Goal: Task Accomplishment & Management: Manage account settings

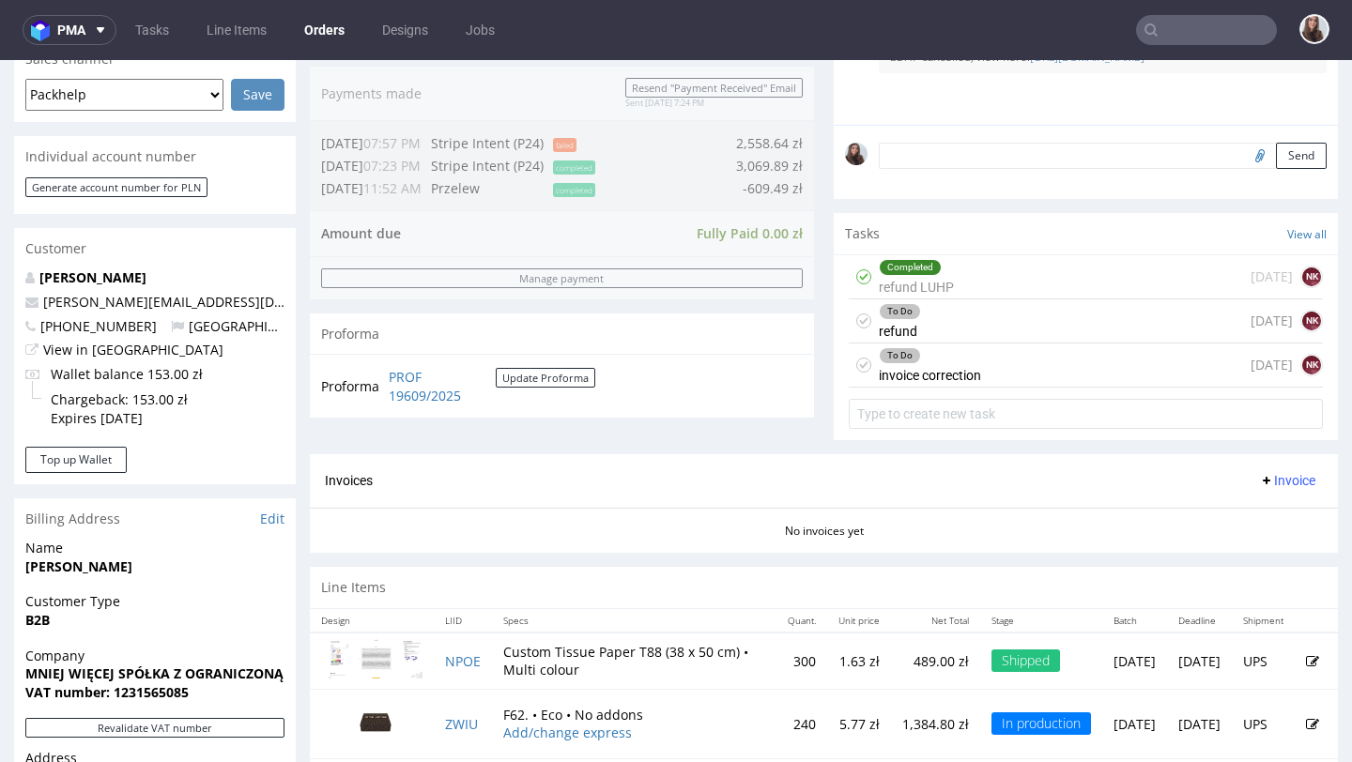
scroll to position [551, 0]
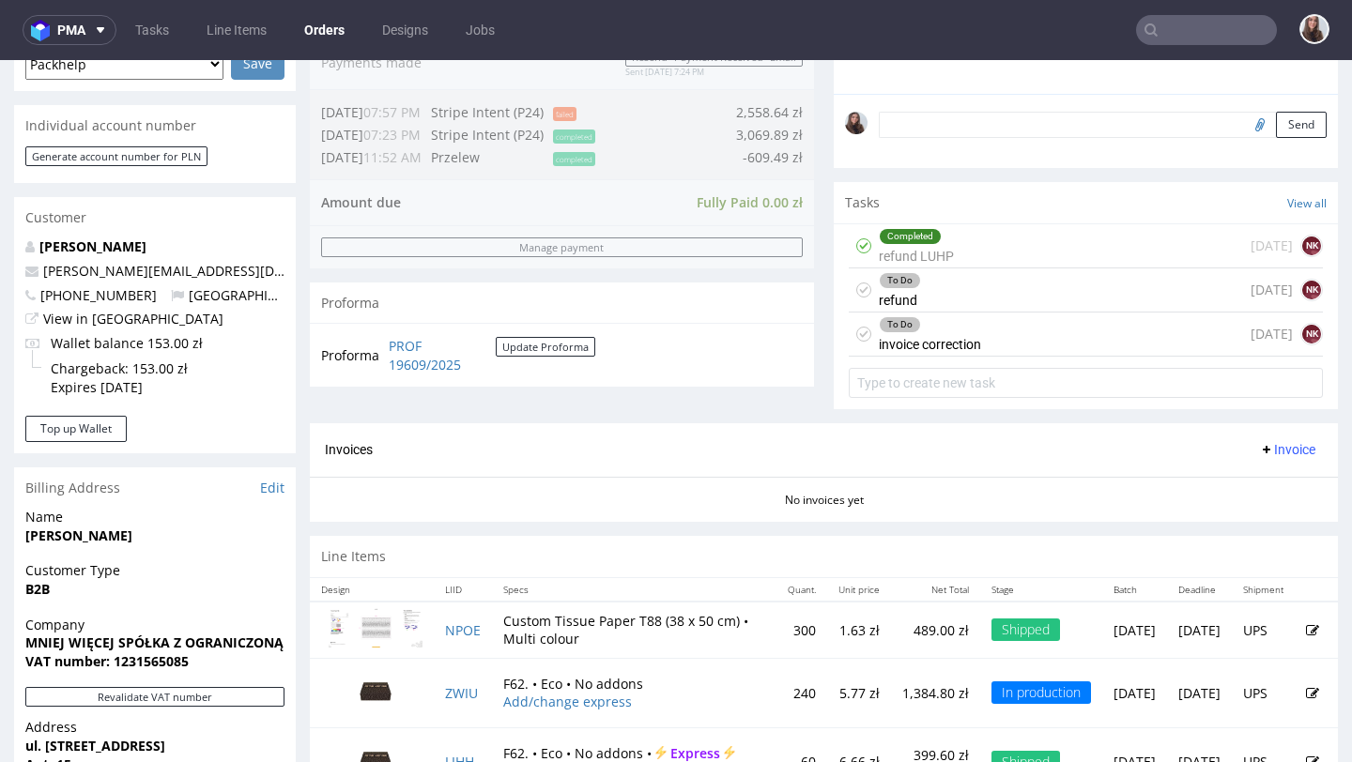
click at [966, 332] on div "To Do" at bounding box center [930, 324] width 100 height 15
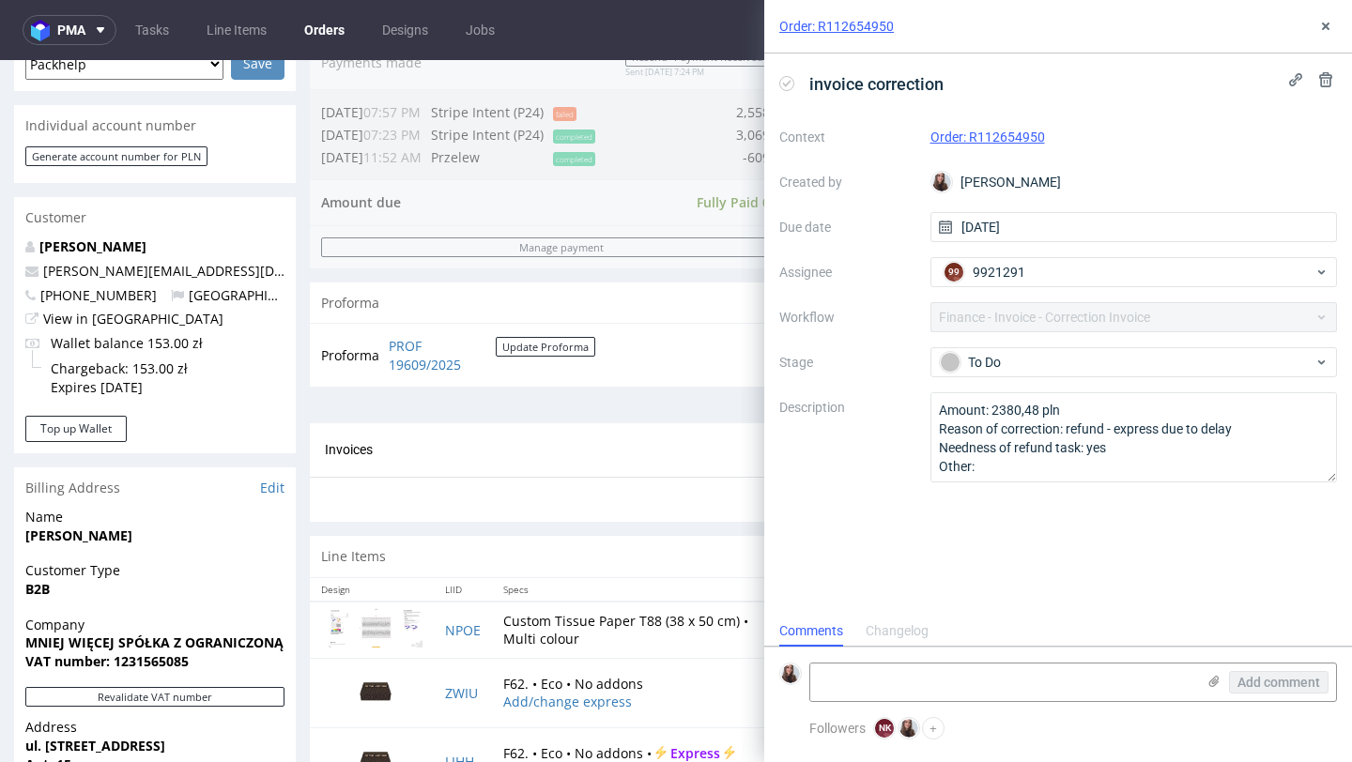
scroll to position [15, 0]
click at [1328, 23] on icon at bounding box center [1325, 26] width 15 height 15
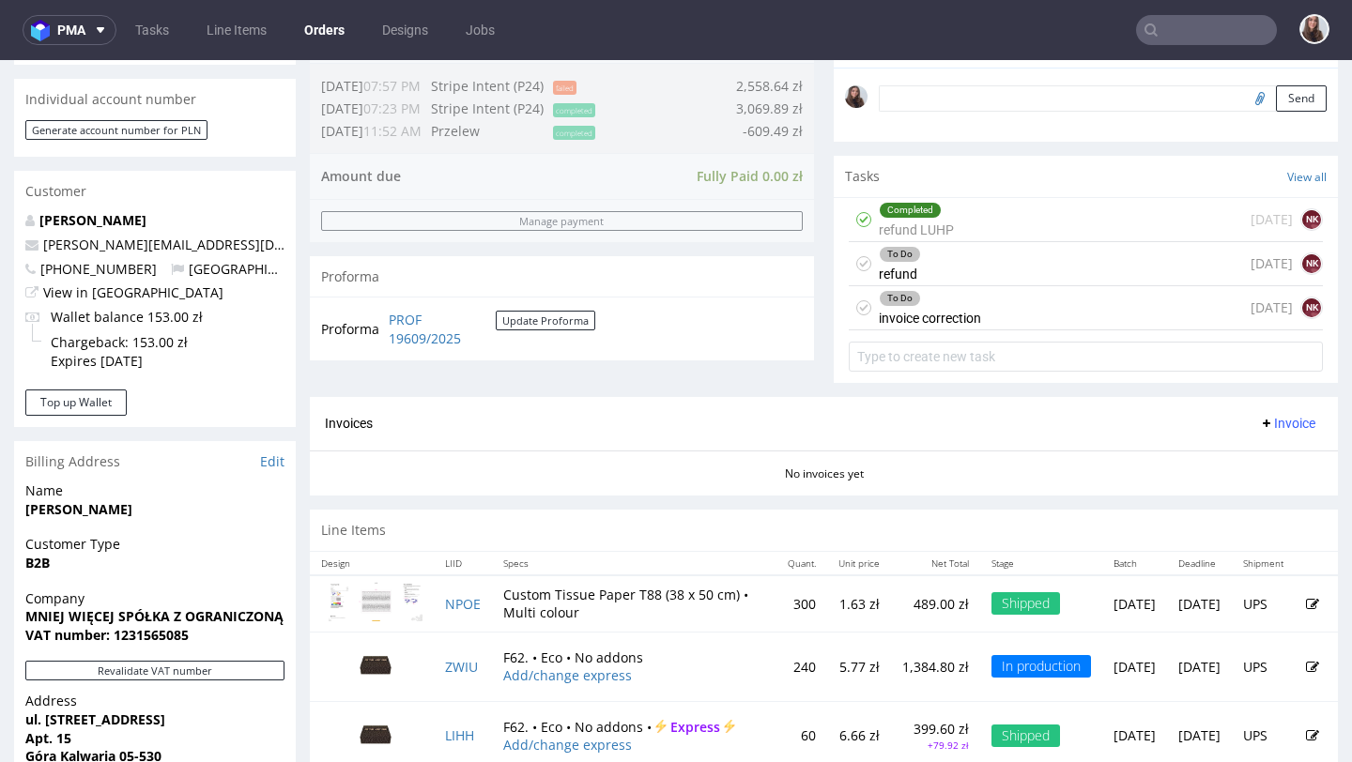
scroll to position [560, 0]
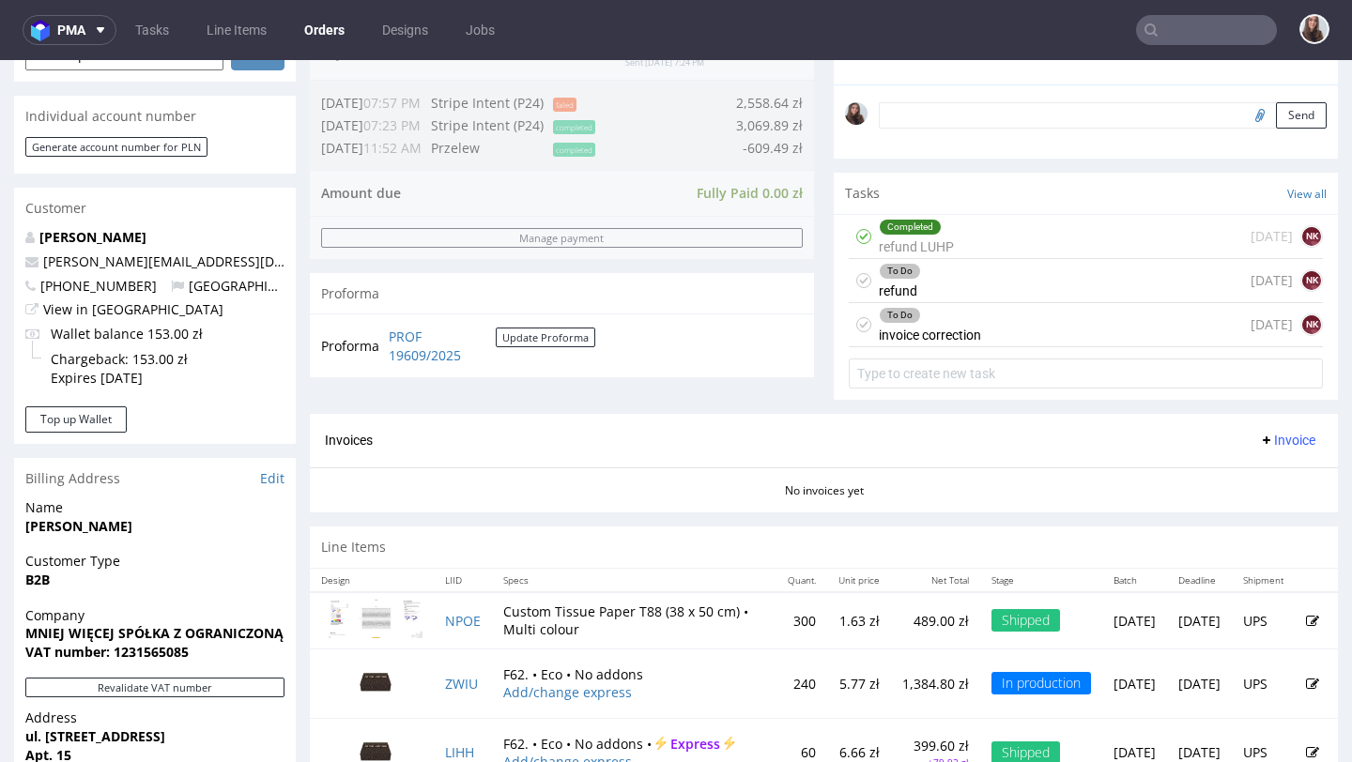
click at [1058, 347] on div "To Do invoice correction 1 day ago NK" at bounding box center [1086, 325] width 474 height 44
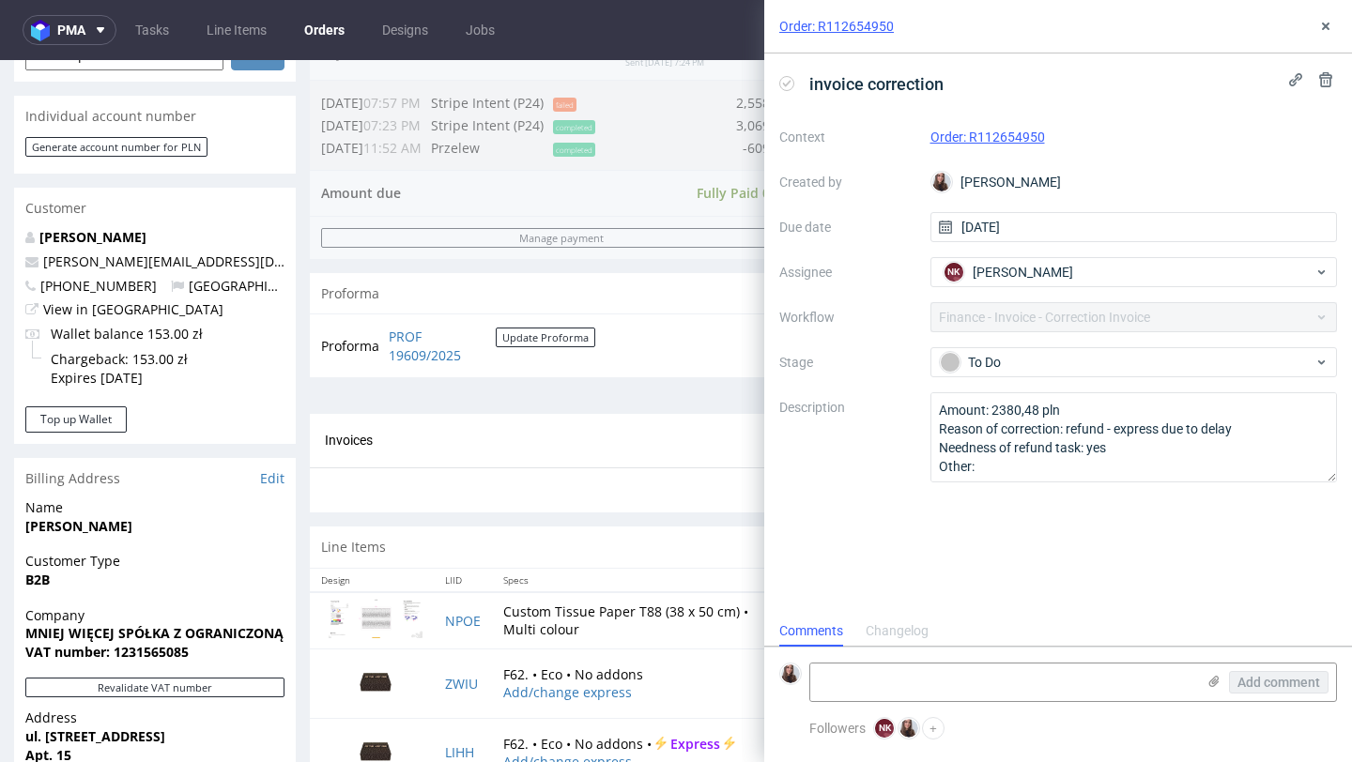
scroll to position [15, 0]
click at [1328, 86] on use at bounding box center [1325, 79] width 13 height 15
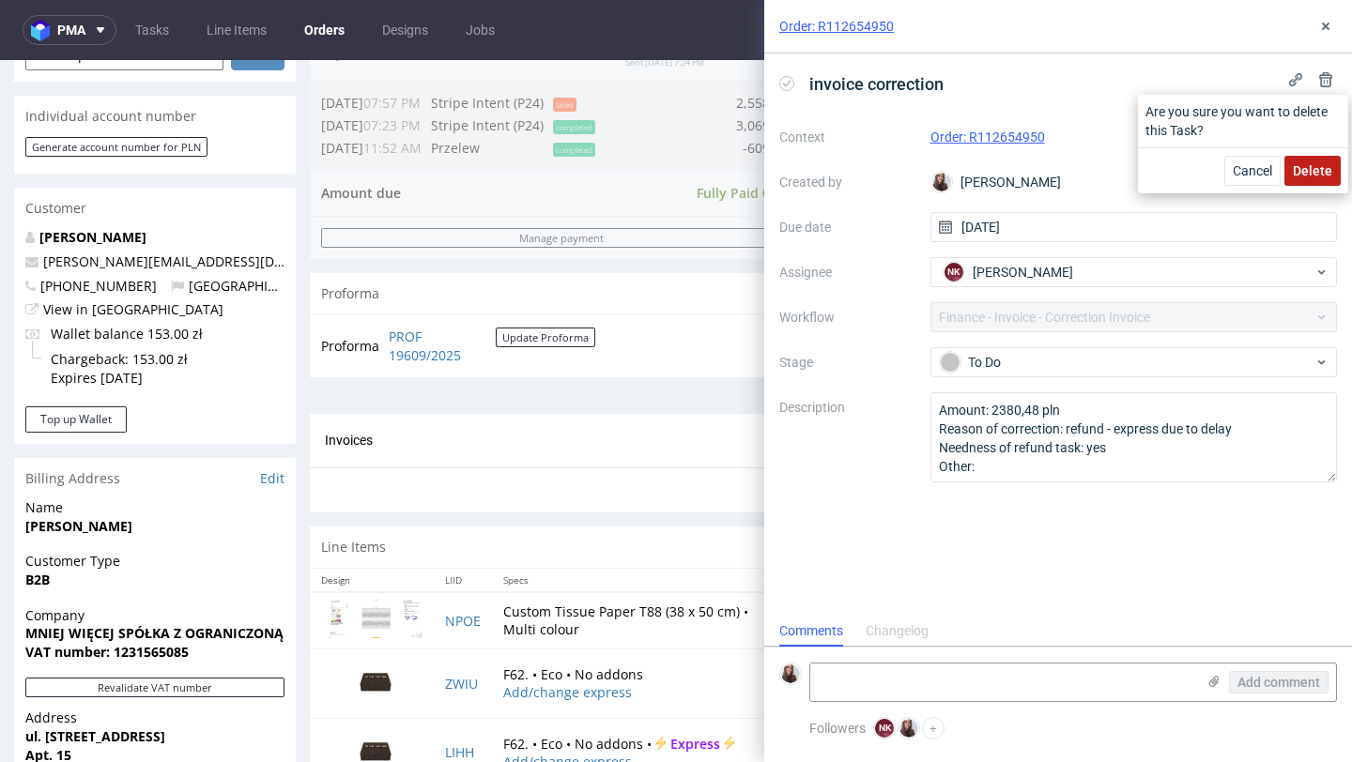
click at [1313, 173] on span "Delete" at bounding box center [1312, 170] width 39 height 13
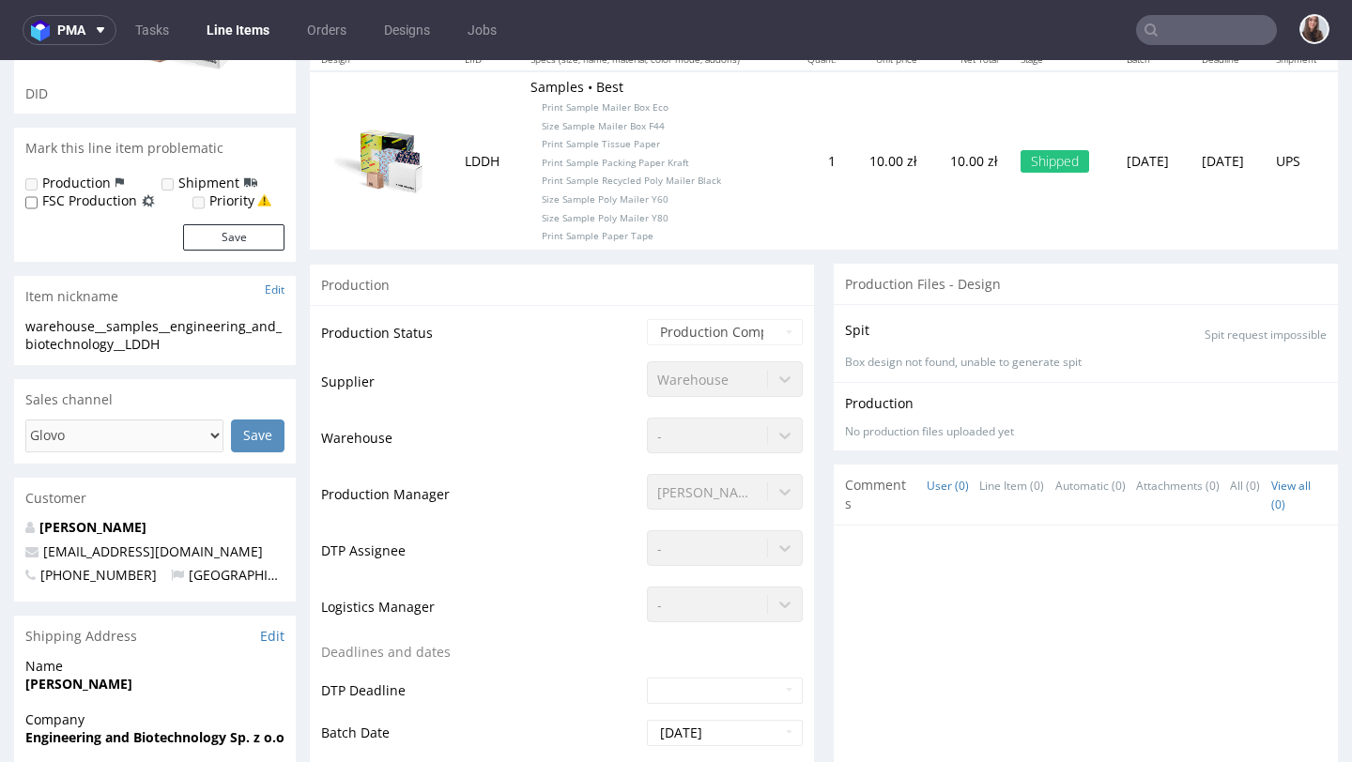
scroll to position [255, 0]
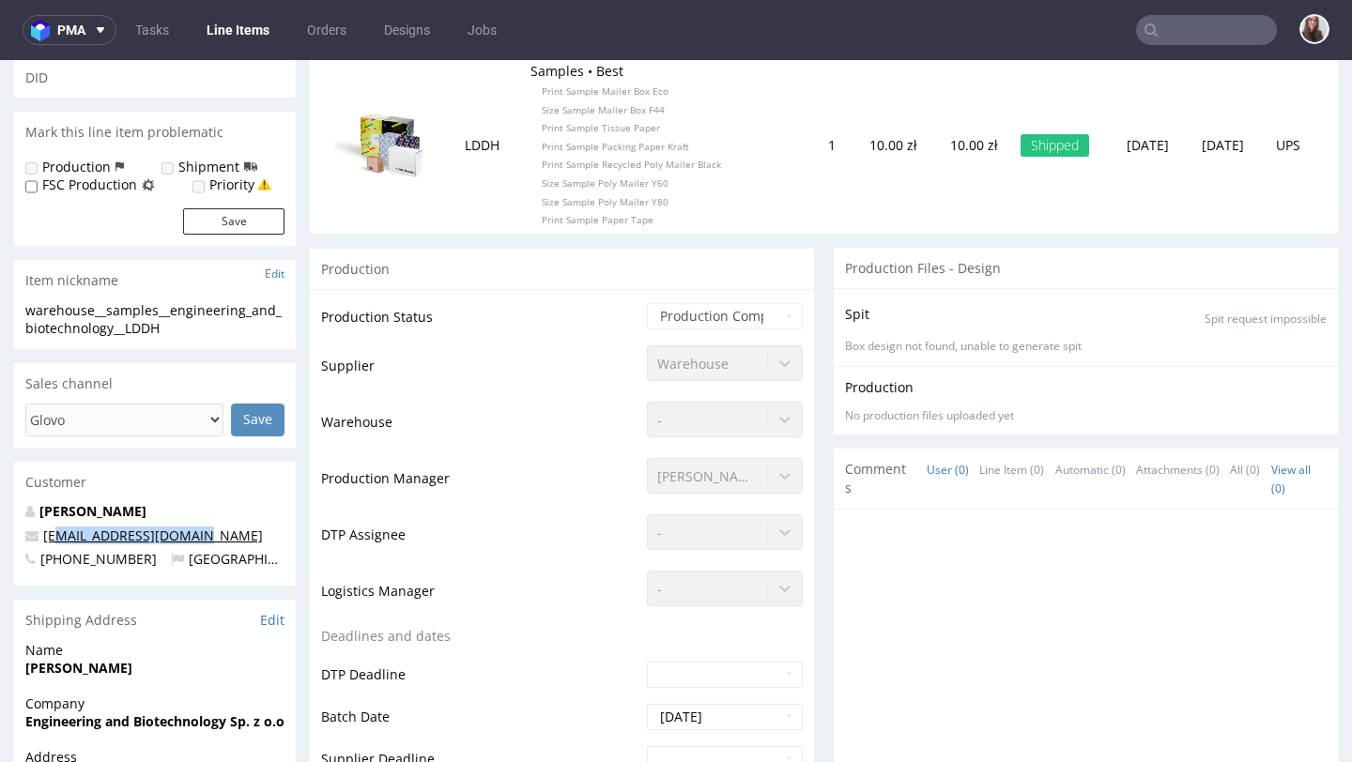
drag, startPoint x: 199, startPoint y: 541, endPoint x: 54, endPoint y: 541, distance: 145.5
click at [54, 541] on p "sekretariat@eab.com.pl" at bounding box center [154, 536] width 259 height 19
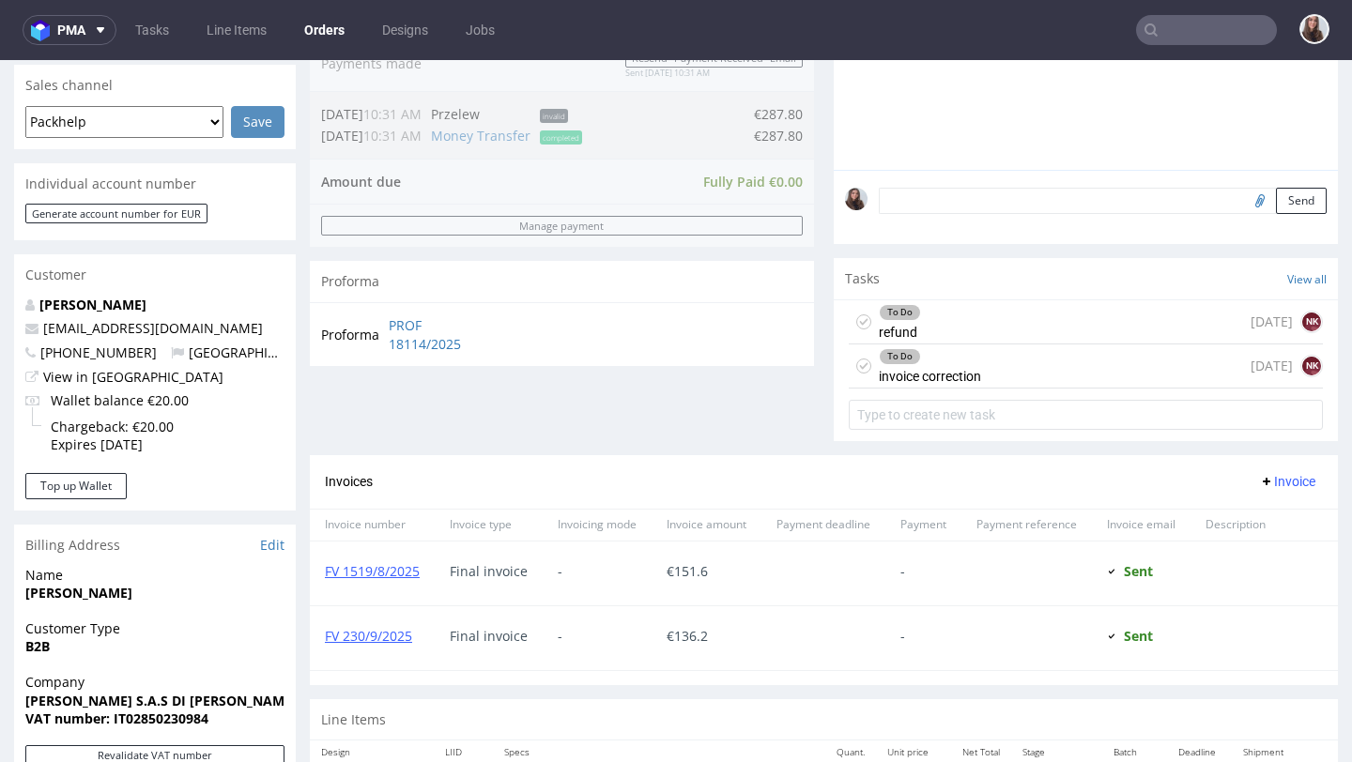
scroll to position [476, 0]
click at [945, 335] on div "To Do refund 1 day ago NK" at bounding box center [1086, 321] width 474 height 44
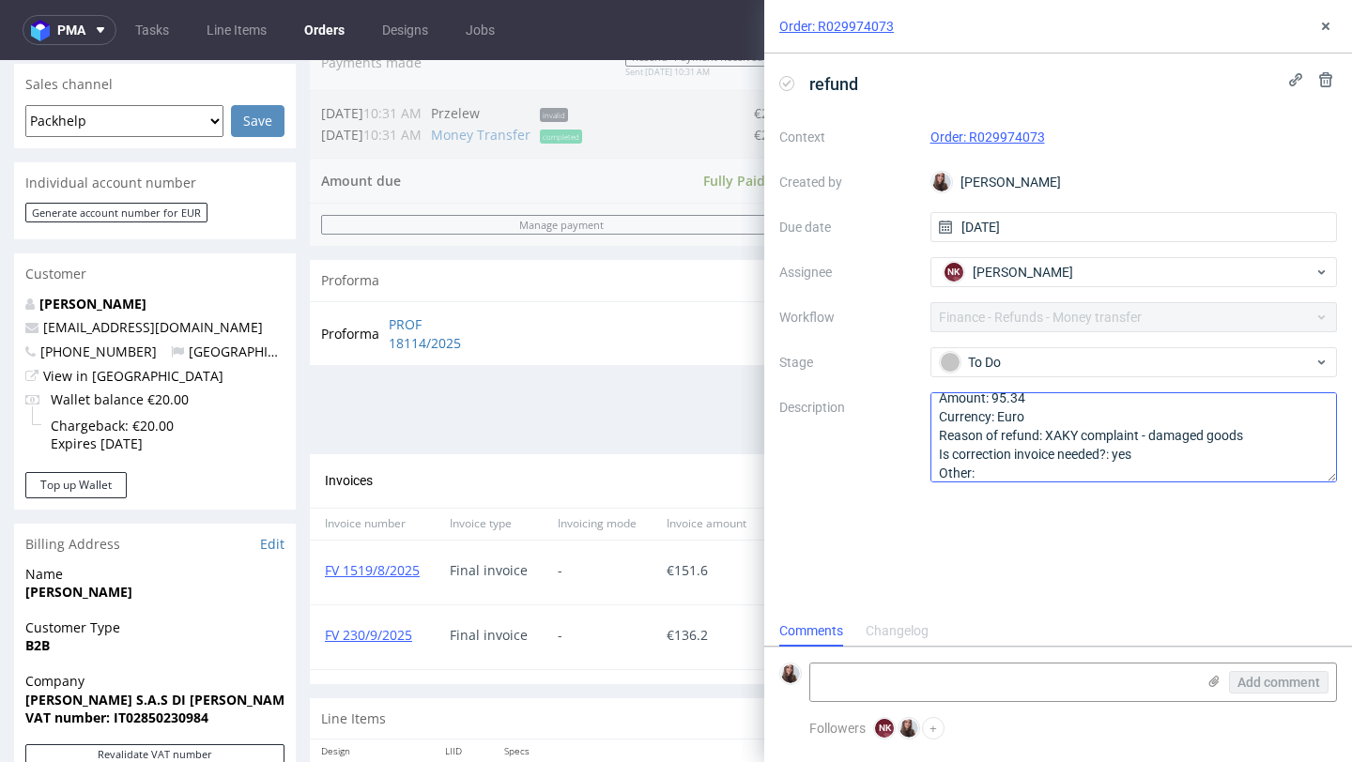
scroll to position [21, 0]
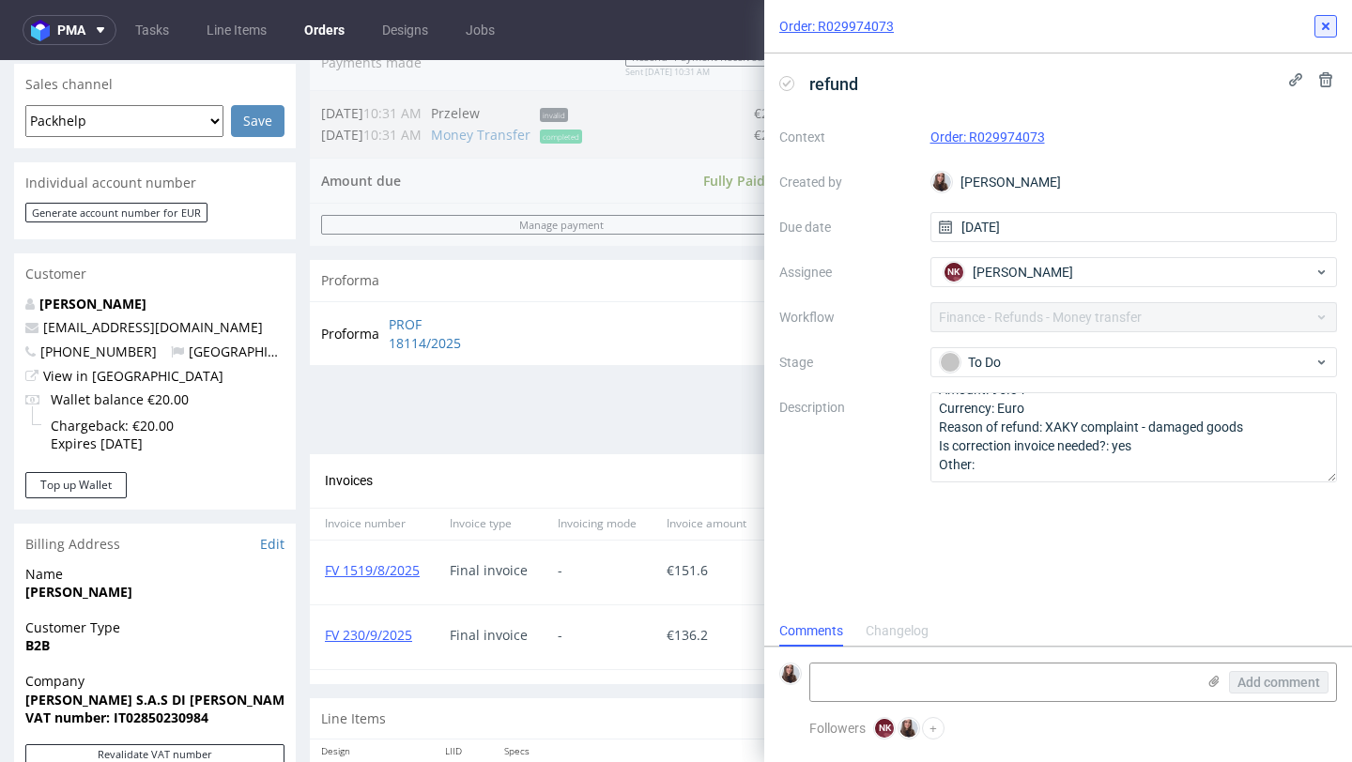
click at [1325, 30] on icon at bounding box center [1325, 26] width 15 height 15
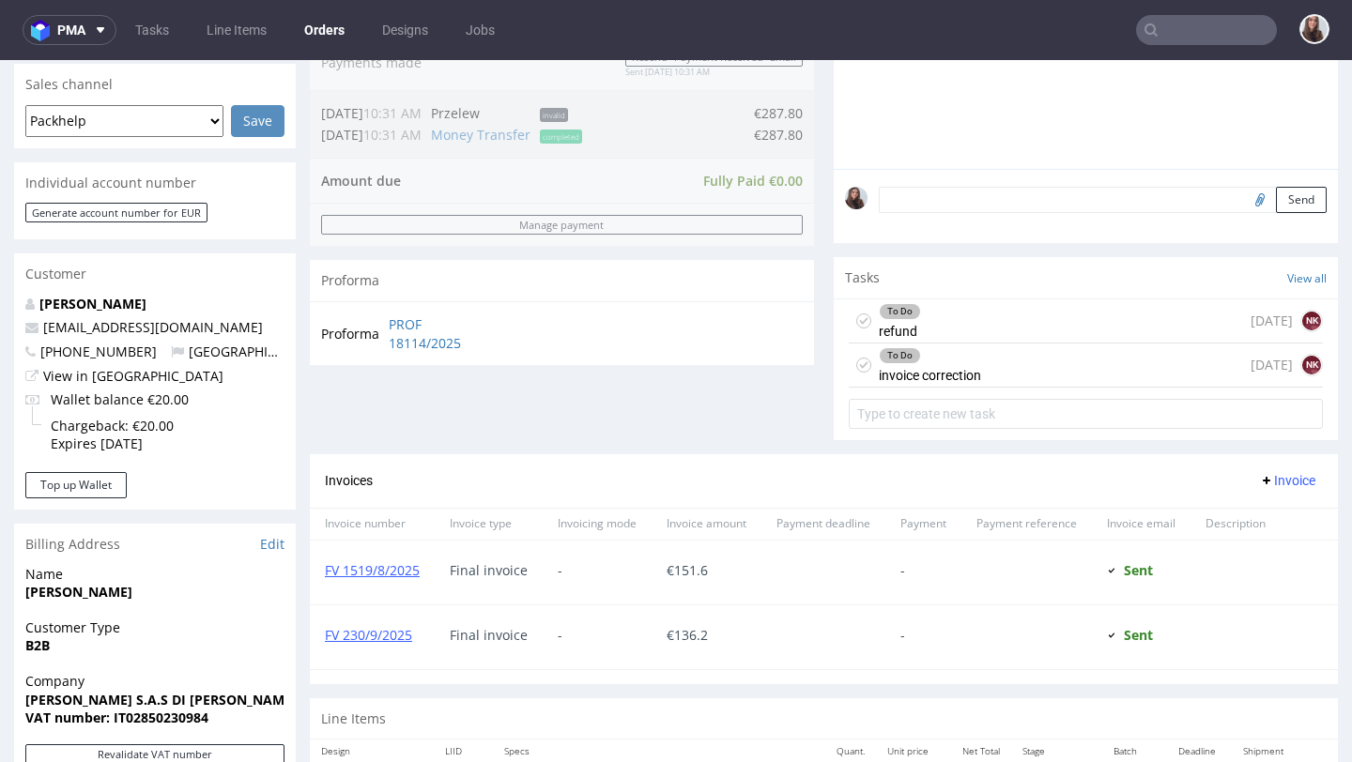
click at [1002, 344] on div "To Do refund 1 day ago NK" at bounding box center [1086, 321] width 474 height 44
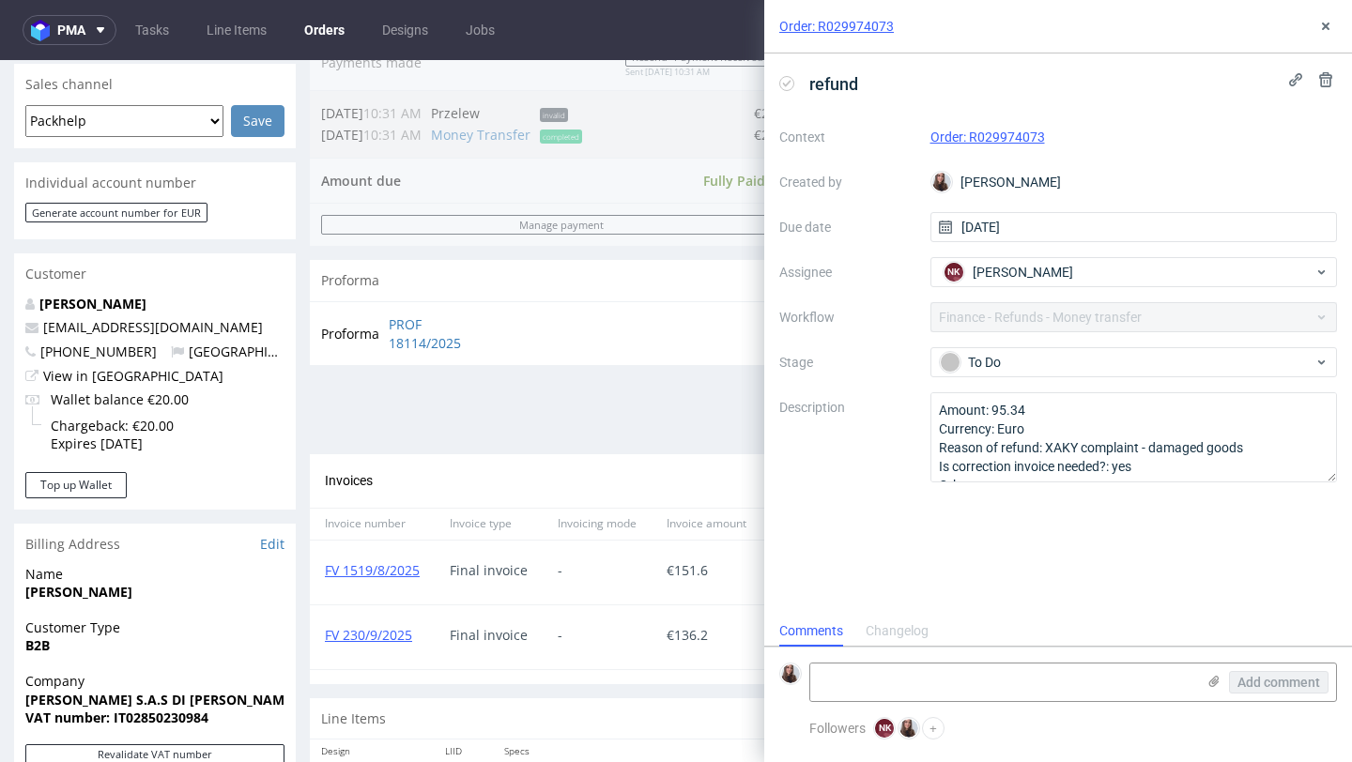
scroll to position [15, 0]
click at [1320, 27] on icon at bounding box center [1325, 26] width 15 height 15
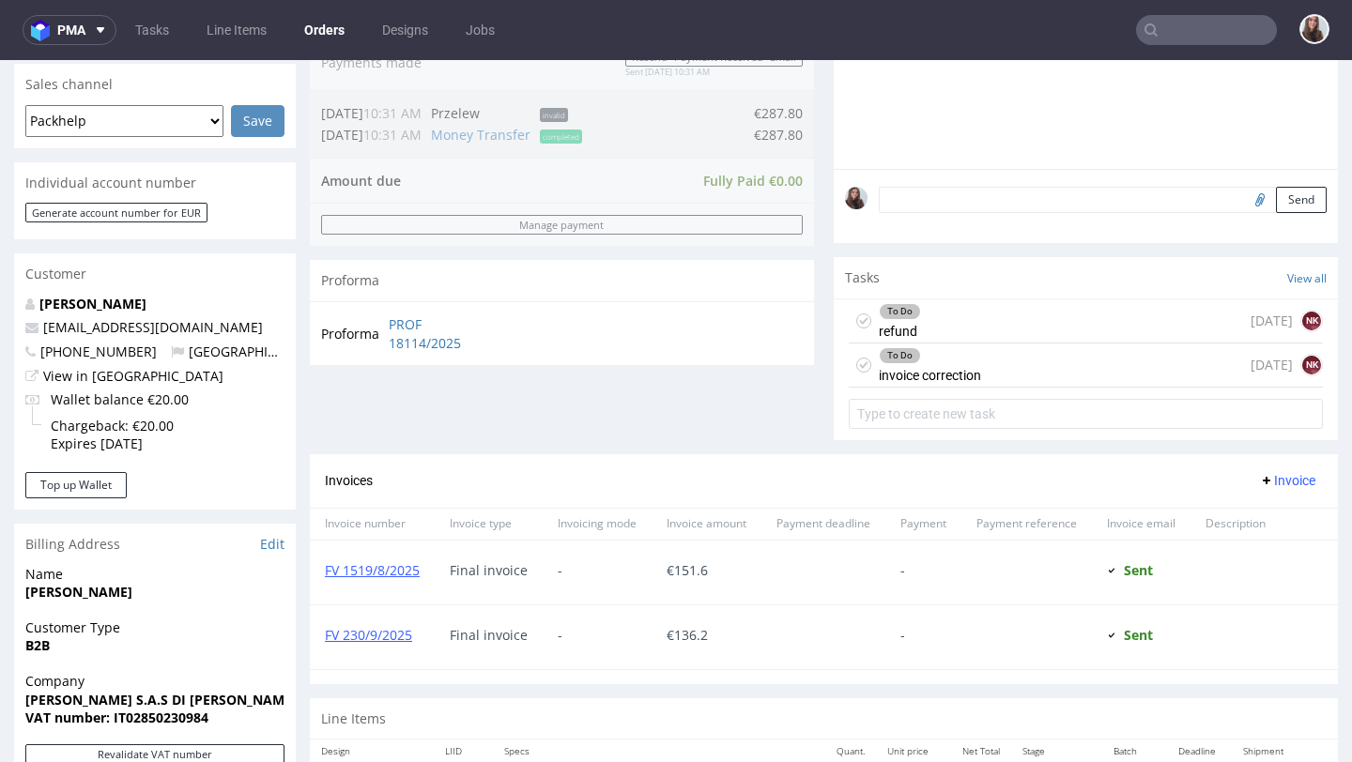
click at [986, 340] on div "To Do refund 1 day ago NK" at bounding box center [1086, 321] width 474 height 44
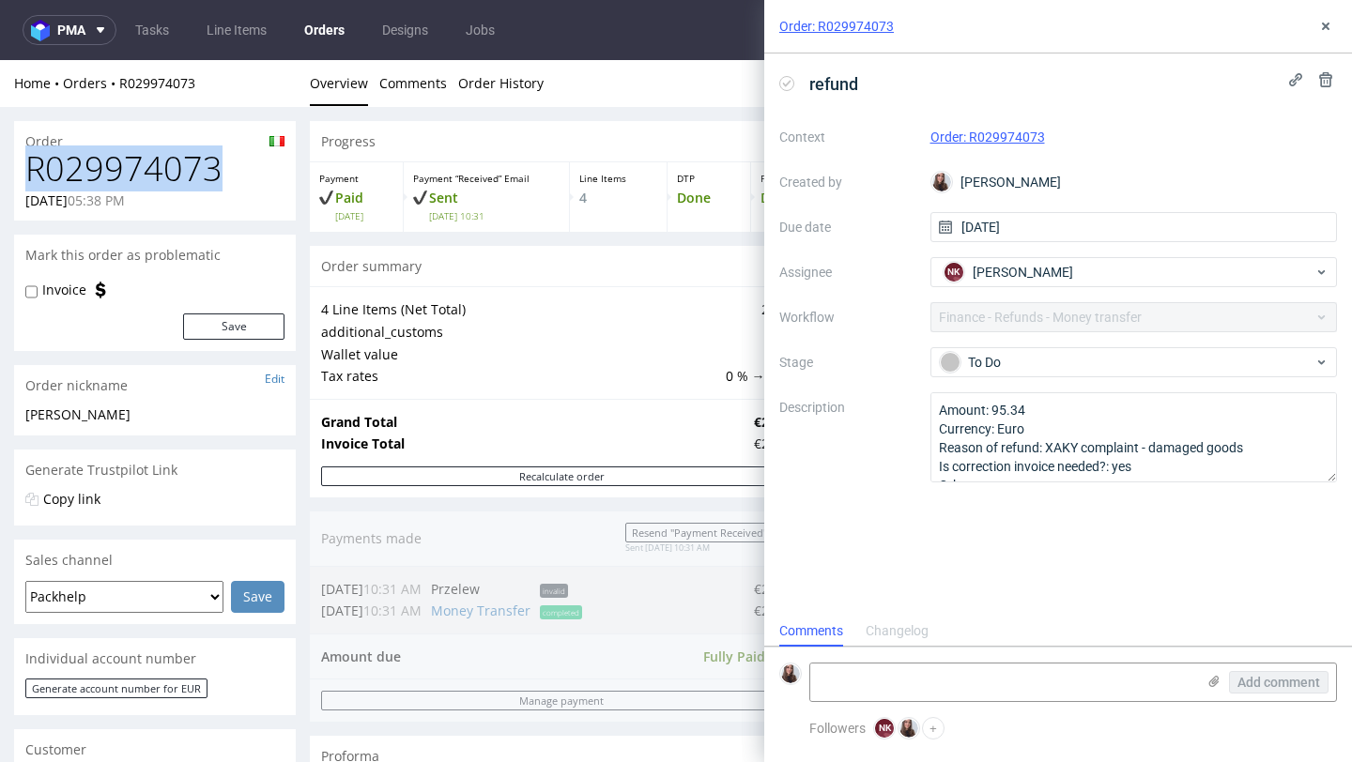
drag, startPoint x: 225, startPoint y: 164, endPoint x: 24, endPoint y: 176, distance: 201.2
click at [25, 176] on h1 "R029974073" at bounding box center [154, 169] width 259 height 38
copy h1 "R029974073"
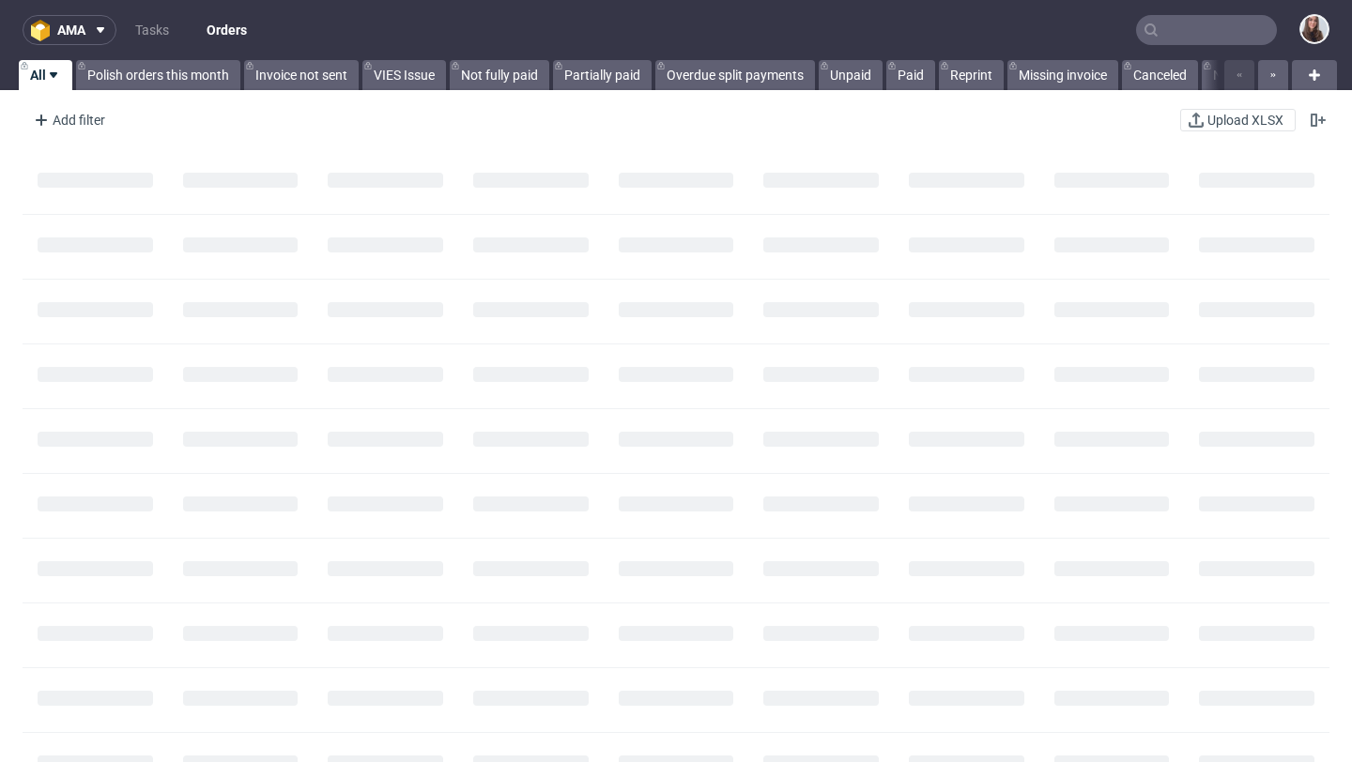
click at [1162, 24] on input "text" at bounding box center [1206, 30] width 141 height 30
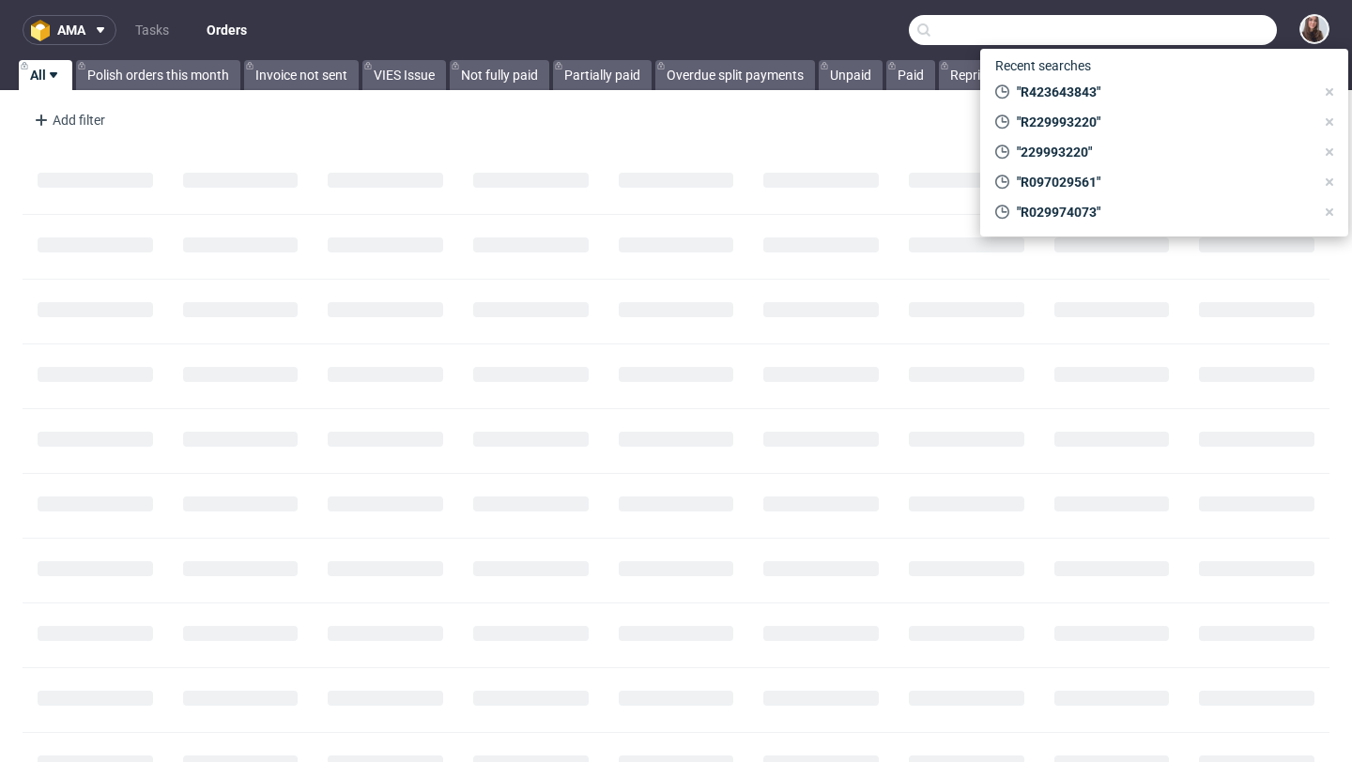
paste input "R108393965"
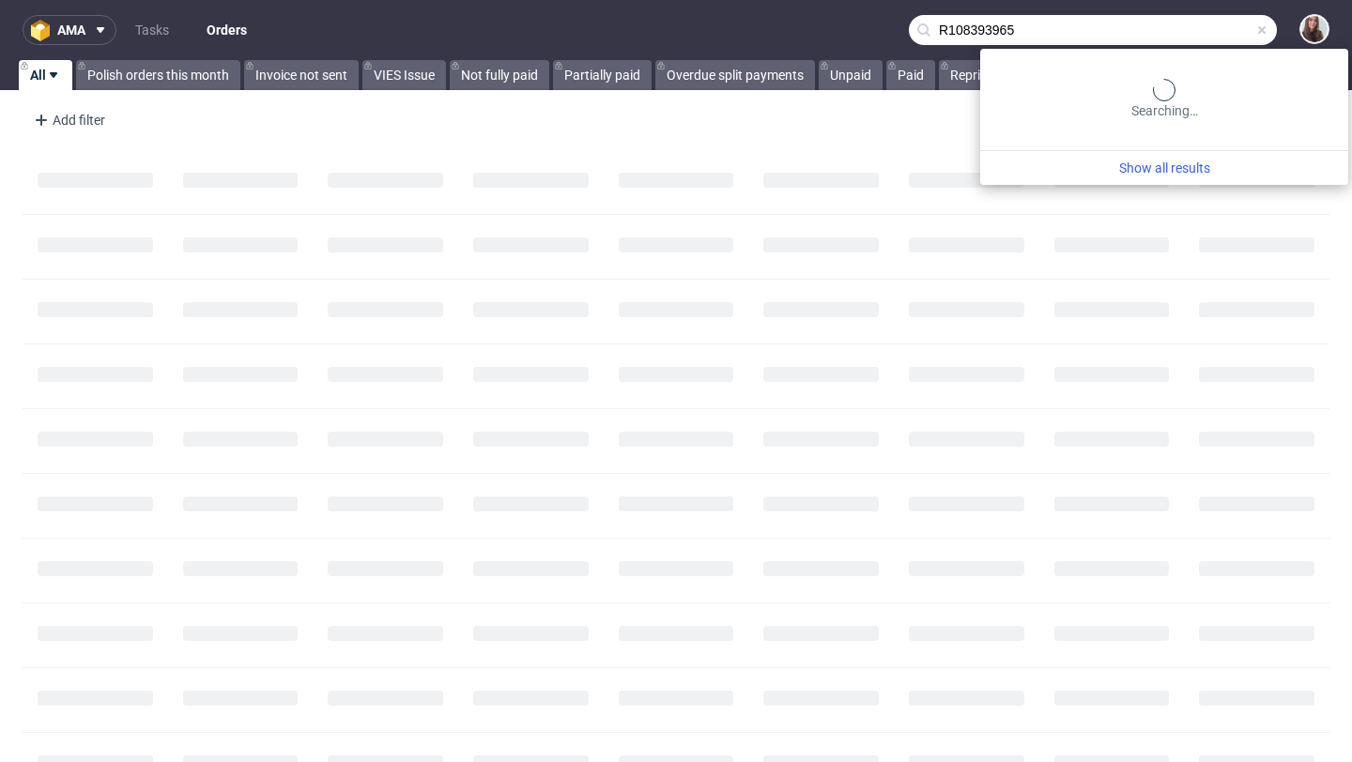
type input "R108393965"
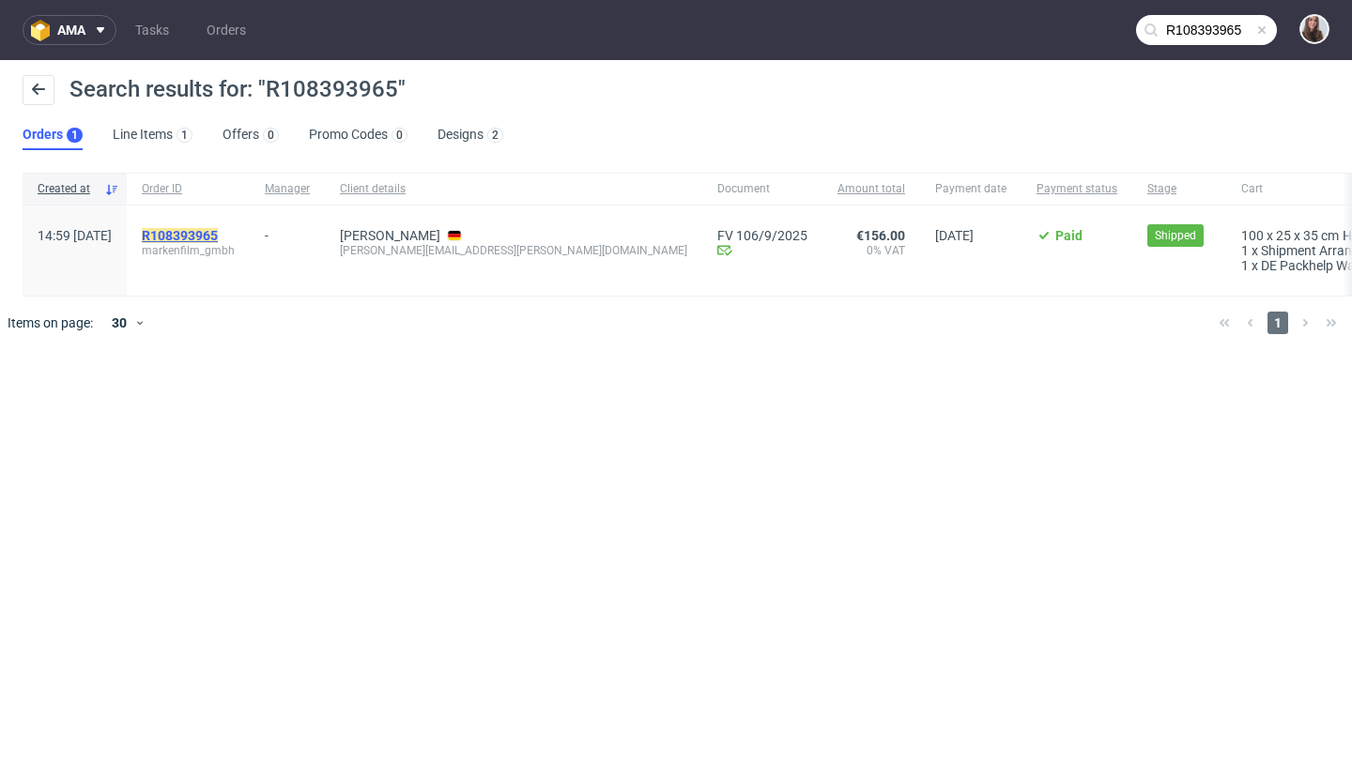
click at [218, 239] on mark "R108393965" at bounding box center [180, 235] width 76 height 15
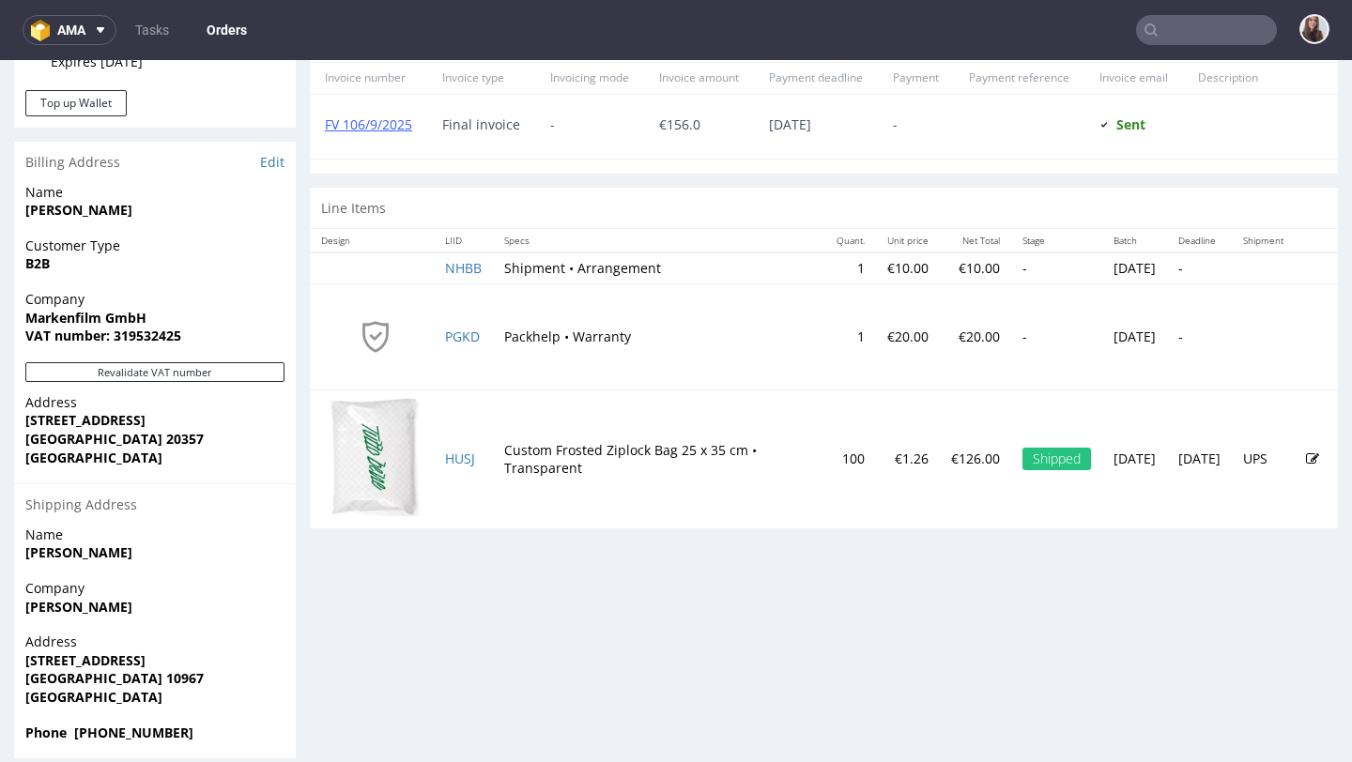
scroll to position [869, 0]
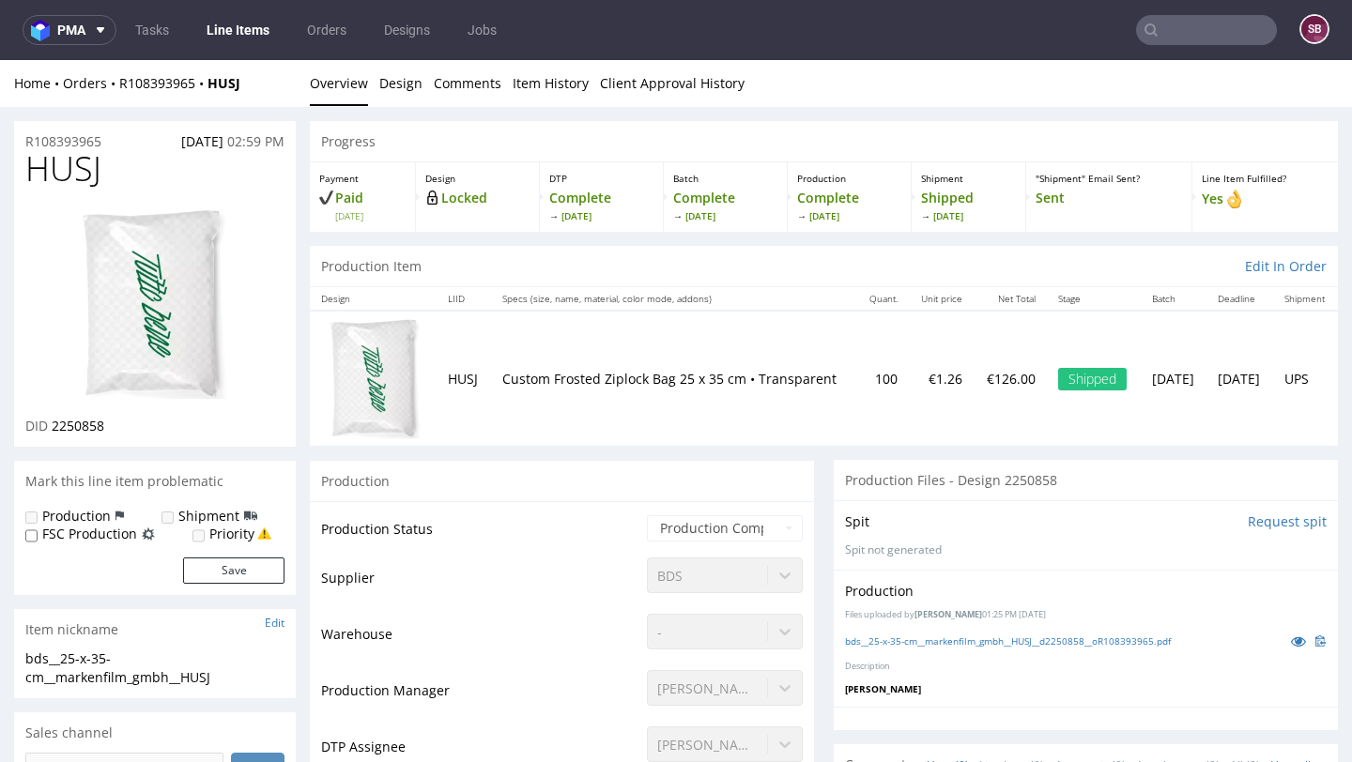
scroll to position [33, 0]
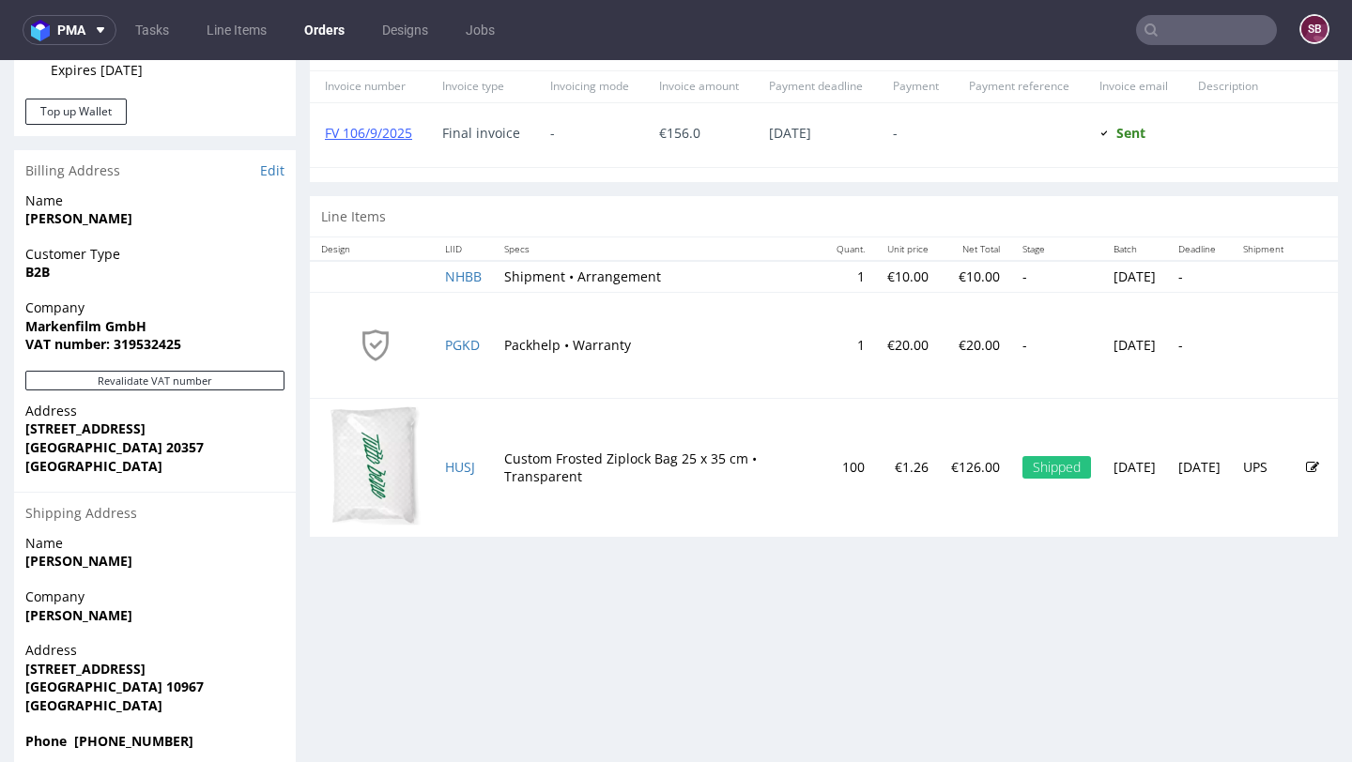
scroll to position [878, 0]
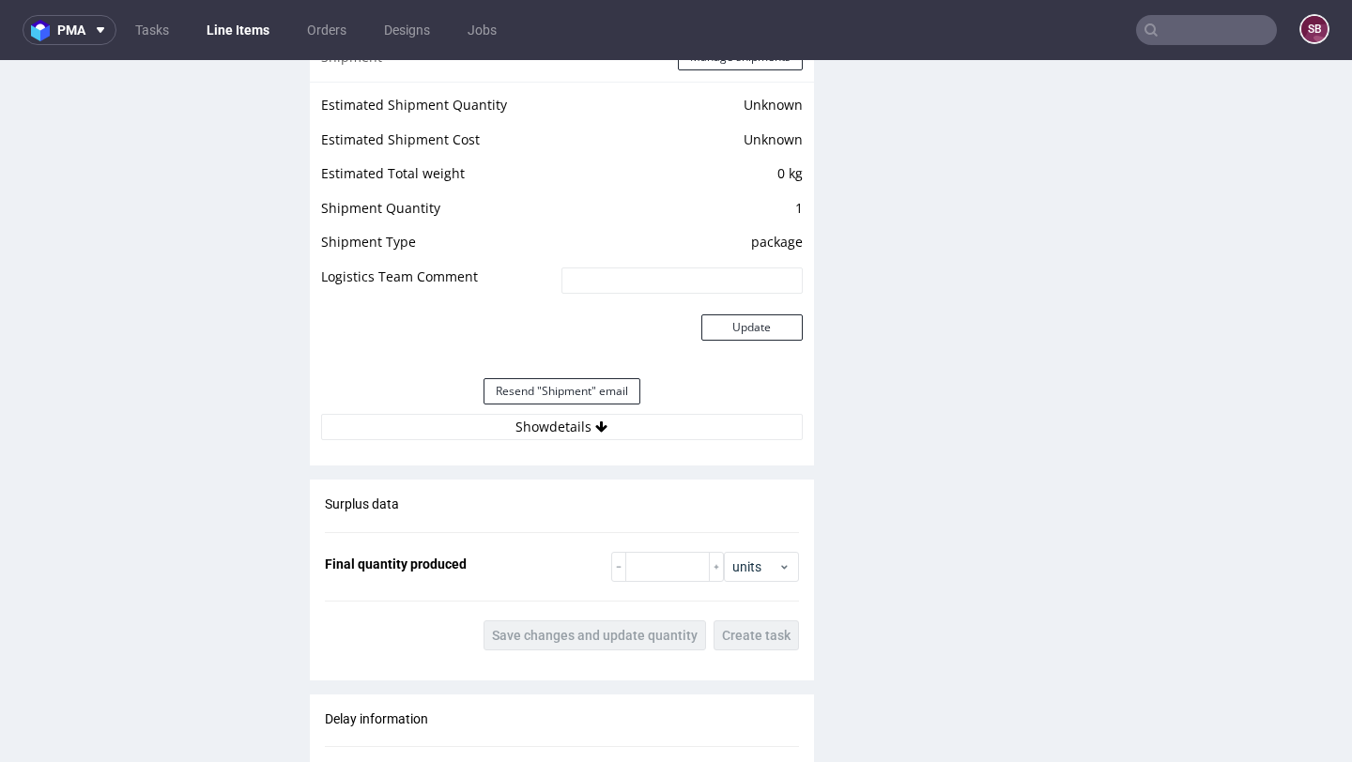
scroll to position [1671, 0]
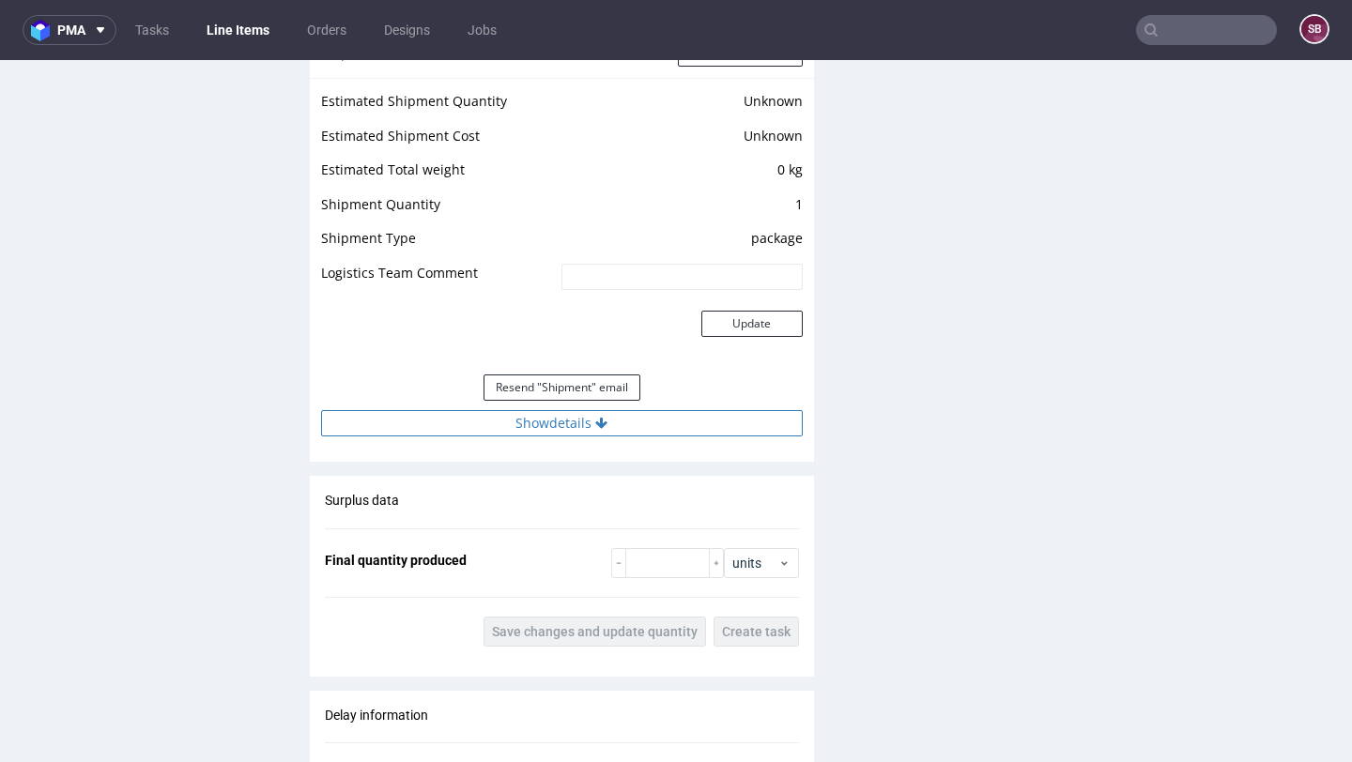
click at [590, 428] on button "Show details" at bounding box center [562, 423] width 482 height 26
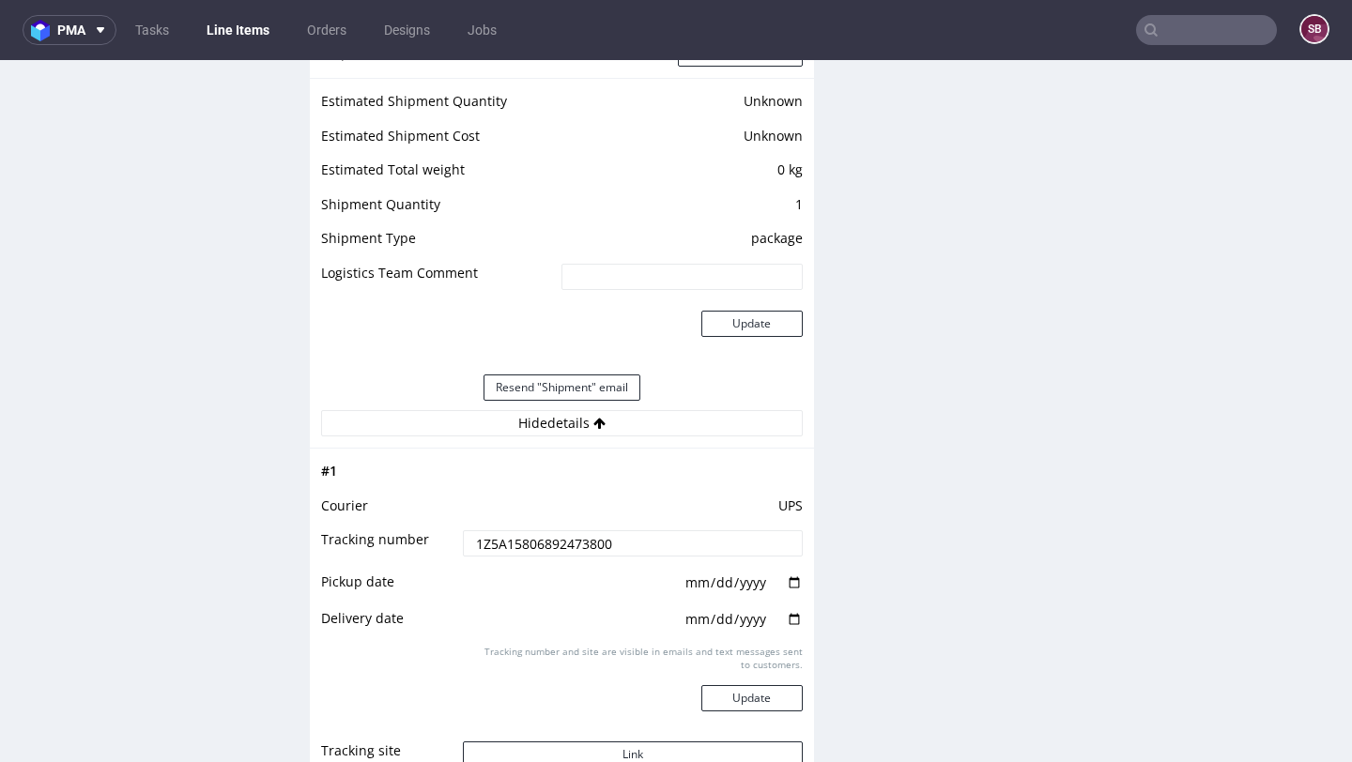
drag, startPoint x: 613, startPoint y: 536, endPoint x: 485, endPoint y: 535, distance: 127.7
click at [469, 536] on input "1Z5A15806892473800" at bounding box center [632, 543] width 339 height 26
drag, startPoint x: 637, startPoint y: 546, endPoint x: 457, endPoint y: 548, distance: 180.2
click at [463, 548] on input "1Z5A15806892473800" at bounding box center [632, 543] width 339 height 26
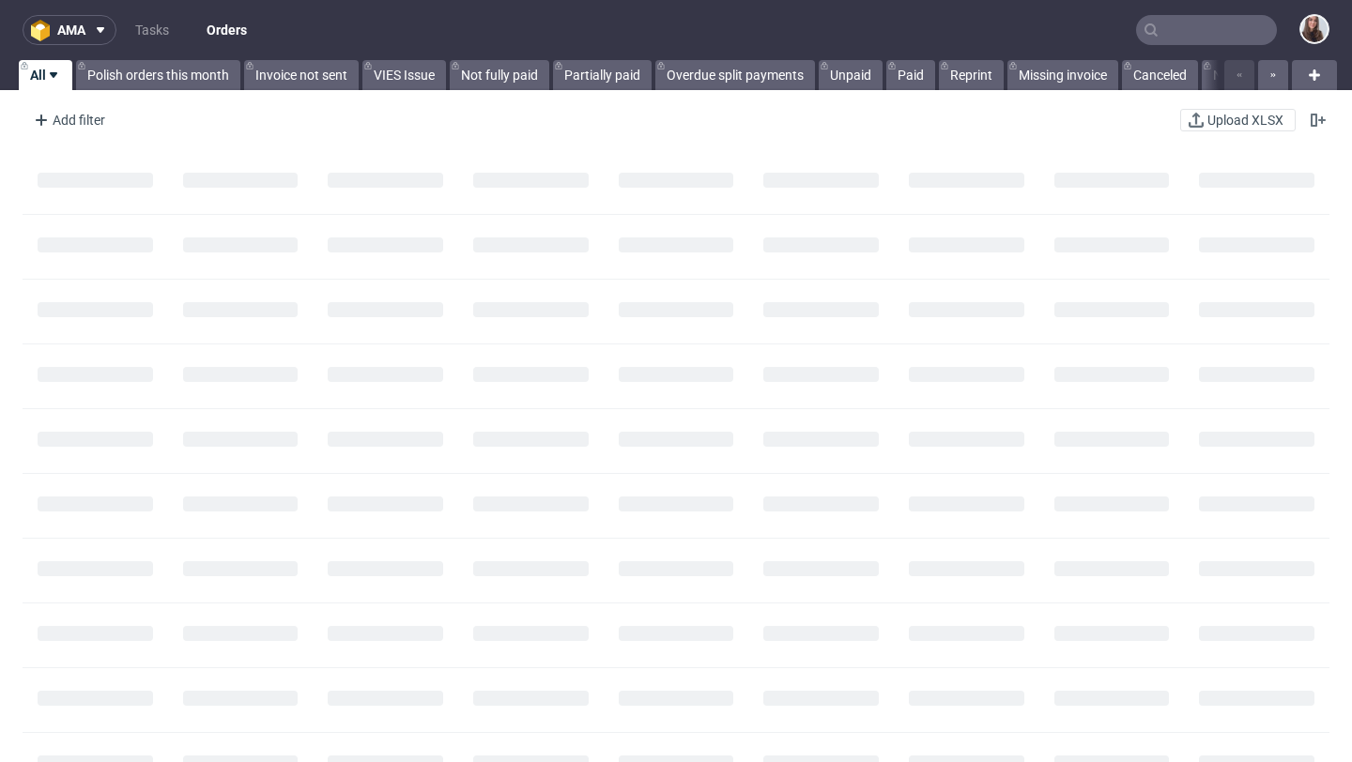
click at [1182, 37] on input "text" at bounding box center [1206, 30] width 141 height 30
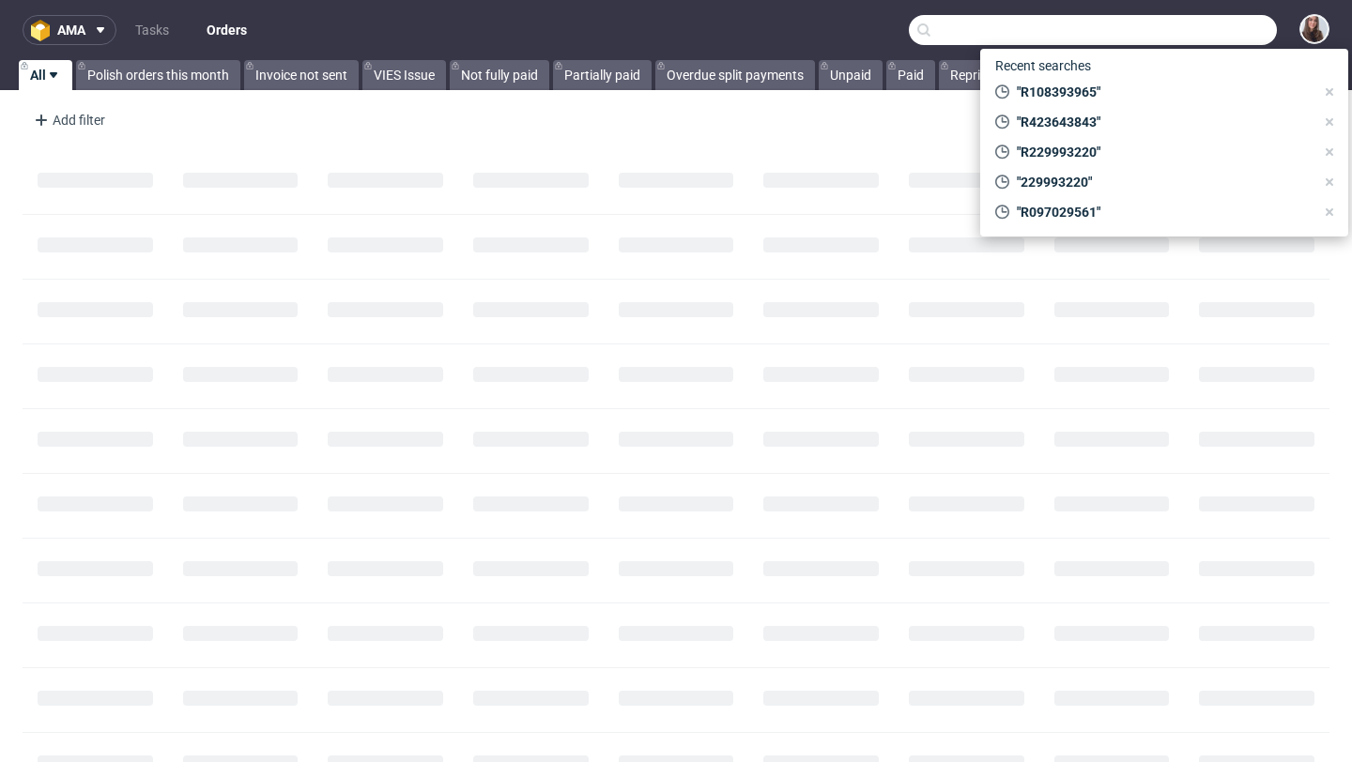
paste input "R807452961"
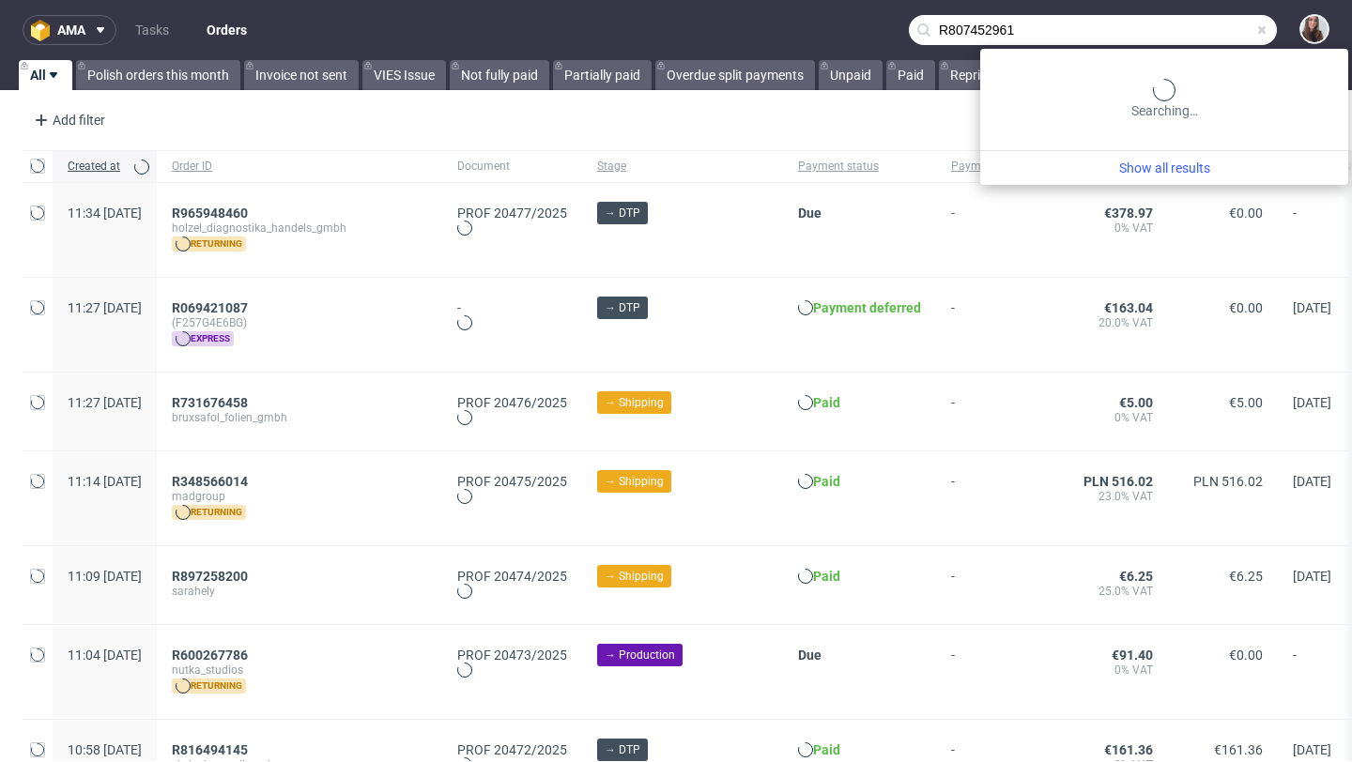
type input "R807452961"
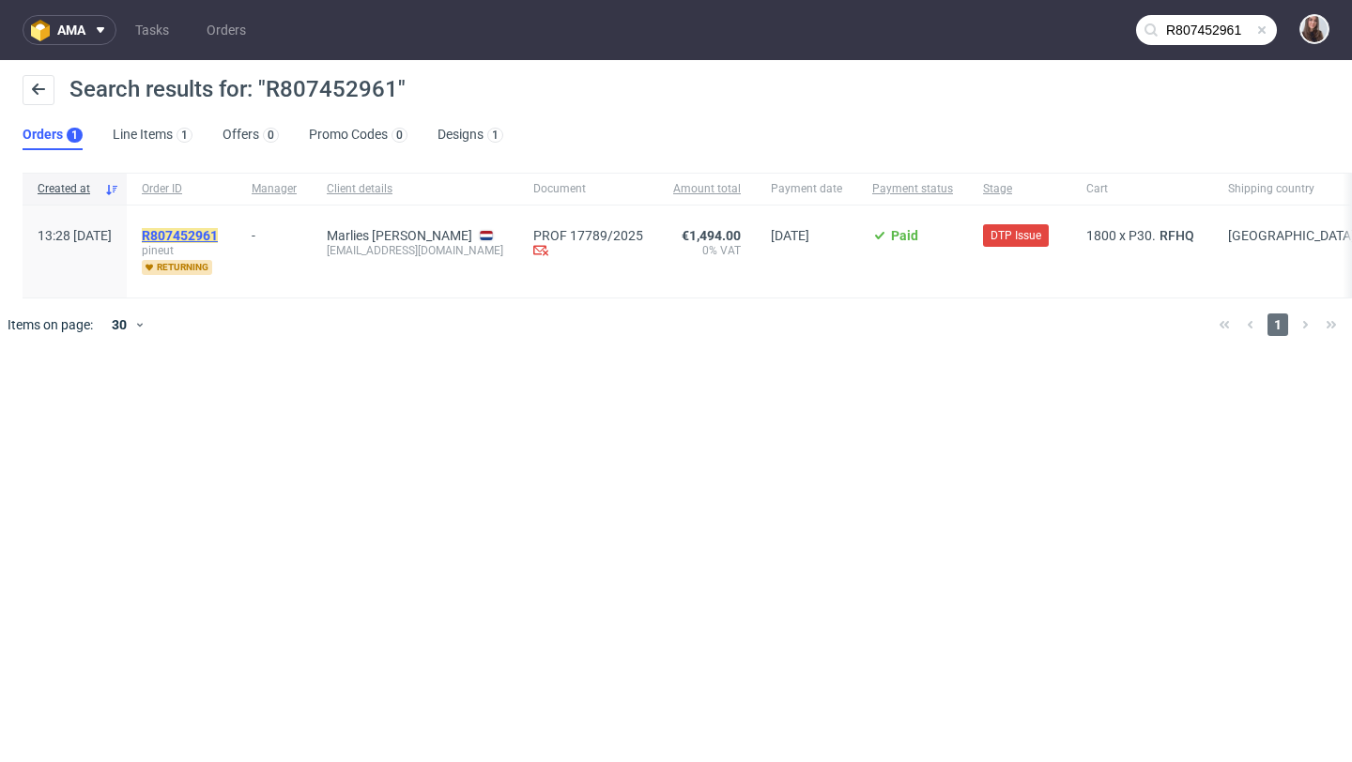
click at [218, 233] on mark "R807452961" at bounding box center [180, 235] width 76 height 15
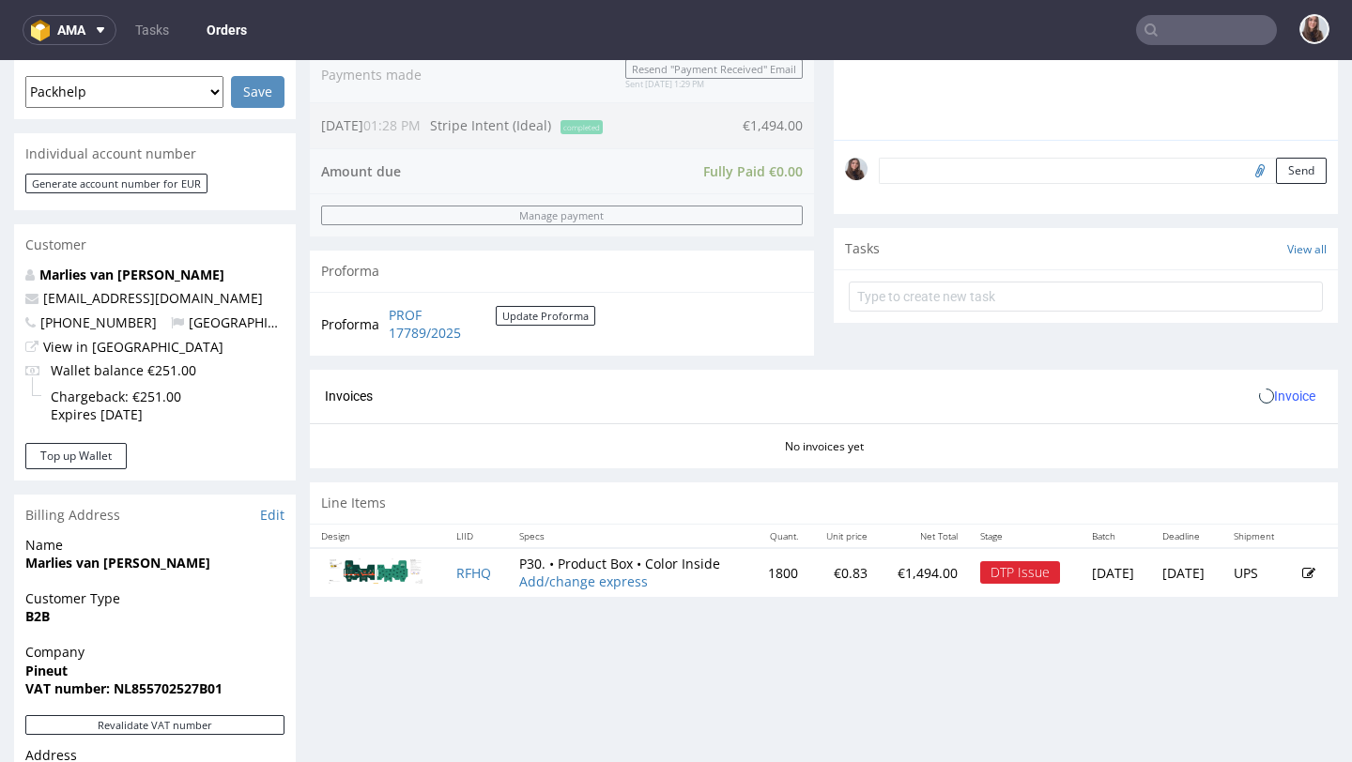
scroll to position [533, 0]
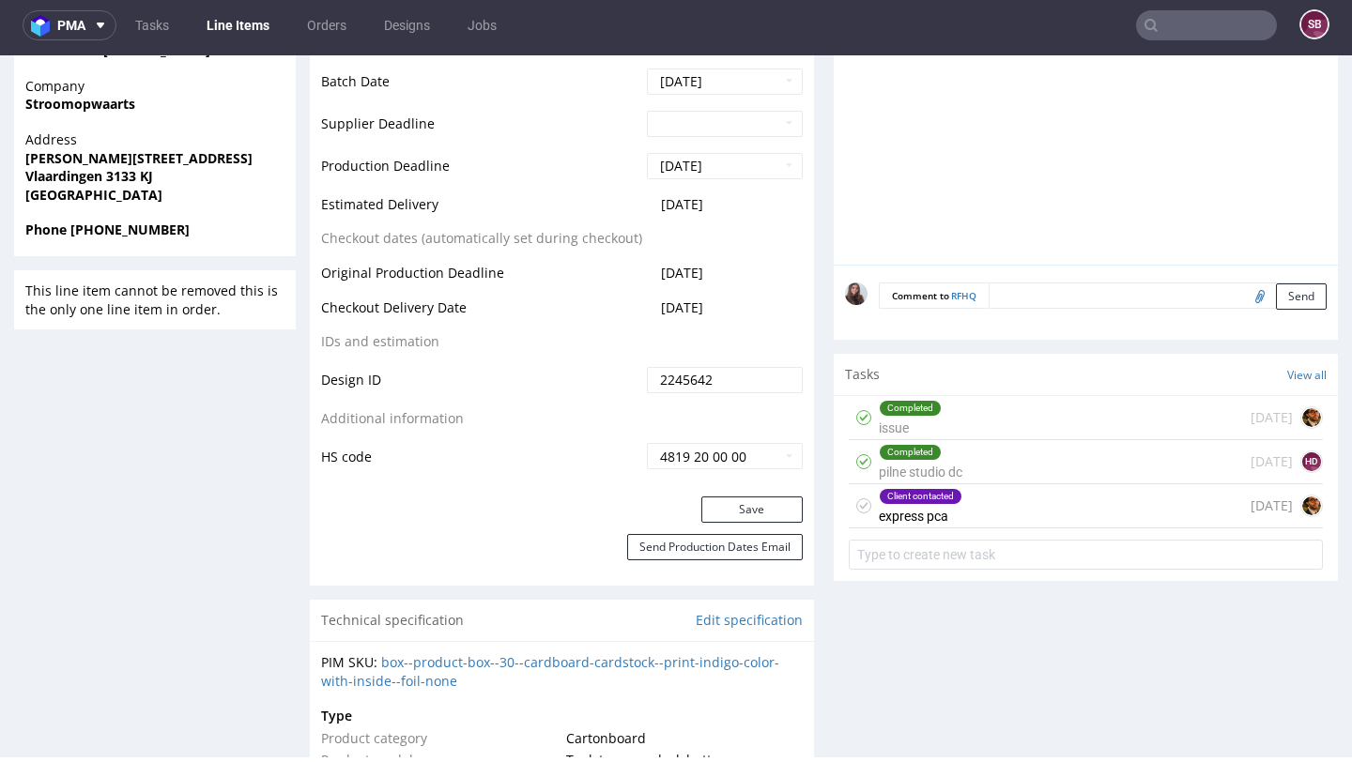
scroll to position [789, 0]
click at [993, 516] on div "Client contacted express pca 14 days ago" at bounding box center [1086, 505] width 474 height 44
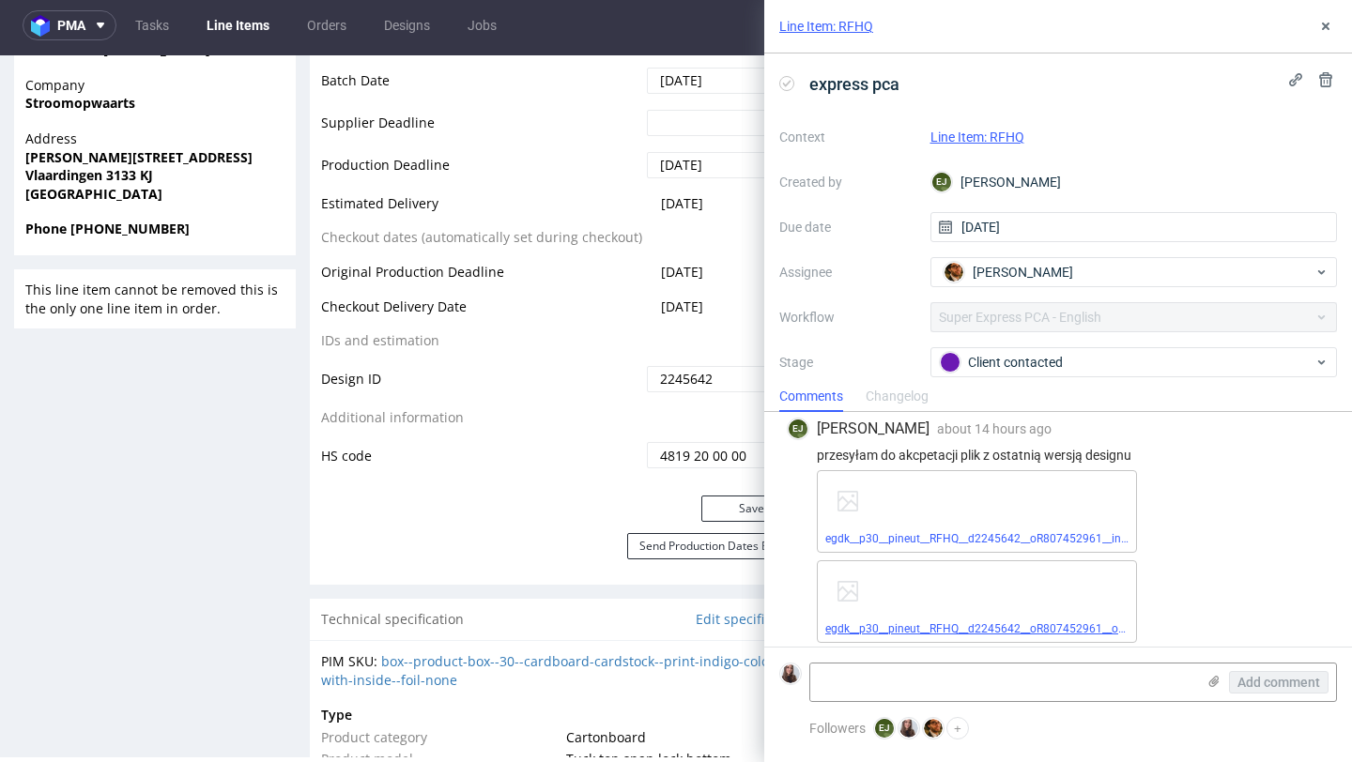
scroll to position [1163, 0]
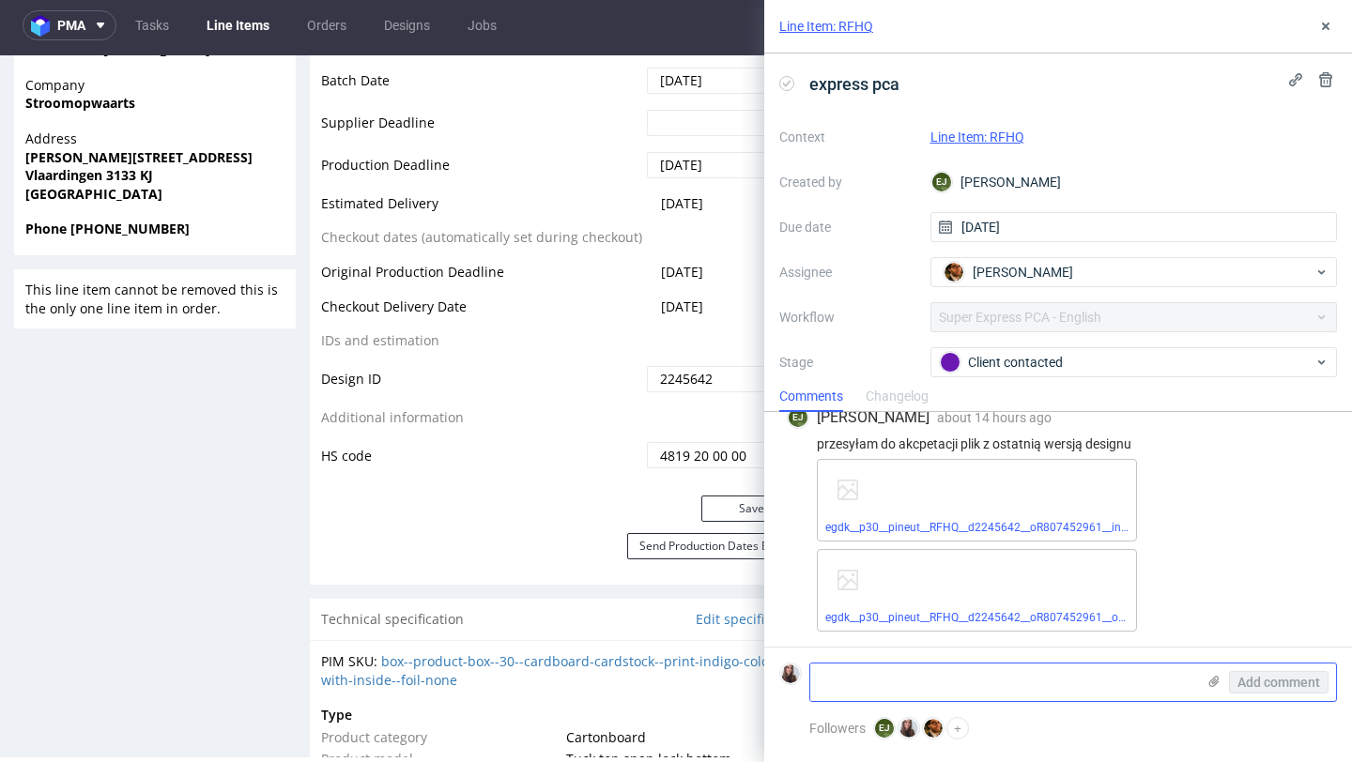
click at [938, 675] on textarea at bounding box center [1002, 683] width 385 height 38
type textarea "approved"
click at [1298, 687] on span "Add comment" at bounding box center [1278, 682] width 83 height 13
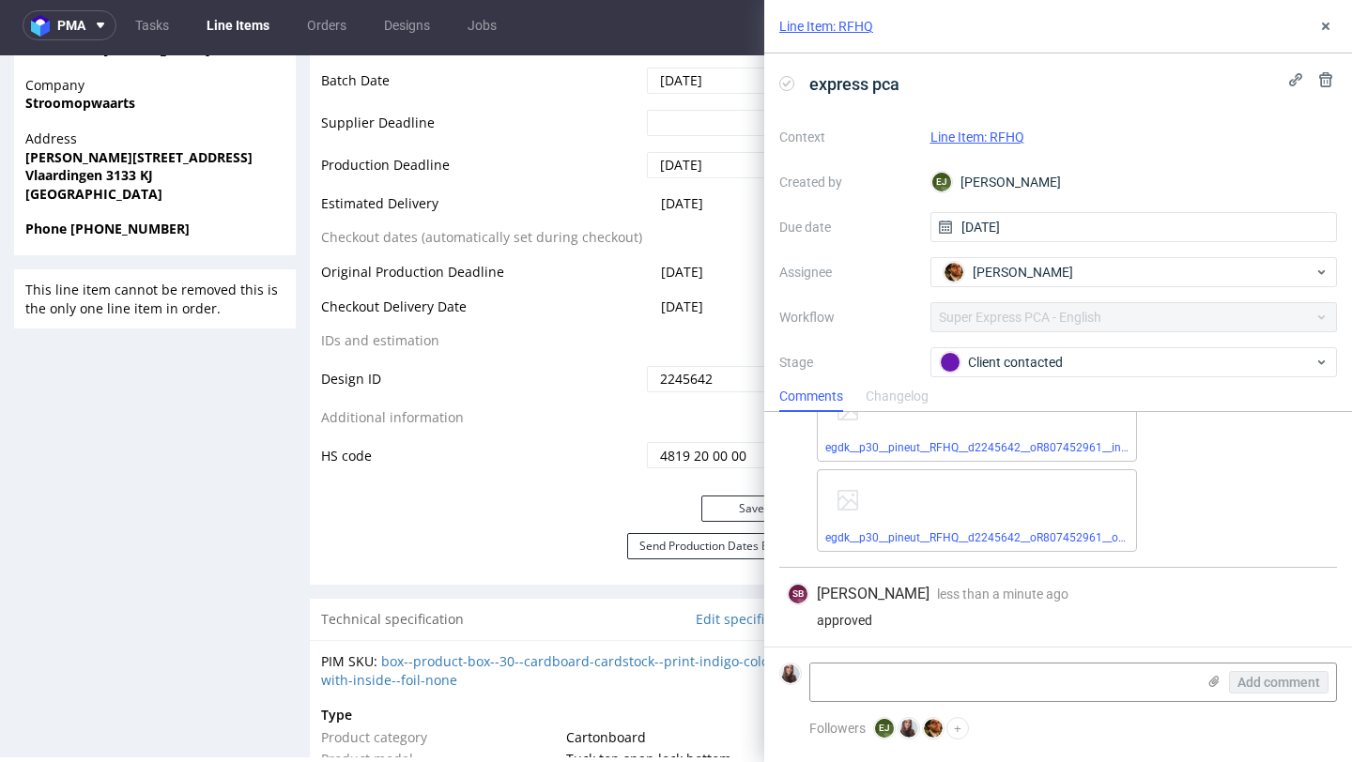
scroll to position [1247, 0]
click at [985, 140] on link "Line Item: RFHQ" at bounding box center [977, 137] width 94 height 15
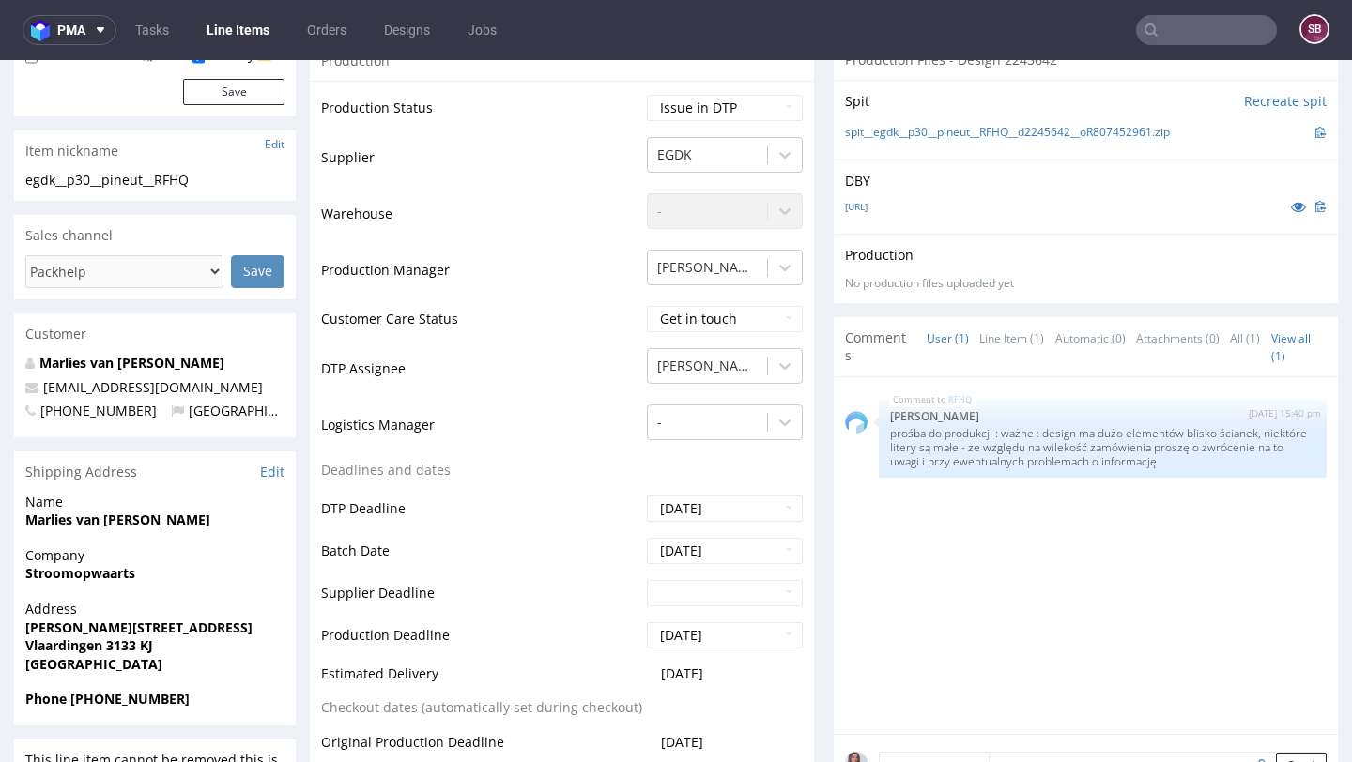
scroll to position [326, 0]
click at [713, 98] on select "Waiting for Artwork Waiting for Diecut Waiting for Mockup Waiting for DTP Waiti…" at bounding box center [725, 106] width 156 height 26
select select "back_for_dtp"
click at [647, 93] on select "Waiting for Artwork Waiting for Diecut Waiting for Mockup Waiting for DTP Waiti…" at bounding box center [725, 106] width 156 height 26
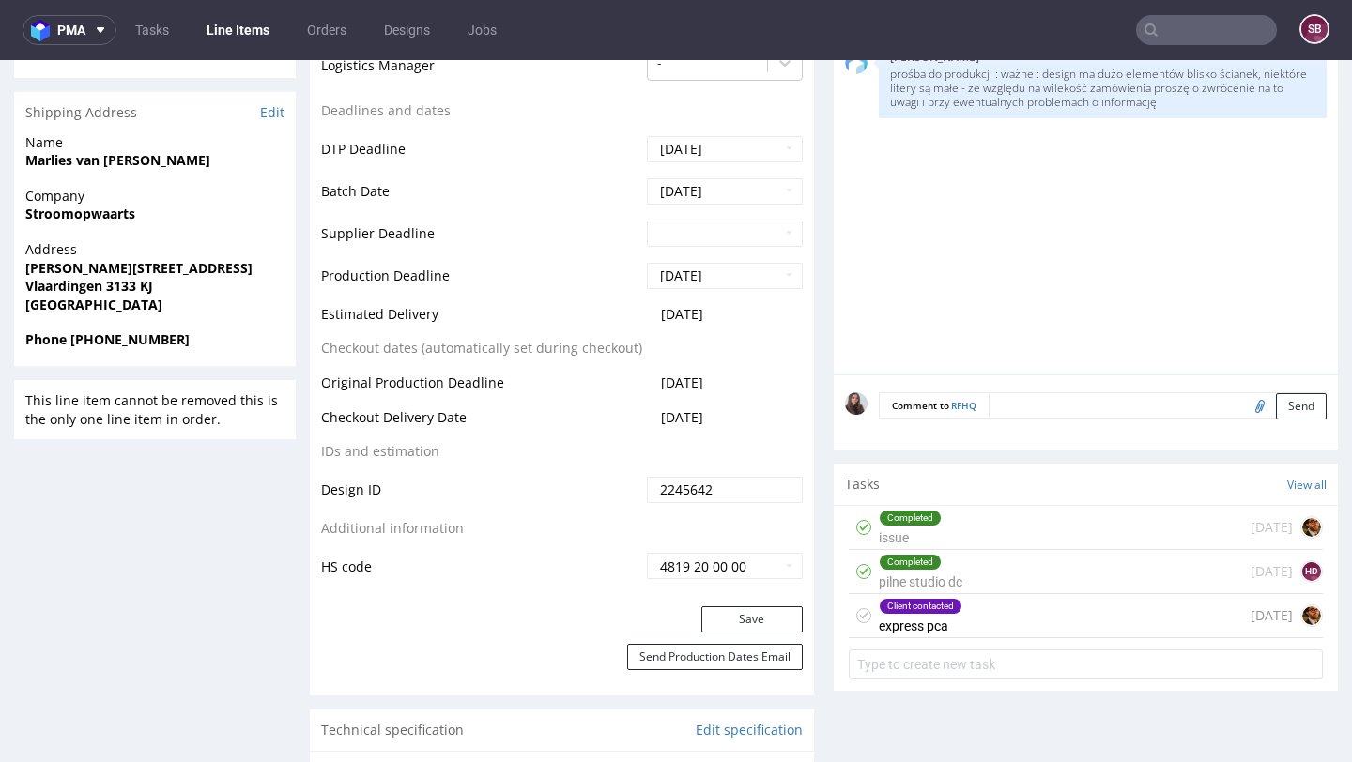
scroll to position [686, 0]
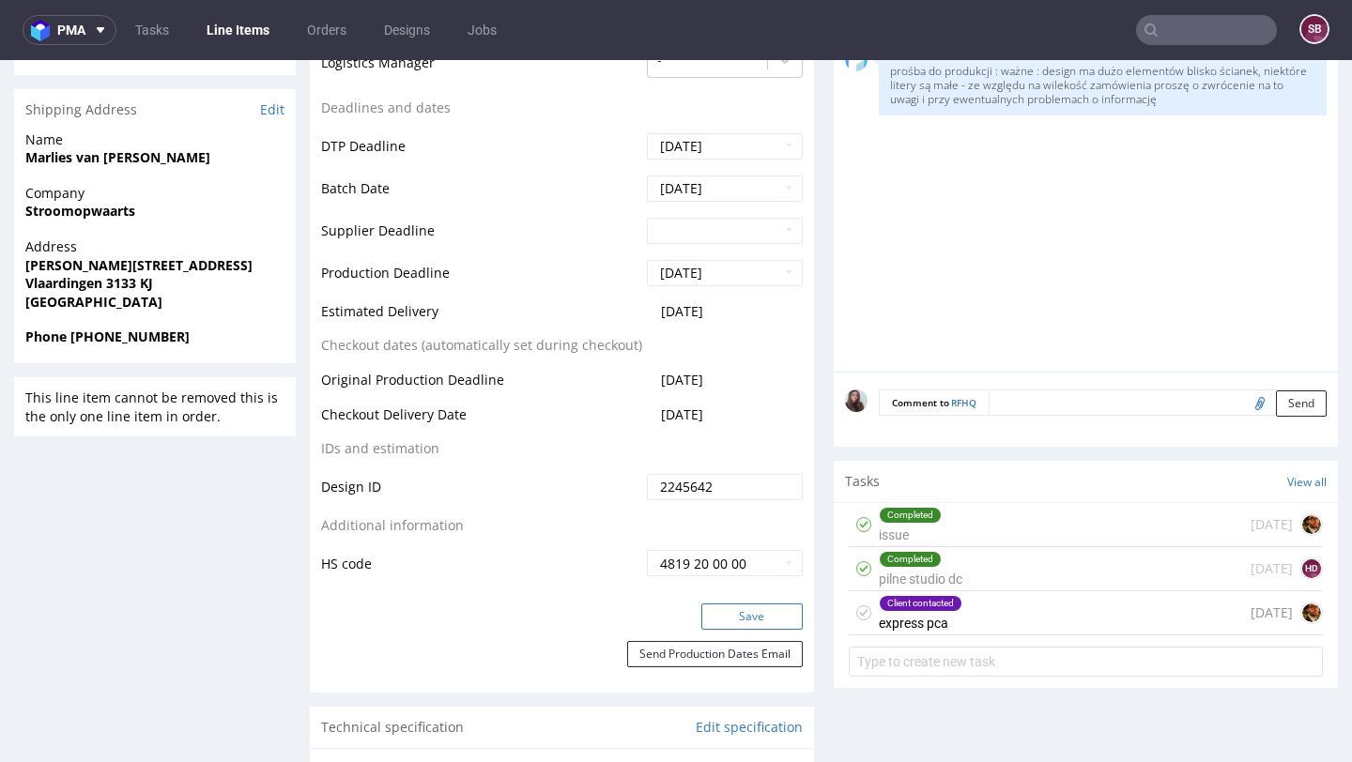
click at [757, 614] on button "Save" at bounding box center [751, 617] width 101 height 26
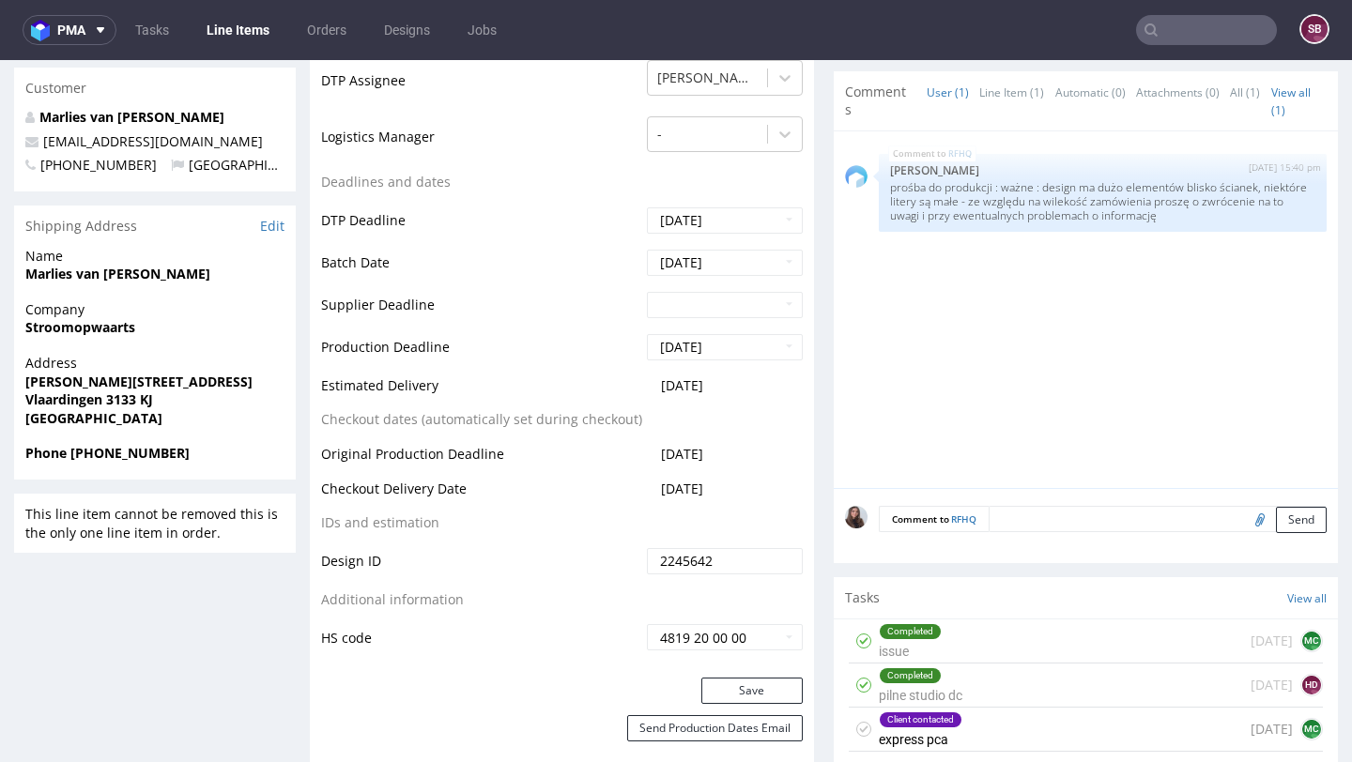
scroll to position [664, 0]
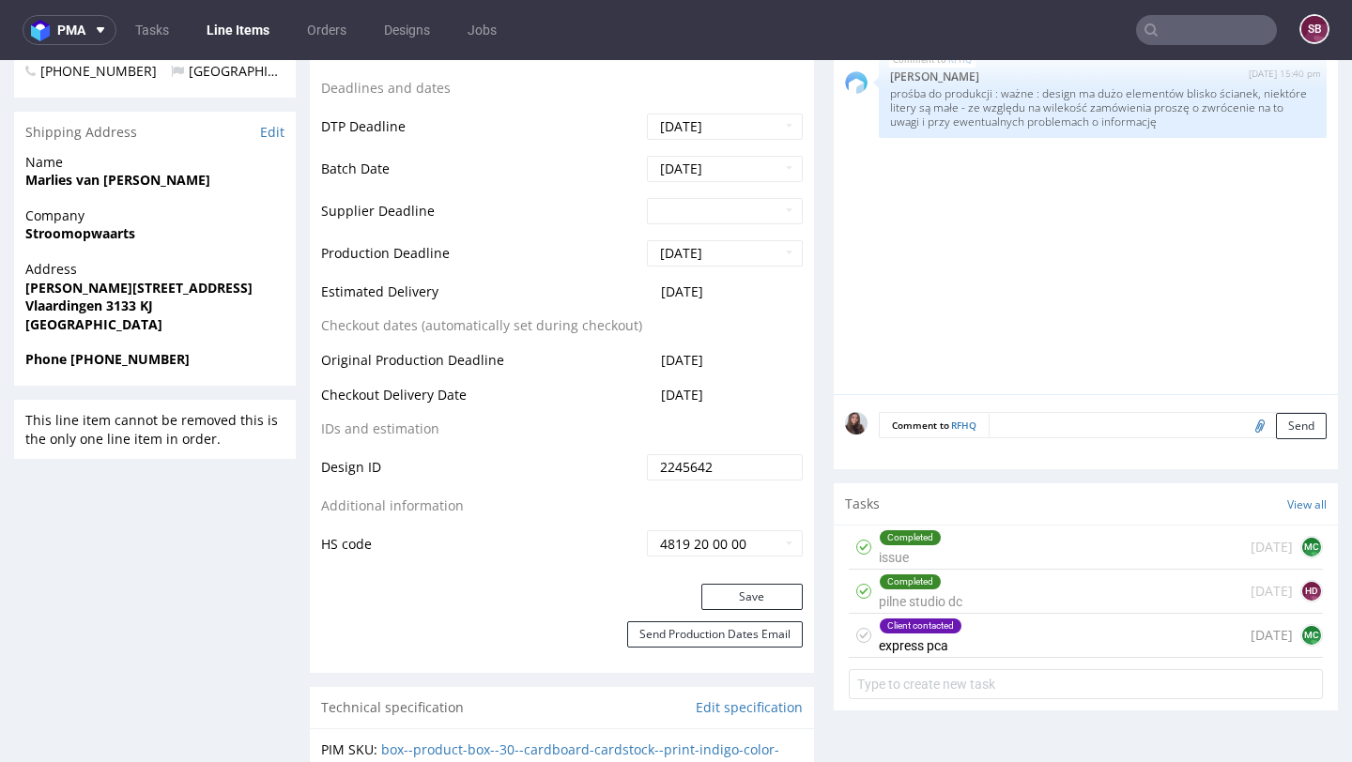
click at [1027, 658] on div "Client contacted express pca [DATE] MC" at bounding box center [1086, 636] width 474 height 44
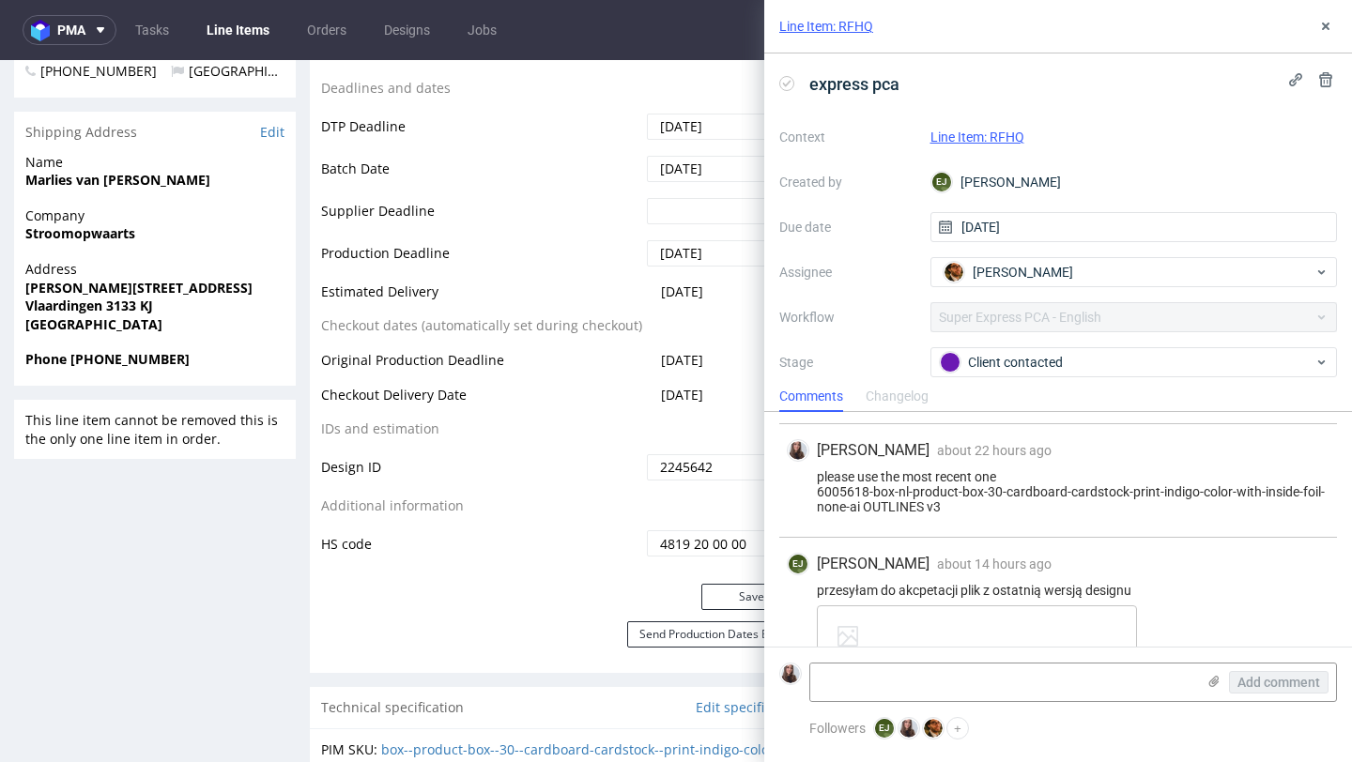
scroll to position [1004, 0]
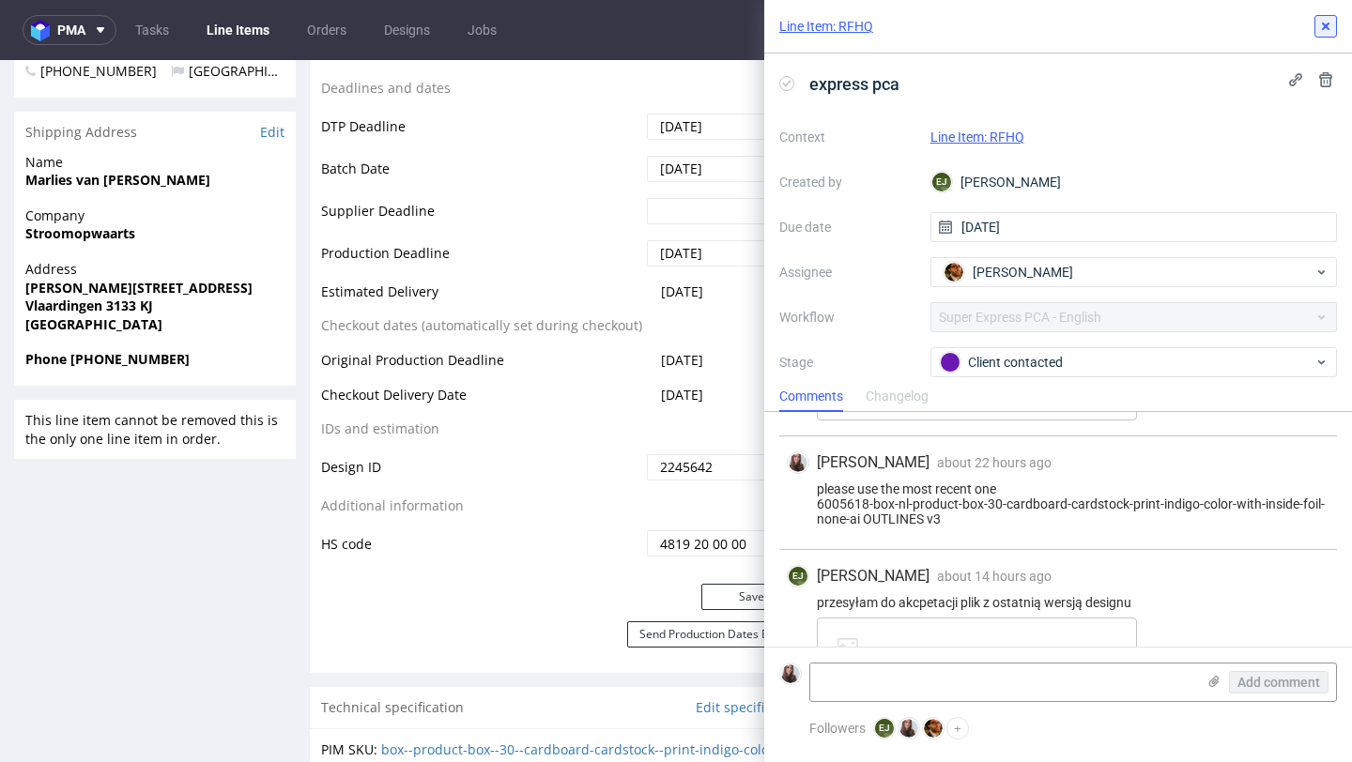
click at [1326, 31] on icon at bounding box center [1325, 26] width 15 height 15
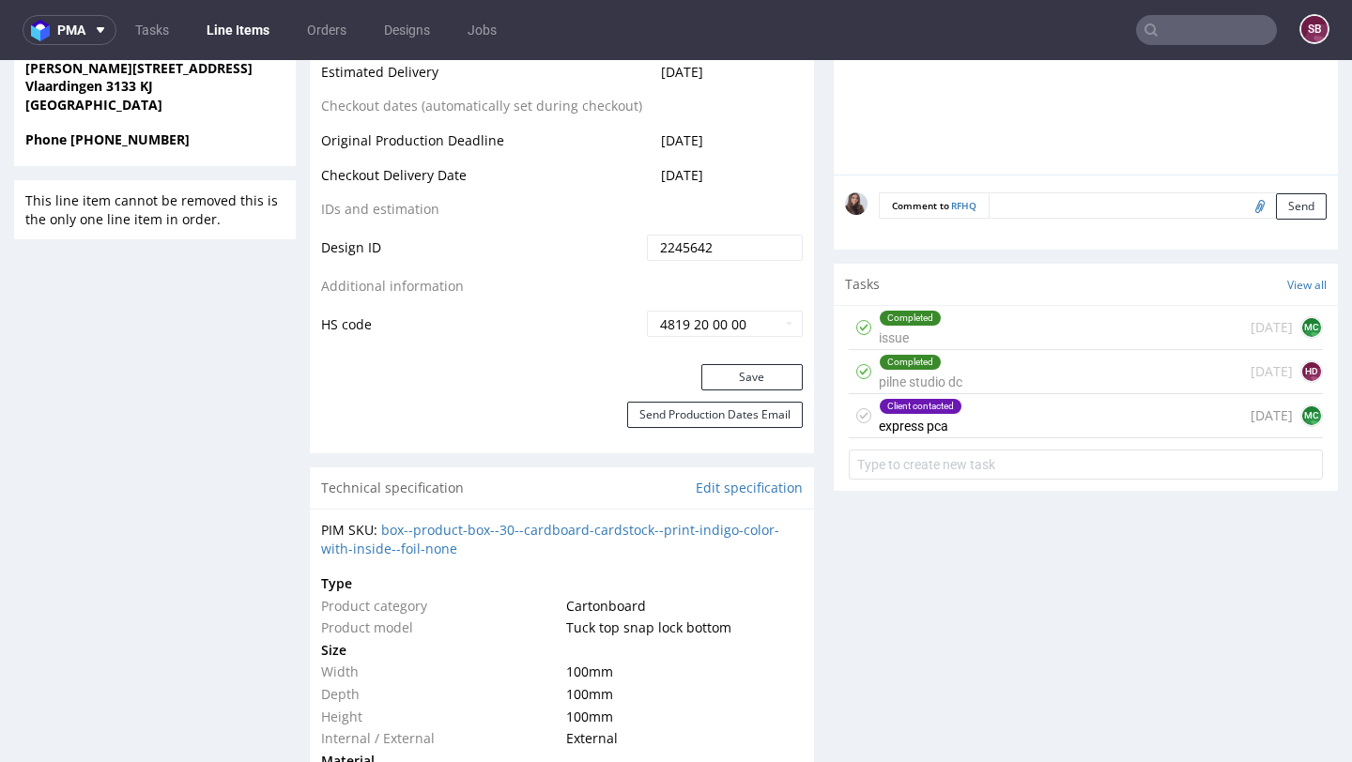
scroll to position [888, 0]
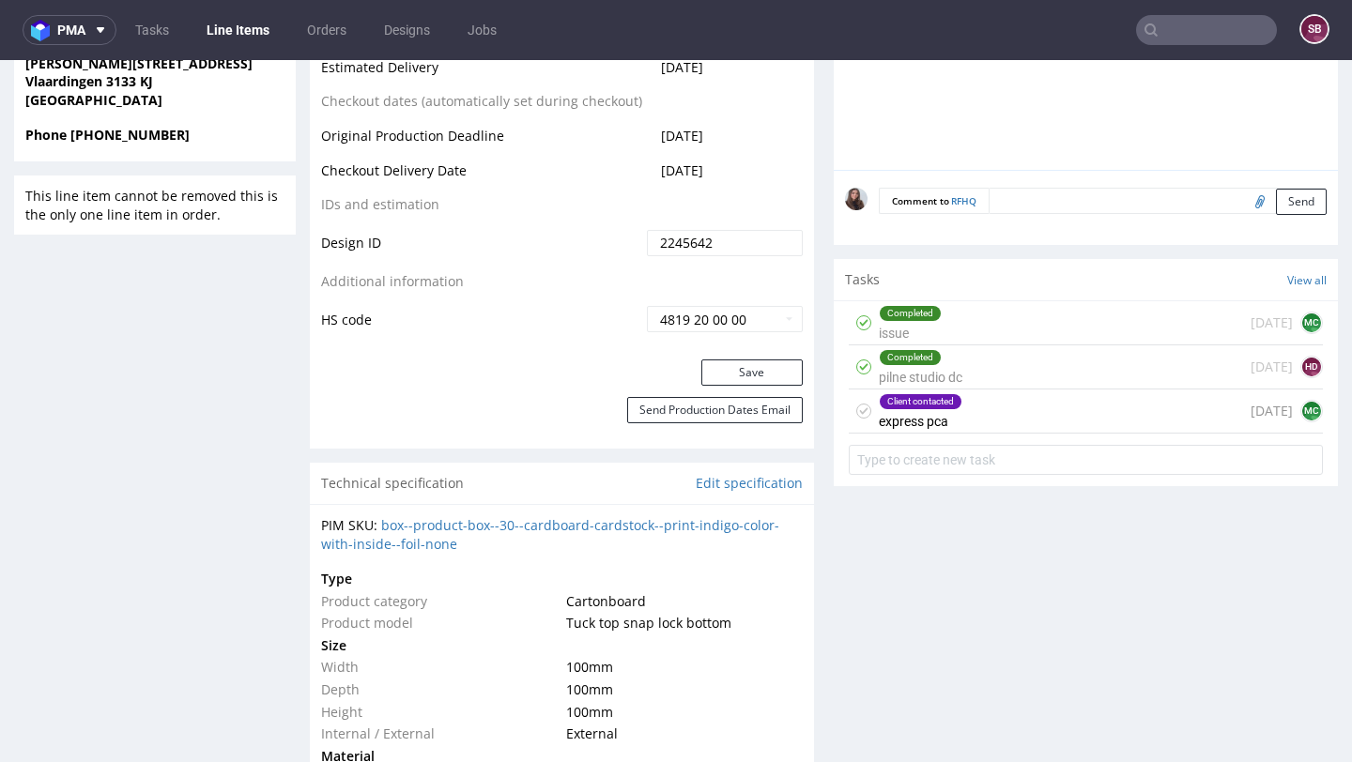
click at [974, 423] on div "Client contacted express pca 14 days ago MC" at bounding box center [1086, 412] width 474 height 44
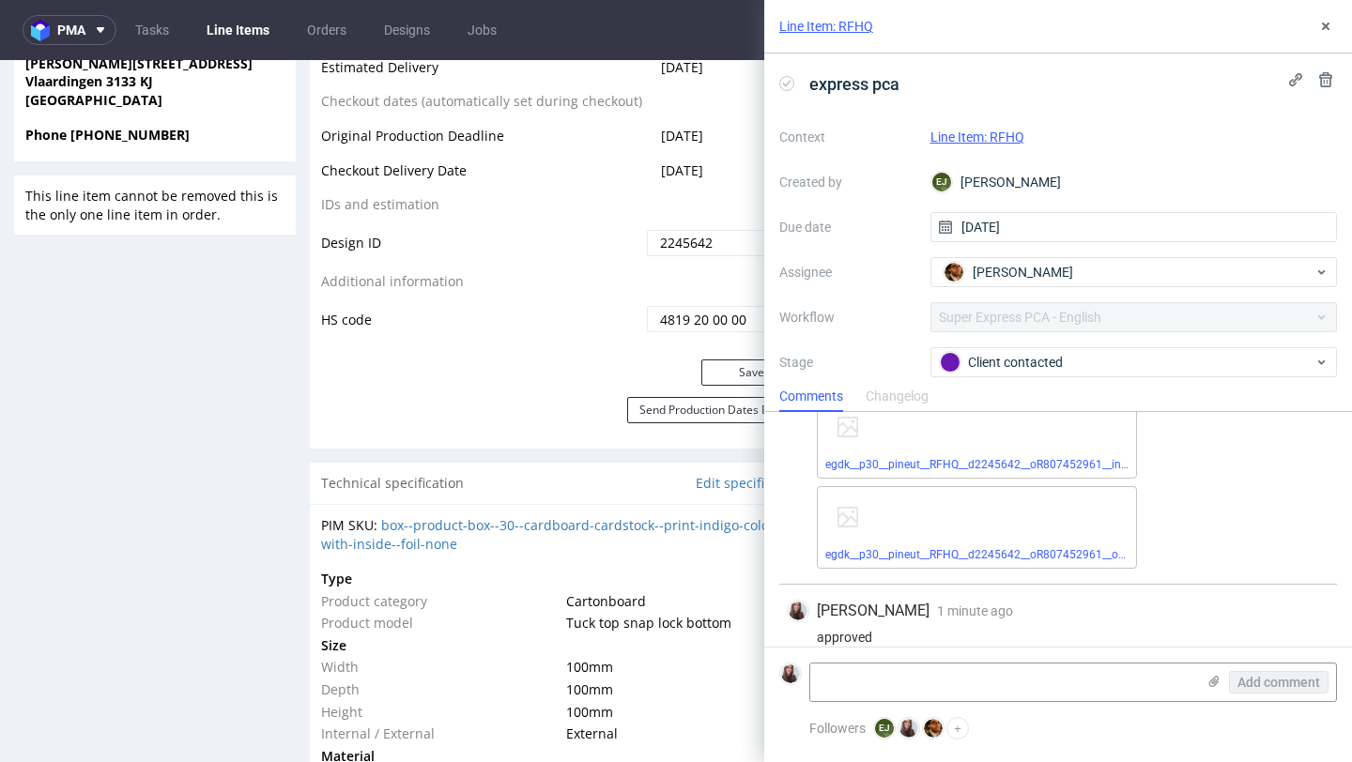
scroll to position [1247, 0]
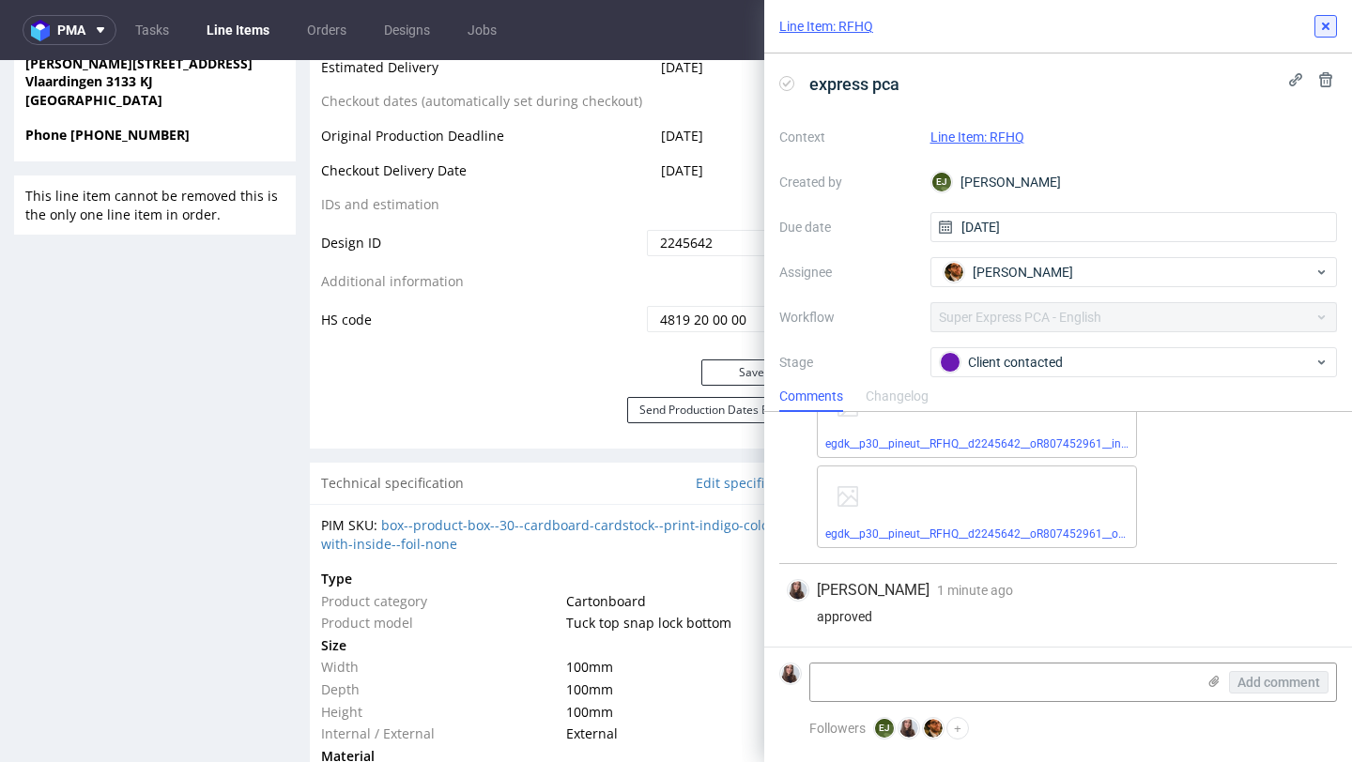
click at [1330, 24] on icon at bounding box center [1325, 26] width 15 height 15
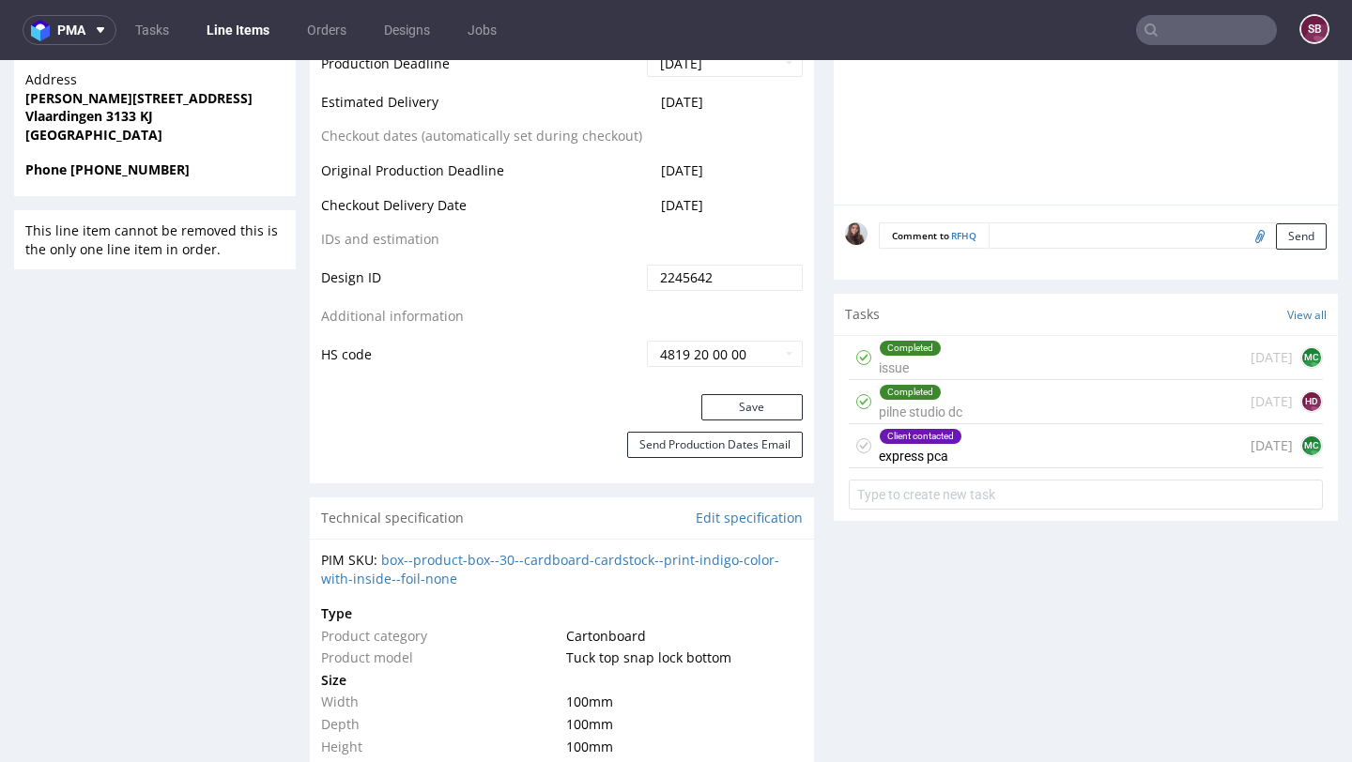
scroll to position [873, 0]
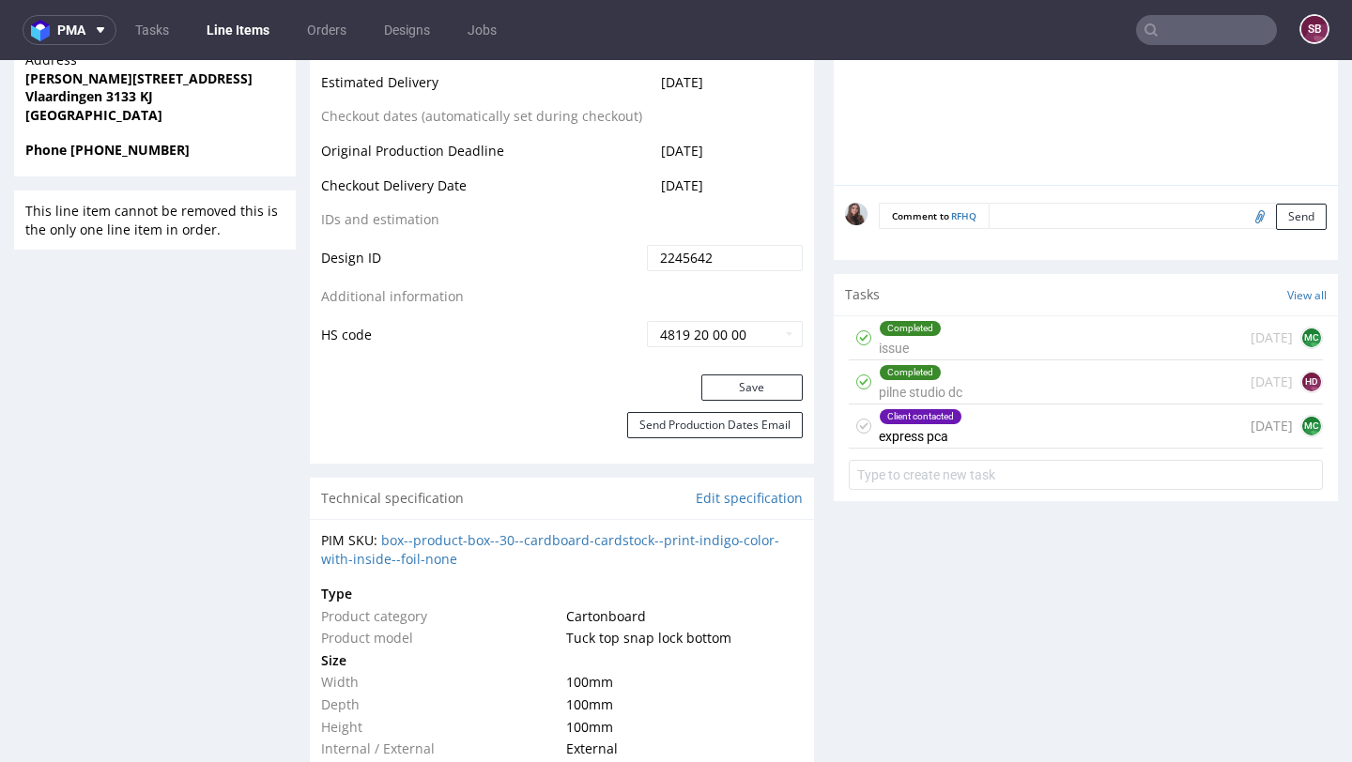
click at [988, 446] on div "Client contacted express pca 14 days ago MC" at bounding box center [1086, 427] width 474 height 44
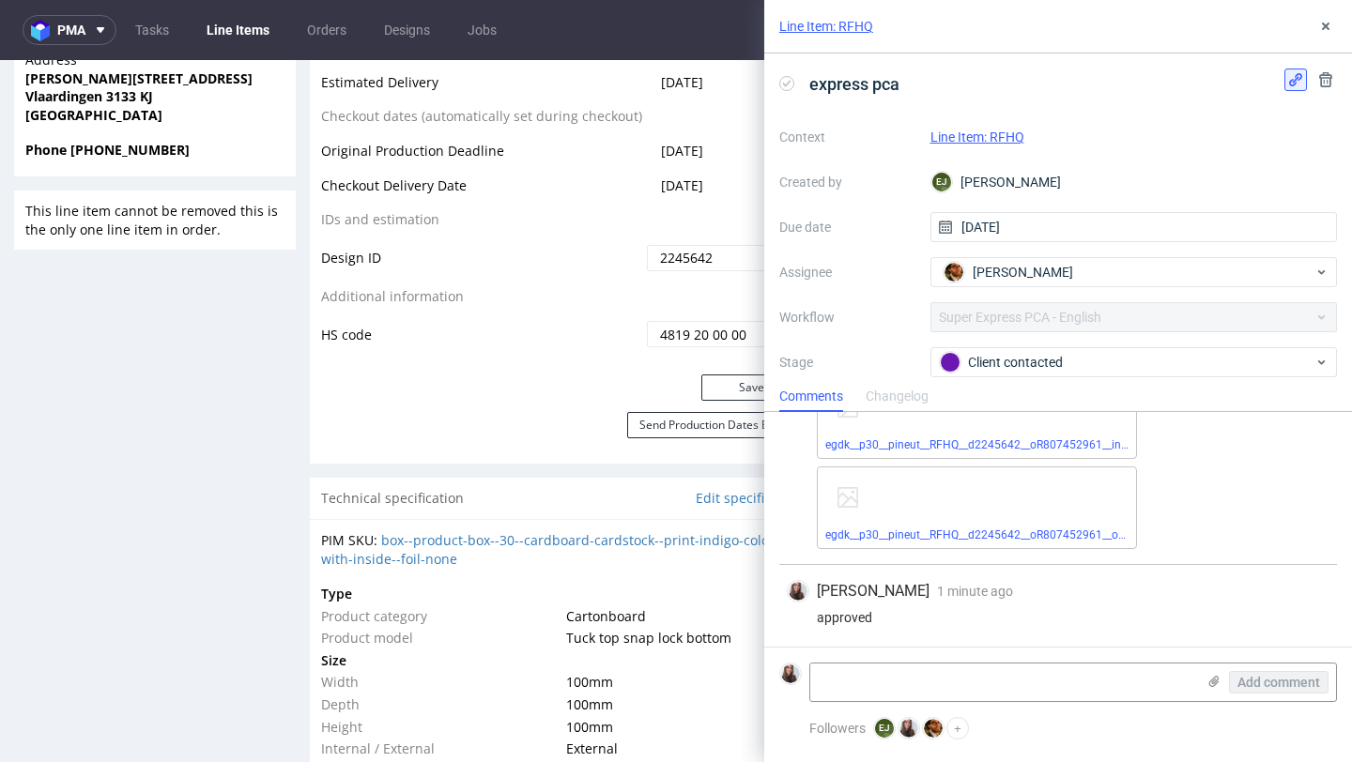
scroll to position [1247, 0]
click at [1324, 30] on icon at bounding box center [1325, 26] width 15 height 15
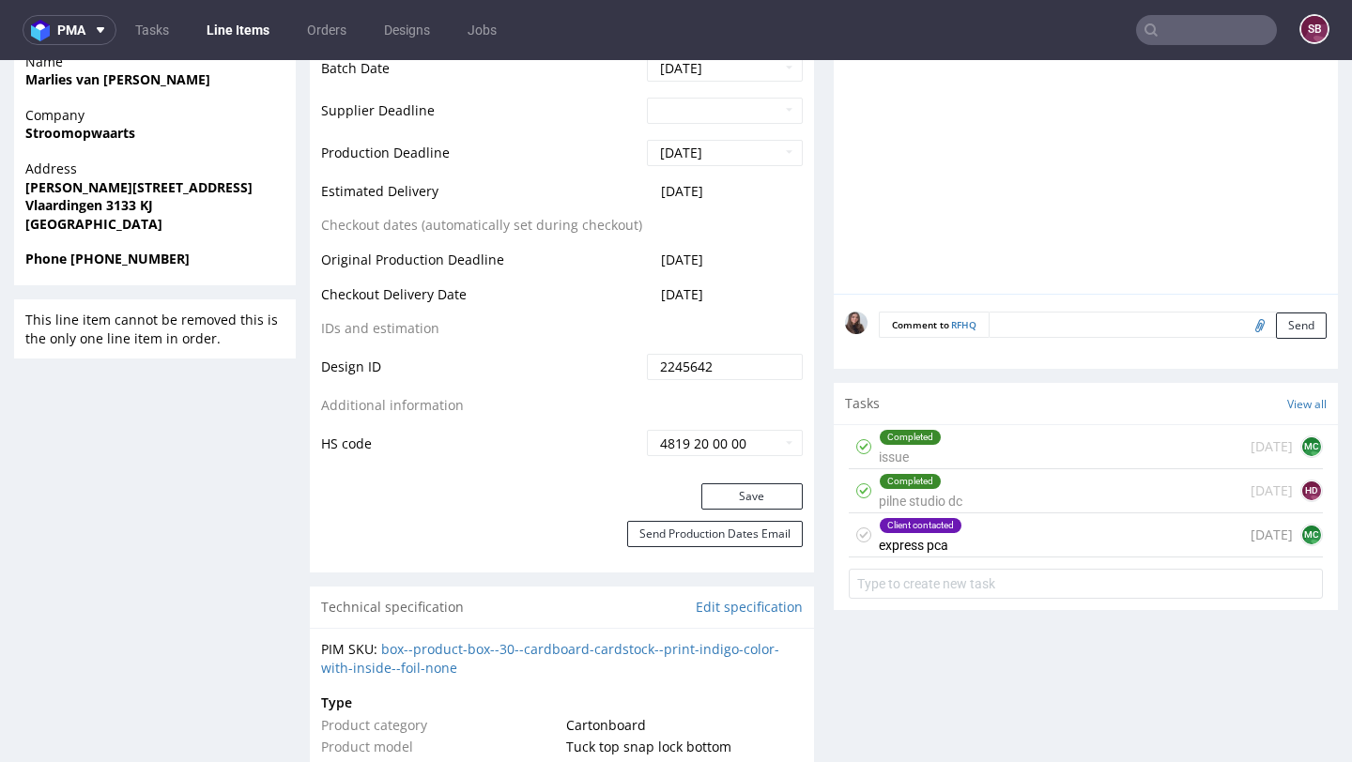
scroll to position [766, 0]
click at [981, 553] on div "Client contacted express pca 14 days ago MC" at bounding box center [1086, 534] width 474 height 44
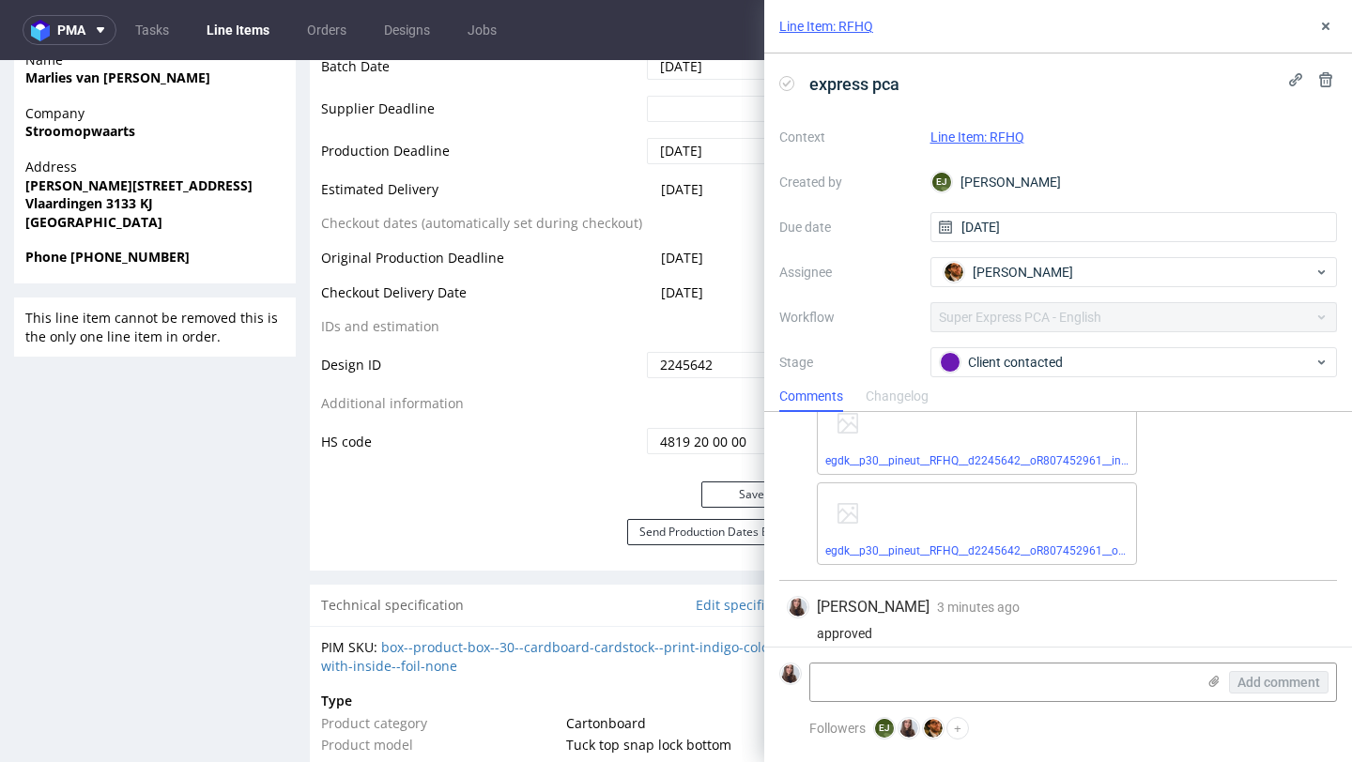
scroll to position [1247, 0]
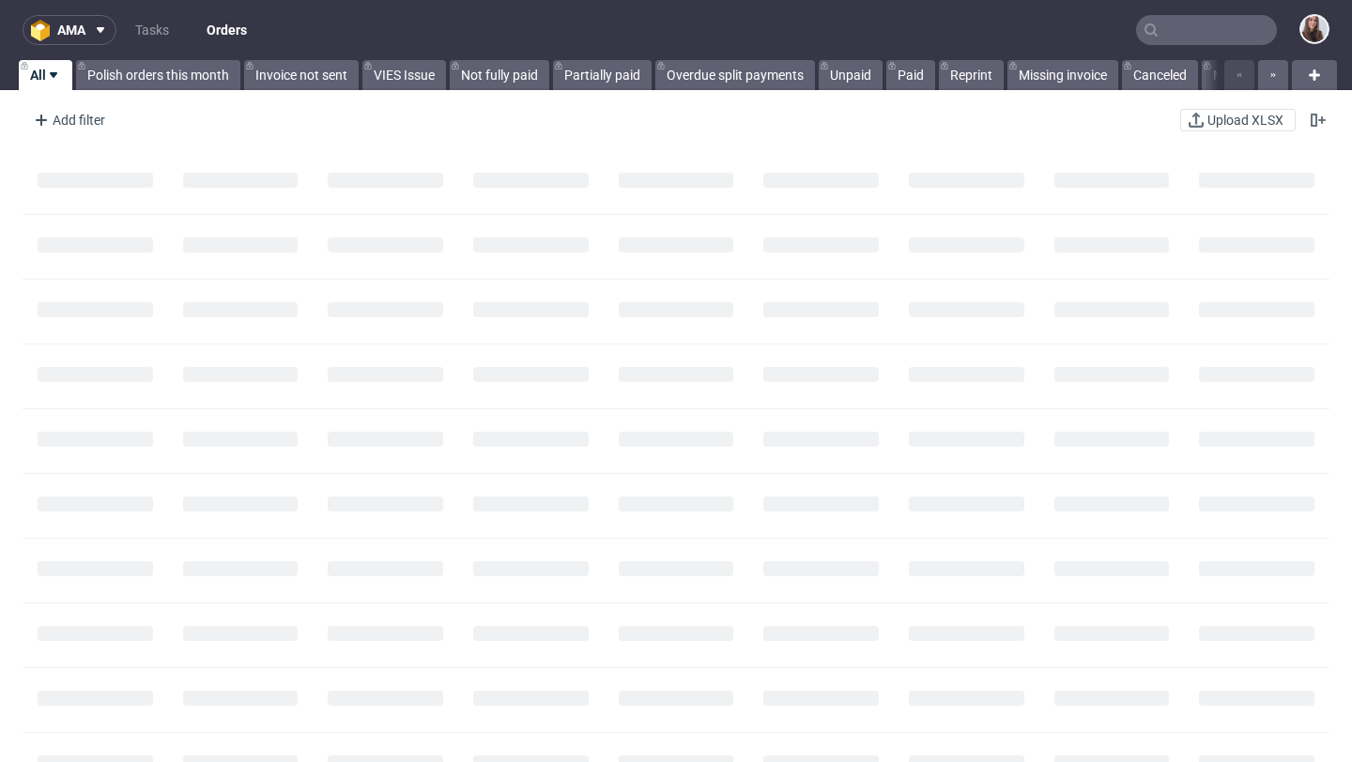
click at [1185, 32] on input "text" at bounding box center [1206, 30] width 141 height 30
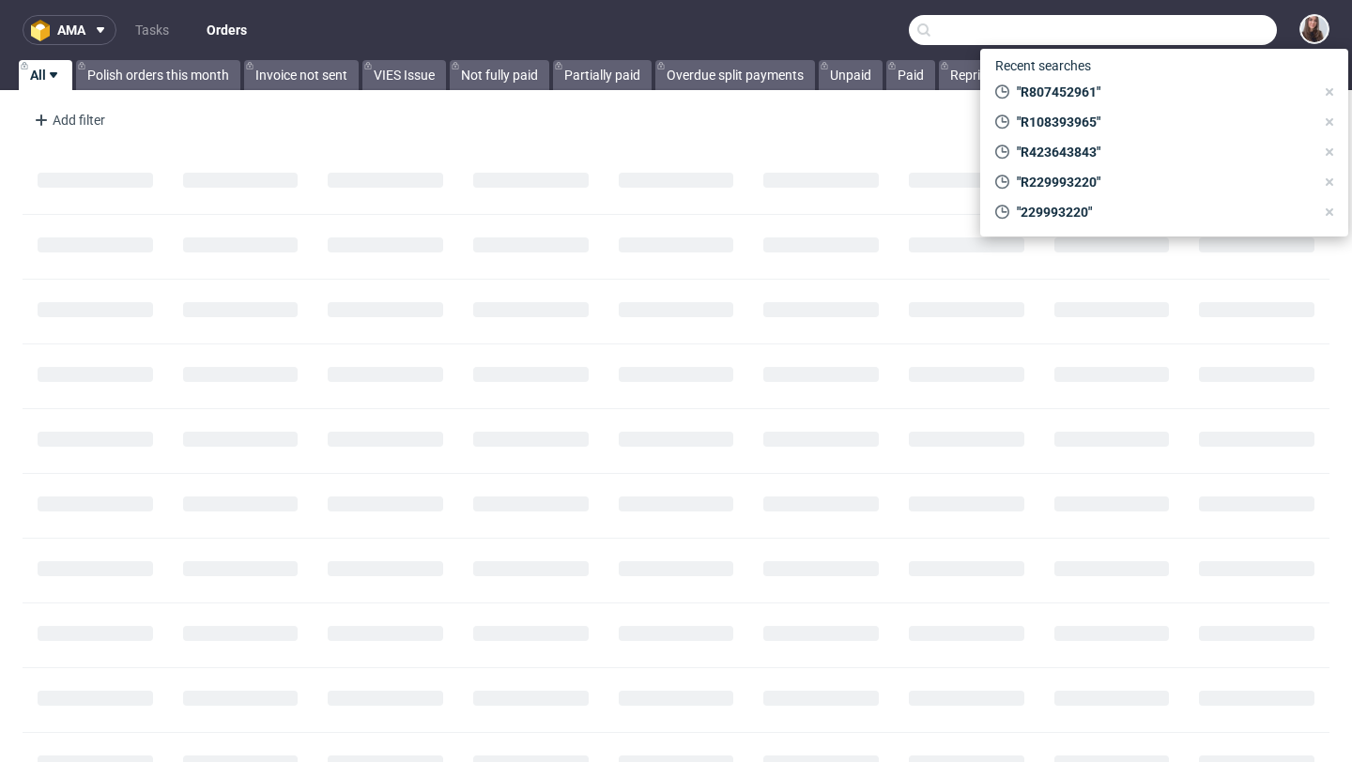
paste input "R129903707"
type input "R129903707"
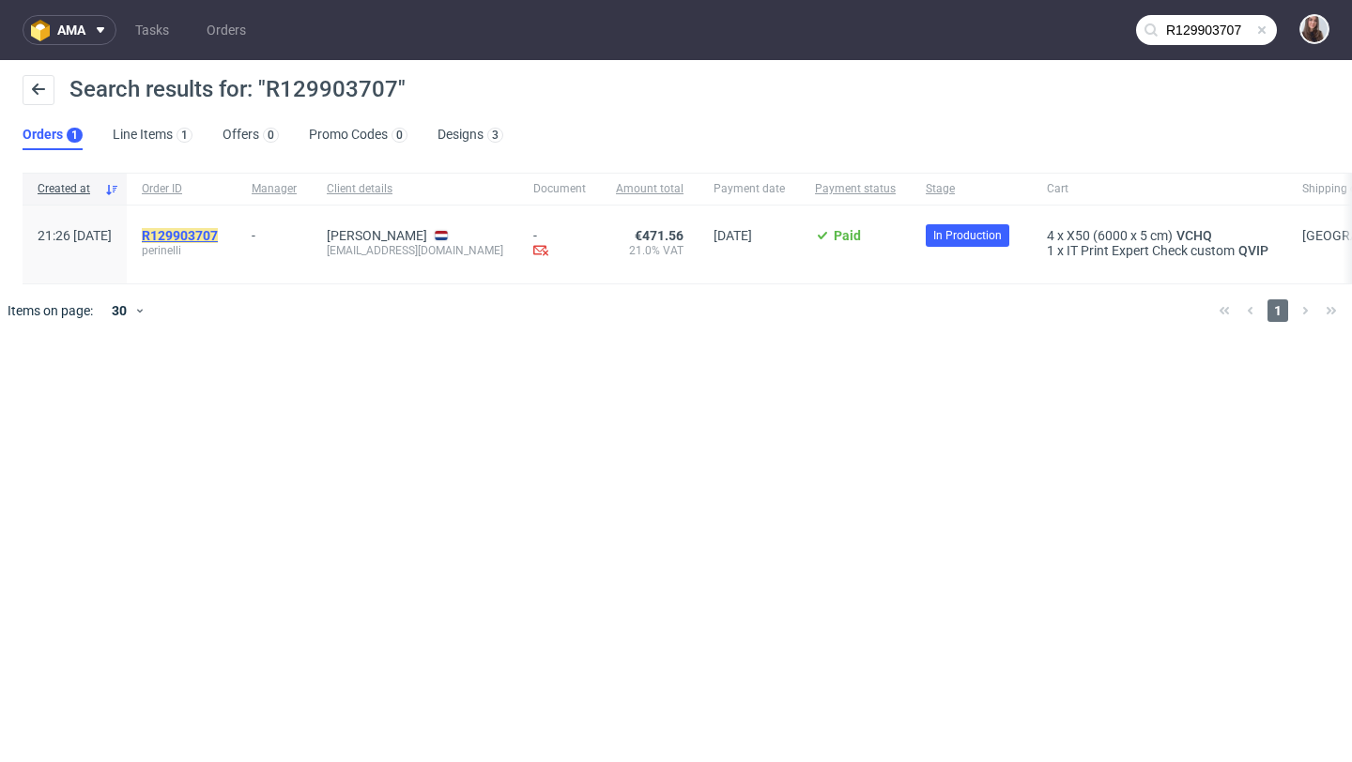
click at [218, 238] on mark "R129903707" at bounding box center [180, 235] width 76 height 15
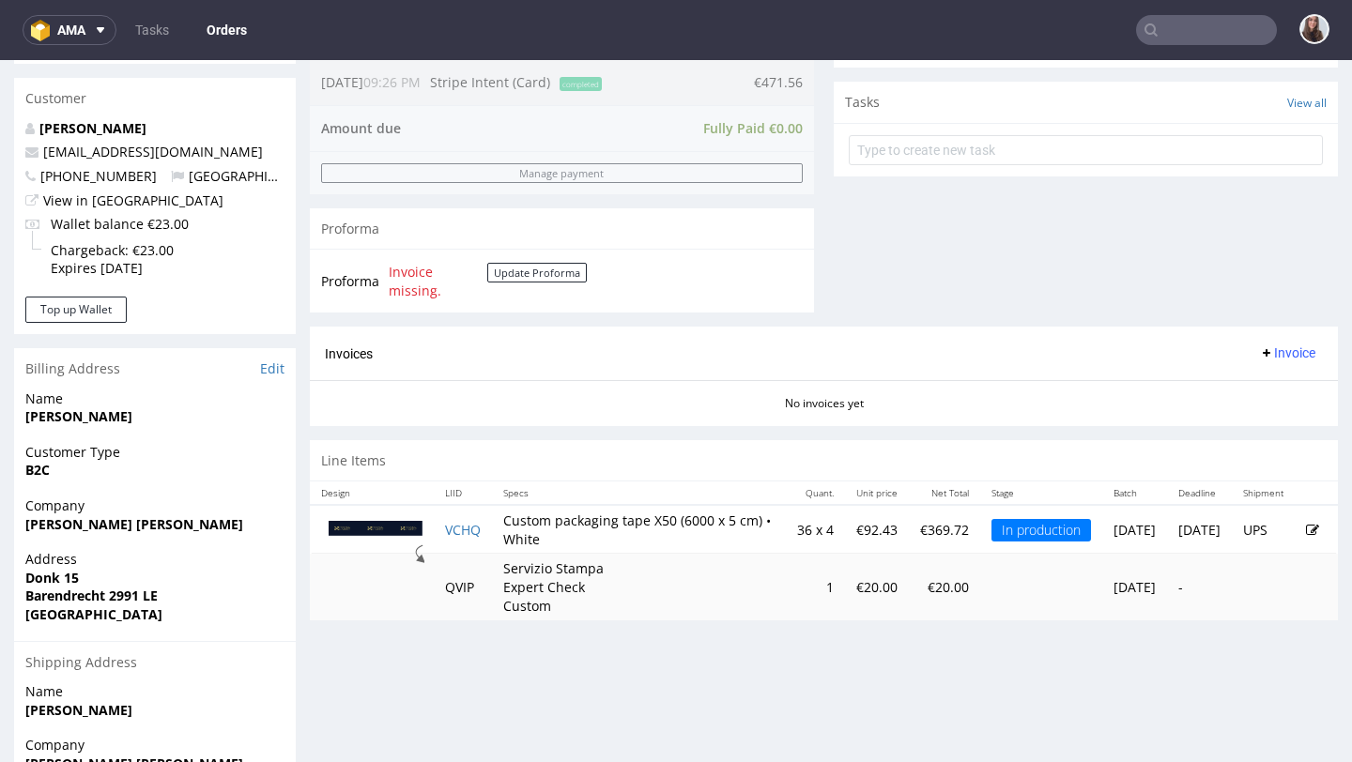
scroll to position [663, 0]
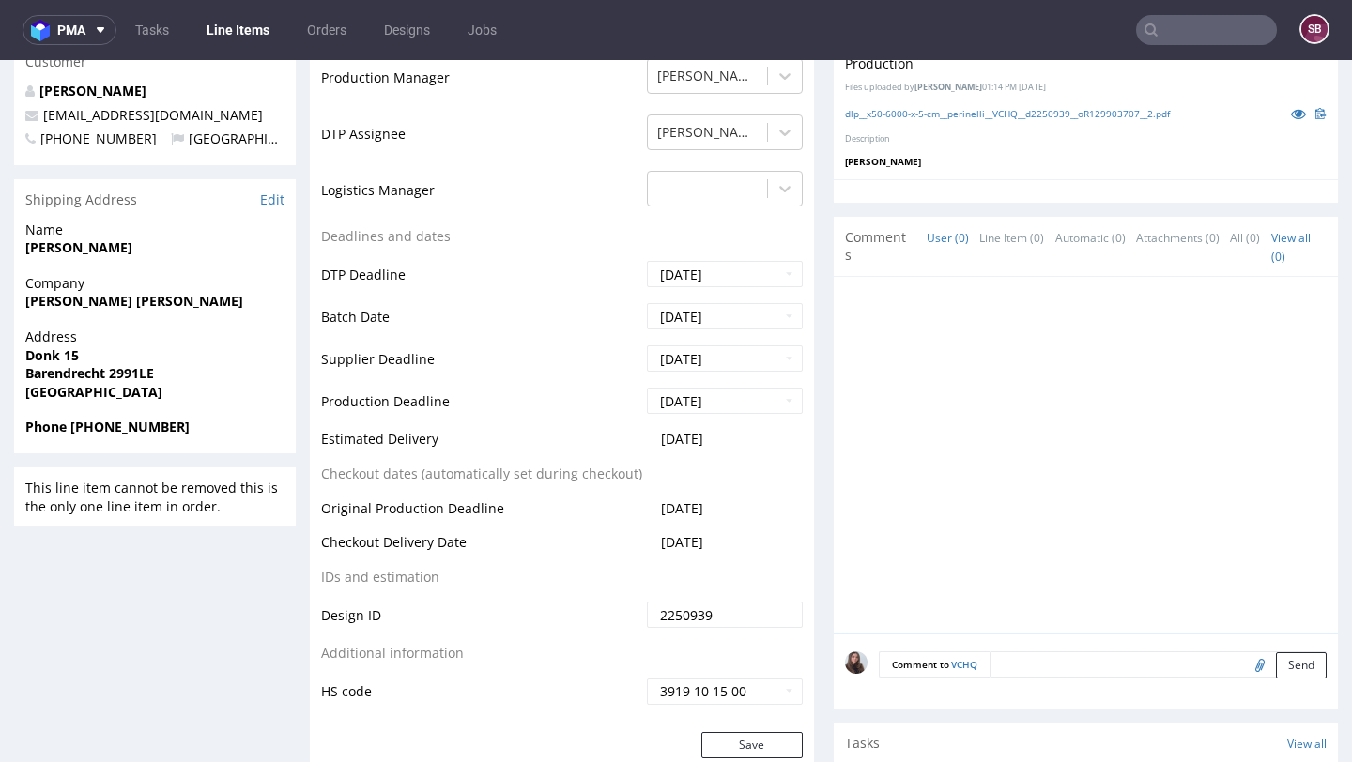
scroll to position [585, 0]
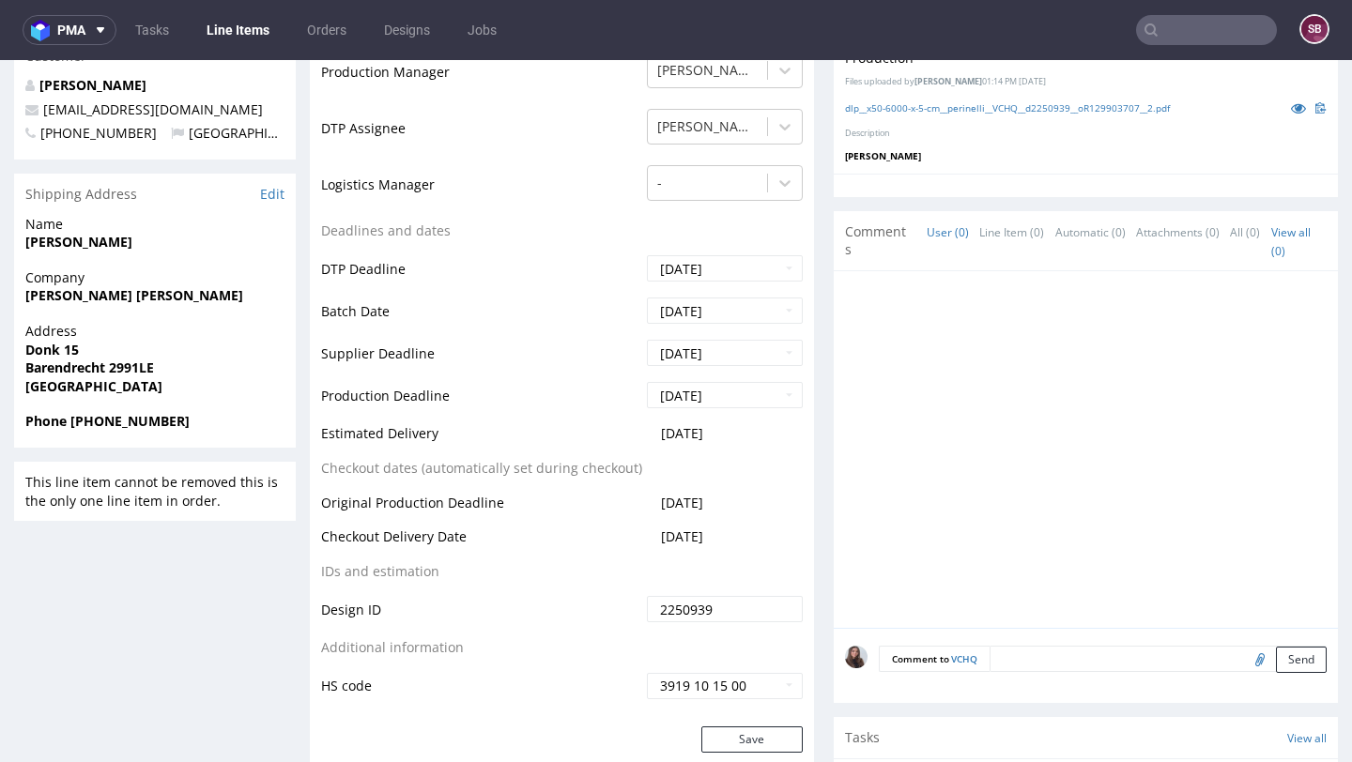
drag, startPoint x: 733, startPoint y: 443, endPoint x: 318, endPoint y: 443, distance: 414.9
click at [318, 443] on div "Production Status Waiting for Artwork Waiting for Diecut Waiting for Mockup Wai…" at bounding box center [562, 305] width 504 height 843
click at [326, 446] on td "Estimated Delivery" at bounding box center [481, 439] width 321 height 35
drag, startPoint x: 322, startPoint y: 446, endPoint x: 769, endPoint y: 436, distance: 446.9
click at [769, 436] on tbody "Production Status Waiting for Artwork Waiting for Diecut Waiting for Mockup Wai…" at bounding box center [562, 298] width 482 height 805
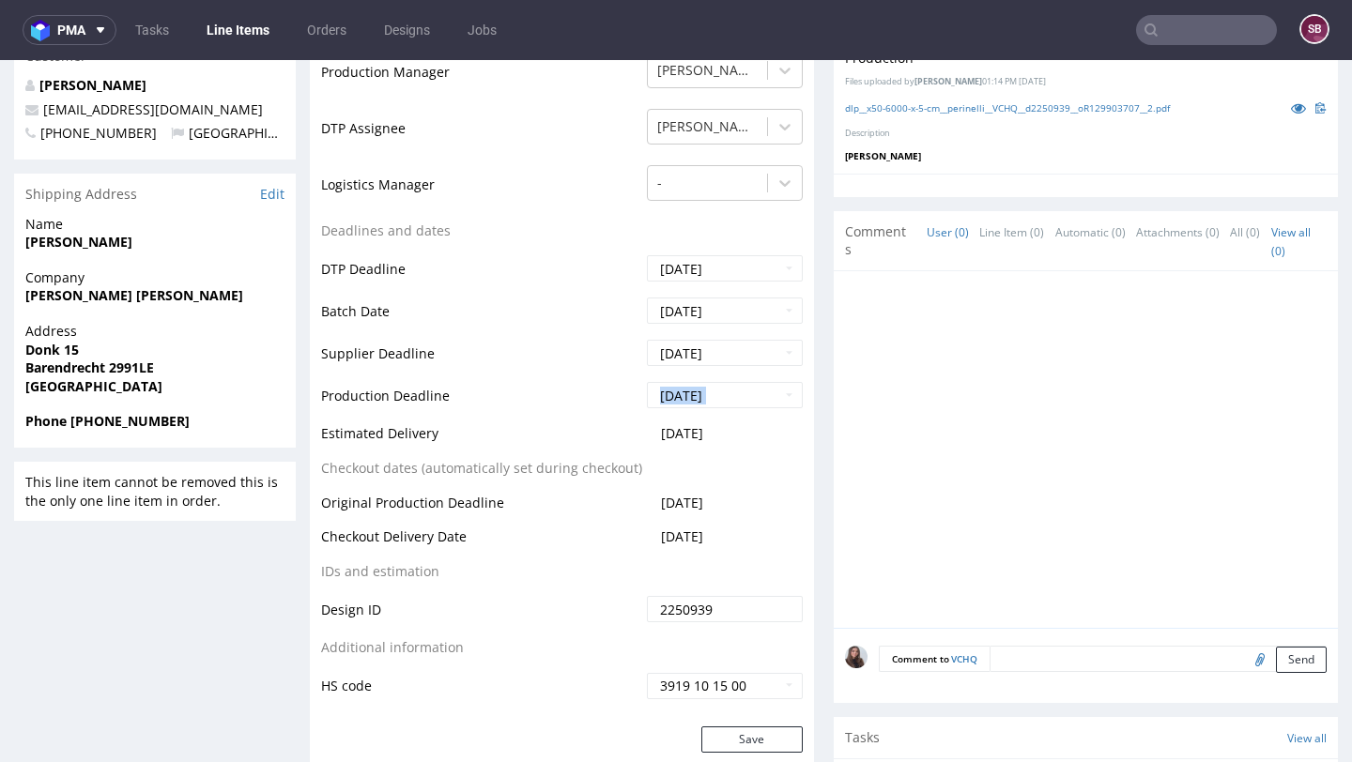
drag, startPoint x: 740, startPoint y: 457, endPoint x: 318, endPoint y: 450, distance: 421.5
click at [318, 450] on div "Production Status Waiting for Artwork Waiting for Diecut Waiting for Mockup Wai…" at bounding box center [562, 305] width 504 height 843
click at [425, 452] on td "Estimated Delivery" at bounding box center [481, 439] width 321 height 35
drag, startPoint x: 324, startPoint y: 445, endPoint x: 738, endPoint y: 445, distance: 413.9
click at [738, 445] on tr "Estimated Delivery 2025-10-14" at bounding box center [562, 439] width 482 height 35
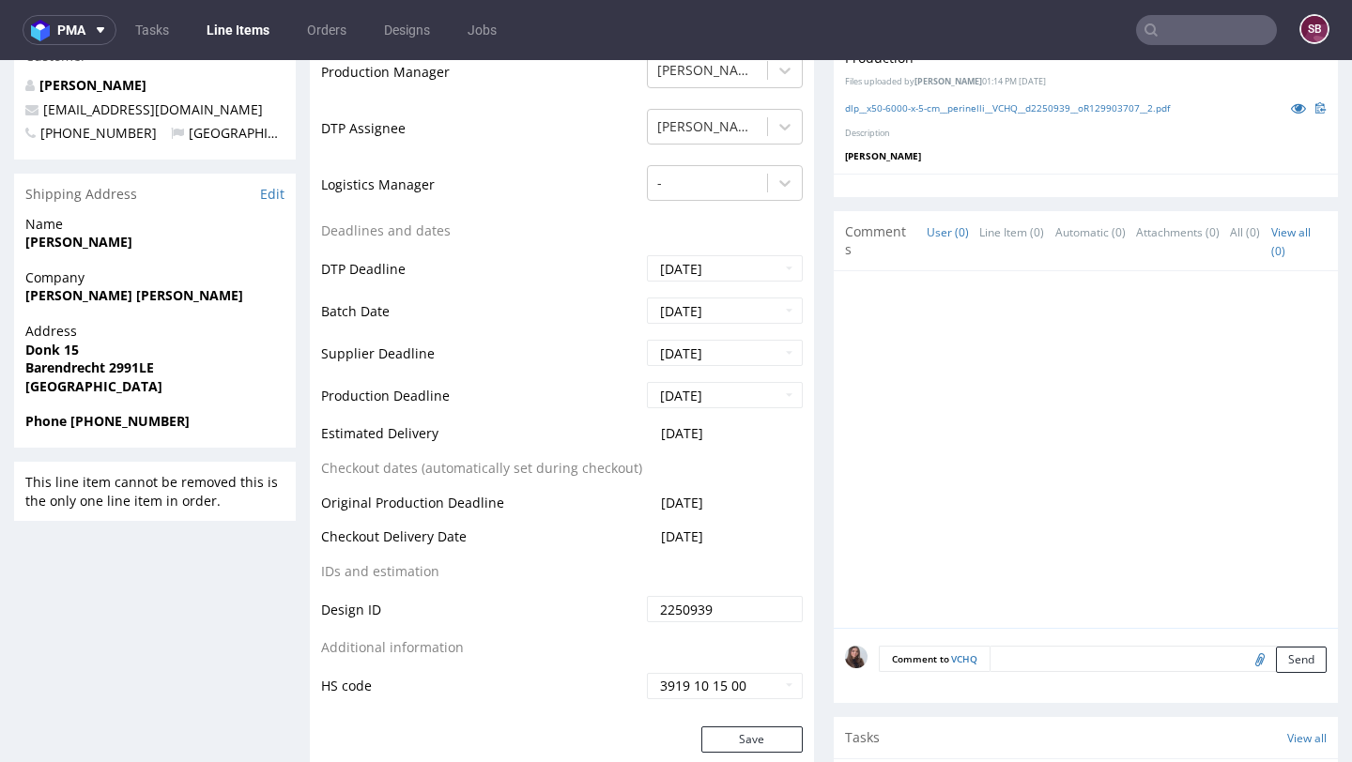
copy tr "Estimated Delivery 2025-10-14"
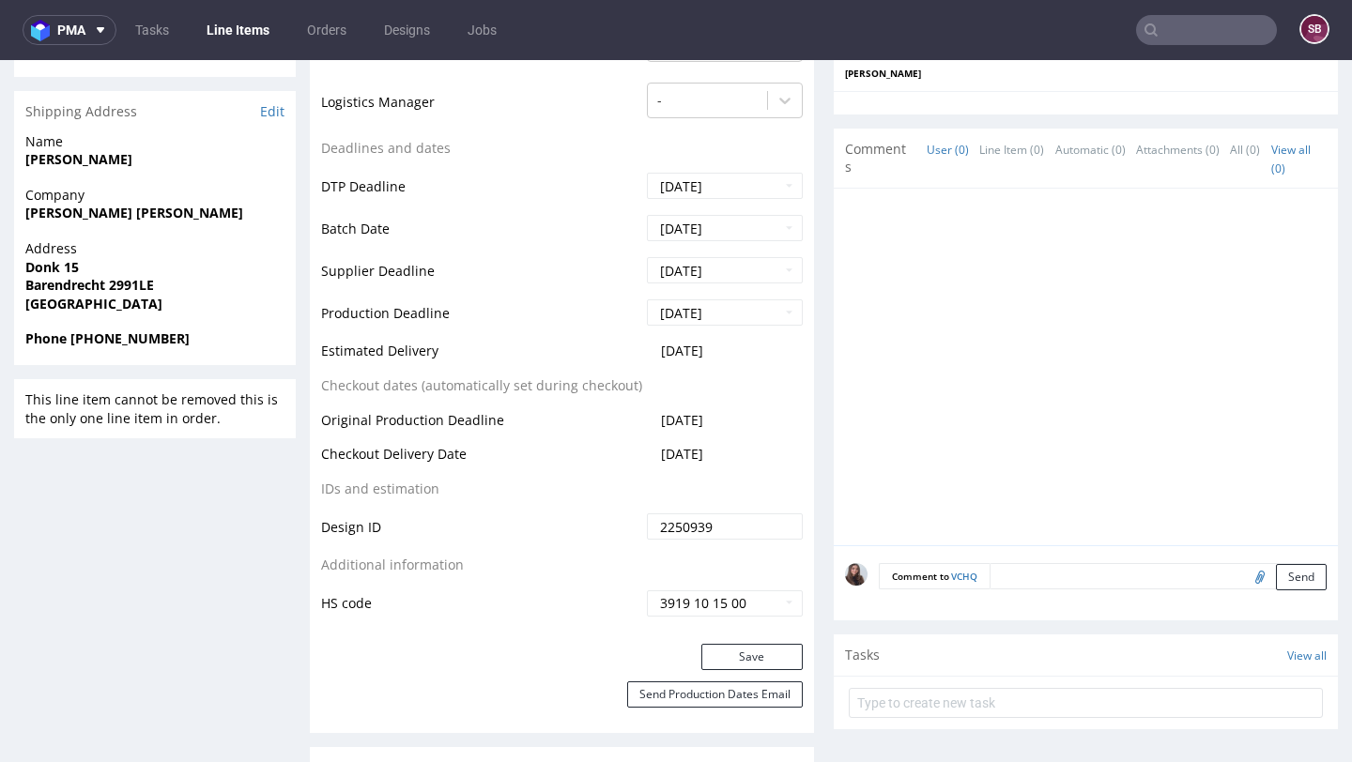
scroll to position [668, 0]
drag, startPoint x: 732, startPoint y: 475, endPoint x: 318, endPoint y: 468, distance: 414.0
click at [318, 468] on div "Production Status Waiting for Artwork Waiting for Diecut Waiting for Mockup Wai…" at bounding box center [562, 221] width 504 height 843
click at [342, 474] on td "Checkout Delivery Date" at bounding box center [481, 459] width 321 height 35
drag, startPoint x: 322, startPoint y: 469, endPoint x: 753, endPoint y: 464, distance: 430.9
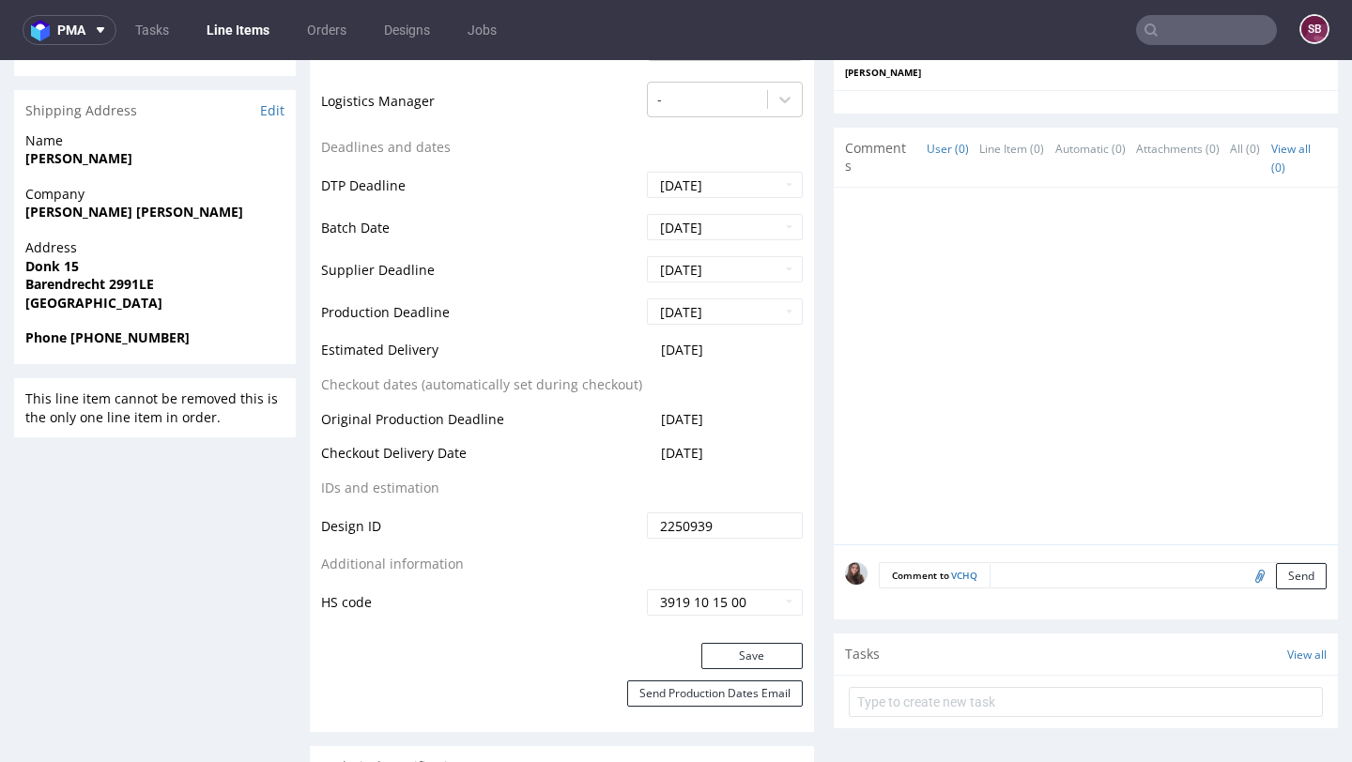
click at [753, 464] on tr "Checkout Delivery Date 2025-09-18" at bounding box center [562, 459] width 482 height 35
copy tr "Checkout Delivery Date 2025-09-18"
drag, startPoint x: 737, startPoint y: 366, endPoint x: 643, endPoint y: 368, distance: 93.9
click at [643, 368] on td "2025-10-14" at bounding box center [722, 356] width 161 height 35
copy span "2025-10-14"
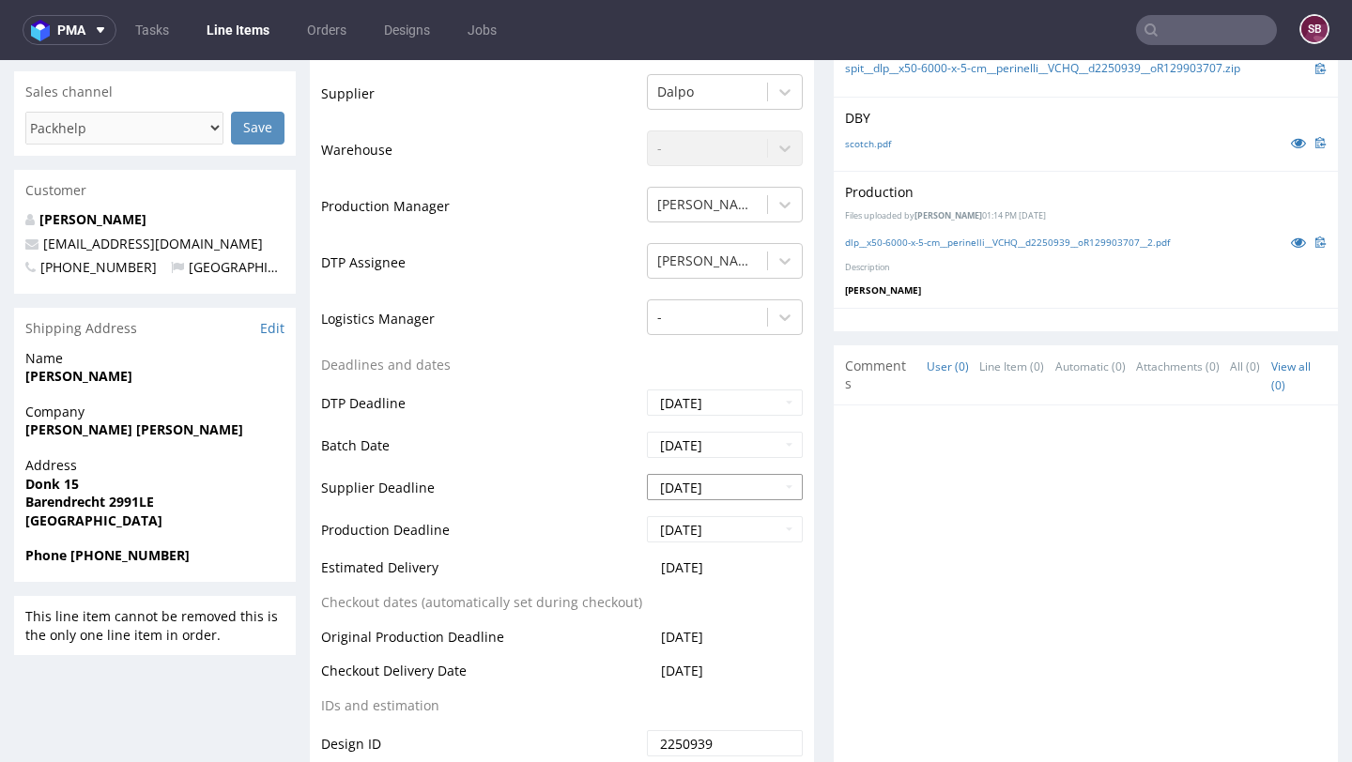
scroll to position [0, 0]
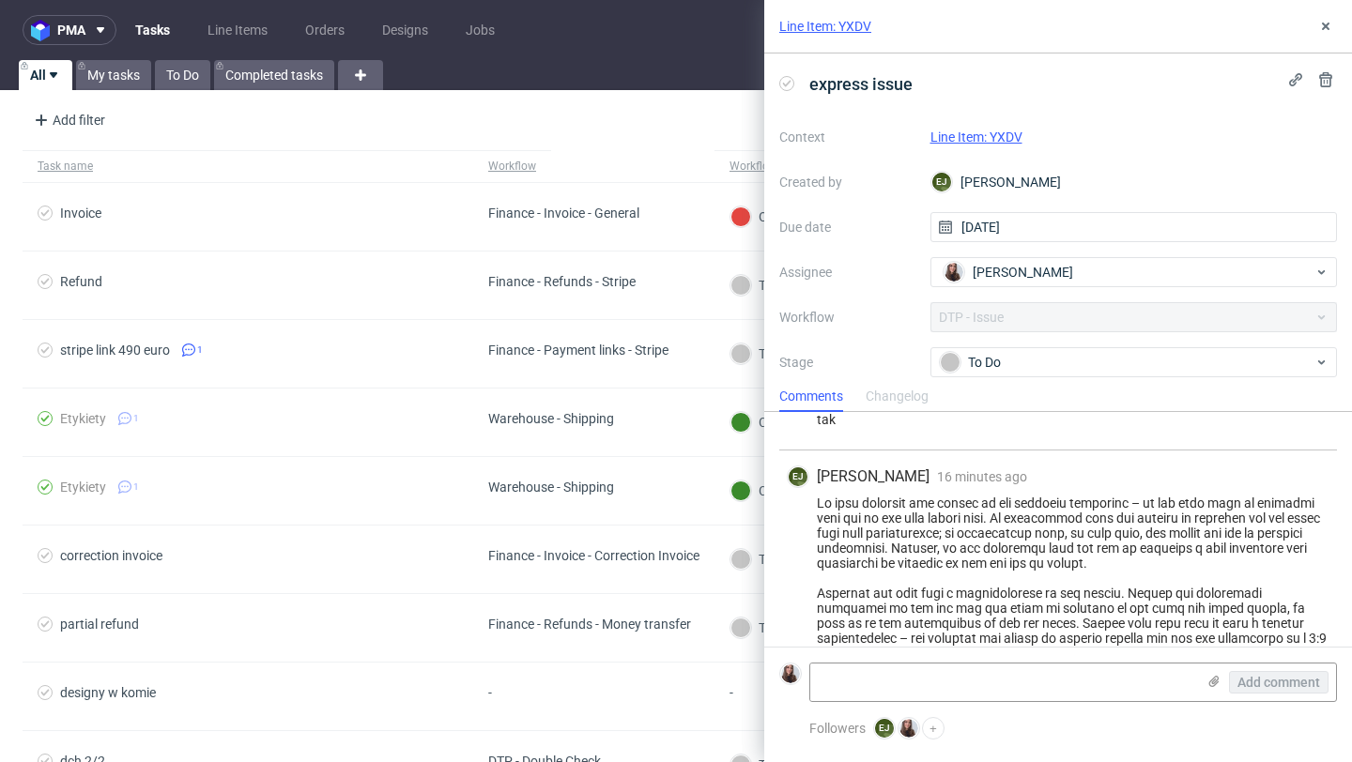
scroll to position [572, 0]
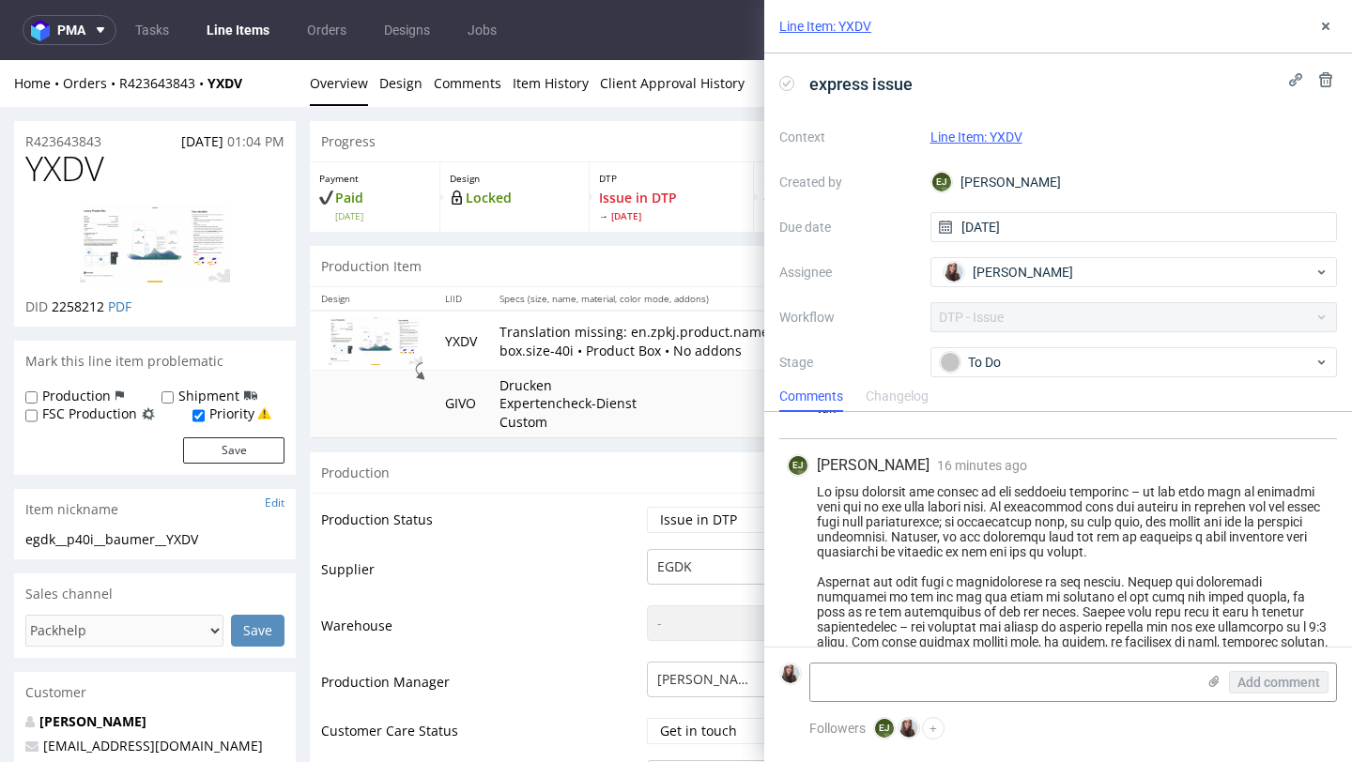
scroll to position [585, 0]
click at [1009, 130] on link "Line Item: YXDV" at bounding box center [976, 137] width 92 height 15
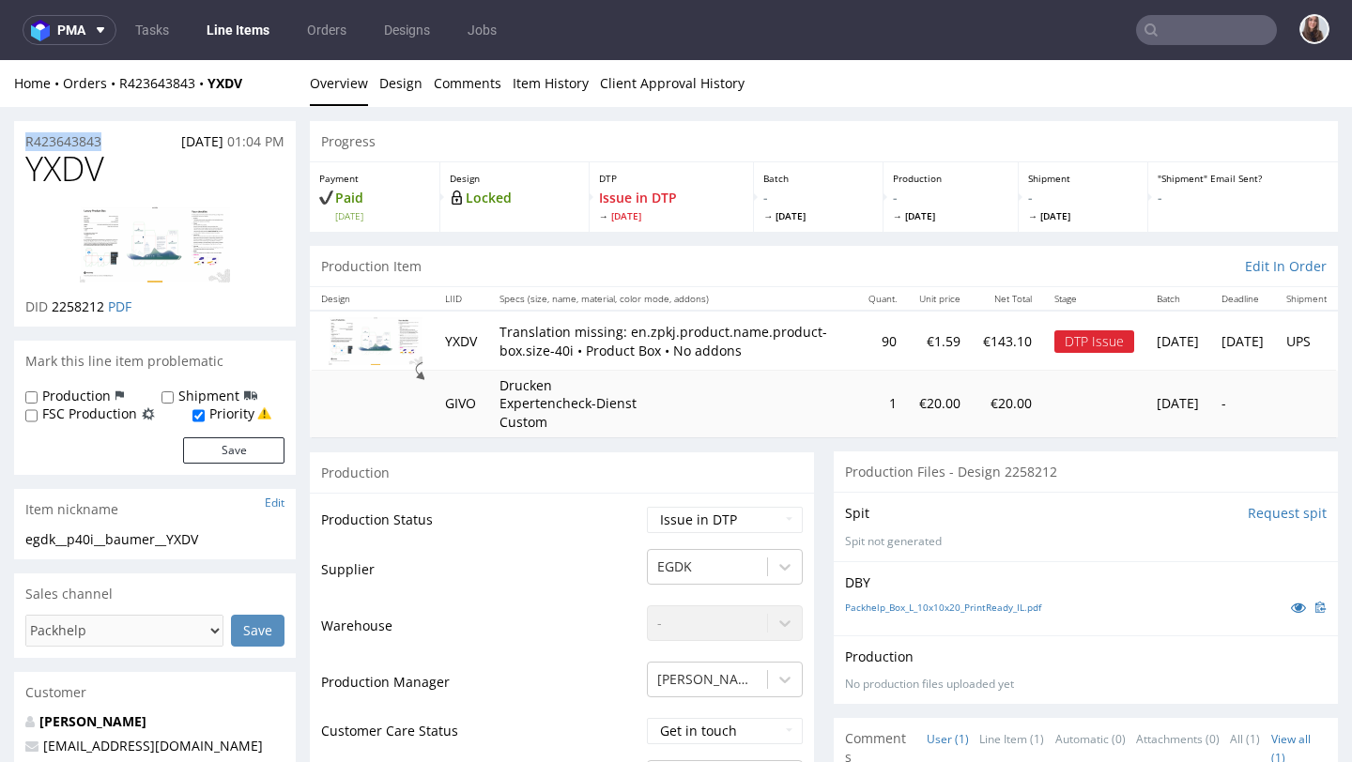
drag, startPoint x: 123, startPoint y: 141, endPoint x: 23, endPoint y: 142, distance: 100.4
click at [23, 142] on div "R423643843 [DATE] 01:04 PM" at bounding box center [155, 136] width 282 height 30
copy p "R423643843"
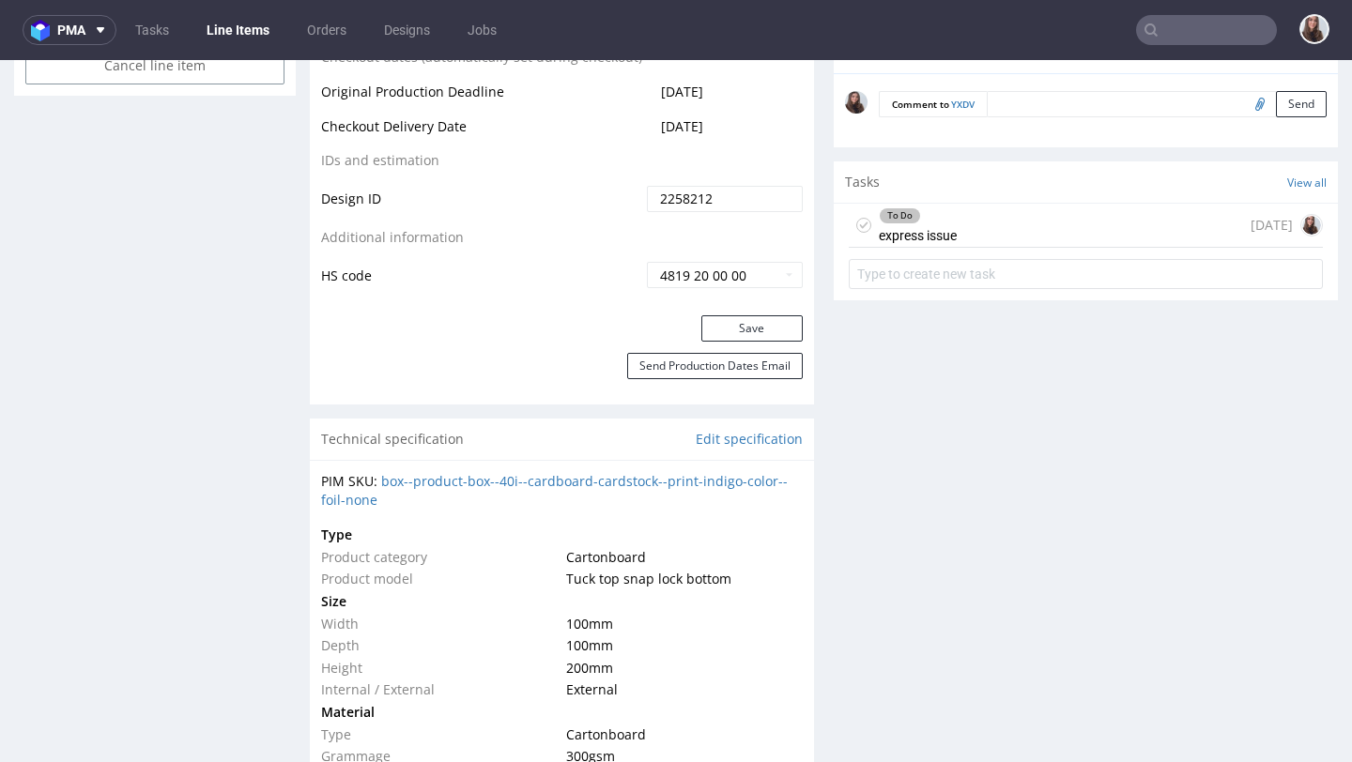
scroll to position [1063, 0]
click at [954, 230] on div "To Do express issue 8 days ago" at bounding box center [1086, 225] width 474 height 44
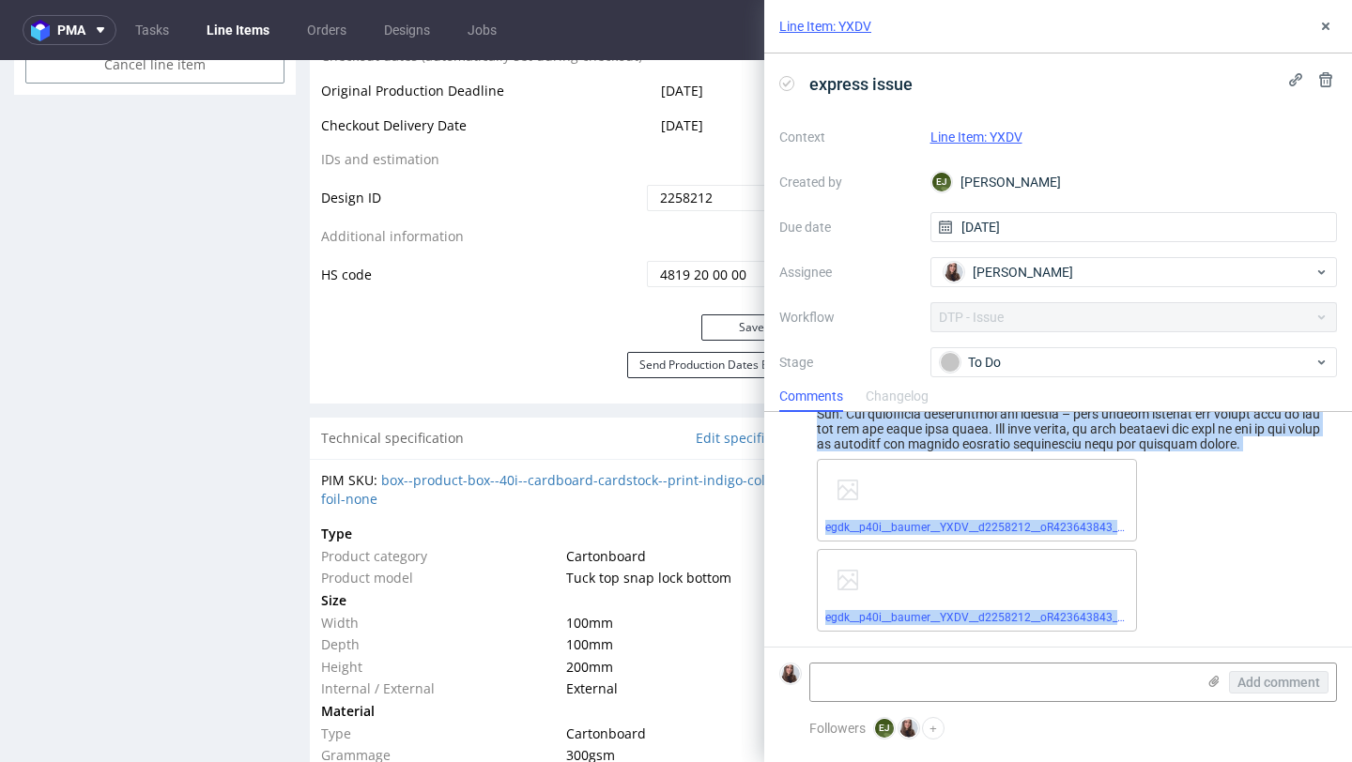
scroll to position [904, 0]
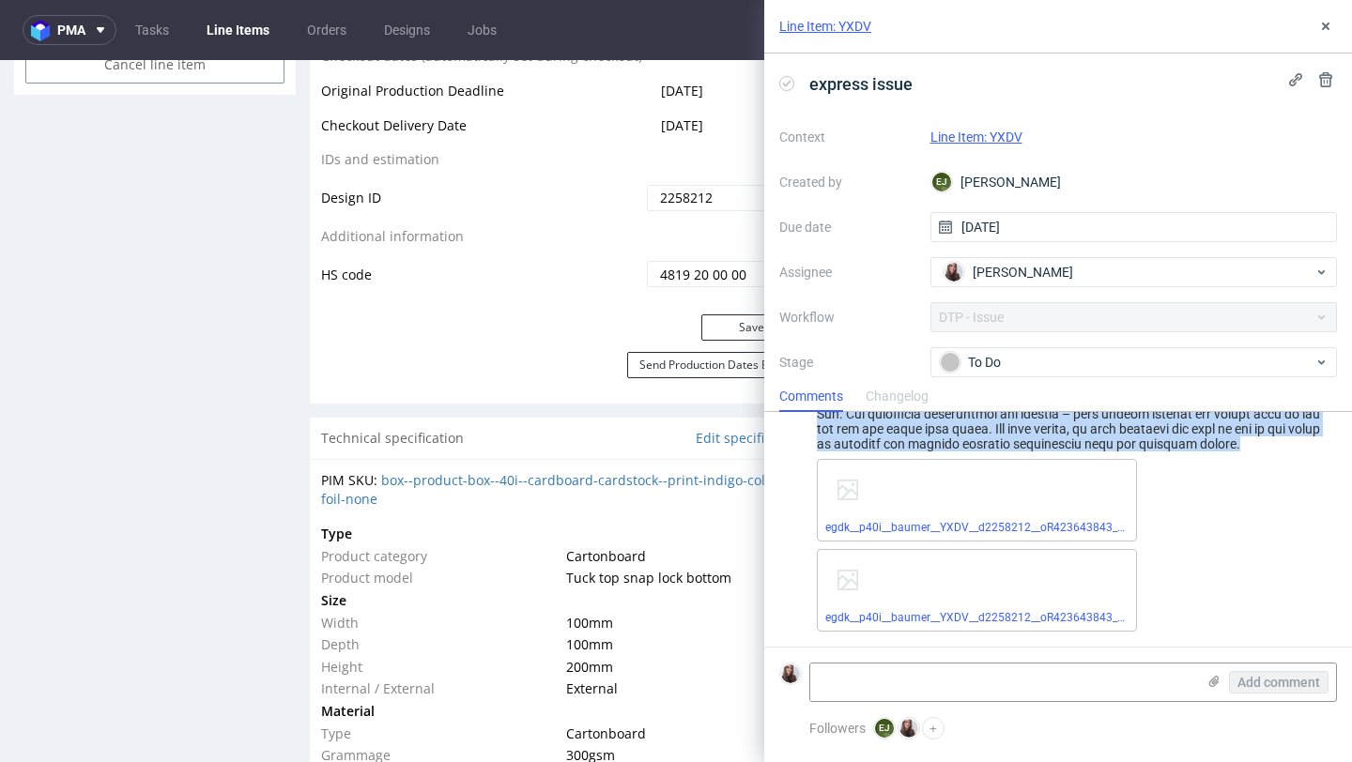
drag, startPoint x: 816, startPoint y: 473, endPoint x: 1138, endPoint y: 466, distance: 322.0
click at [1138, 466] on div "EJ Elżbieta Jelińska 24 minutes ago 24th Sep 2025, 11:45 egdk__p40i__baumer__YX…" at bounding box center [1058, 391] width 558 height 511
copy div "We have prepared the design in its original structure – in the same form as rec…"
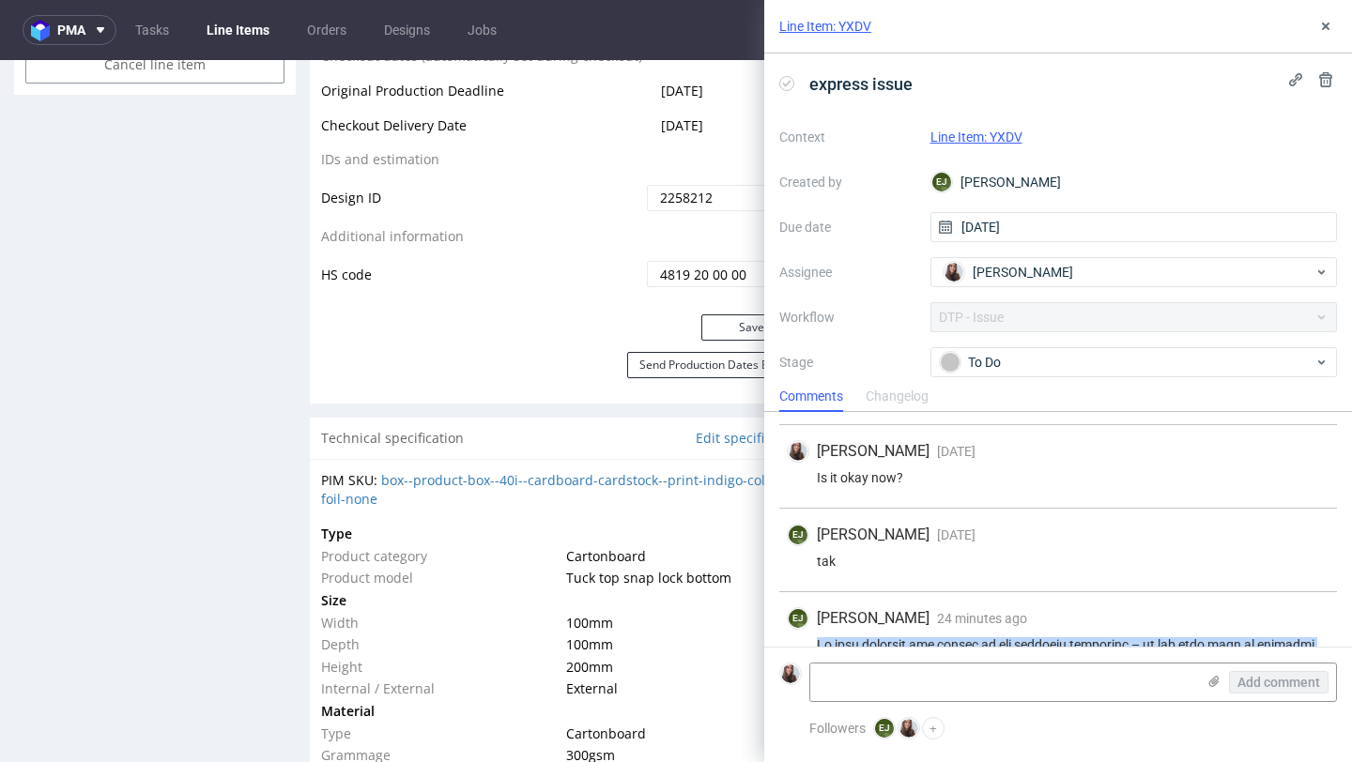
scroll to position [428, 0]
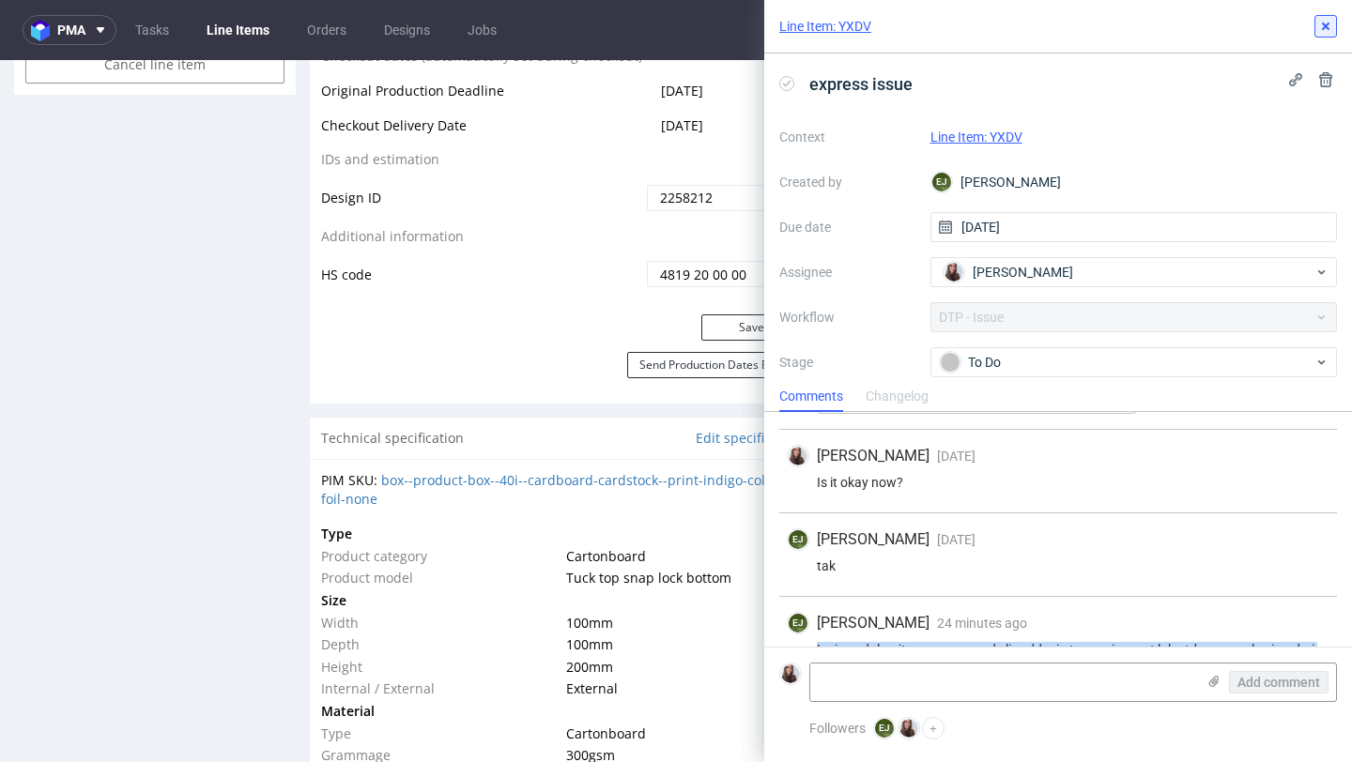
click at [1319, 36] on button at bounding box center [1325, 26] width 23 height 23
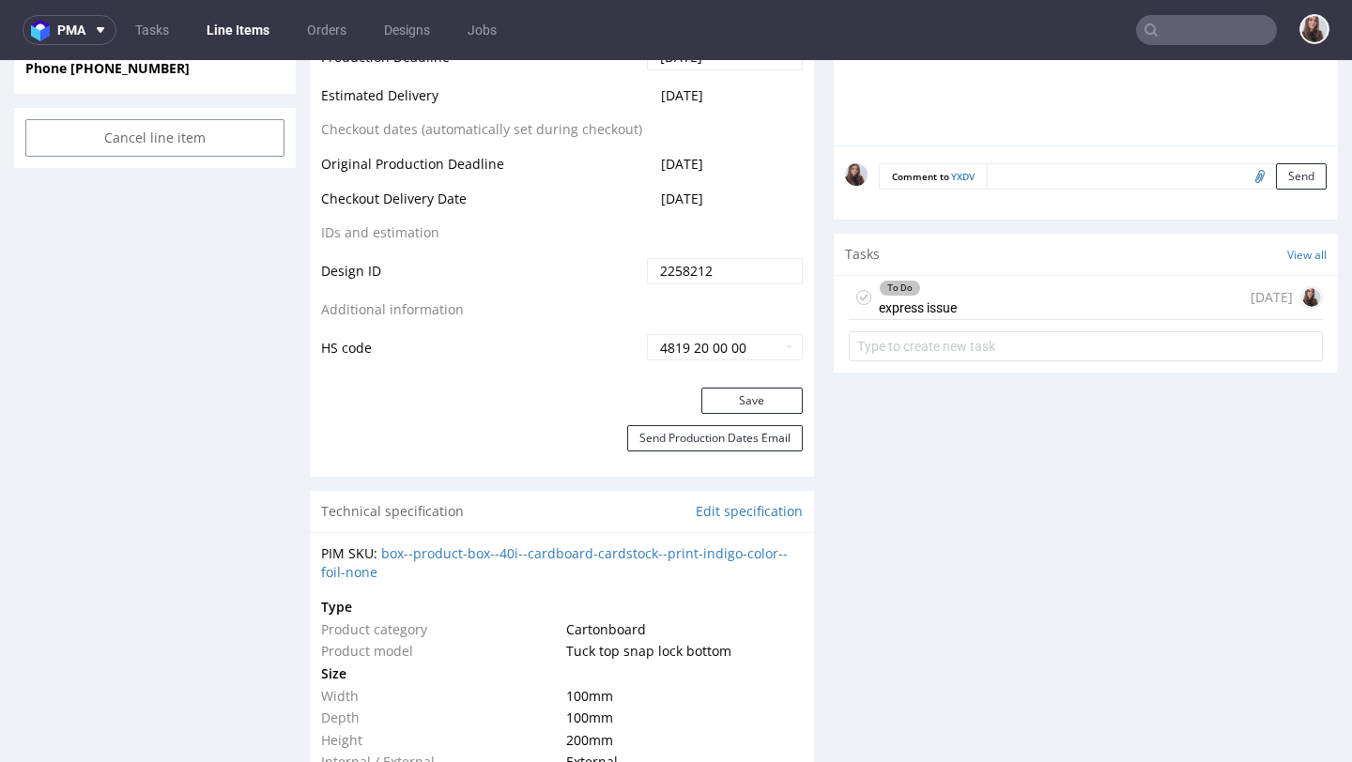
scroll to position [1033, 0]
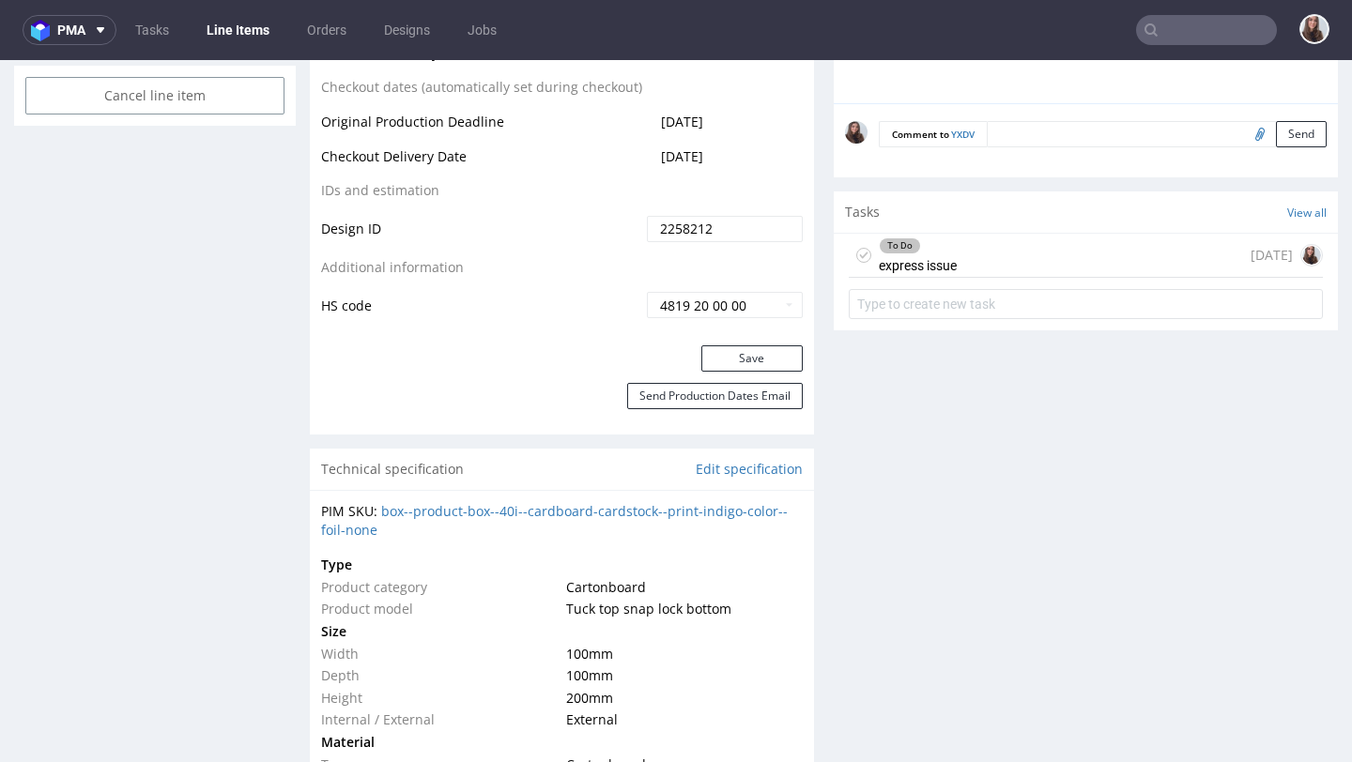
click at [955, 272] on div "To Do express issue 8 days ago" at bounding box center [1086, 256] width 474 height 44
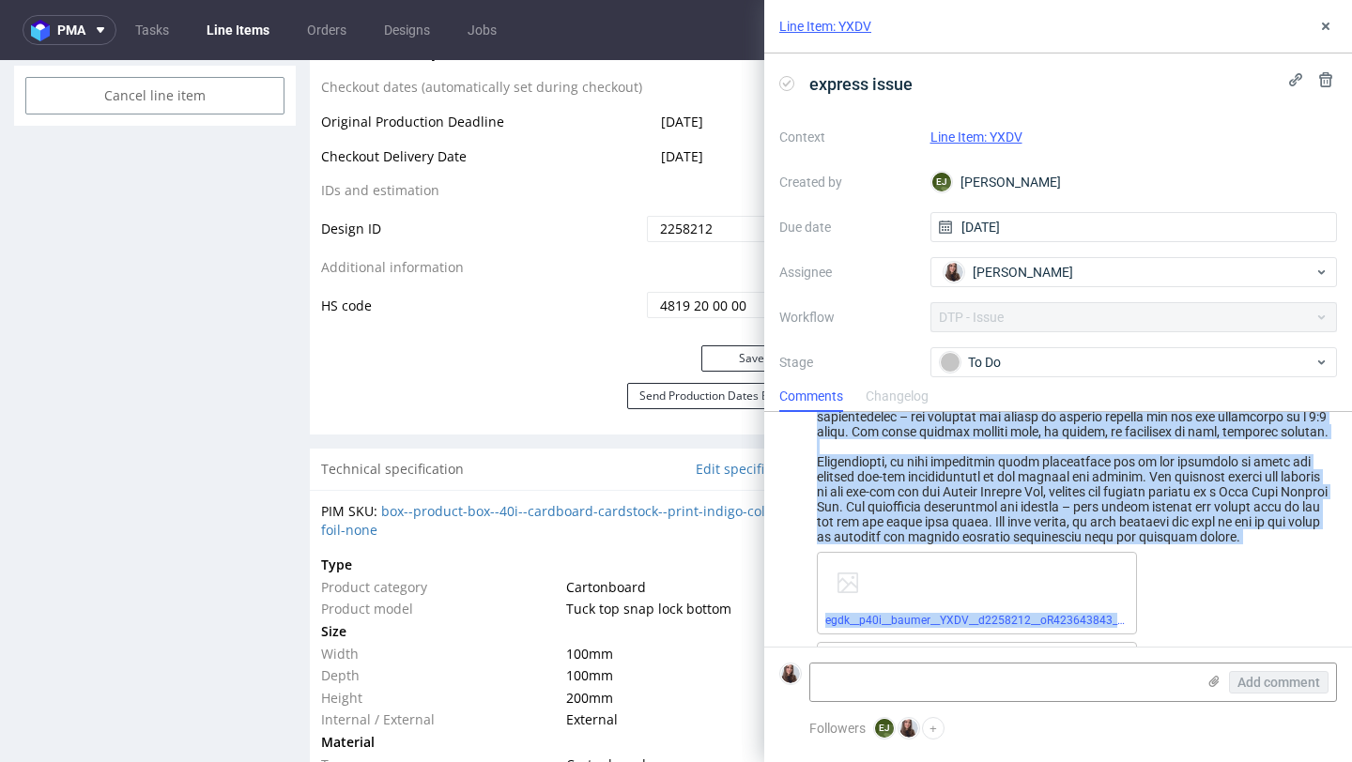
scroll to position [814, 0]
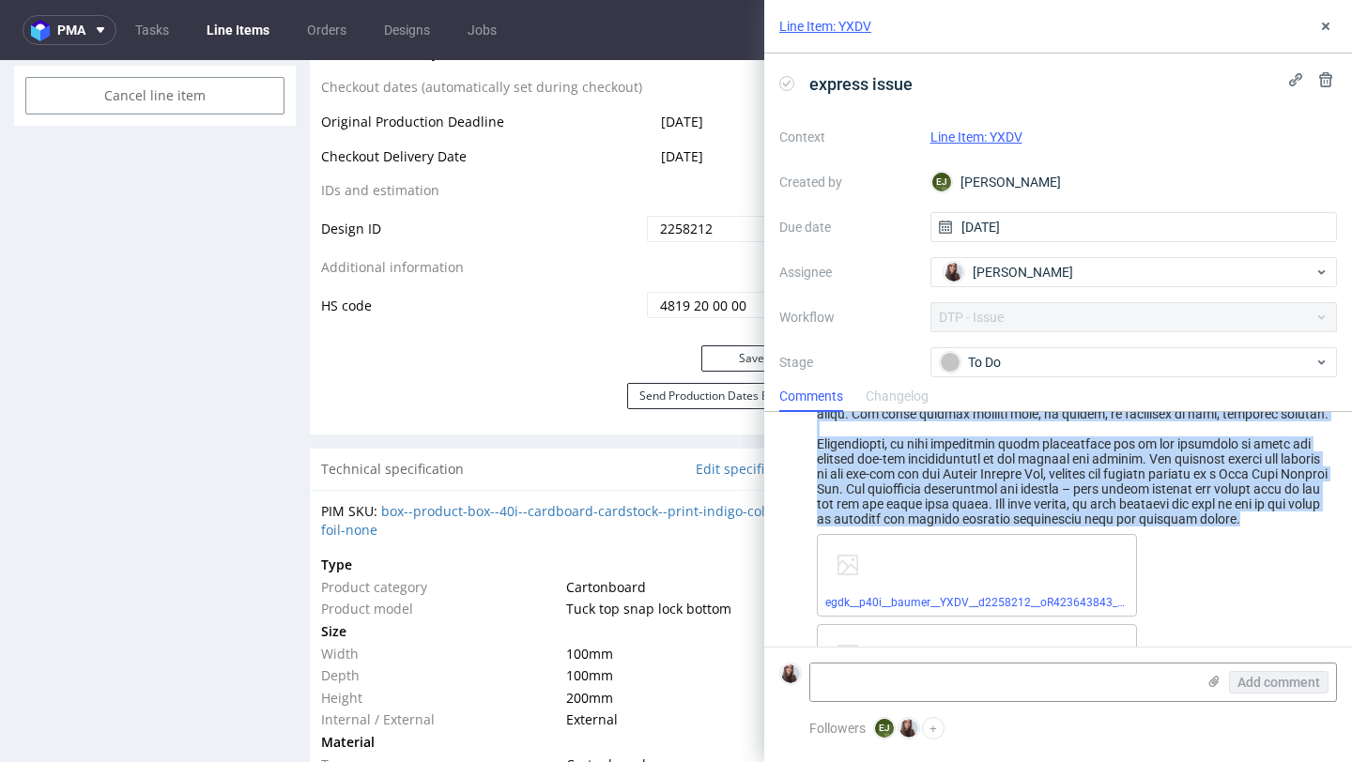
drag, startPoint x: 818, startPoint y: 466, endPoint x: 1184, endPoint y: 543, distance: 373.2
click at [1184, 543] on div "EJ Elżbieta Jelińska 31 minutes ago 24th Sep 2025, 11:45 egdk__p40i__baumer__YX…" at bounding box center [1058, 466] width 558 height 511
copy div "We have prepared the design in its original structure – in the same form as rec…"
click at [894, 609] on link "egdk__p40i__baumer__YXDV__d2258212__oR423643843__outside.pdf" at bounding box center [1002, 602] width 354 height 13
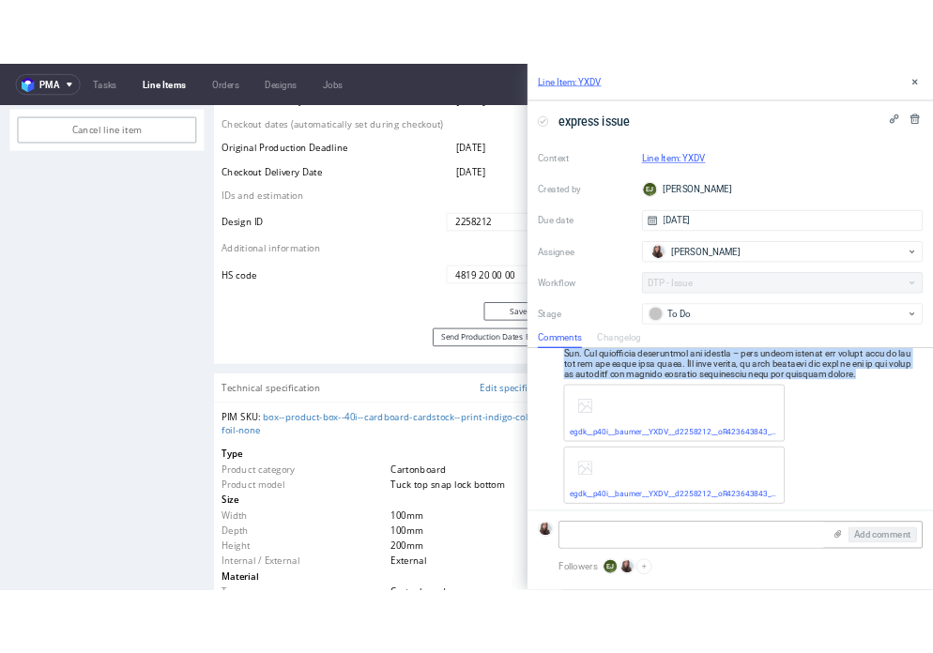
scroll to position [904, 0]
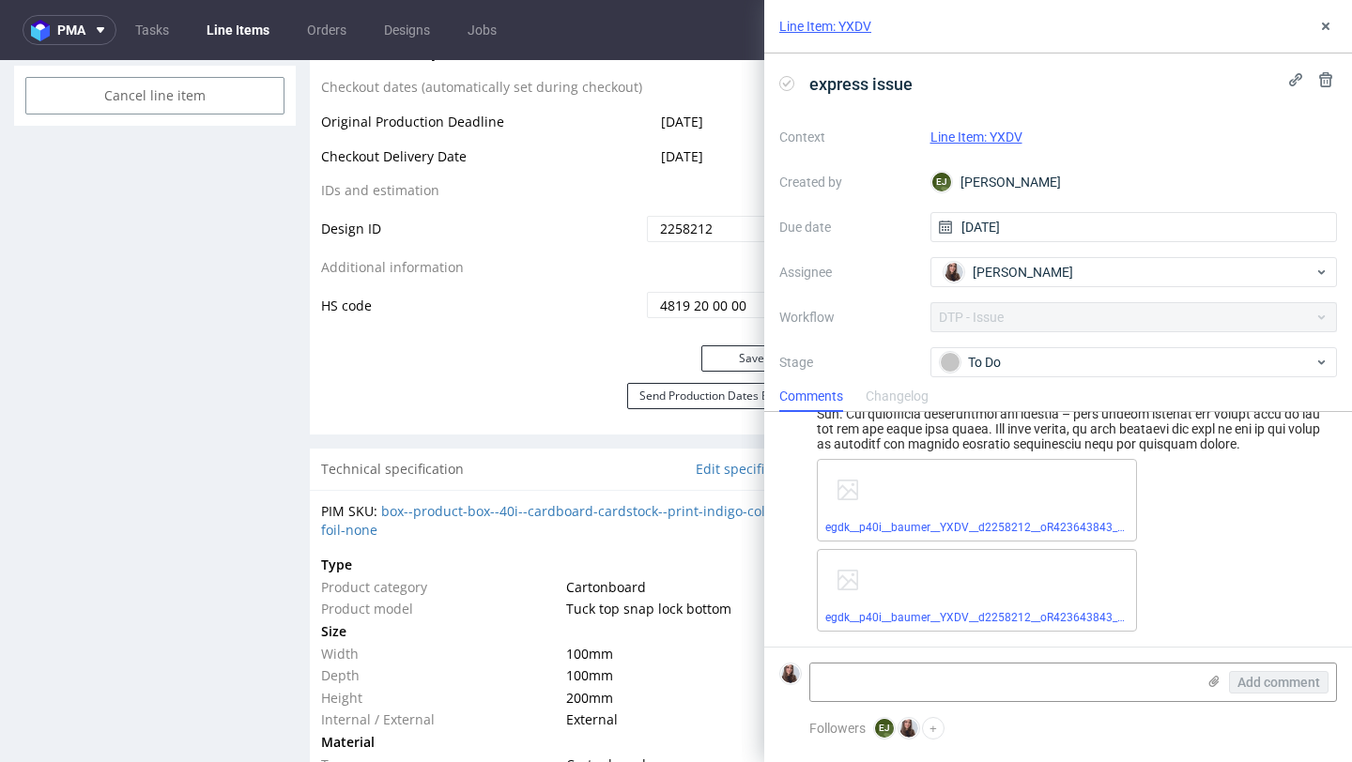
click at [947, 605] on div "egdk__p40i__baumer__YXDV__d2258212__oR423643843__outside.mov" at bounding box center [977, 590] width 320 height 83
click at [953, 613] on link "egdk__p40i__baumer__YXDV__d2258212__oR423643843__outside.mov" at bounding box center [1004, 617] width 359 height 13
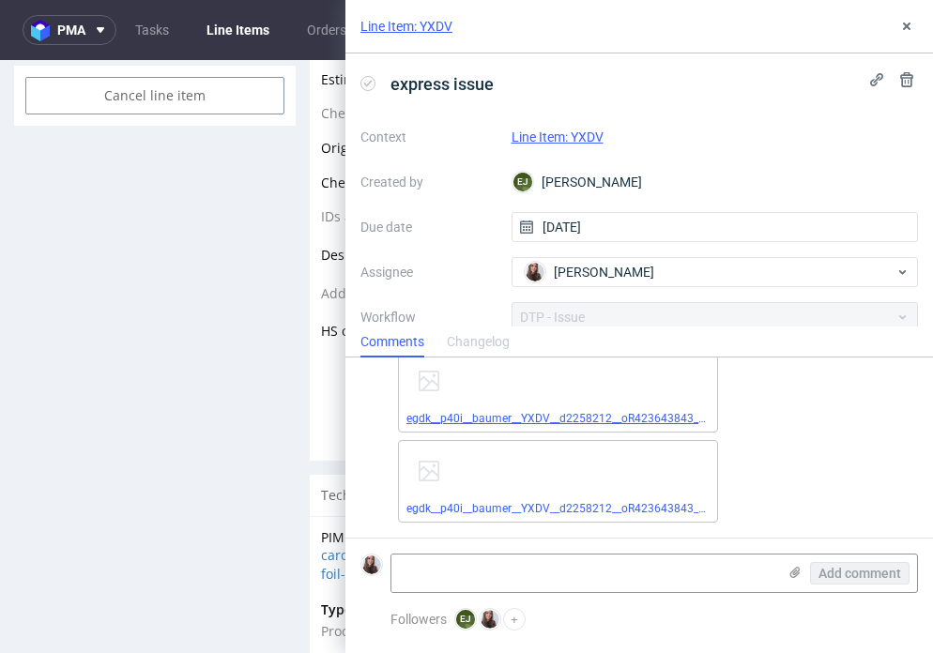
scroll to position [958, 0]
click at [587, 413] on link "egdk__p40i__baumer__YXDV__d2258212__oR423643843__outside.pdf" at bounding box center [583, 418] width 354 height 13
click at [587, 502] on link "egdk__p40i__baumer__YXDV__d2258212__oR423643843__outside.mov" at bounding box center [585, 508] width 359 height 13
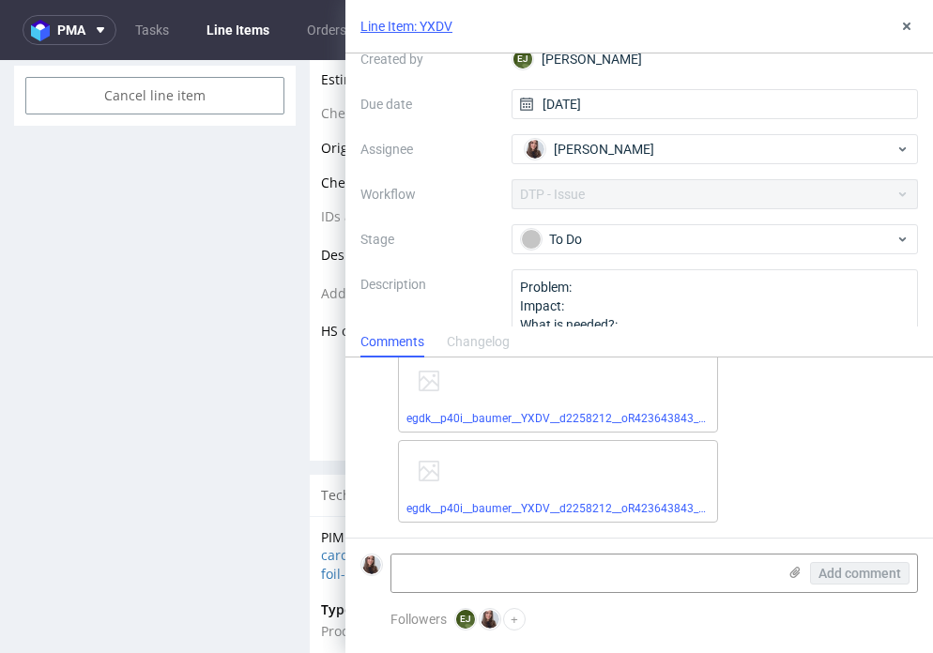
scroll to position [126, 0]
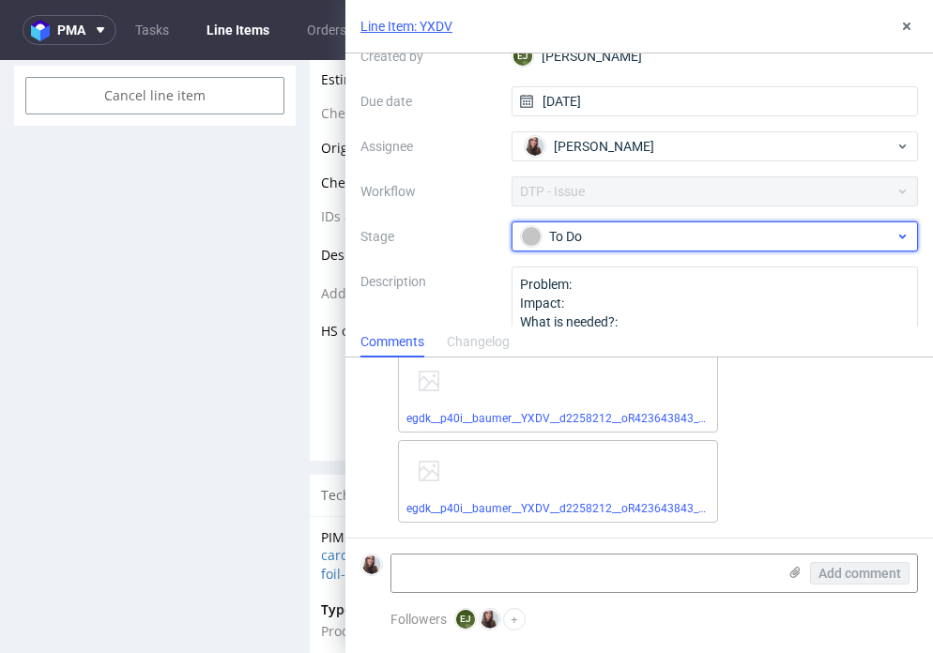
click at [591, 234] on div "To Do" at bounding box center [708, 236] width 374 height 21
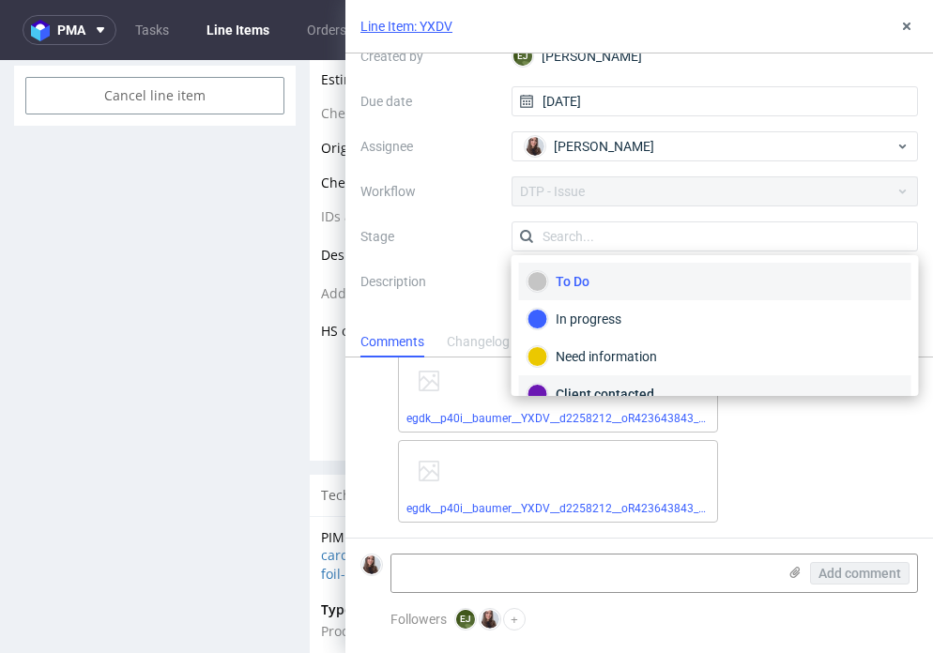
click at [623, 381] on div "Client contacted" at bounding box center [715, 394] width 392 height 38
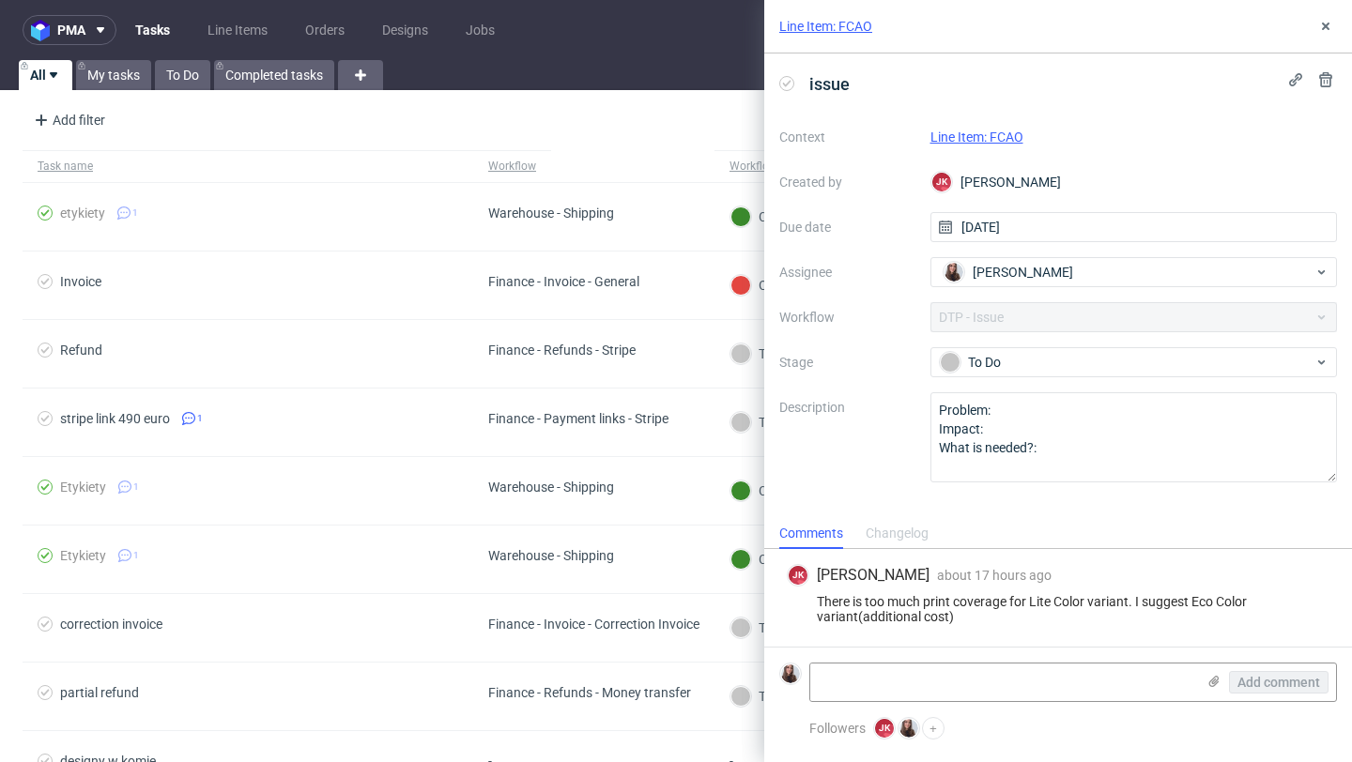
click at [1006, 142] on link "Line Item: FCAO" at bounding box center [976, 137] width 93 height 15
click at [980, 140] on link "Line Item: RUXV" at bounding box center [976, 137] width 93 height 15
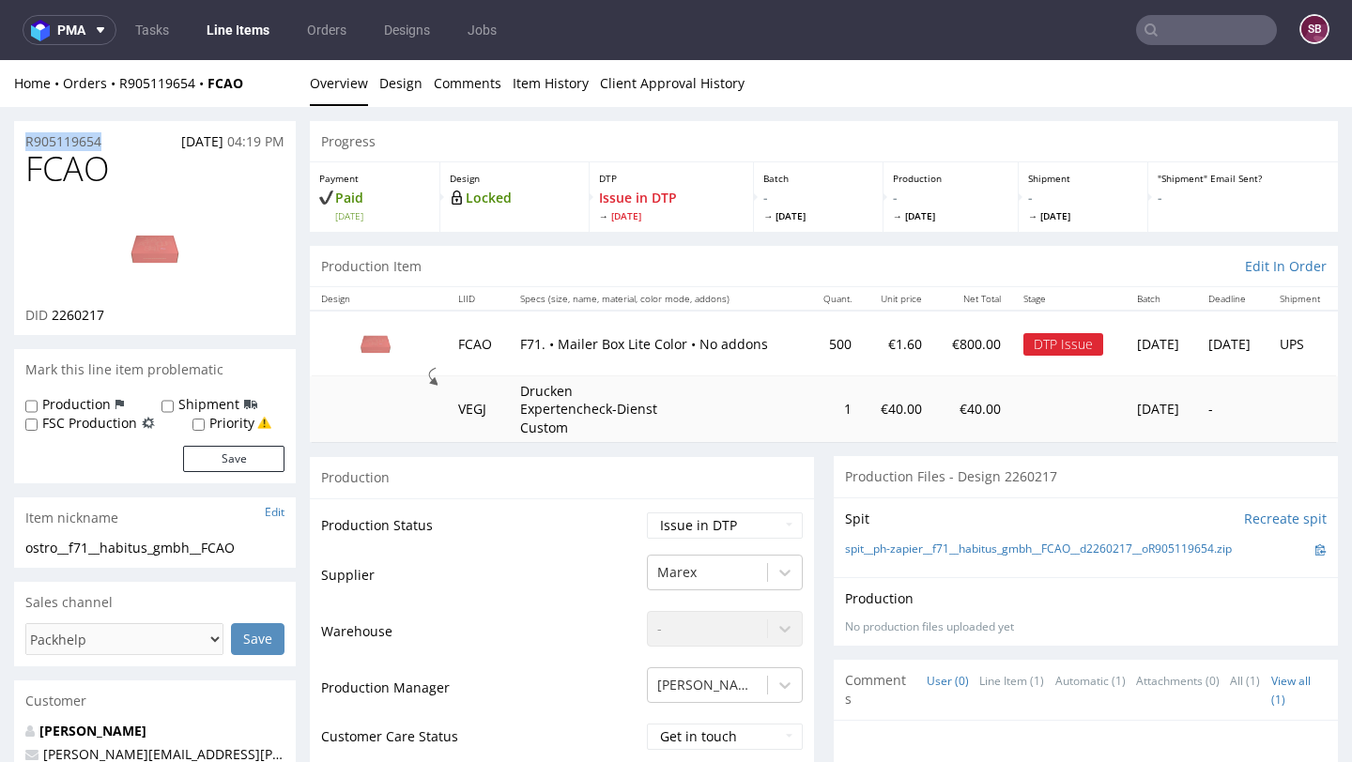
drag, startPoint x: 113, startPoint y: 143, endPoint x: 0, endPoint y: 142, distance: 112.6
copy p "R905119654"
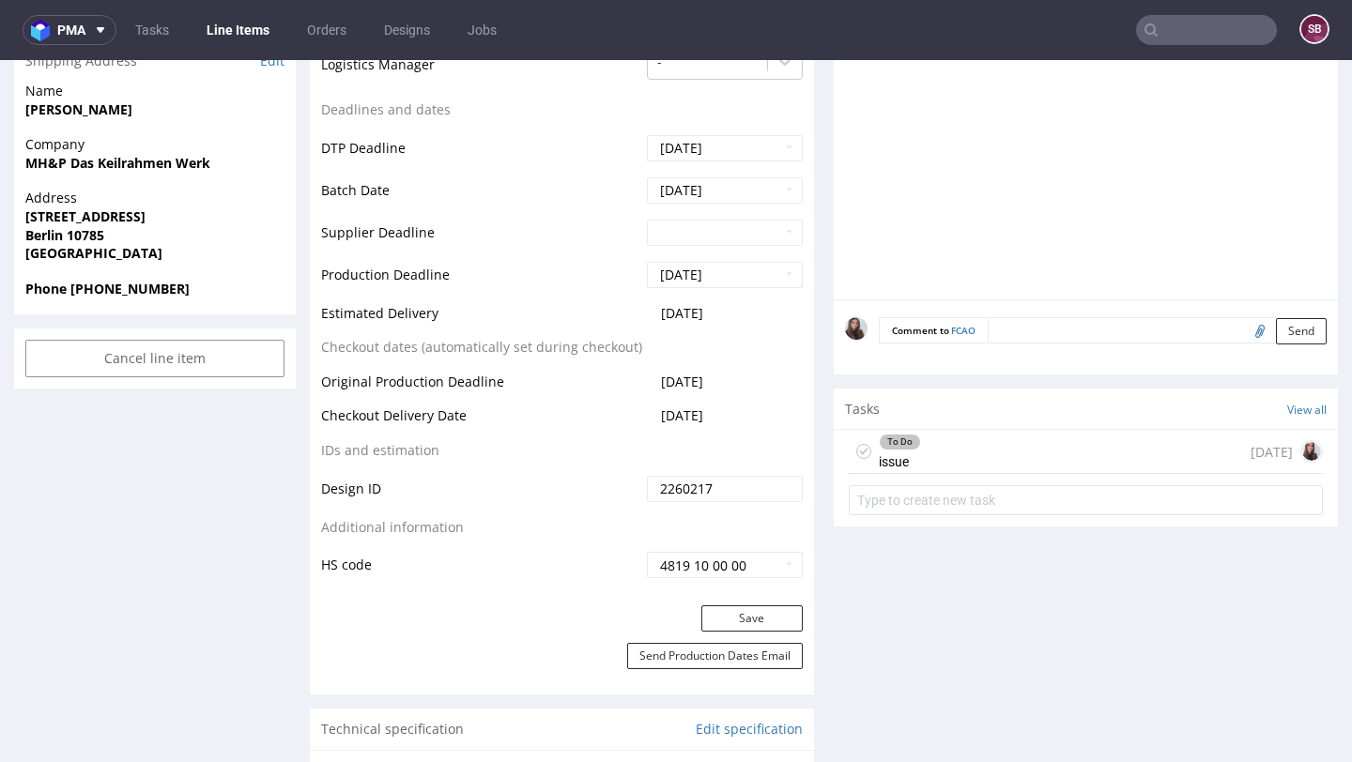
scroll to position [779, 0]
click at [923, 459] on div "To Do issue [DATE]" at bounding box center [1086, 451] width 474 height 44
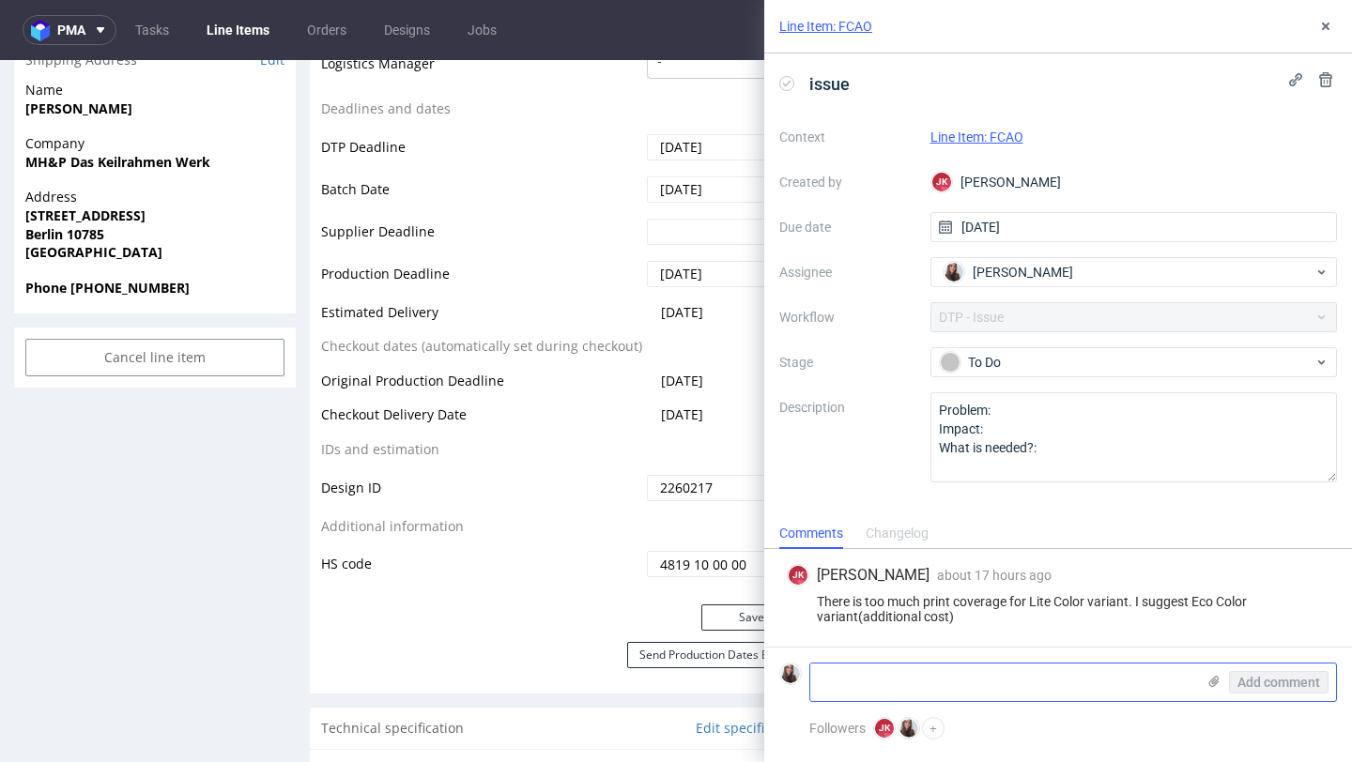
click at [892, 690] on textarea at bounding box center [1002, 683] width 385 height 38
paste textarea "[URL][DOMAIN_NAME]"
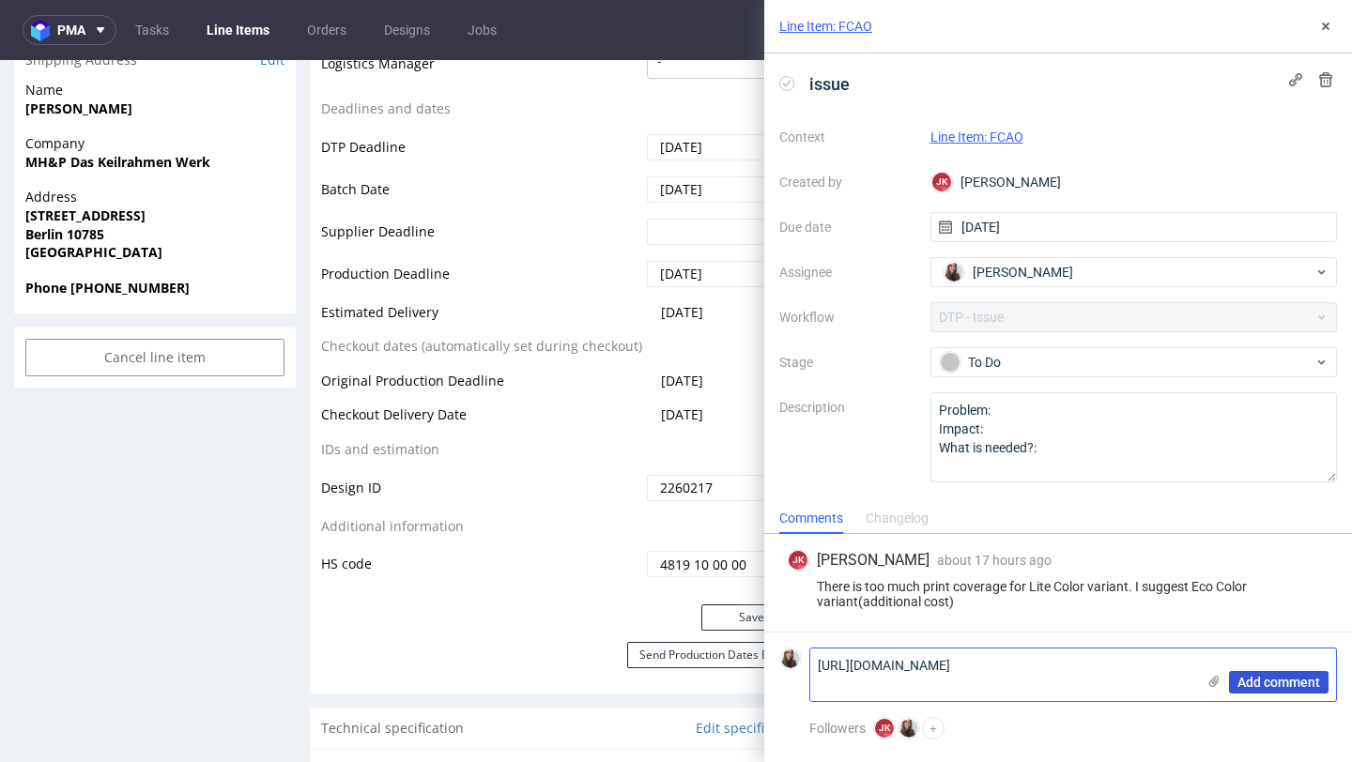
type textarea "[URL][DOMAIN_NAME]"
click at [1263, 686] on span "Add comment" at bounding box center [1278, 682] width 83 height 13
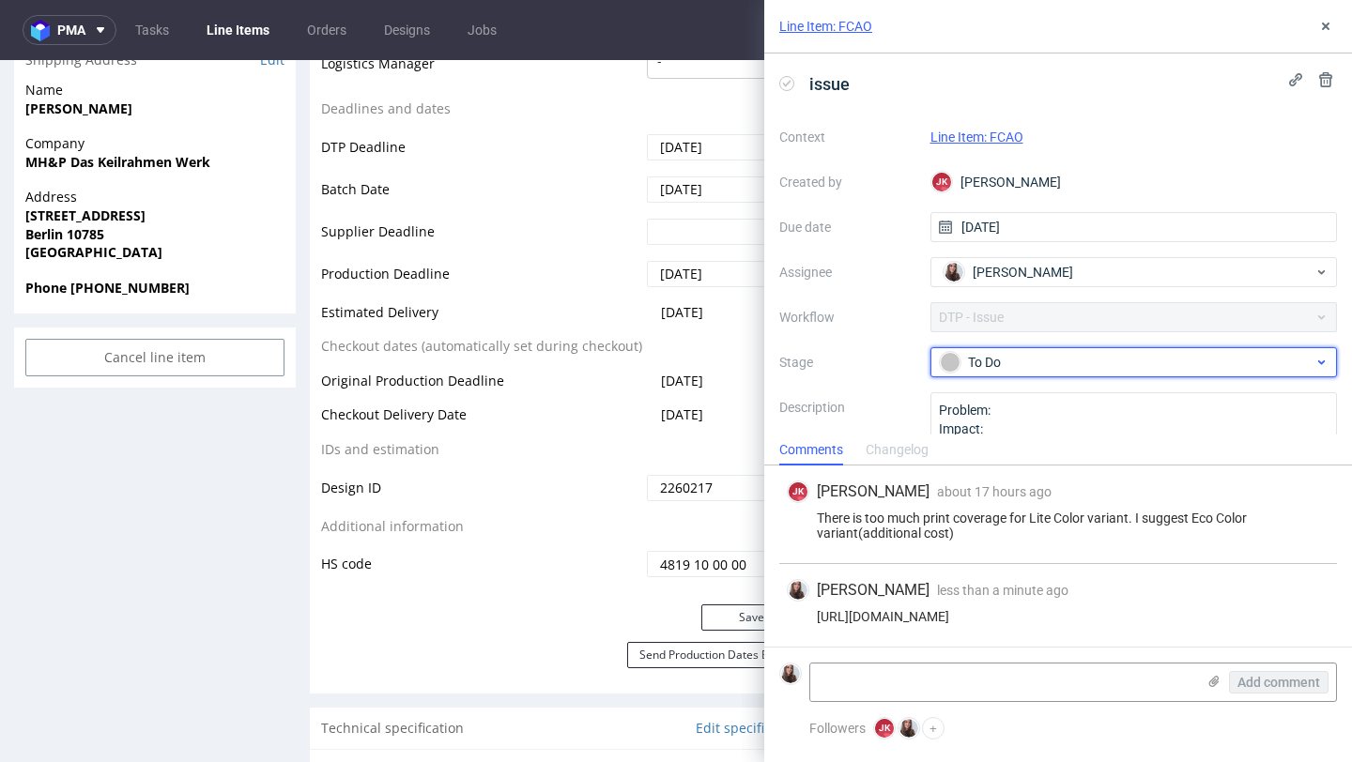
click at [1169, 363] on div "To Do" at bounding box center [1127, 362] width 374 height 21
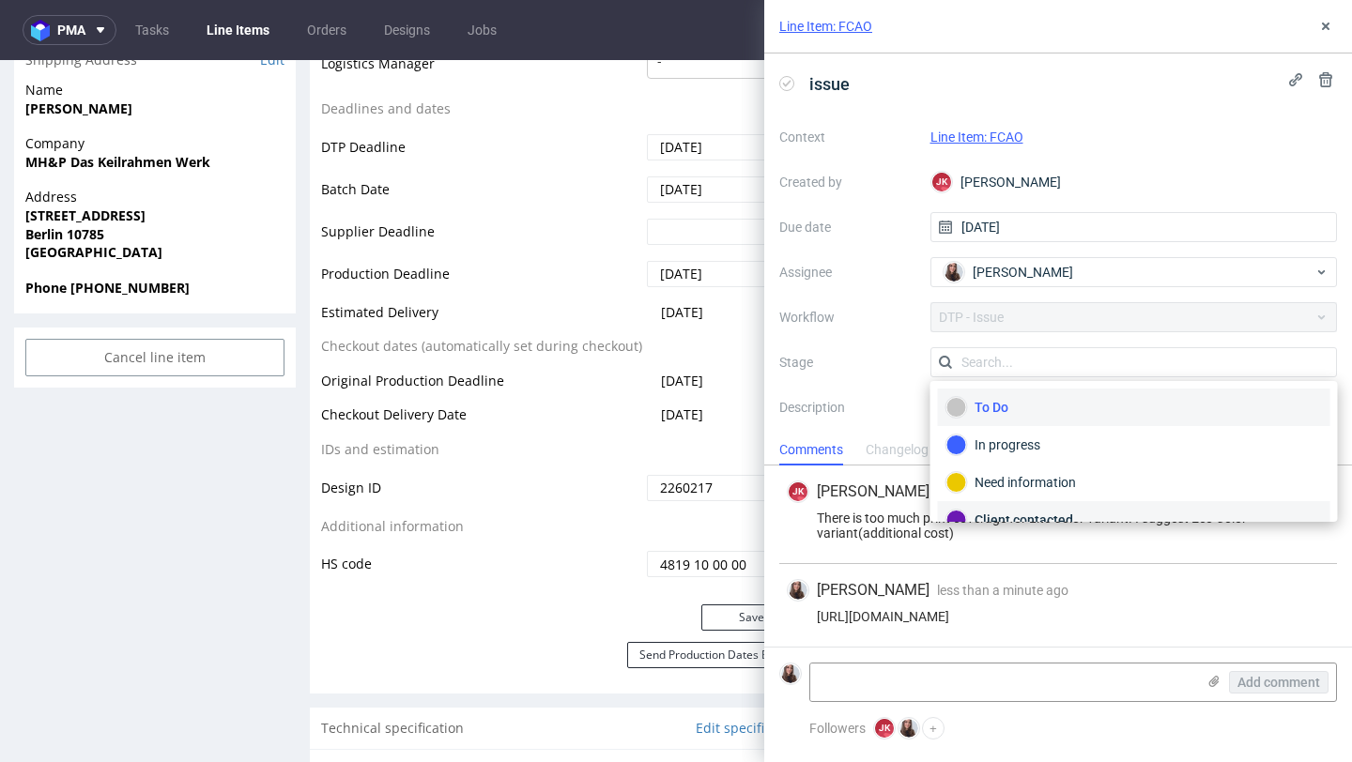
click at [1053, 513] on div "Client contacted" at bounding box center [1133, 520] width 375 height 21
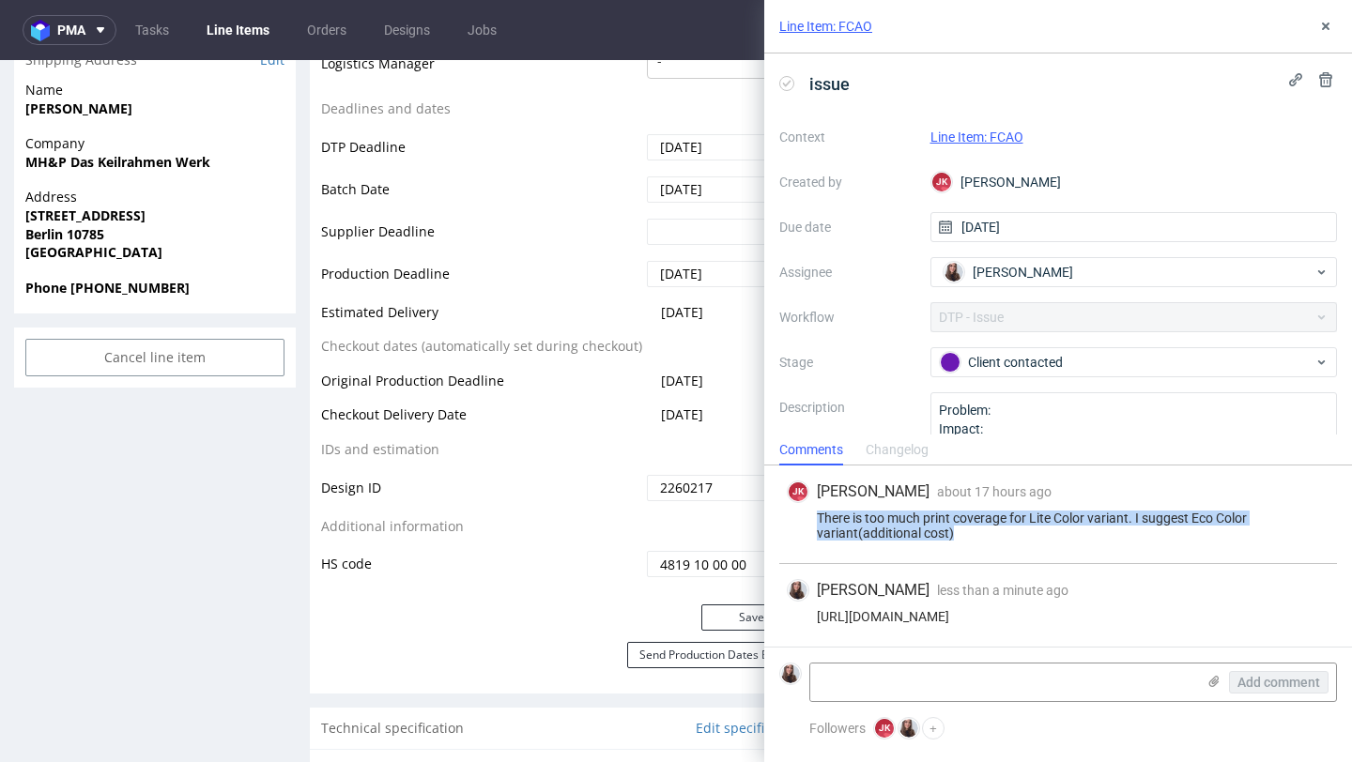
drag, startPoint x: 959, startPoint y: 529, endPoint x: 790, endPoint y: 517, distance: 169.4
click at [790, 517] on div "There is too much print coverage for Lite Color variant. I suggest Eco Color va…" at bounding box center [1058, 526] width 543 height 30
copy div "There is too much print coverage for Lite Color variant. I suggest Eco Color va…"
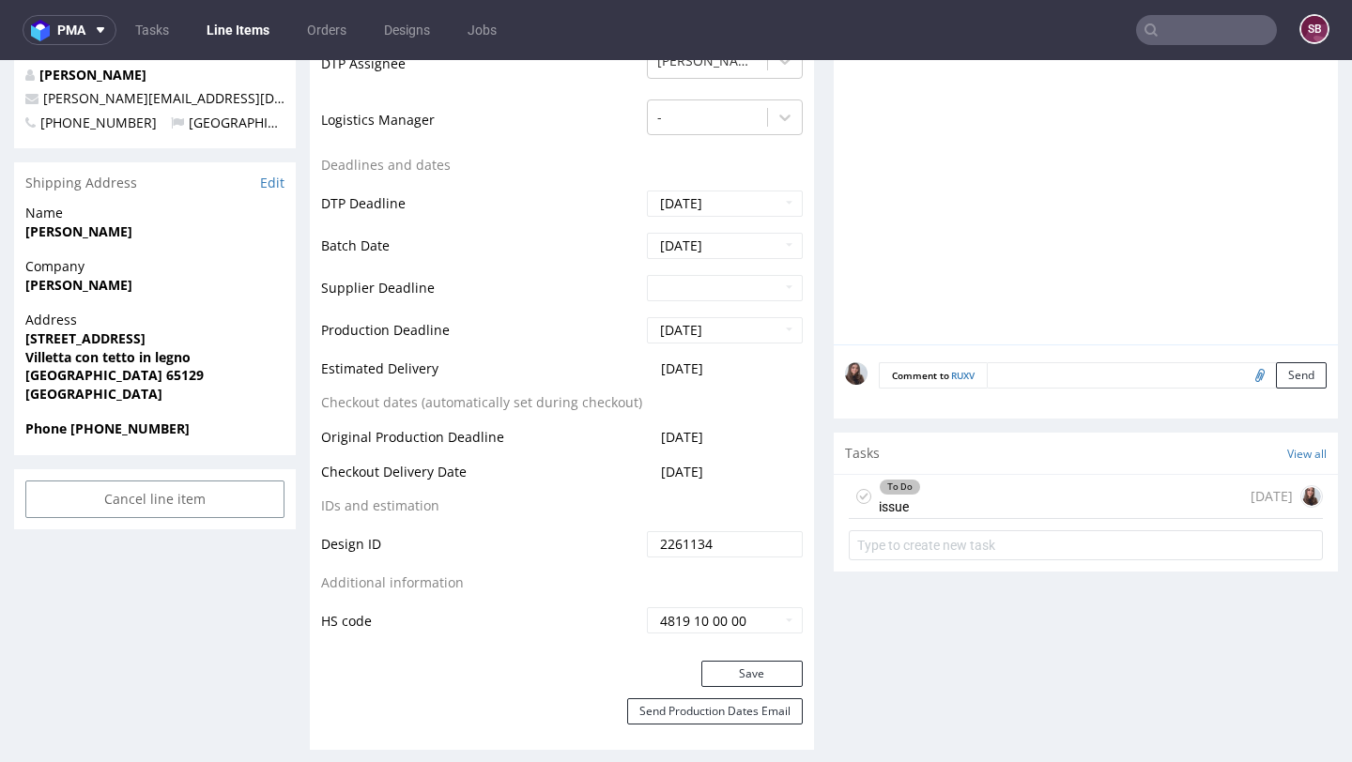
scroll to position [666, 0]
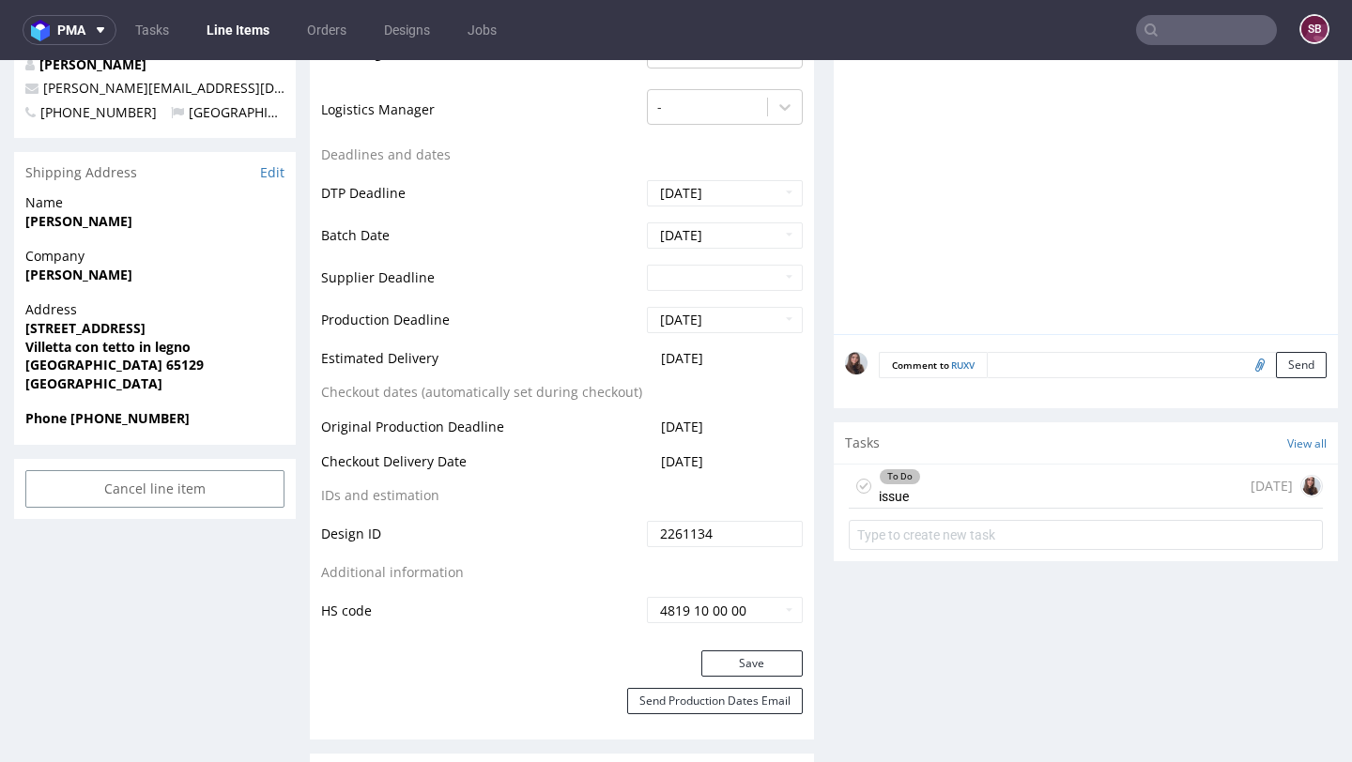
click at [956, 472] on div "To Do issue [DATE]" at bounding box center [1086, 487] width 474 height 44
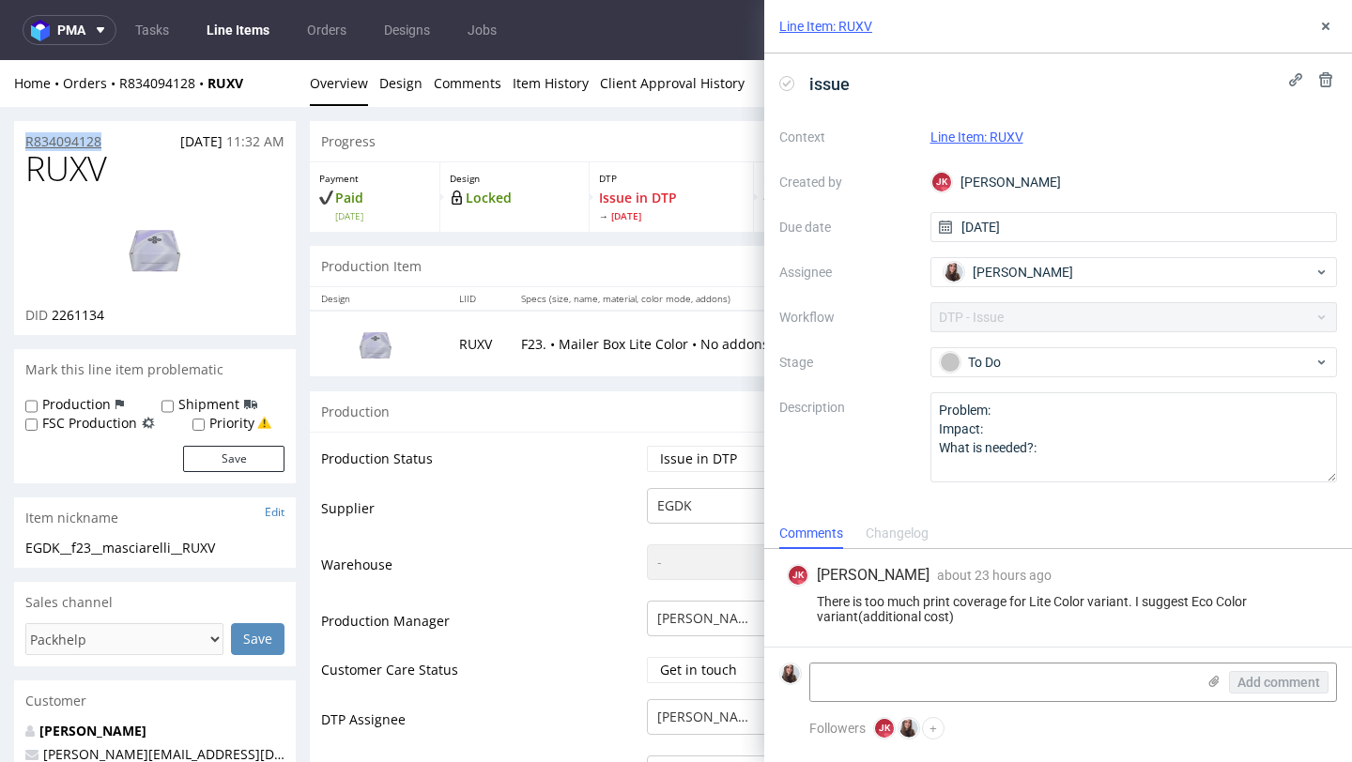
drag, startPoint x: 120, startPoint y: 138, endPoint x: 27, endPoint y: 138, distance: 92.9
click at [27, 138] on div "R834094128 [DATE] 11:32 AM" at bounding box center [155, 136] width 282 height 30
copy p "R834094128"
click at [862, 668] on textarea at bounding box center [1002, 683] width 385 height 38
paste textarea "[URL][DOMAIN_NAME]"
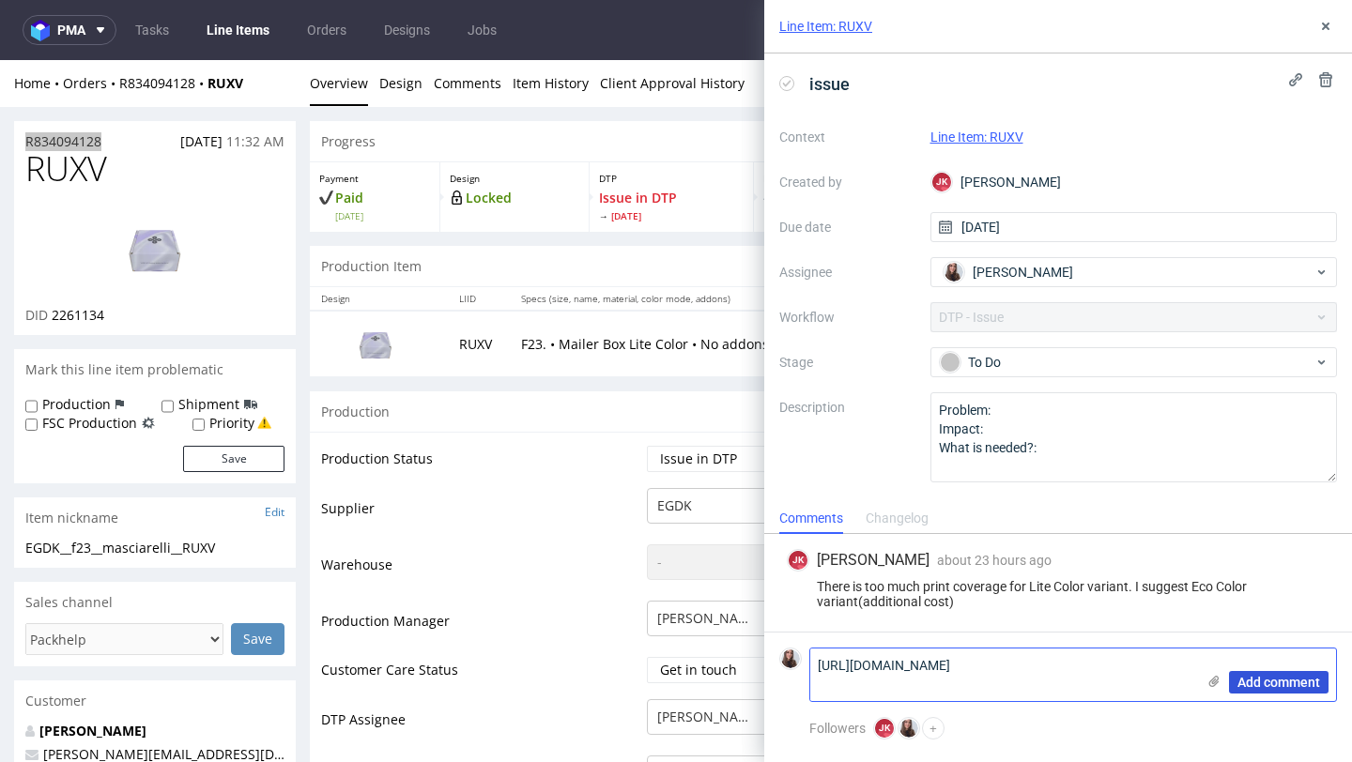
type textarea "[URL][DOMAIN_NAME]"
click at [1273, 682] on span "Add comment" at bounding box center [1278, 682] width 83 height 13
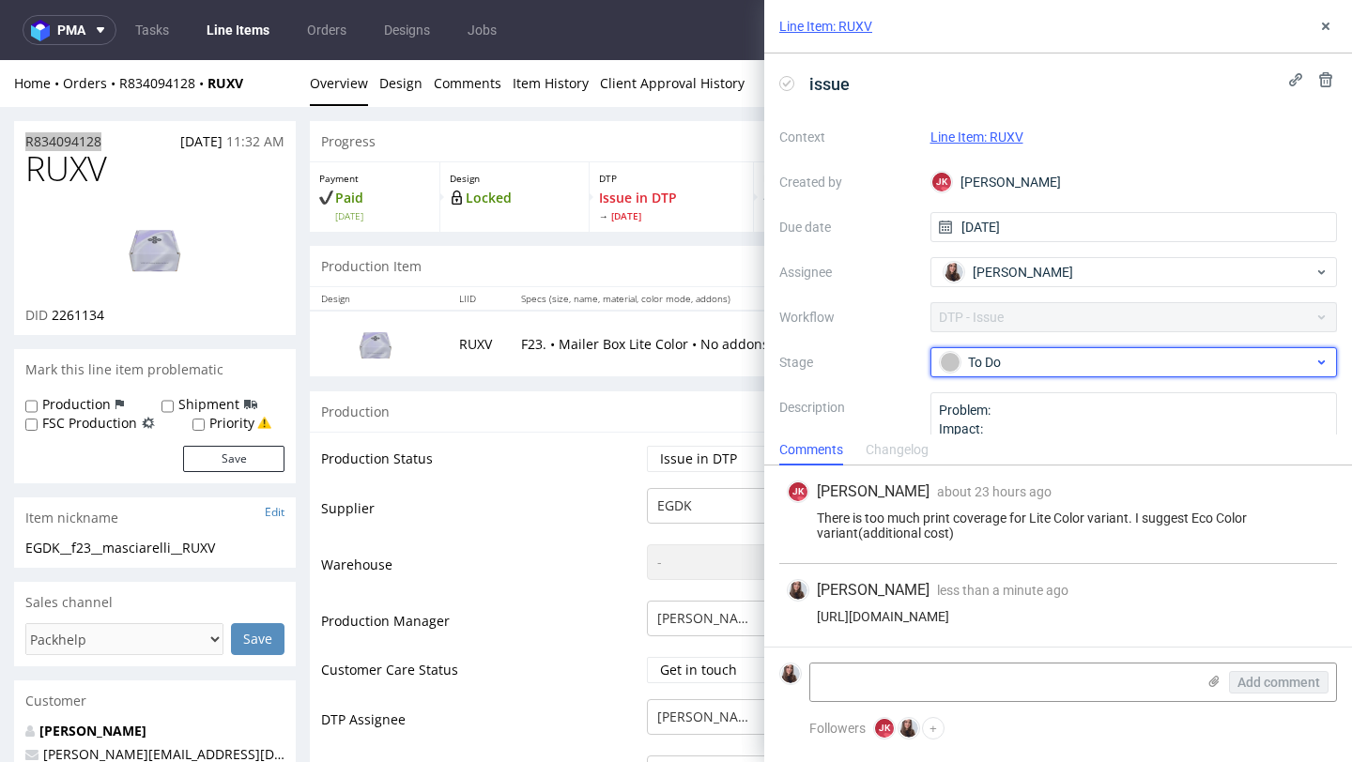
click at [1132, 349] on div "To Do" at bounding box center [1133, 362] width 407 height 30
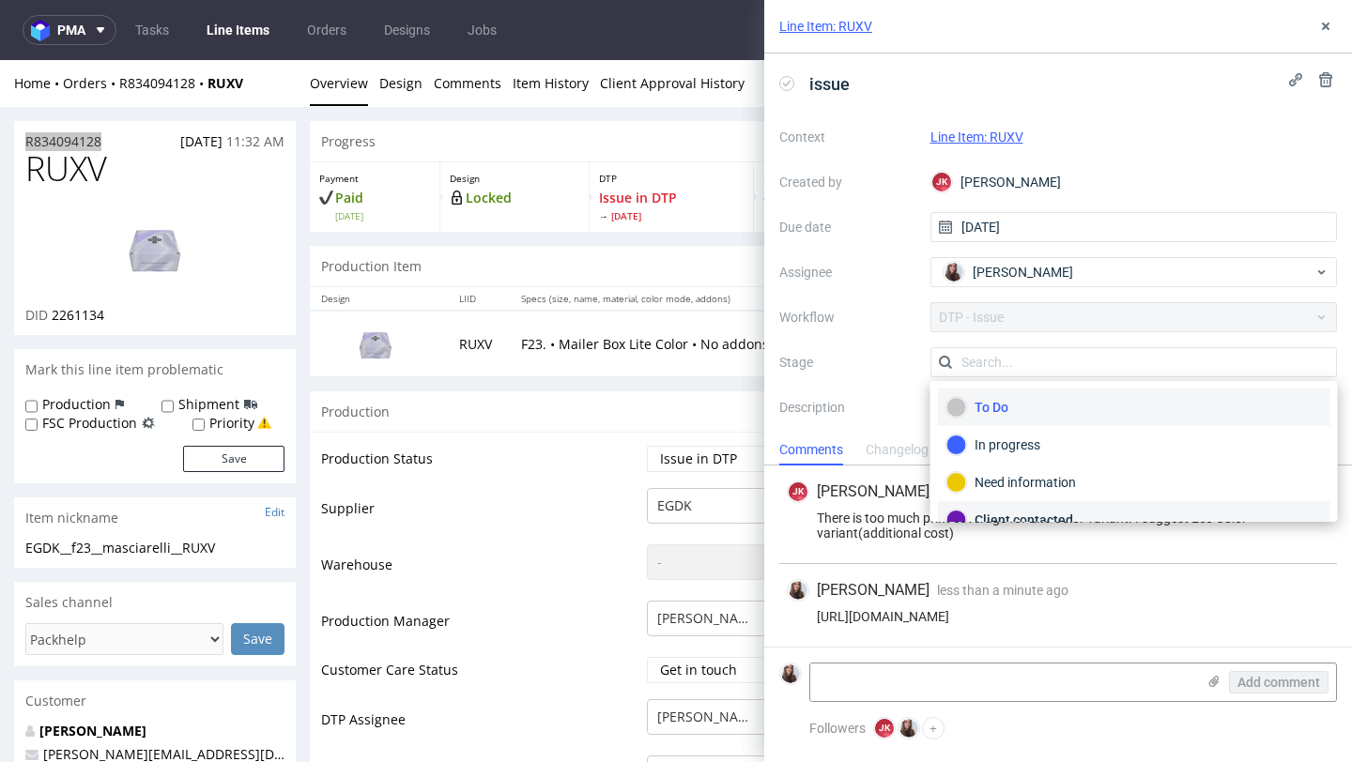
click at [1058, 512] on div "Client contacted" at bounding box center [1133, 520] width 375 height 21
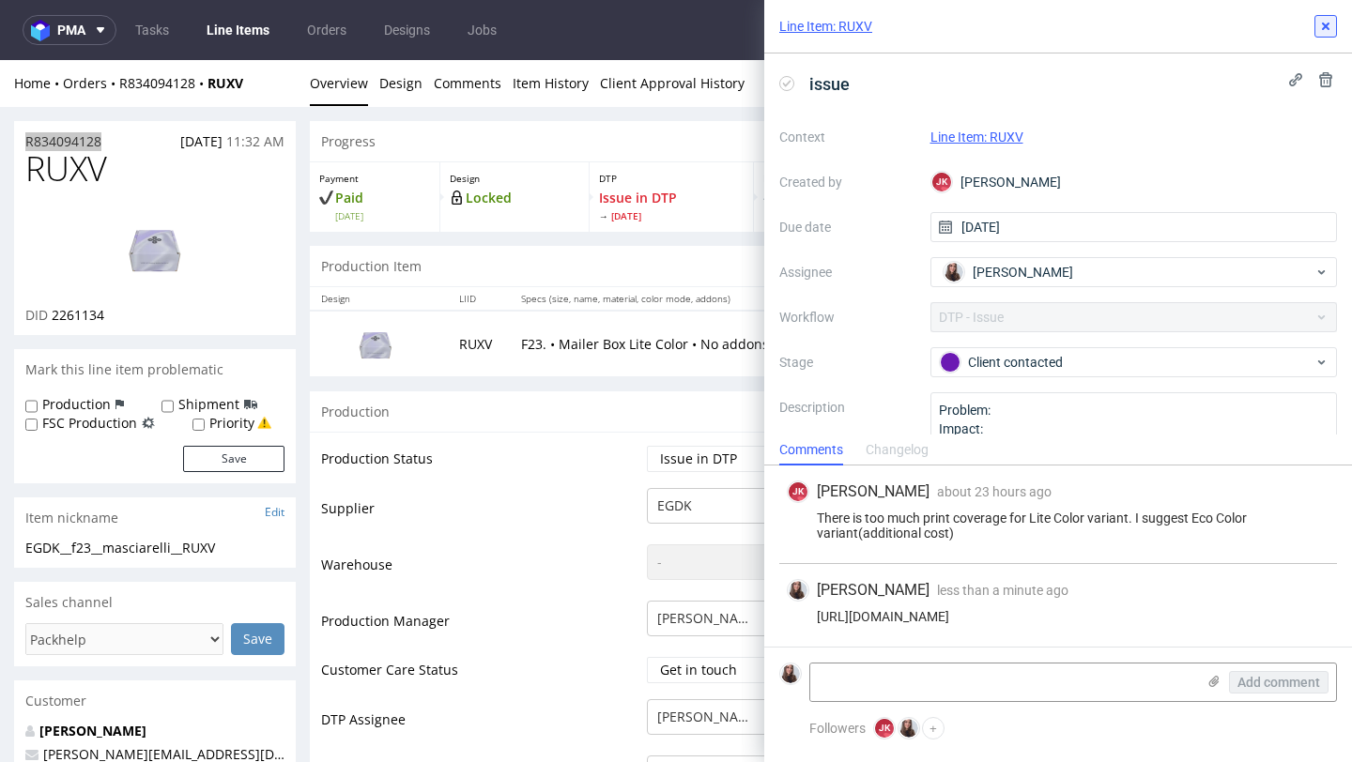
click at [1332, 22] on icon at bounding box center [1325, 26] width 15 height 15
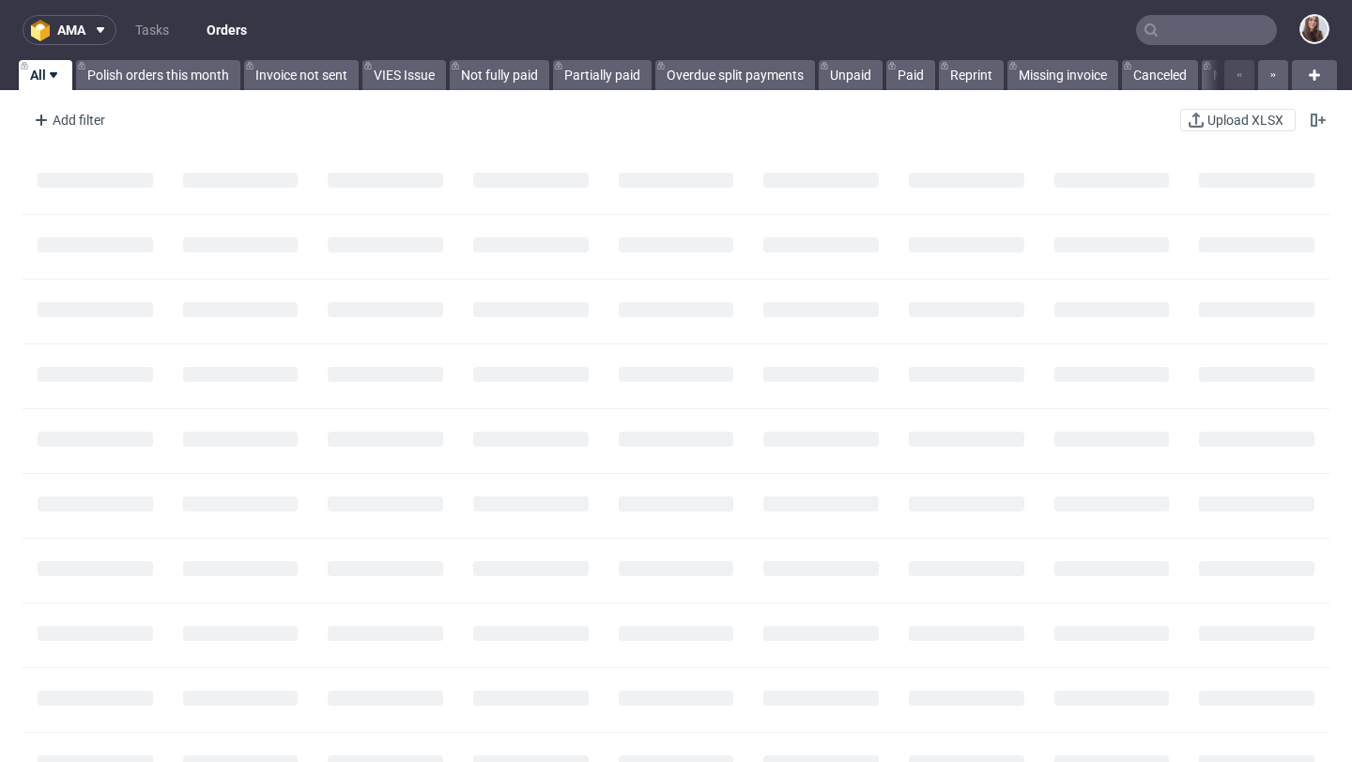
click at [1210, 27] on input "text" at bounding box center [1206, 30] width 141 height 30
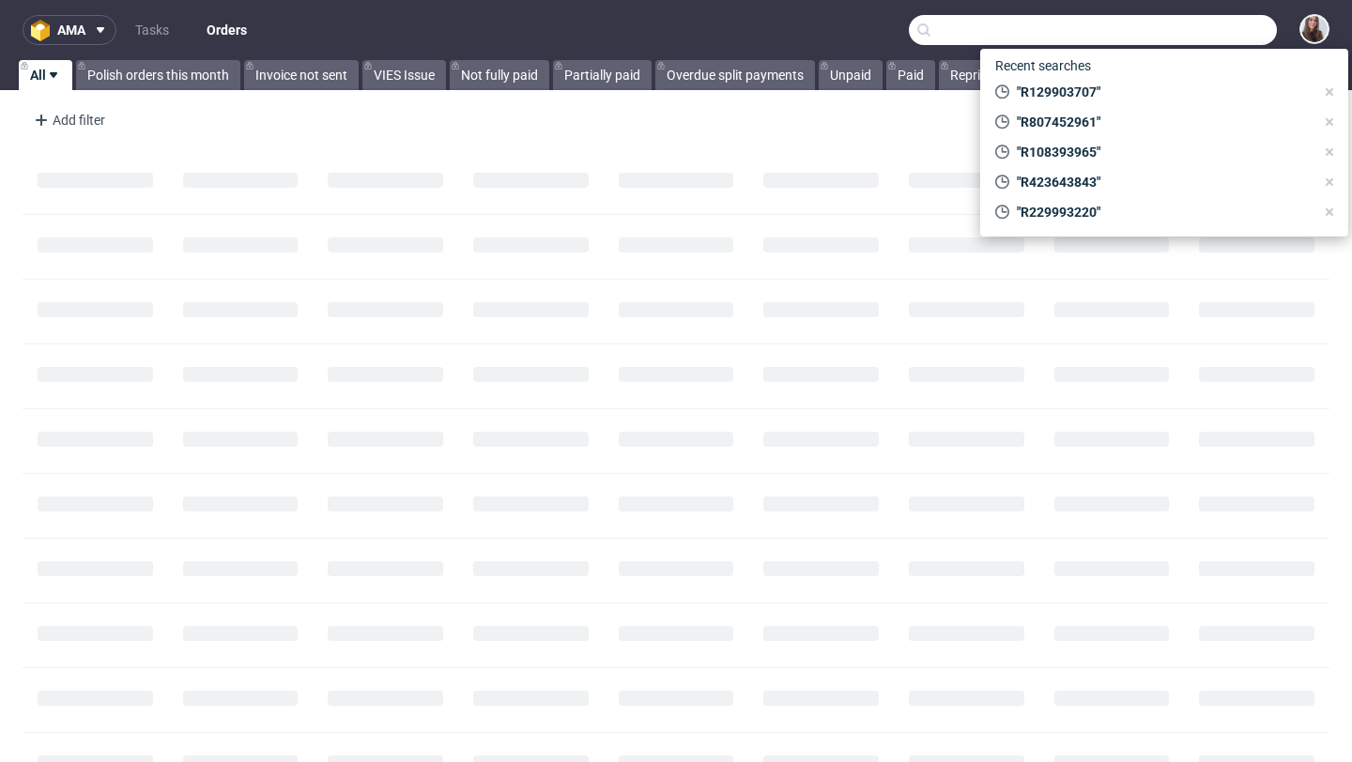
paste input "R706101028"
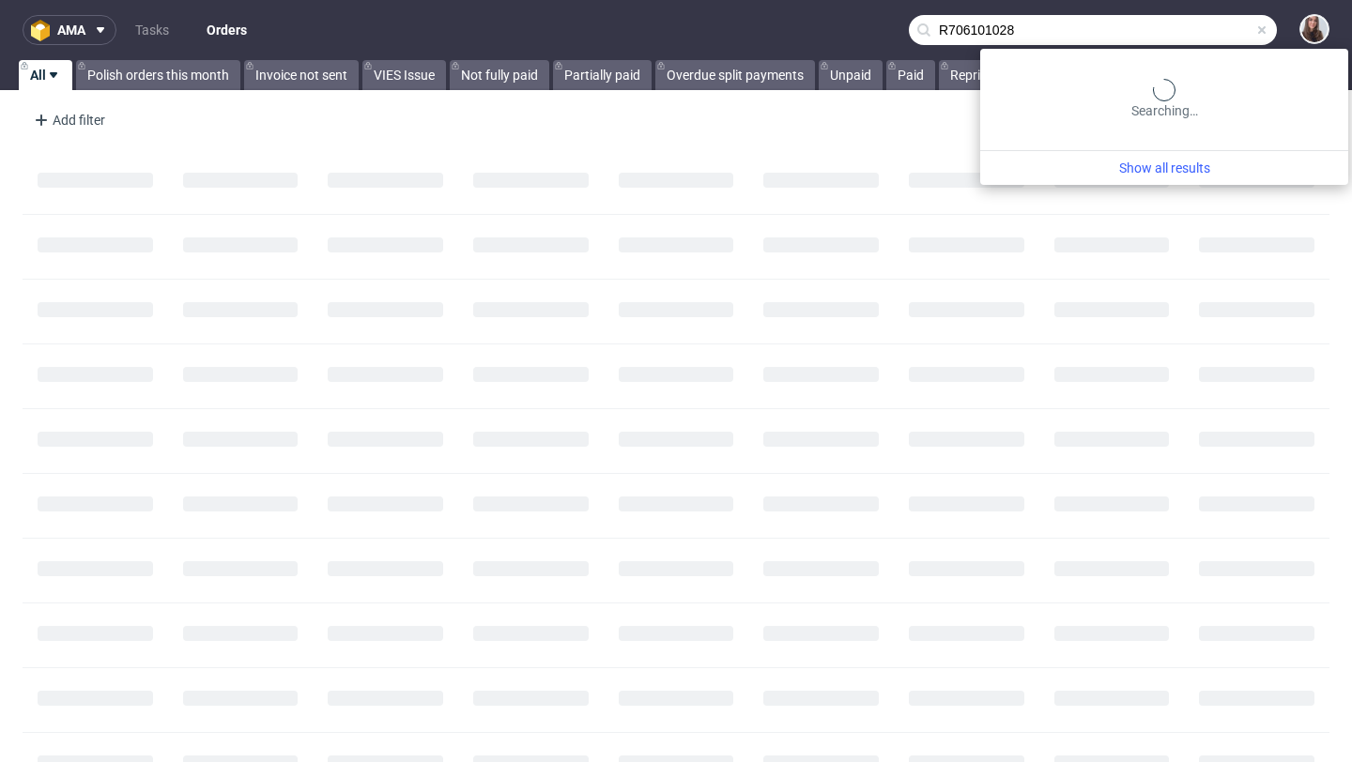
type input "R706101028"
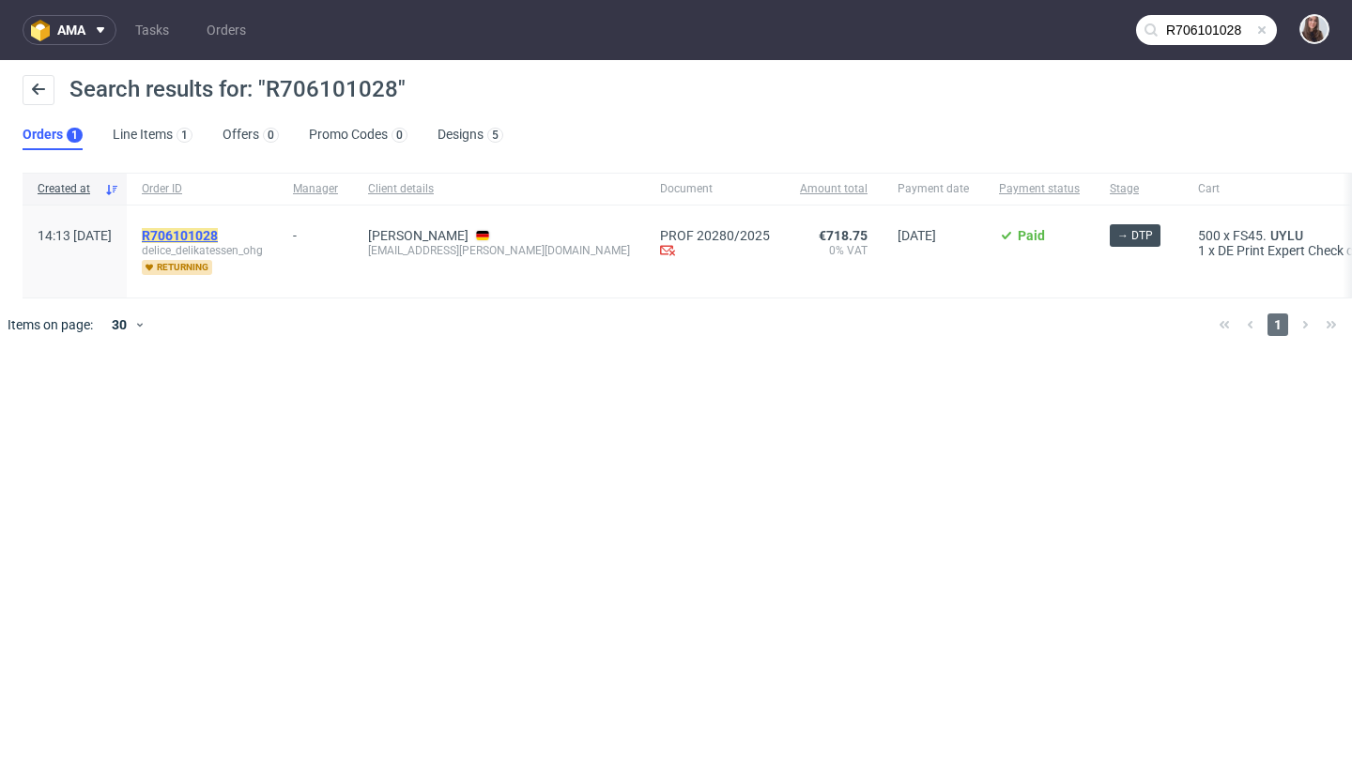
click at [218, 242] on mark "R706101028" at bounding box center [180, 235] width 76 height 15
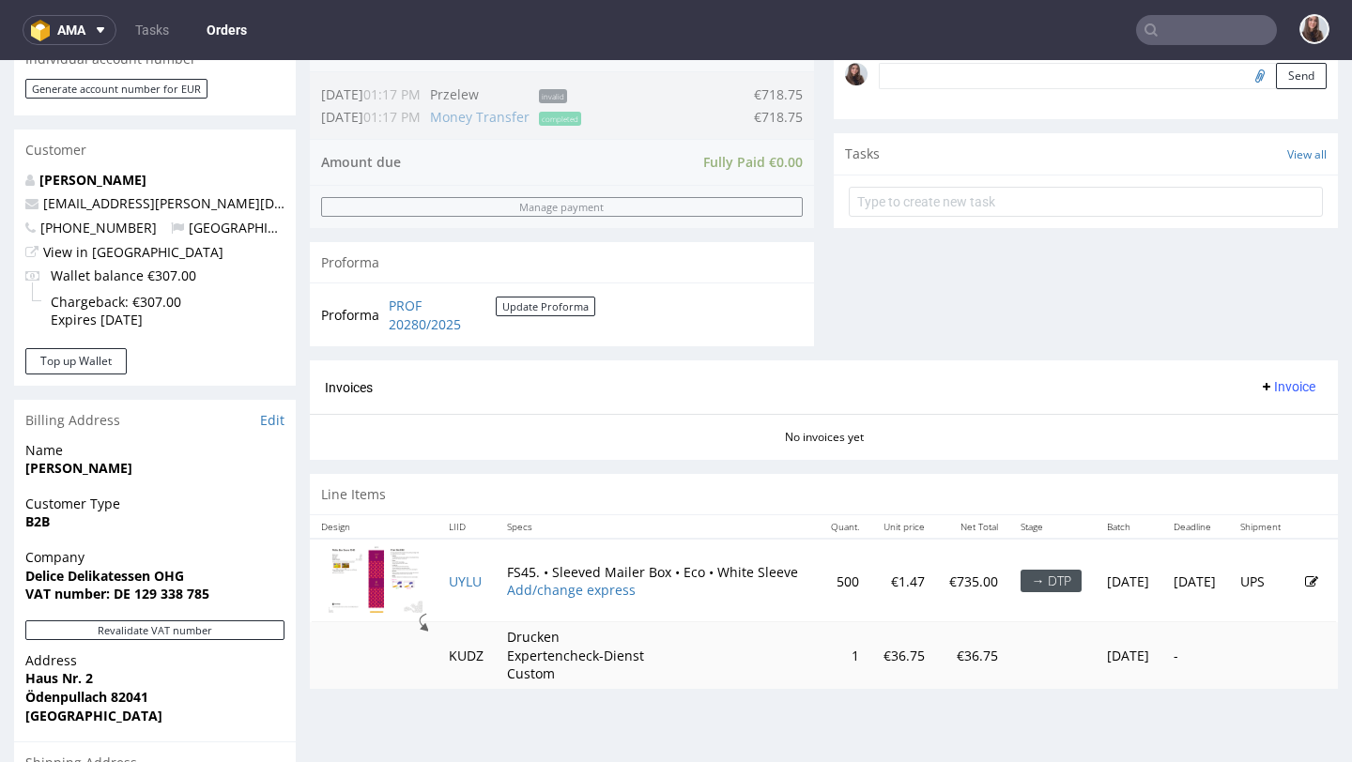
scroll to position [591, 0]
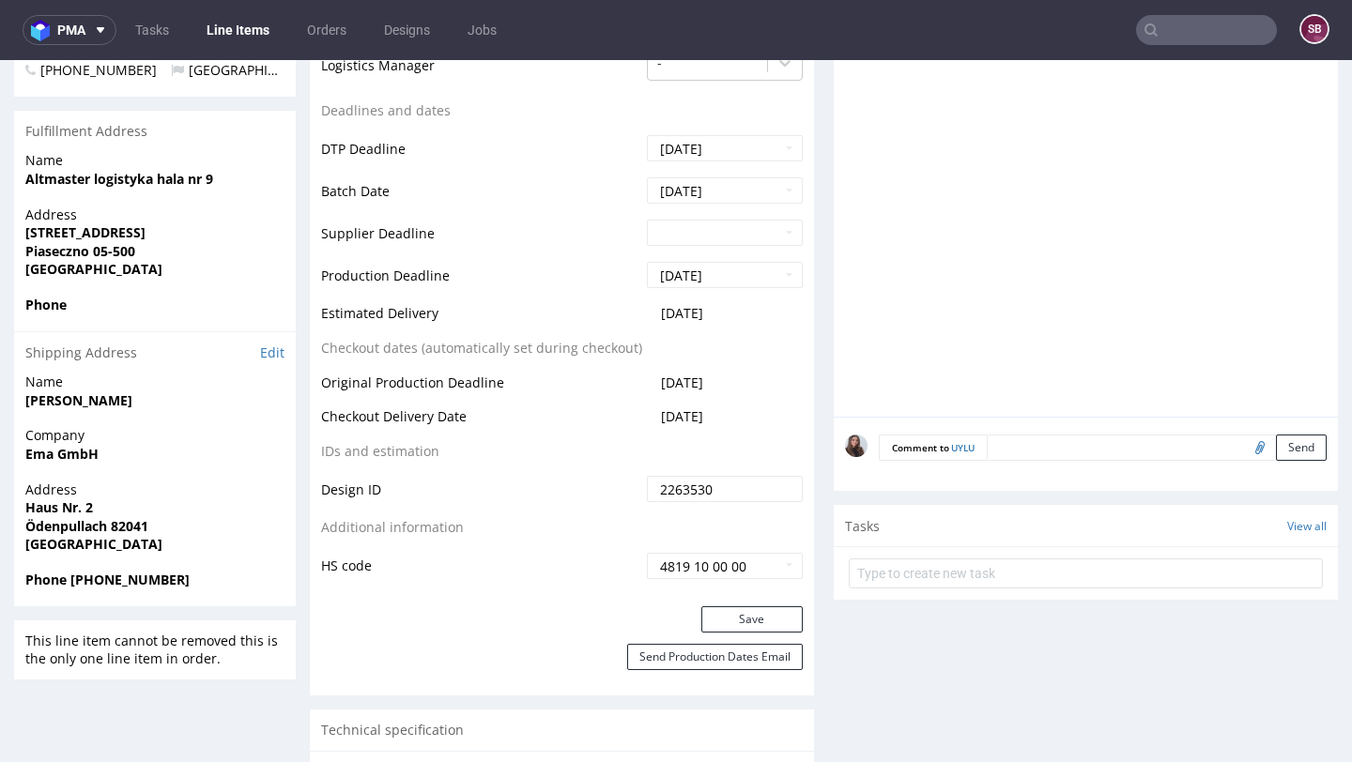
scroll to position [732, 0]
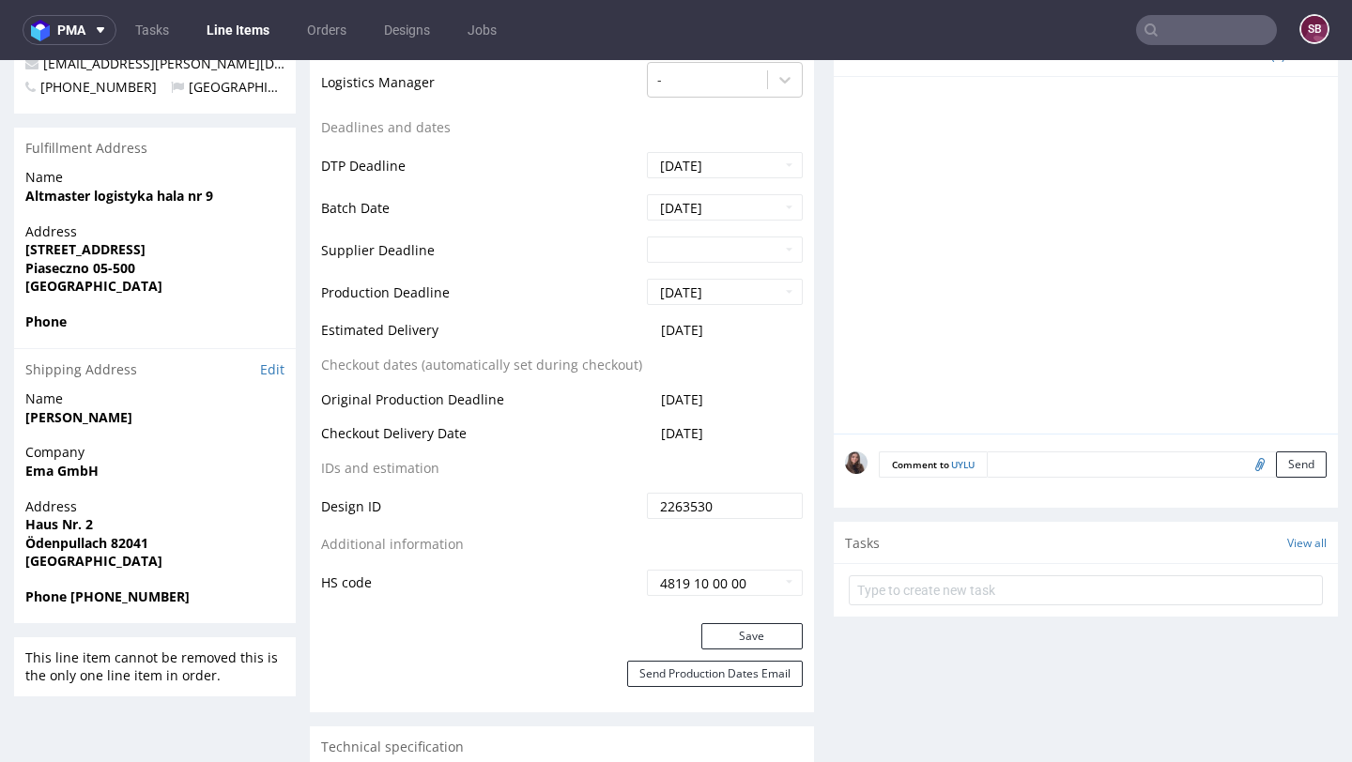
drag, startPoint x: 727, startPoint y: 325, endPoint x: 648, endPoint y: 329, distance: 79.9
click at [648, 329] on td "[DATE]" at bounding box center [722, 336] width 161 height 35
copy span "[DATE]"
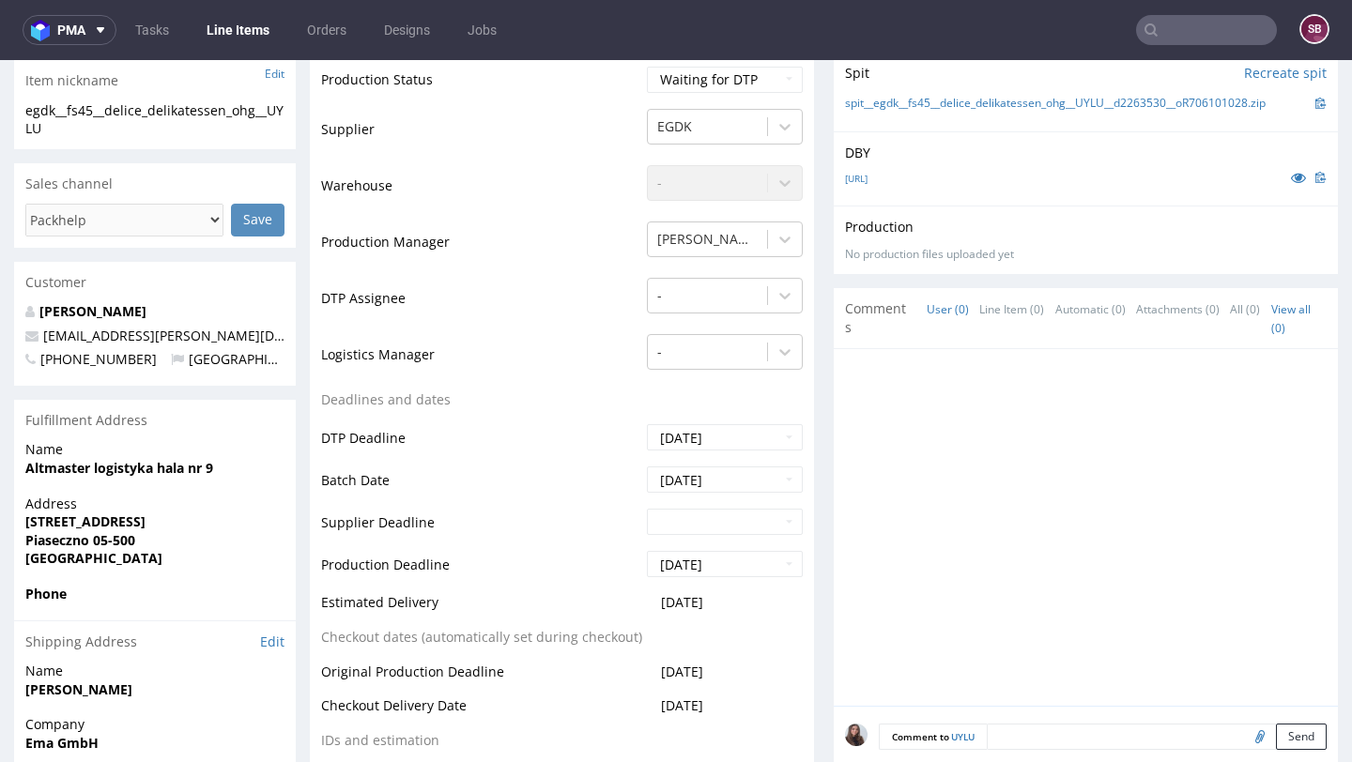
scroll to position [0, 0]
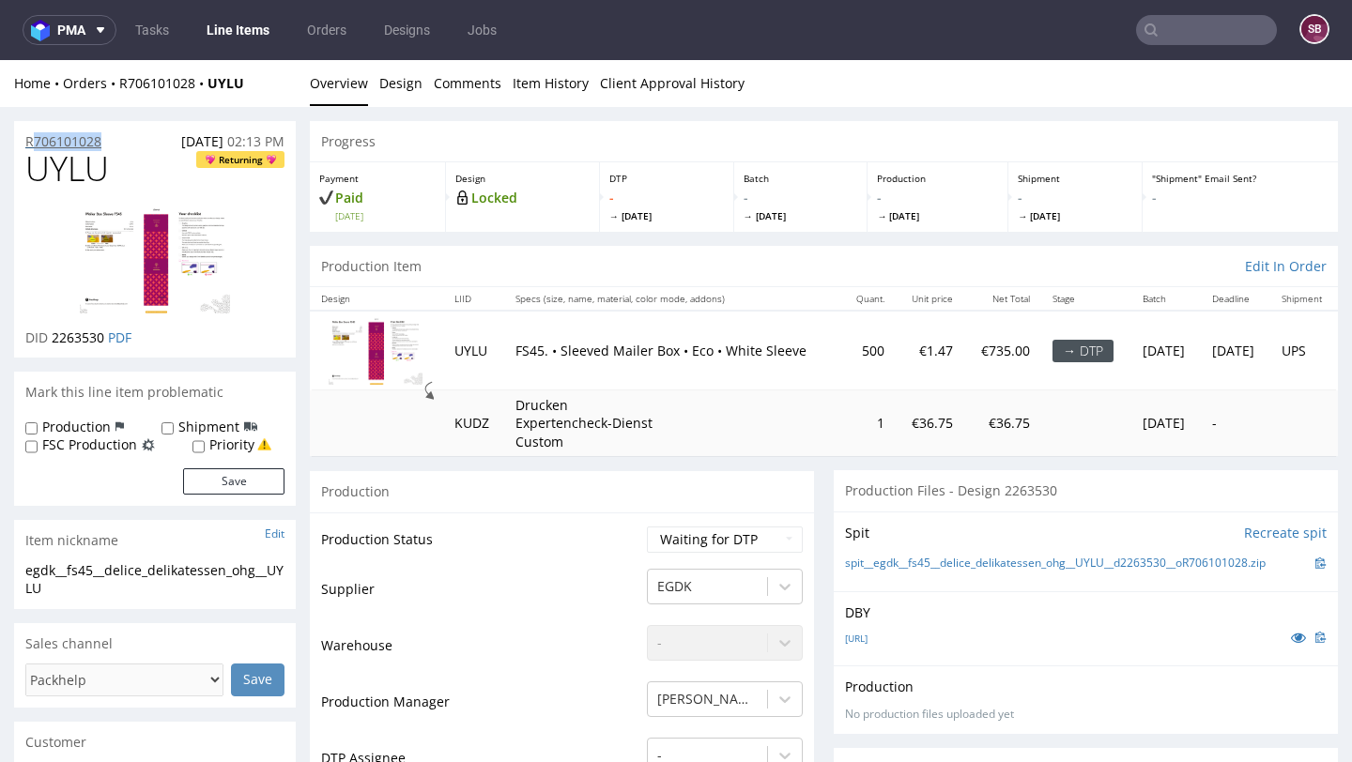
drag, startPoint x: 130, startPoint y: 129, endPoint x: 30, endPoint y: 133, distance: 100.5
click at [30, 133] on div "R706101028 [DATE] 02:13 PM" at bounding box center [155, 136] width 282 height 30
click at [1198, 35] on input "text" at bounding box center [1206, 30] width 141 height 30
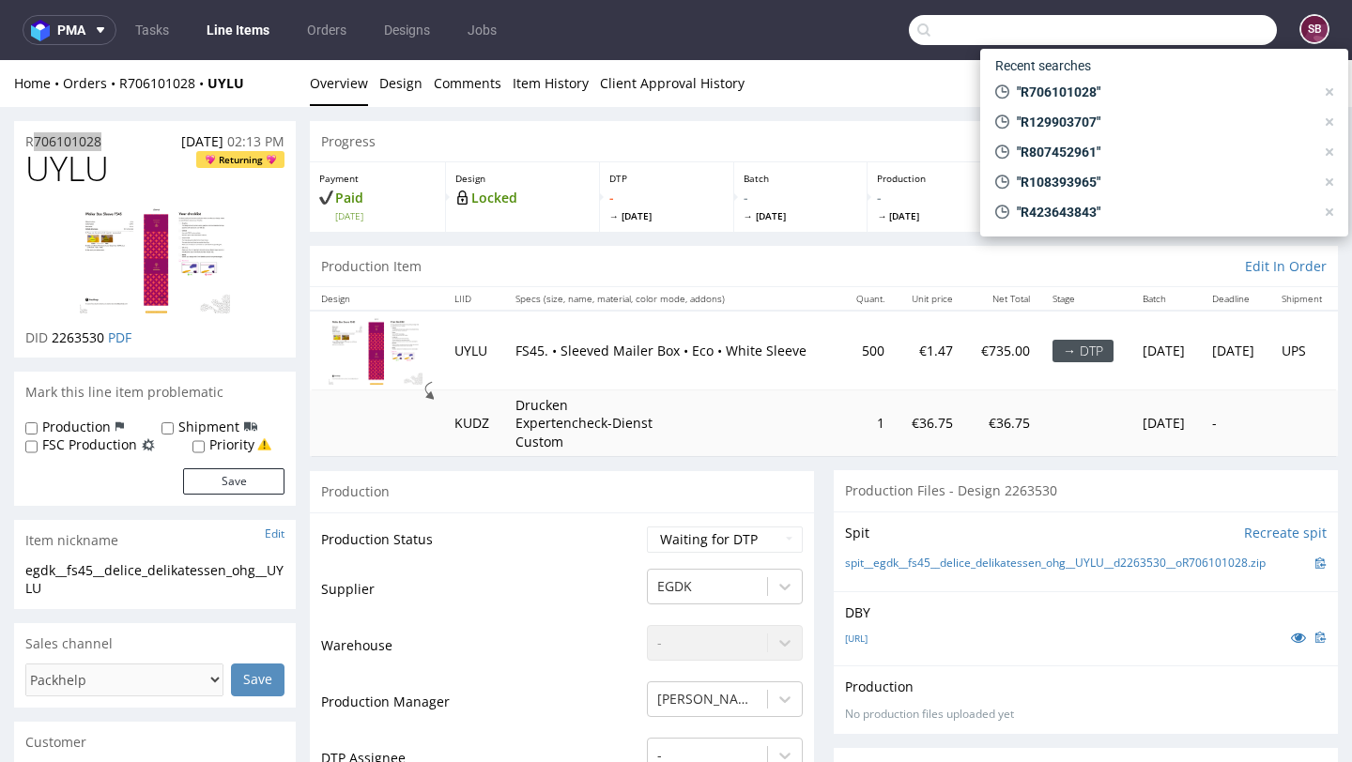
paste input "R674958934"
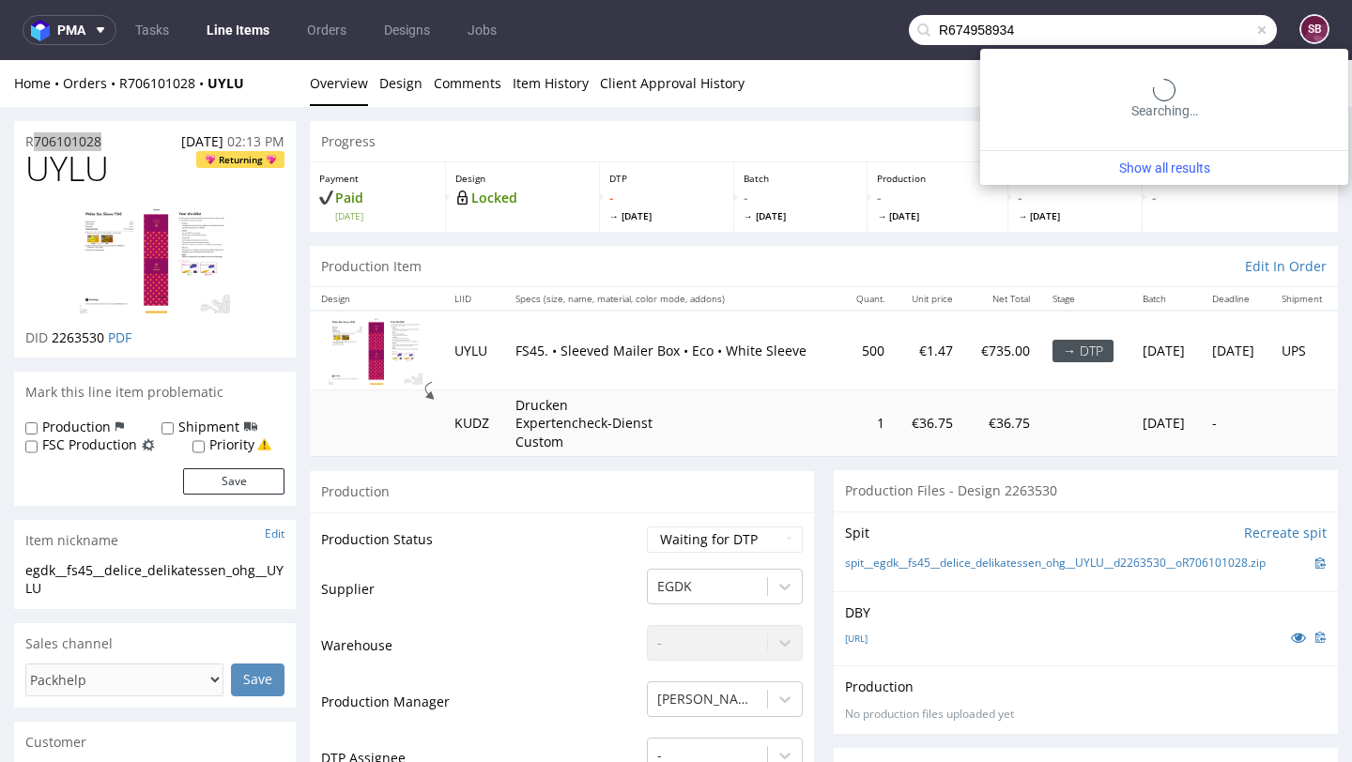
type input "R674958934"
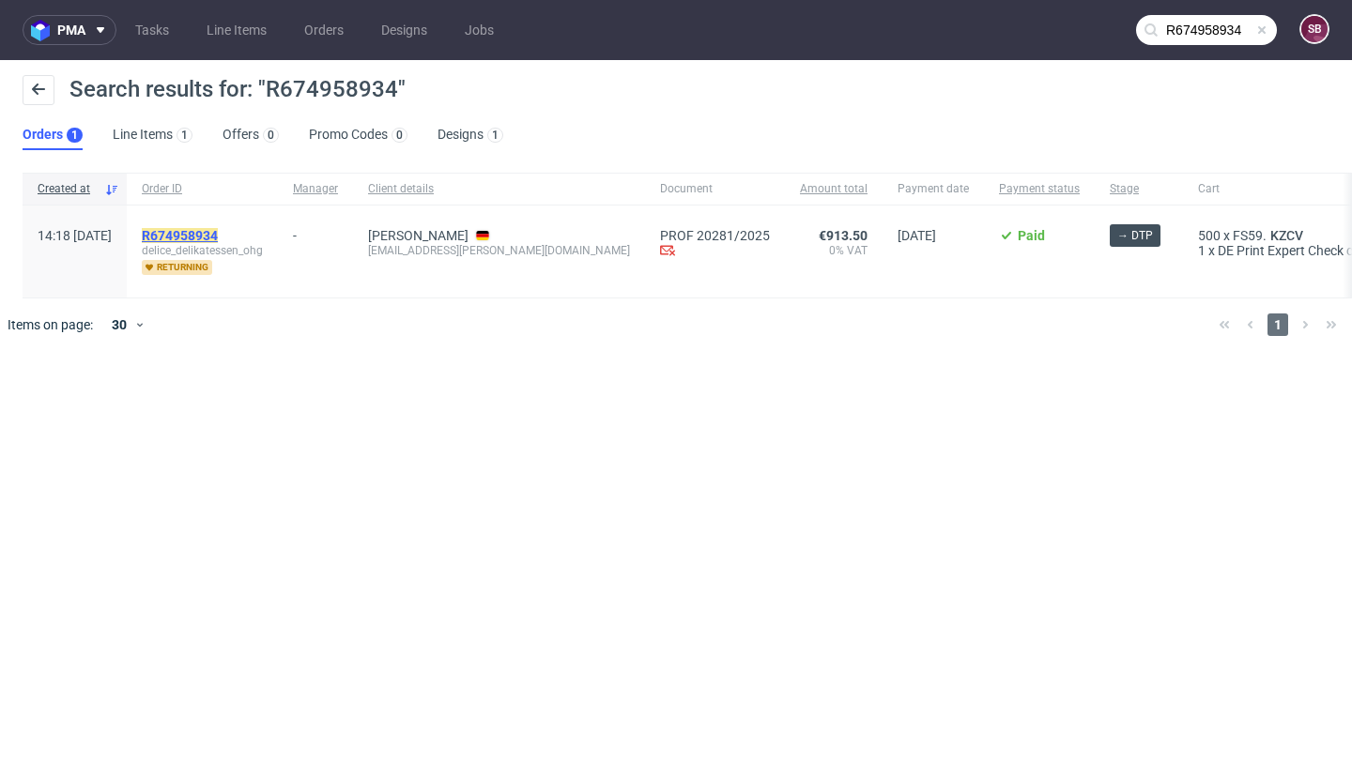
click at [218, 237] on mark "R674958934" at bounding box center [180, 235] width 76 height 15
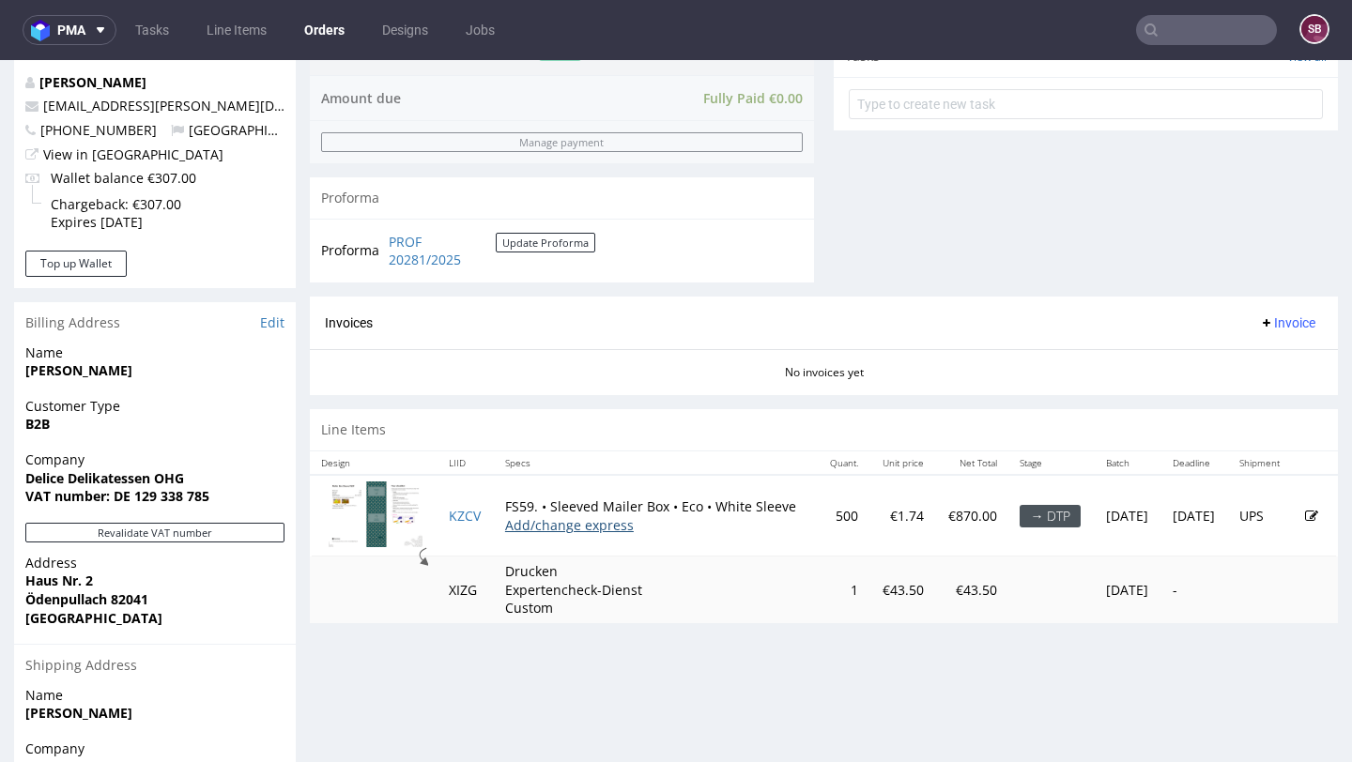
scroll to position [721, 0]
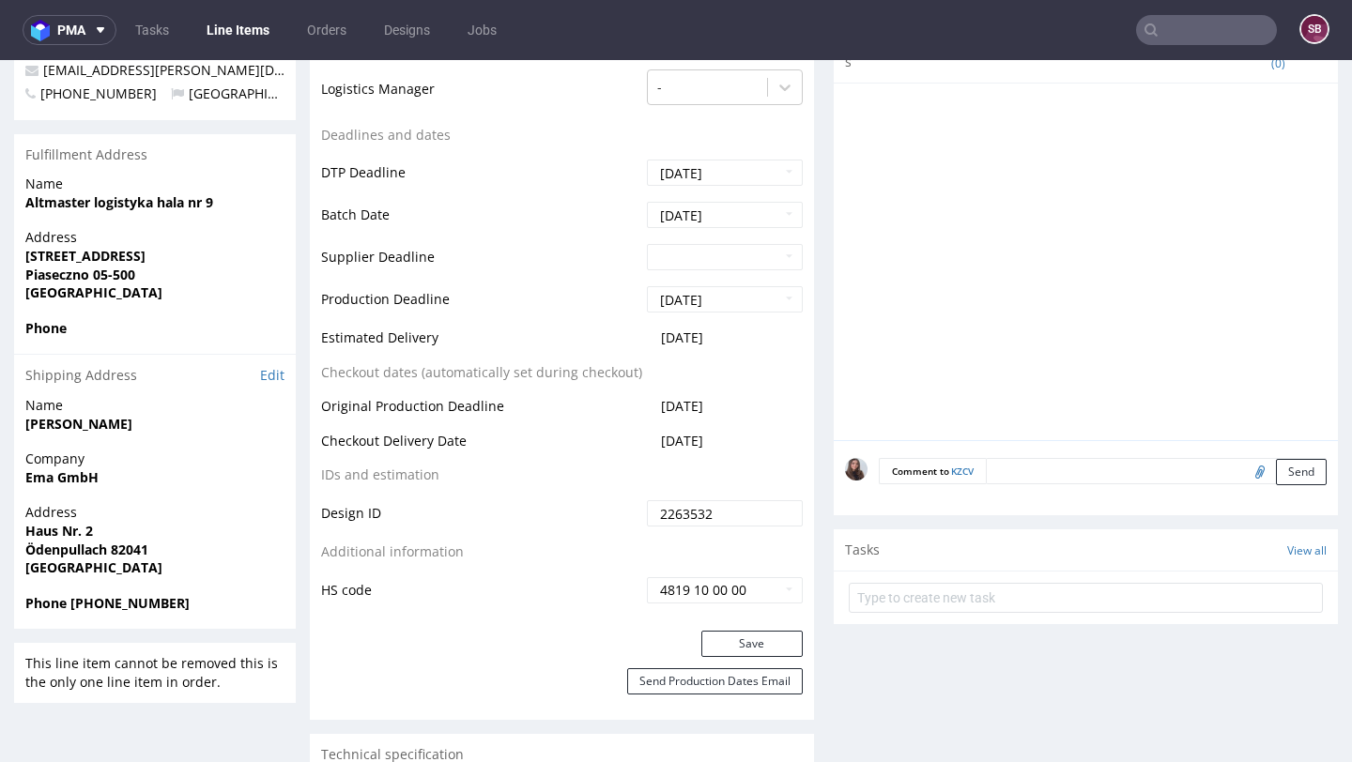
scroll to position [726, 0]
drag, startPoint x: 744, startPoint y: 442, endPoint x: 640, endPoint y: 442, distance: 104.2
click at [642, 442] on td "[DATE]" at bounding box center [722, 445] width 161 height 35
copy span "[DATE]"
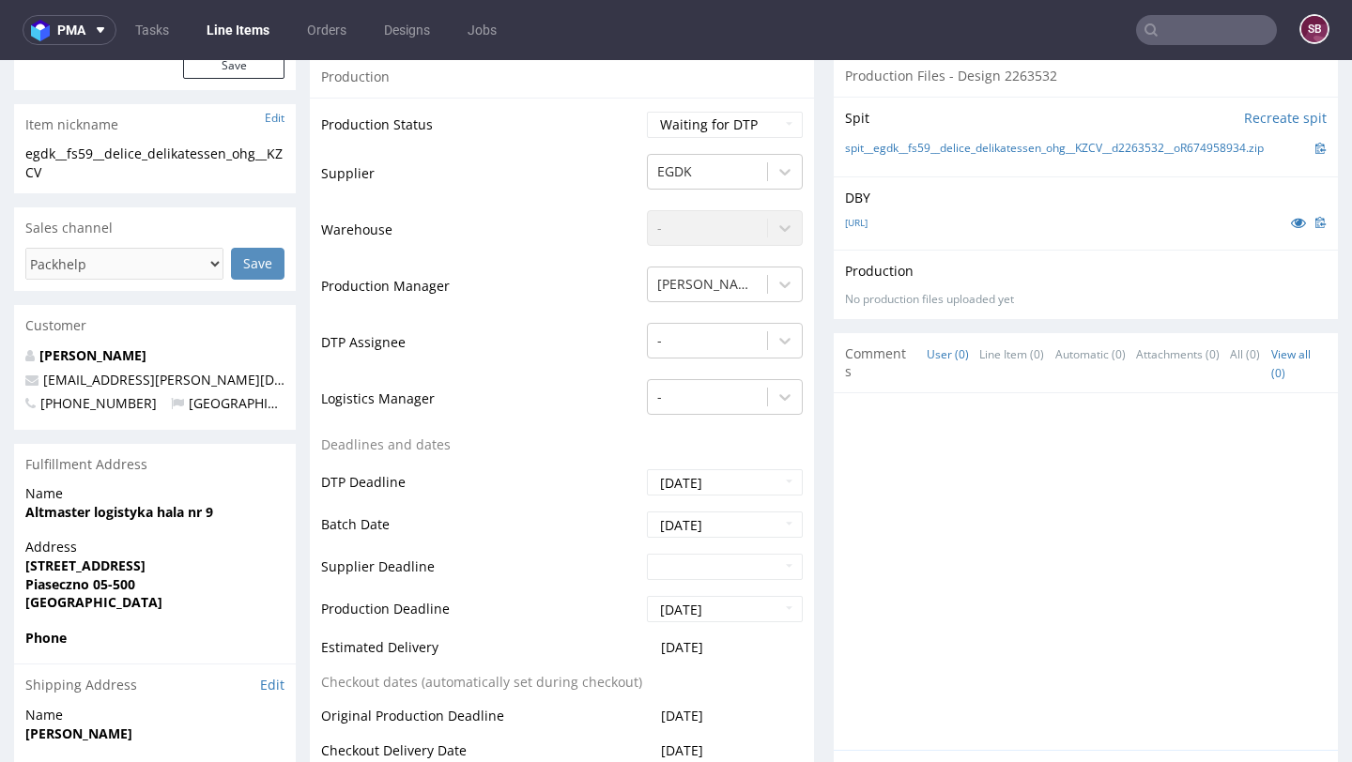
scroll to position [0, 0]
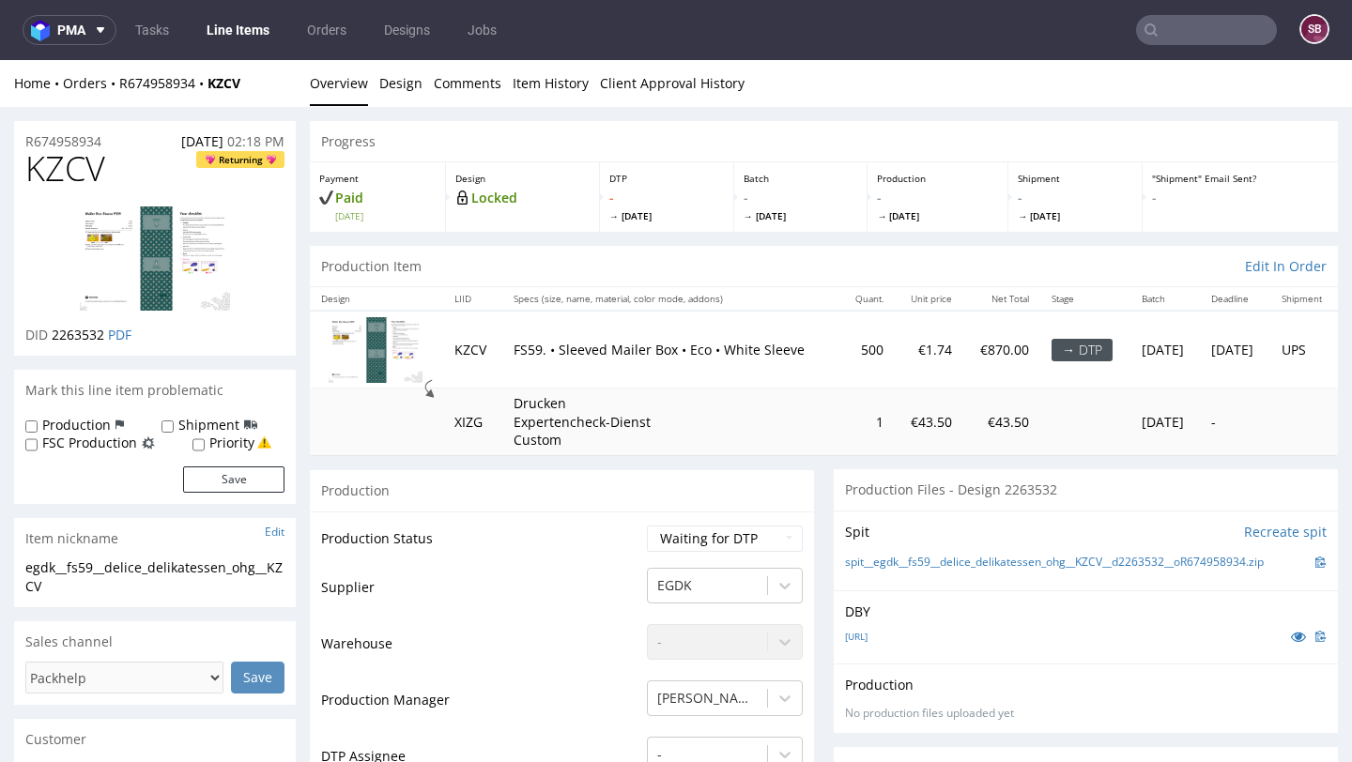
click at [1197, 23] on input "text" at bounding box center [1206, 30] width 141 height 30
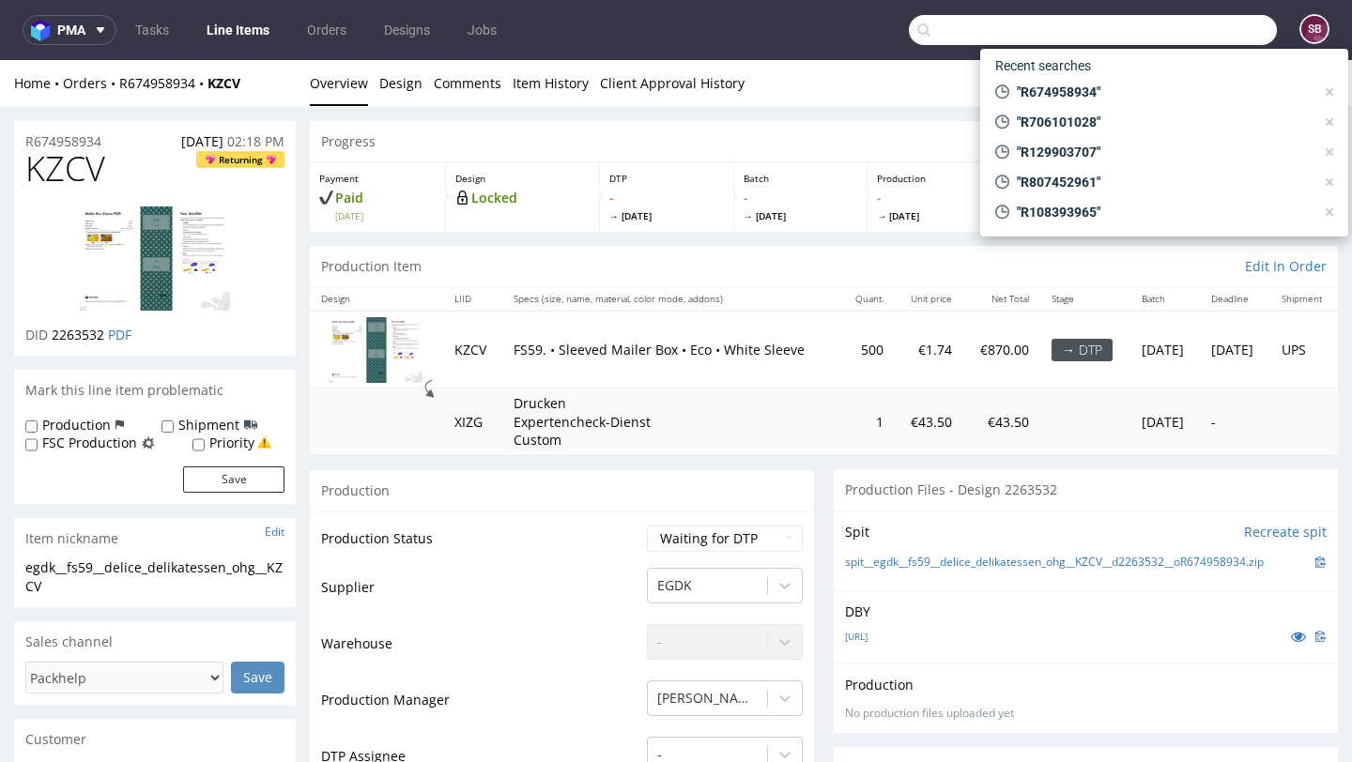
paste input "R515715073"
type input "R515715073"
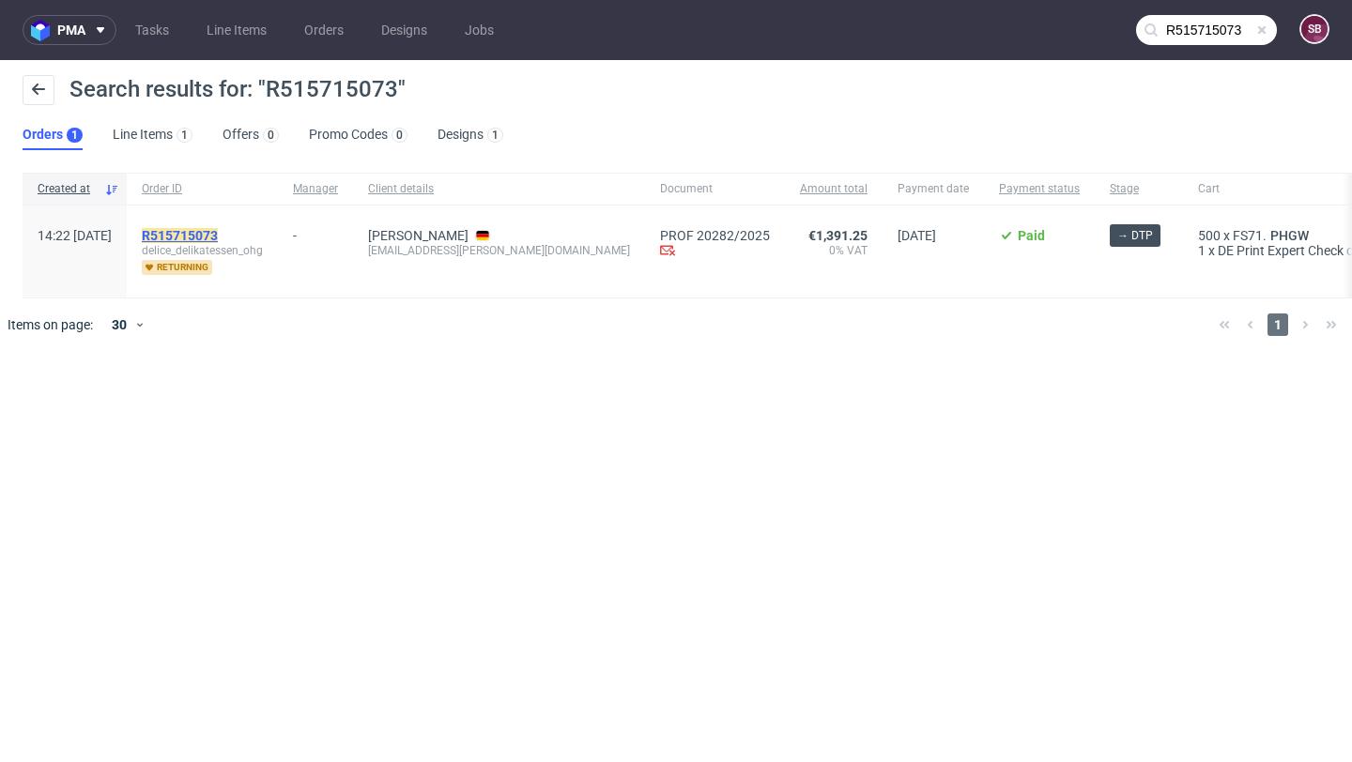
click at [218, 236] on mark "R515715073" at bounding box center [180, 235] width 76 height 15
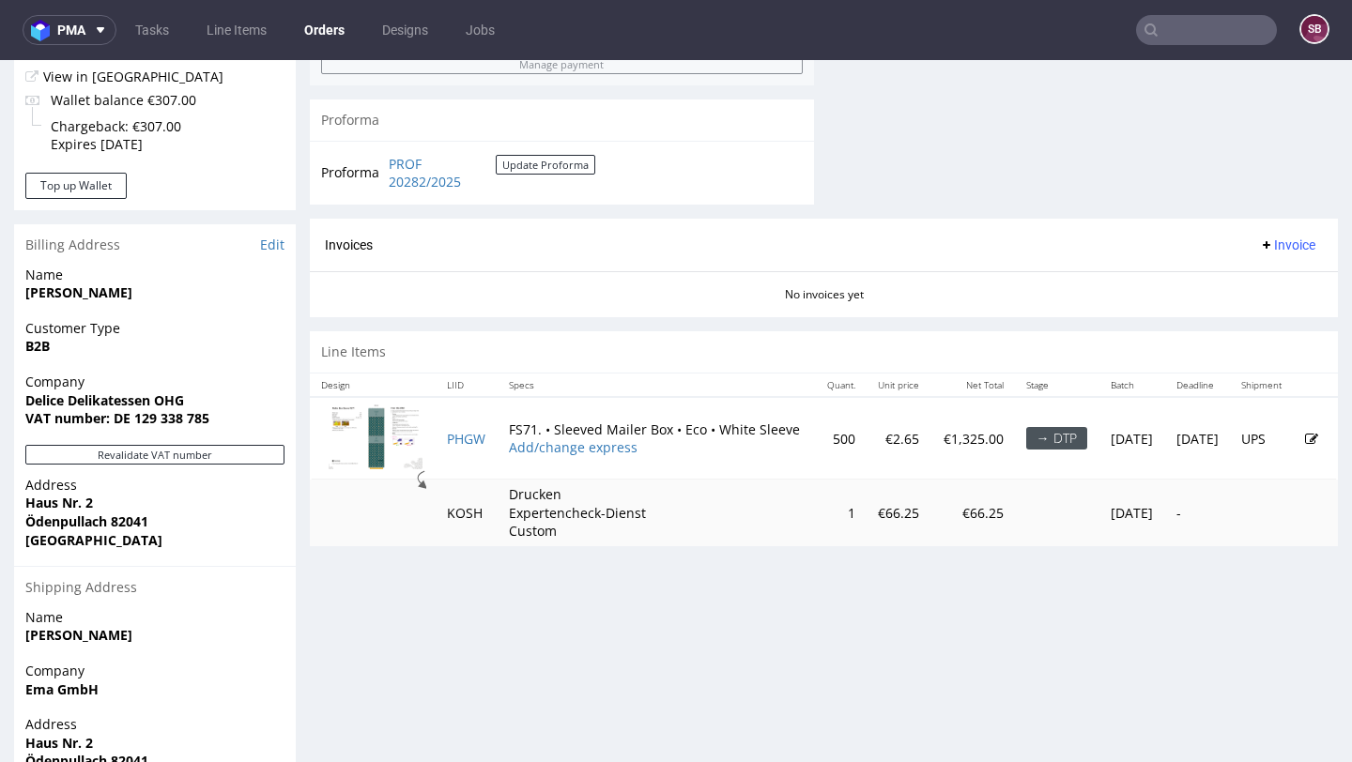
scroll to position [784, 0]
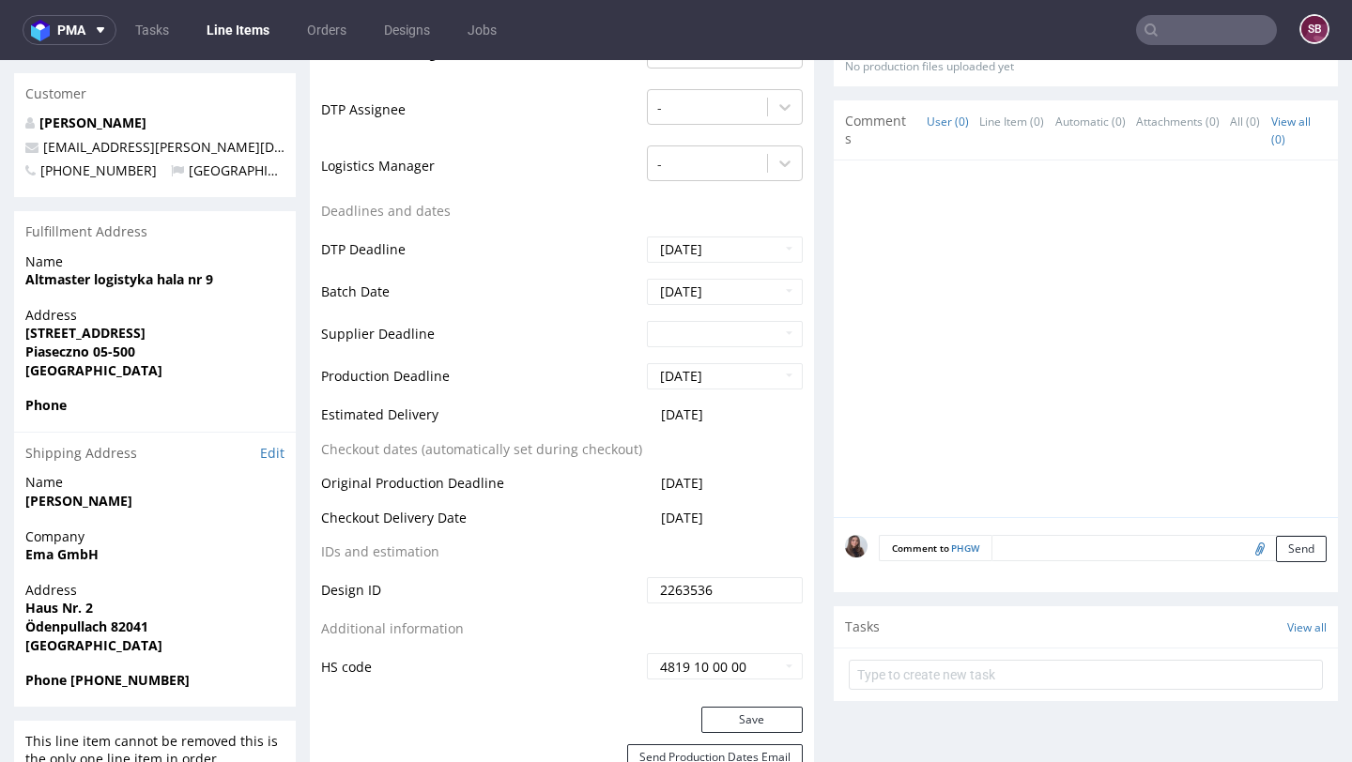
scroll to position [729, 0]
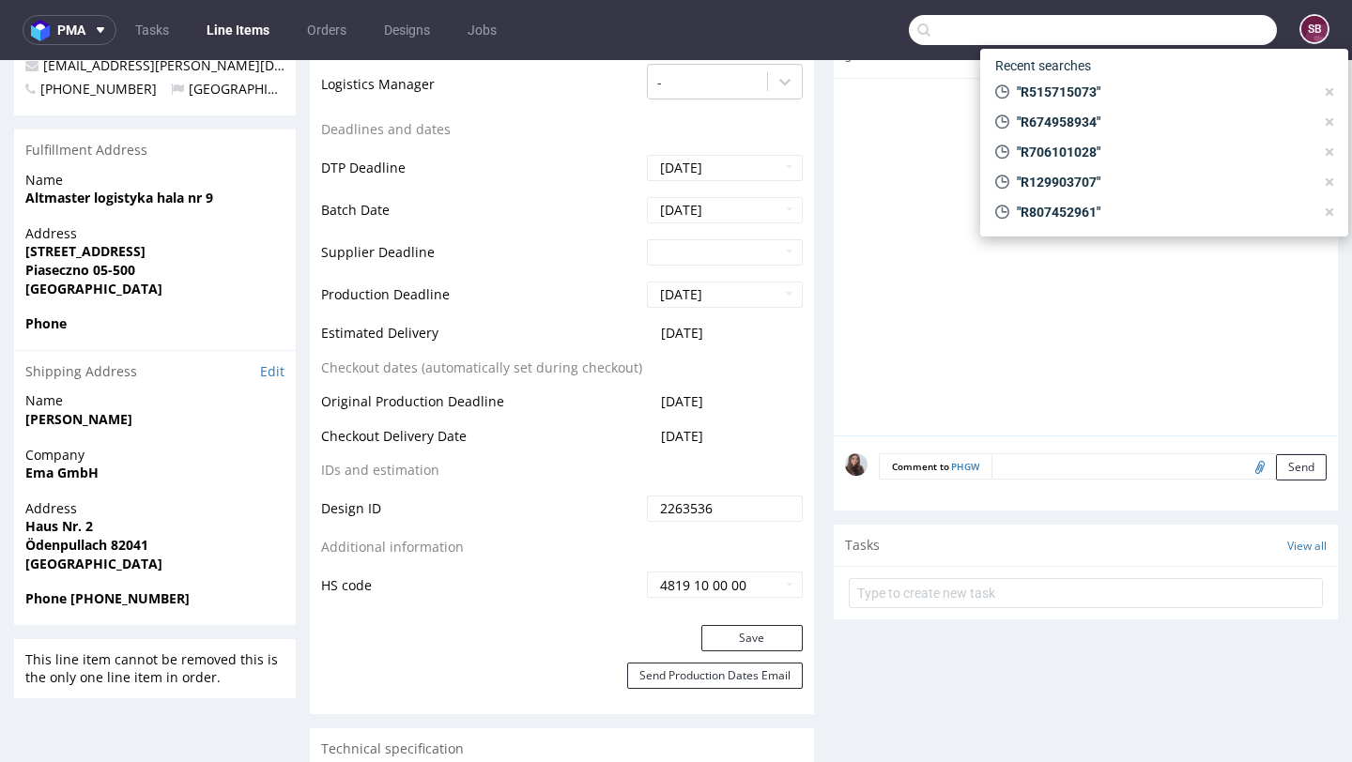
click at [1181, 36] on input "text" at bounding box center [1093, 30] width 368 height 30
paste input "R273894790"
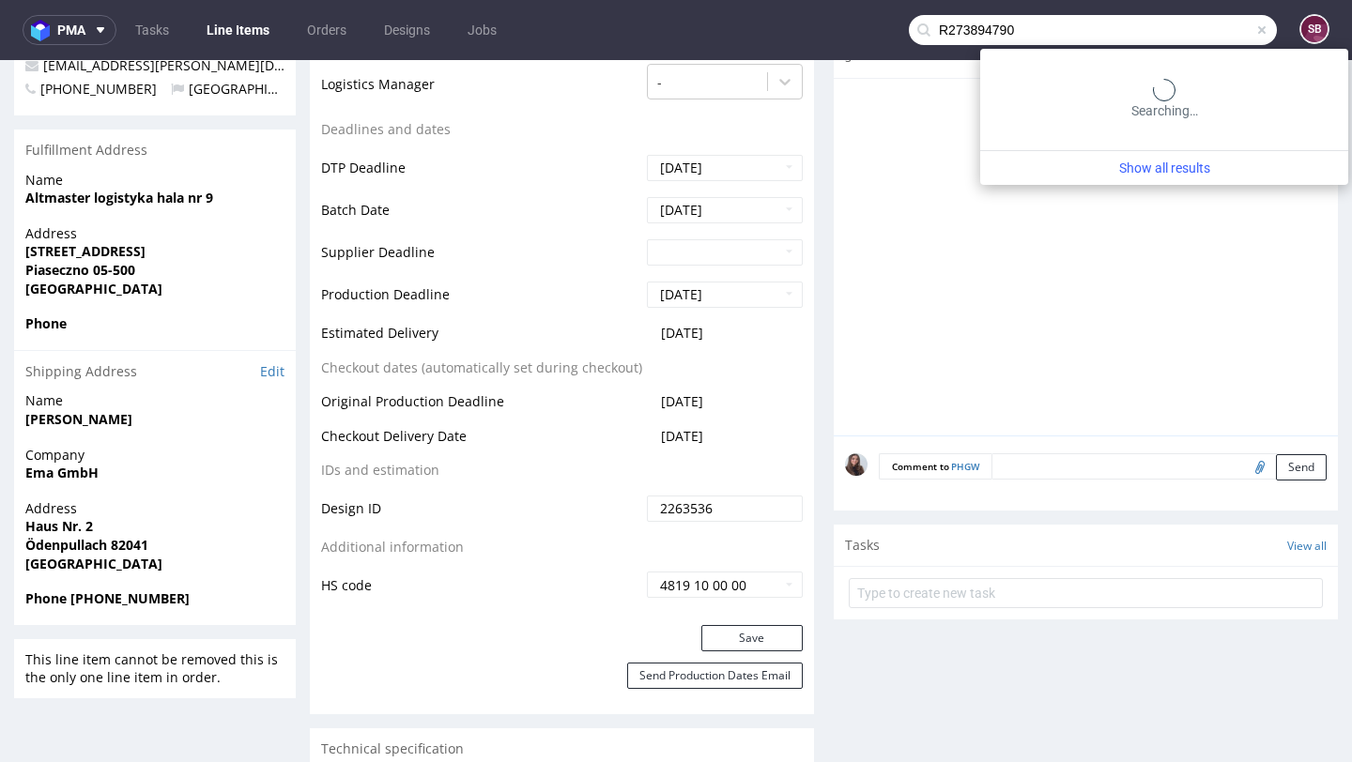
type input "R273894790"
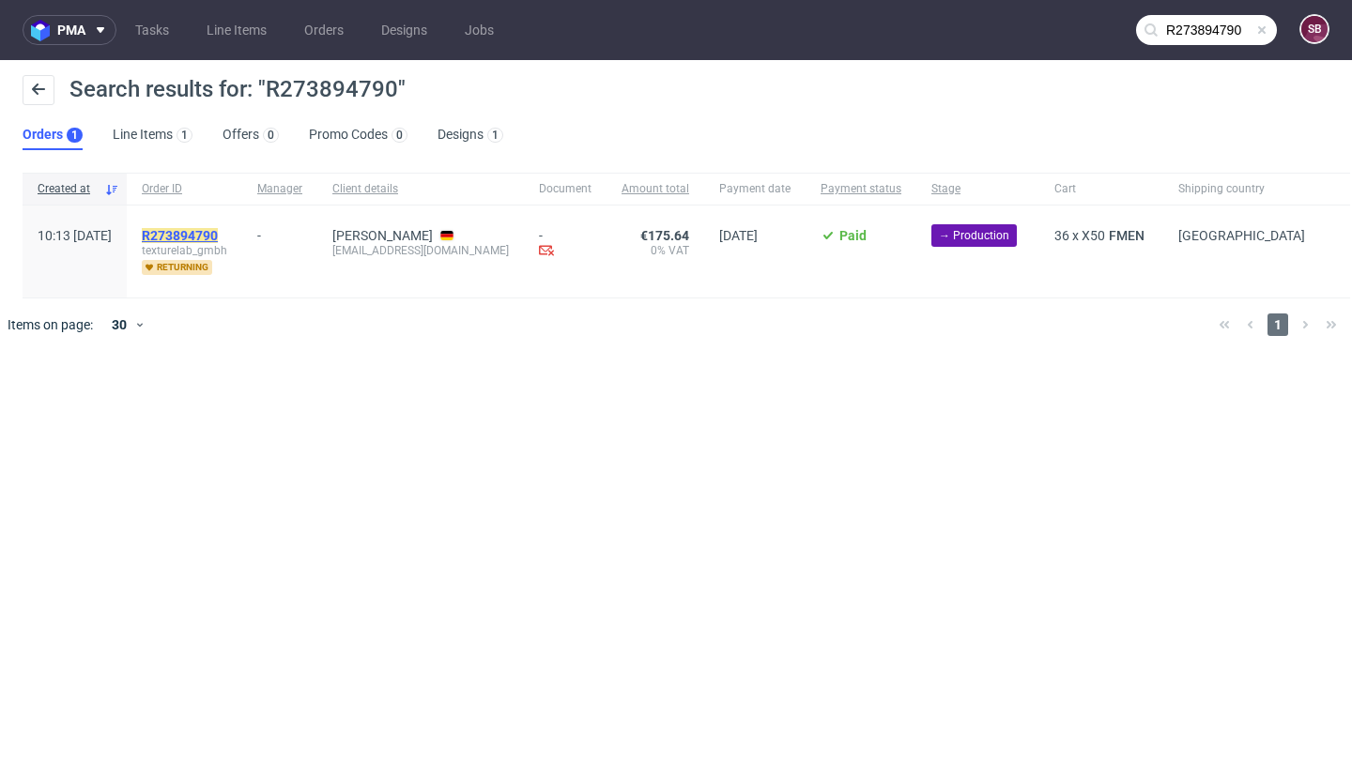
click at [218, 235] on mark "R273894790" at bounding box center [180, 235] width 76 height 15
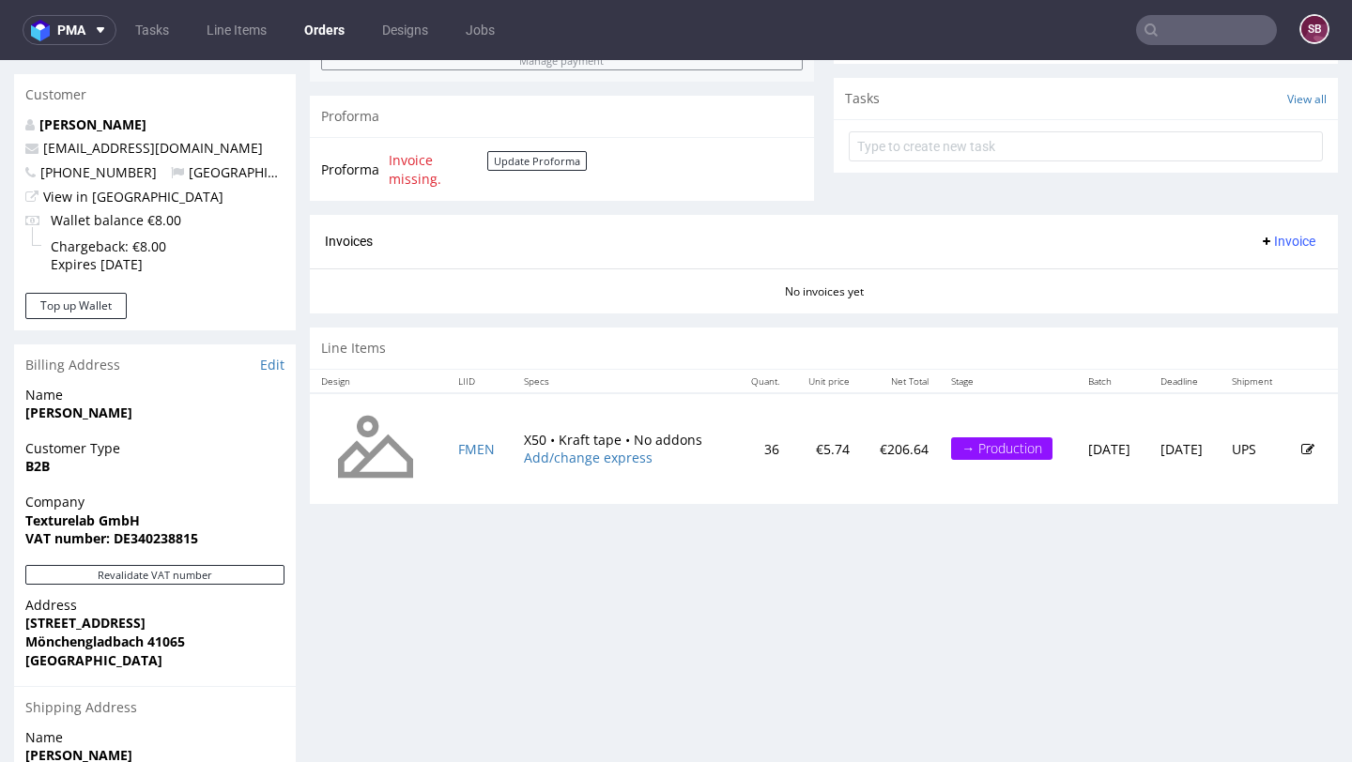
scroll to position [700, 0]
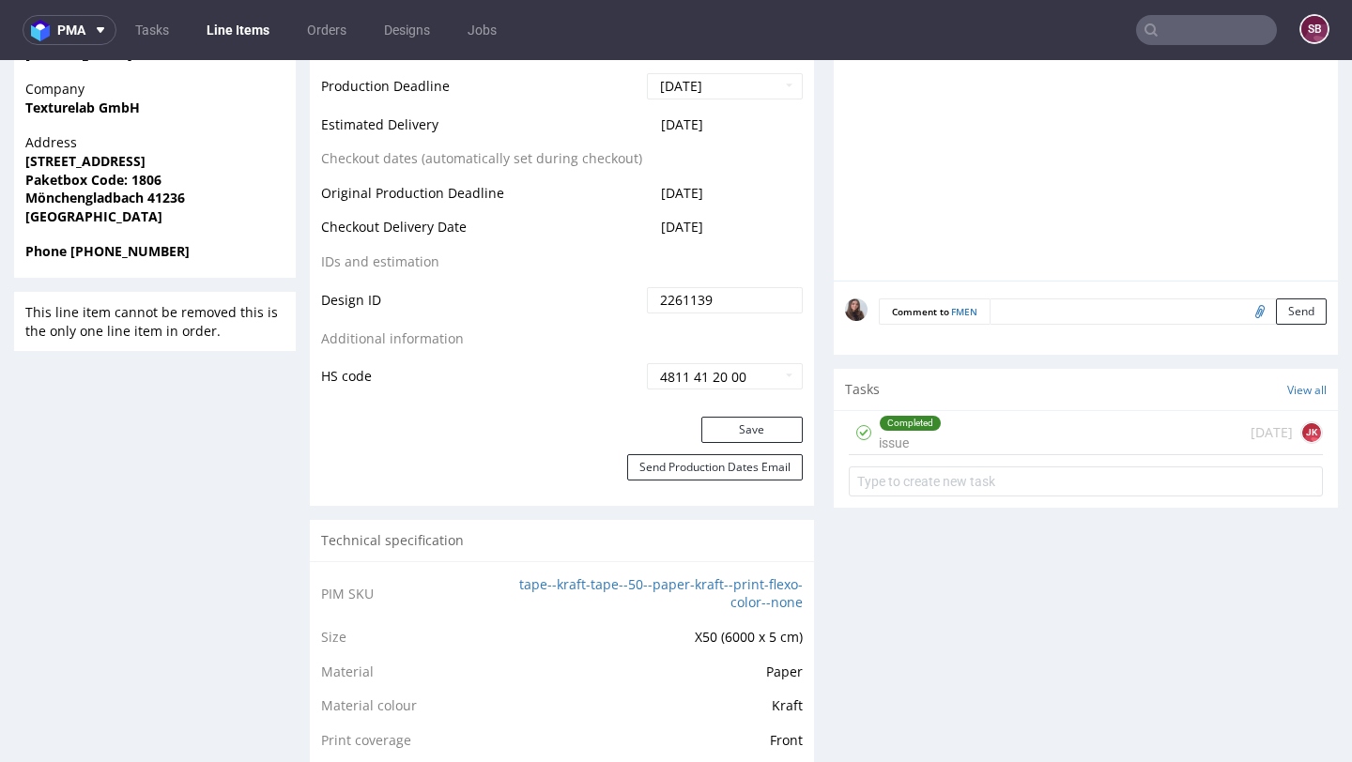
scroll to position [891, 0]
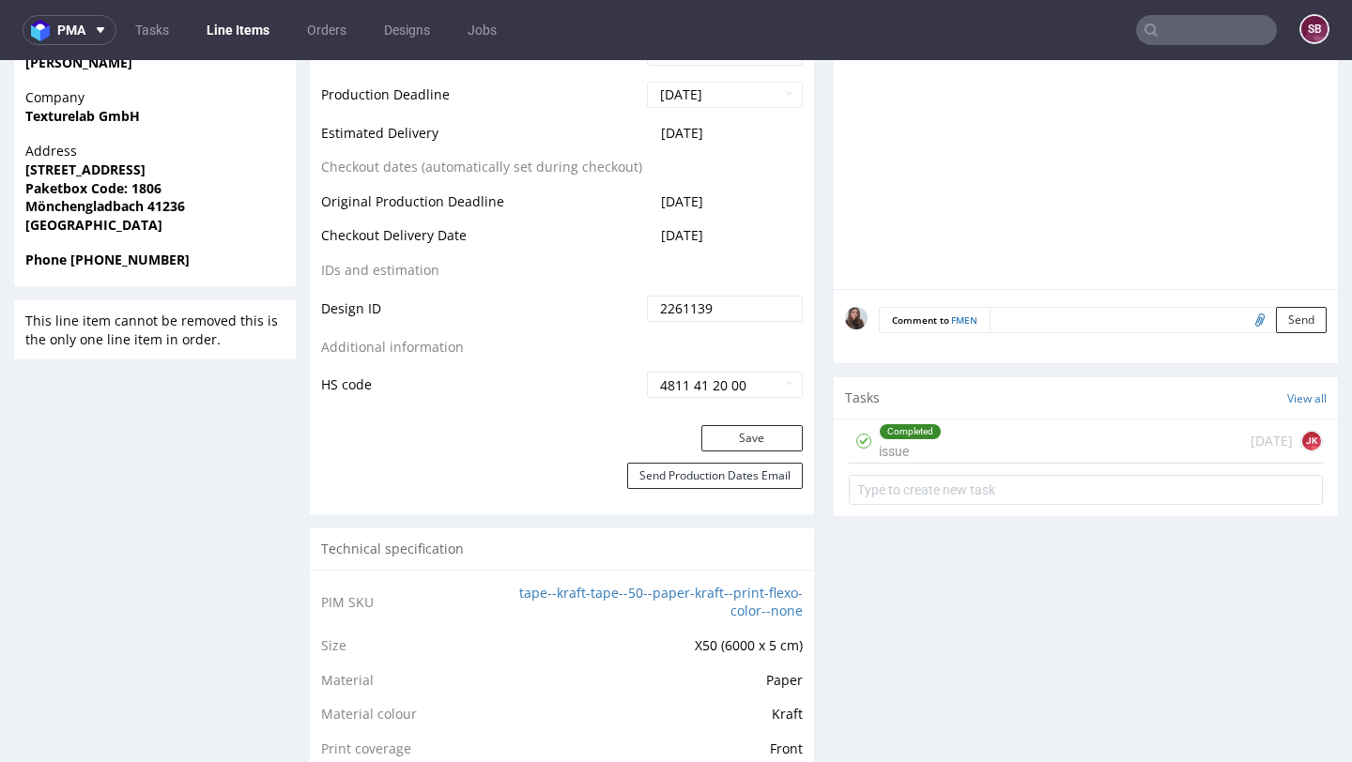
click at [926, 444] on div "Completed issue" at bounding box center [910, 441] width 63 height 43
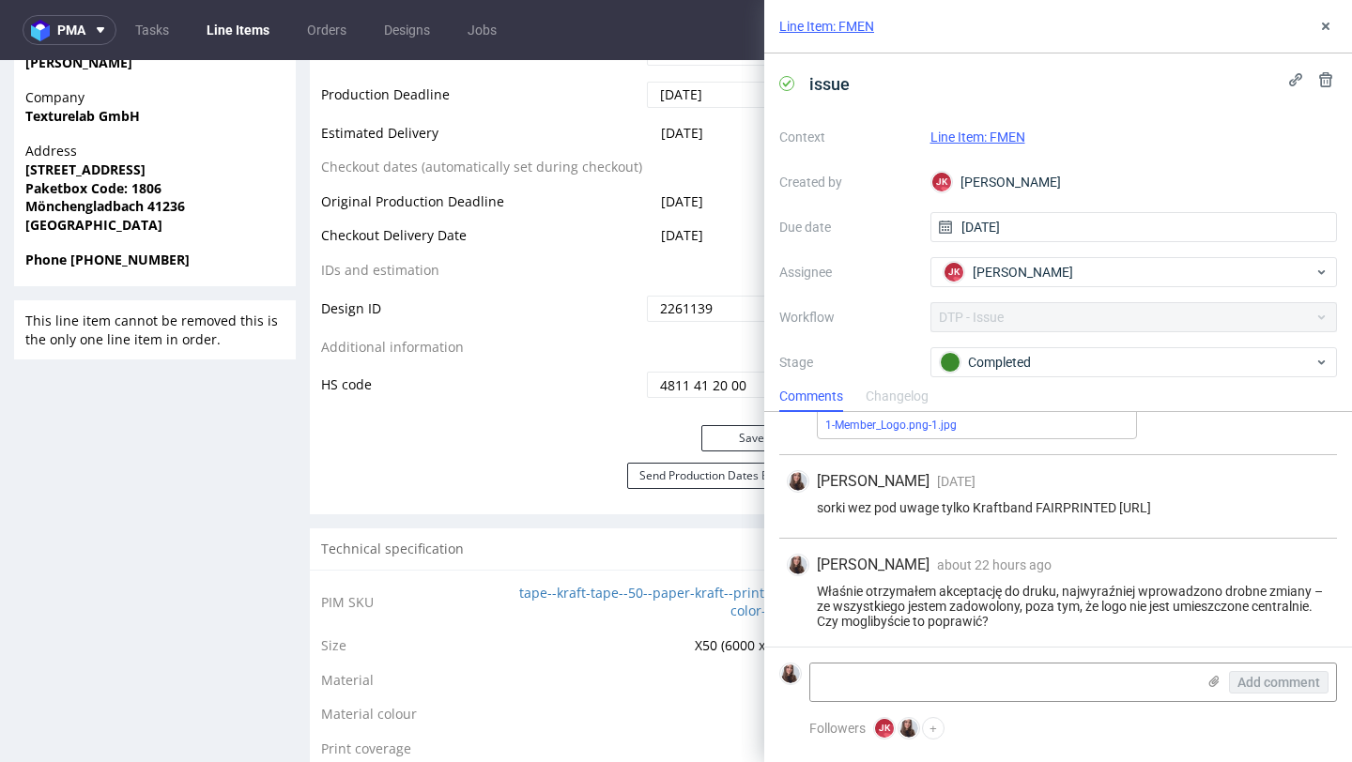
scroll to position [543, 0]
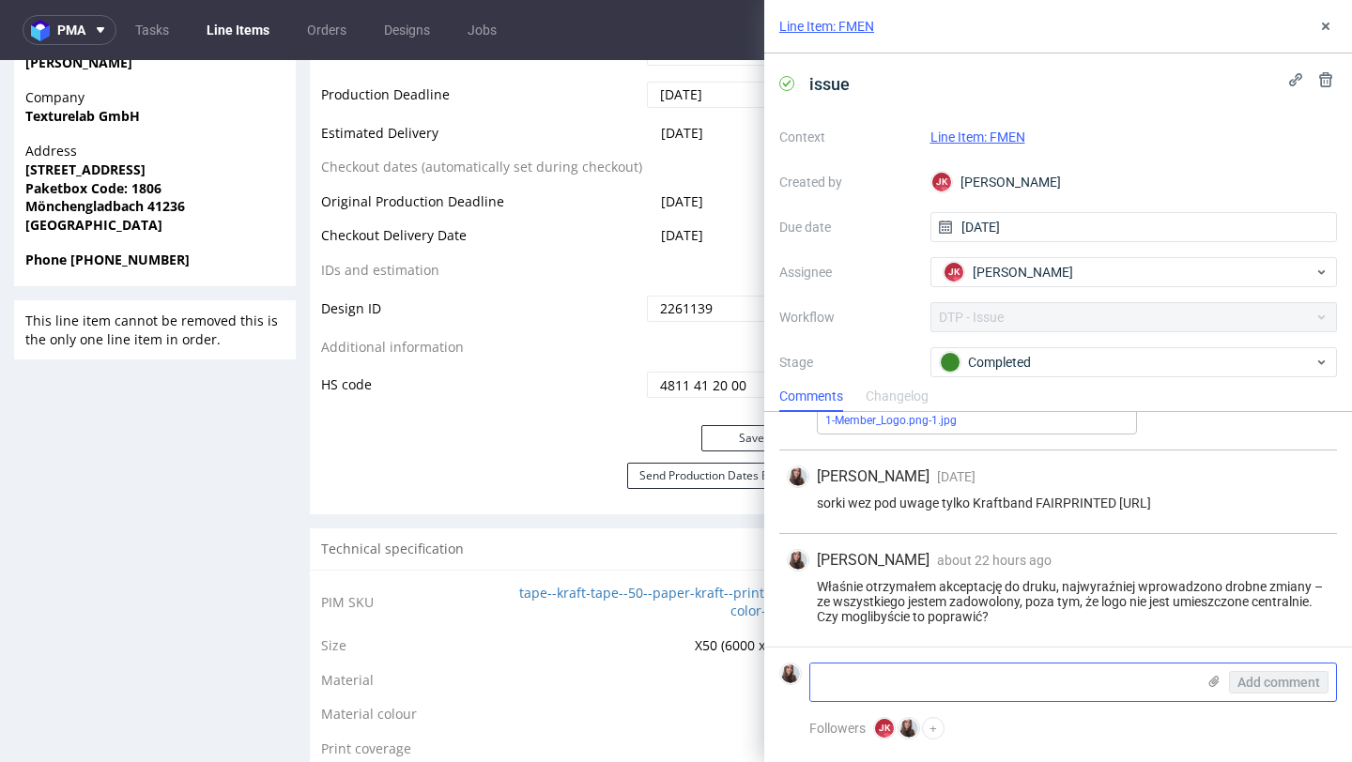
click at [956, 665] on textarea at bounding box center [1002, 683] width 385 height 38
click at [904, 681] on textarea at bounding box center [1002, 683] width 385 height 38
paste textarea "Niestety otrzymałem od Państwa ponownie ten [PERSON_NAME] projekt. Przygotowałe…"
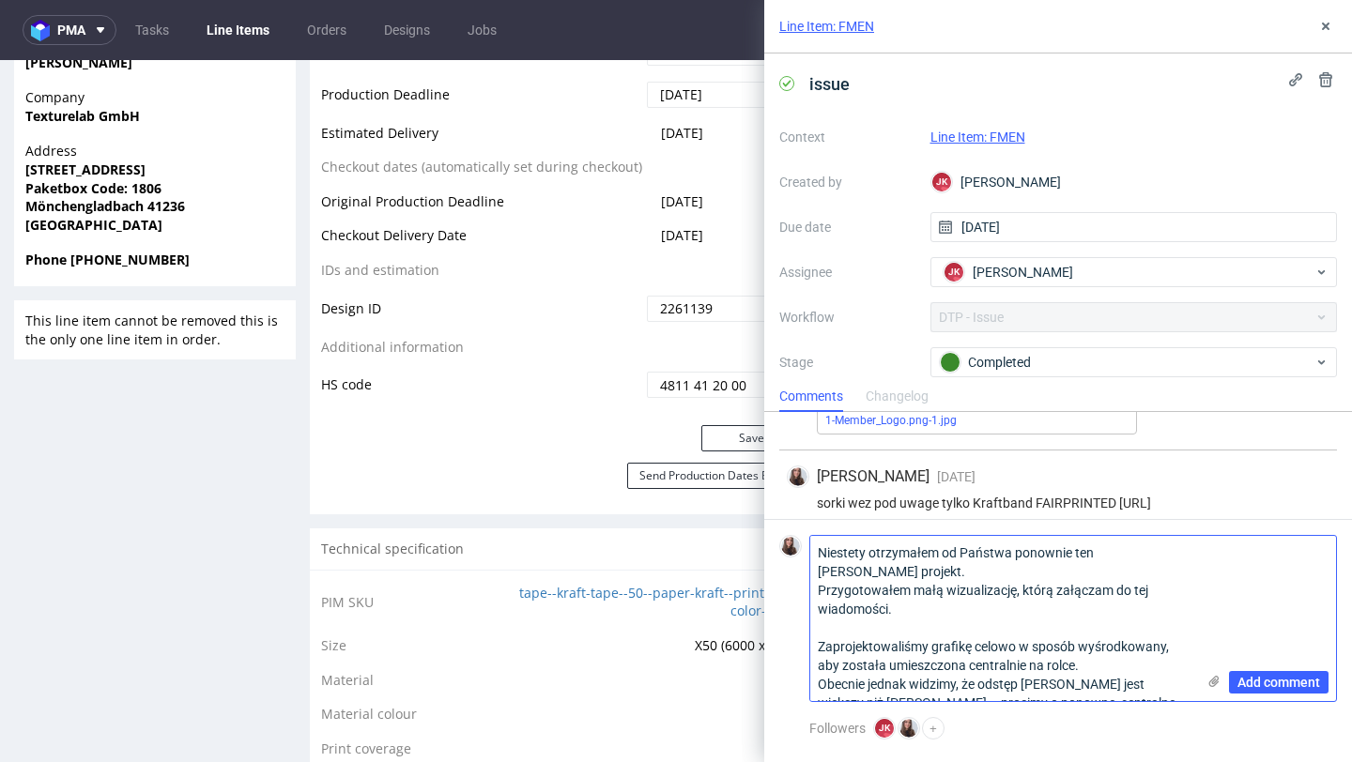
scroll to position [0, 0]
type textarea "Niestety otrzymałem od Państwa ponownie ten [PERSON_NAME] projekt. Przygotowałe…"
click at [998, 359] on div "Completed" at bounding box center [1127, 362] width 374 height 21
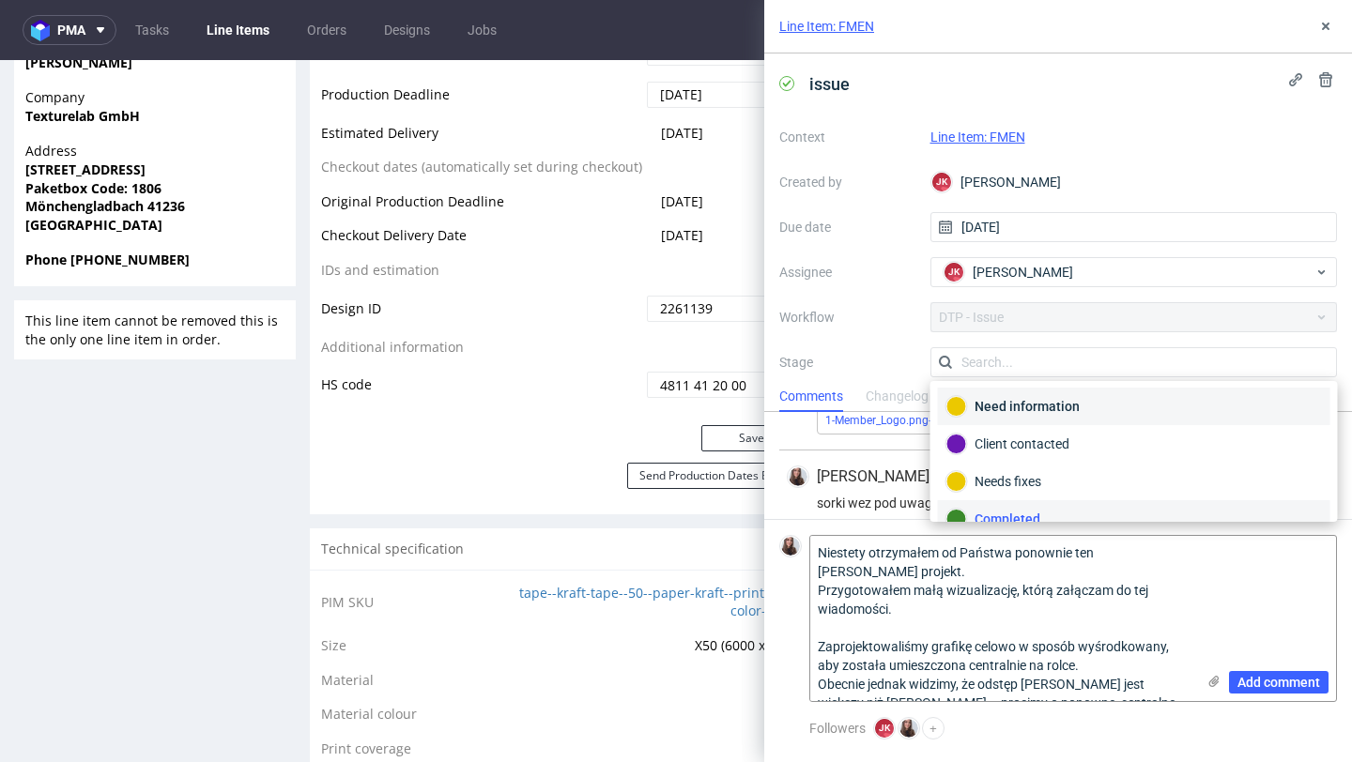
scroll to position [83, 0]
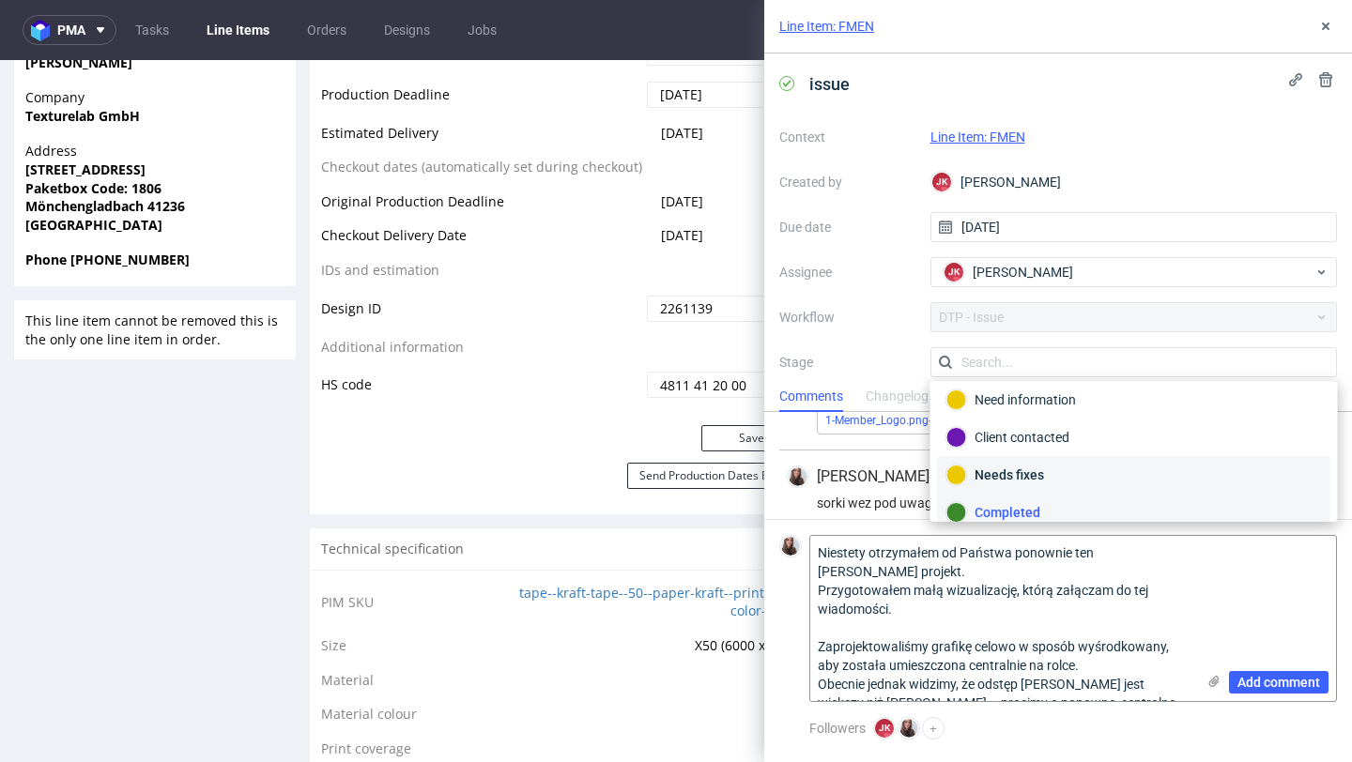
click at [1040, 477] on div "Needs fixes" at bounding box center [1133, 475] width 375 height 21
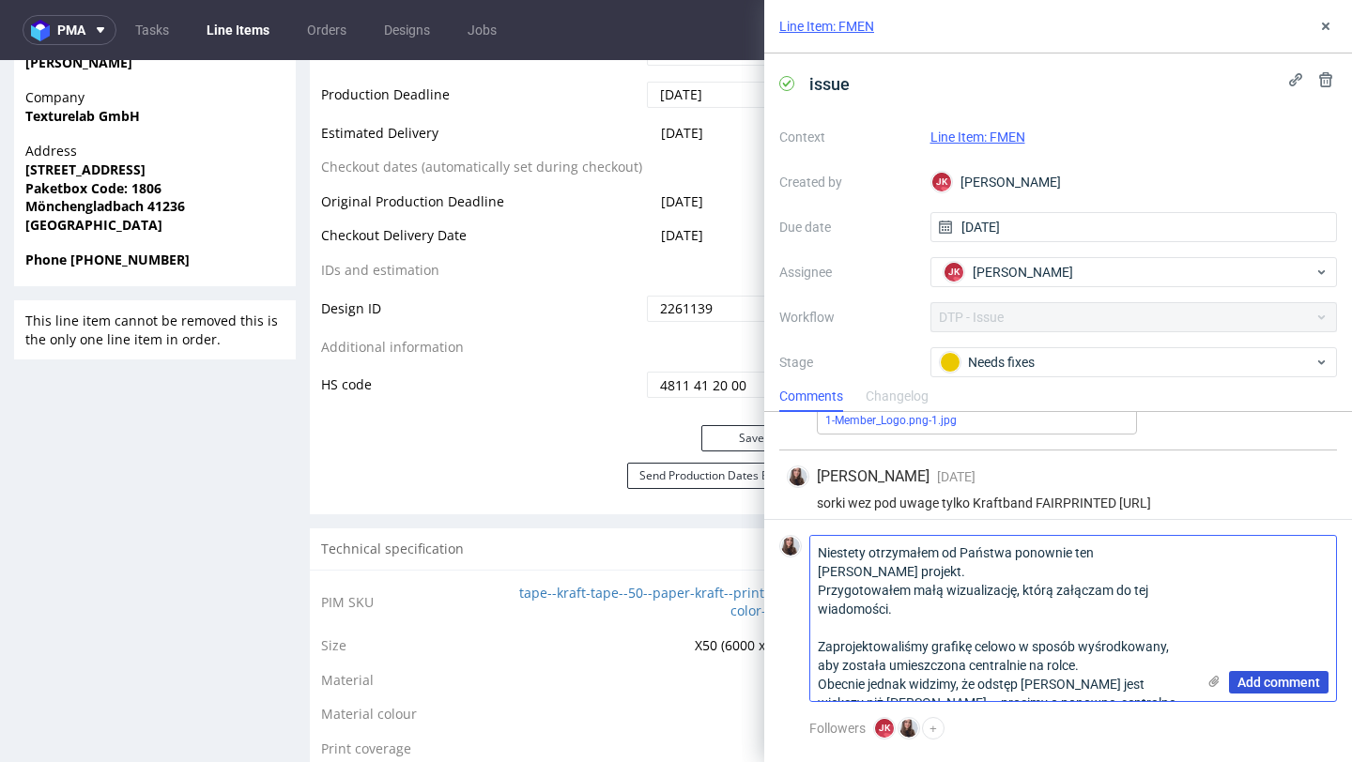
click at [1288, 681] on span "Add comment" at bounding box center [1278, 682] width 83 height 13
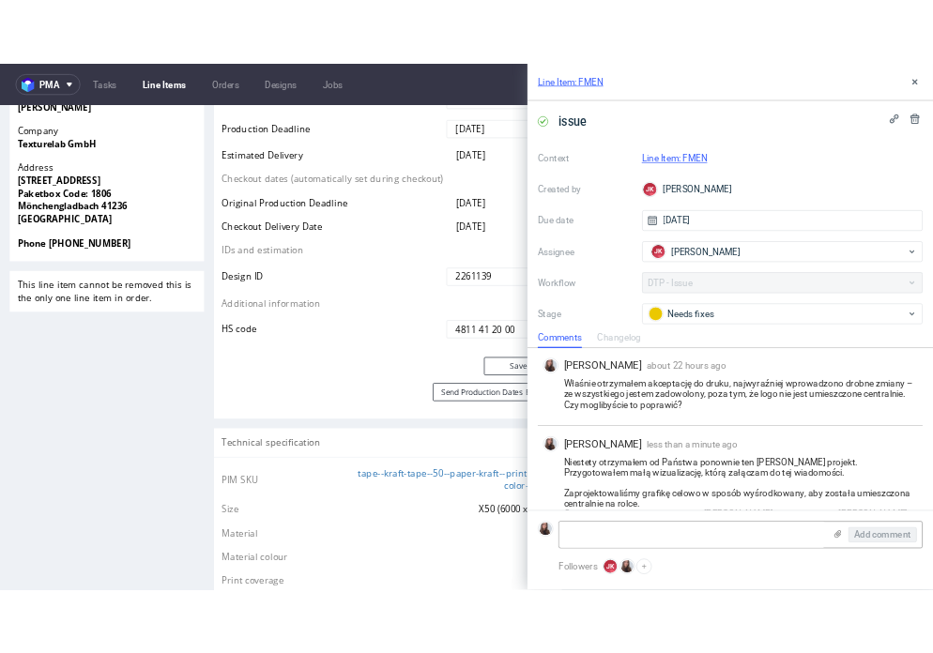
scroll to position [717, 0]
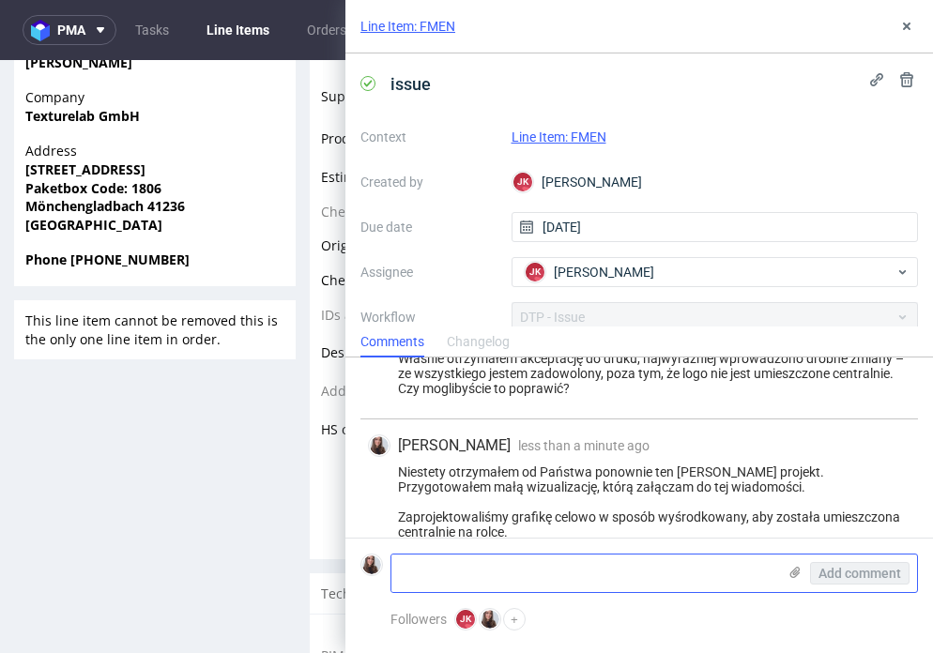
click at [796, 582] on label at bounding box center [795, 575] width 15 height 20
click at [0, 0] on input "file" at bounding box center [0, 0] width 0 height 0
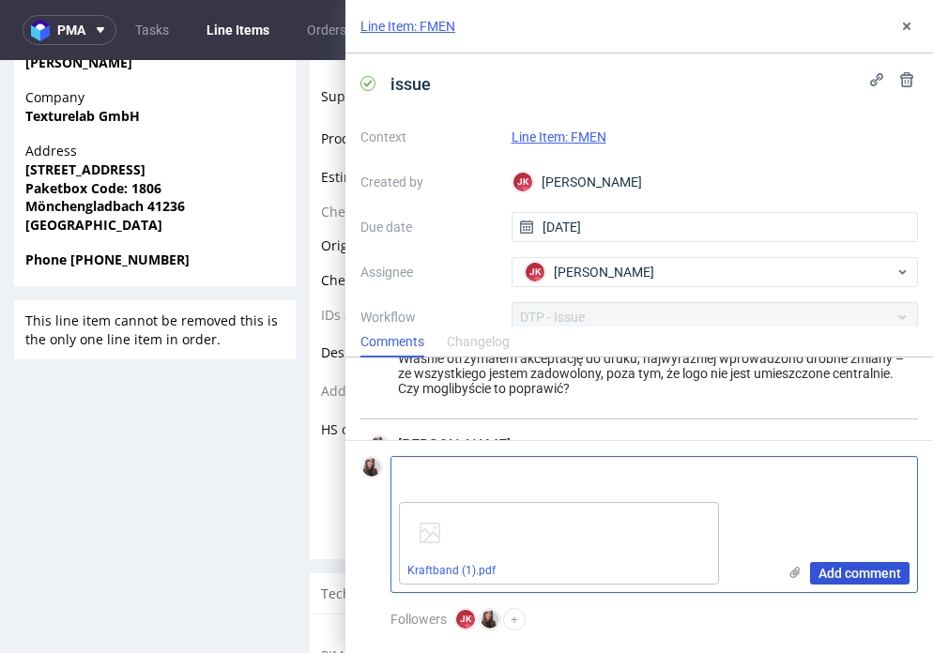
click at [849, 570] on span "Add comment" at bounding box center [859, 573] width 83 height 13
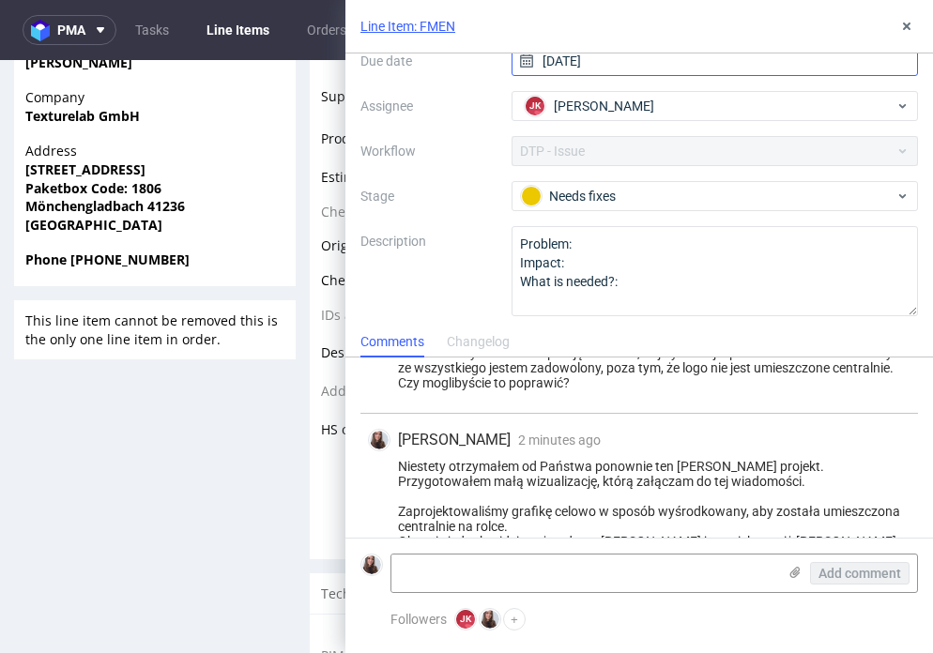
scroll to position [167, 0]
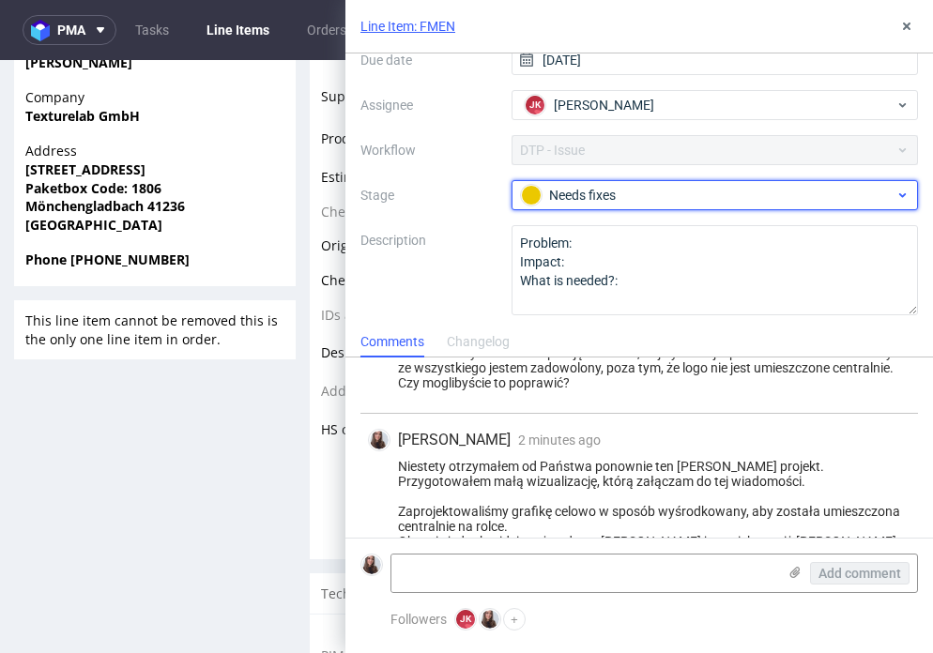
click at [672, 200] on div "Needs fixes" at bounding box center [708, 195] width 374 height 21
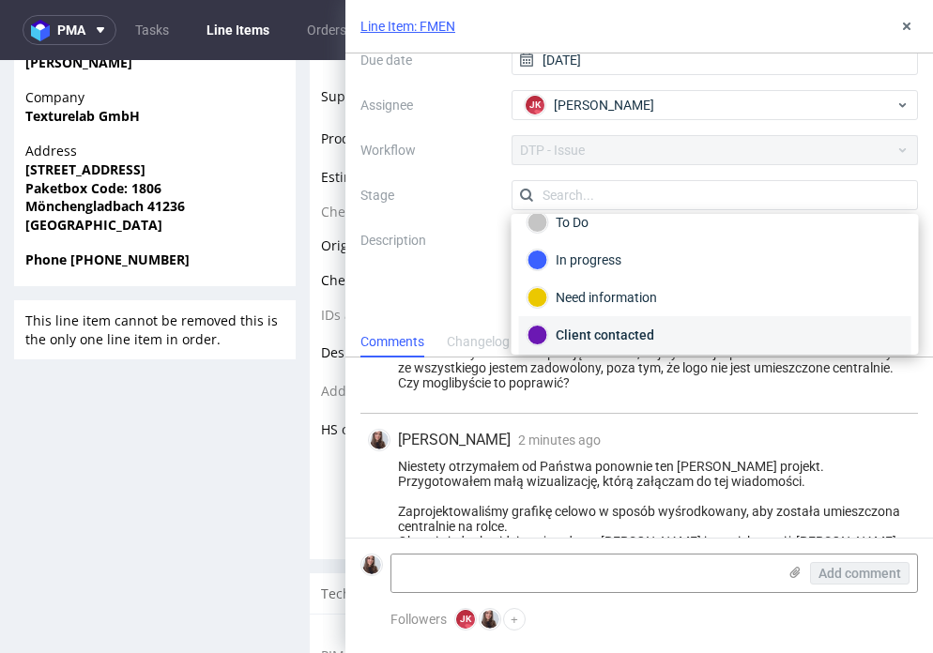
scroll to position [0, 0]
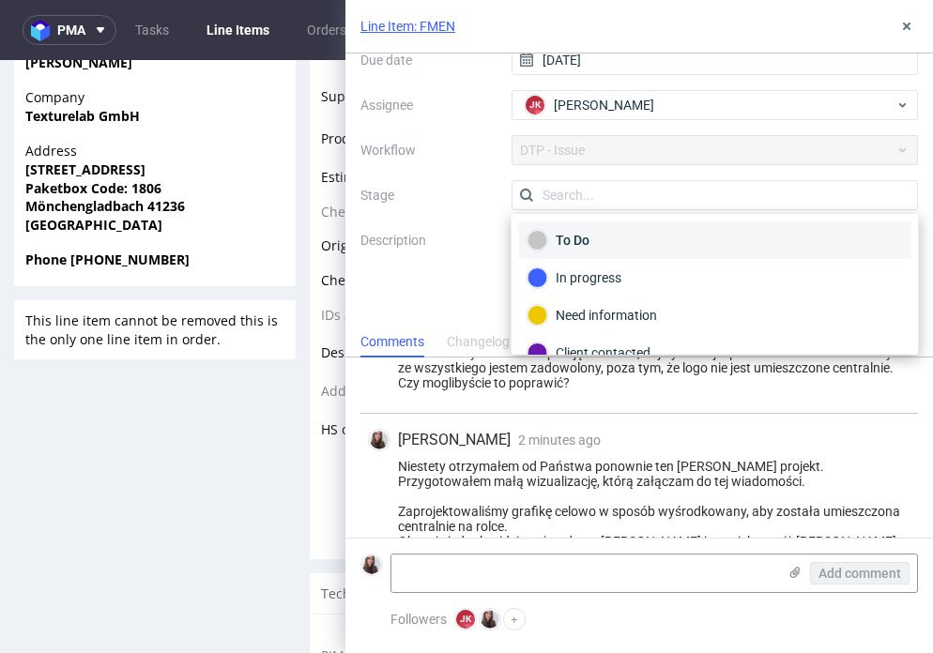
click at [631, 244] on div "To Do" at bounding box center [715, 240] width 375 height 21
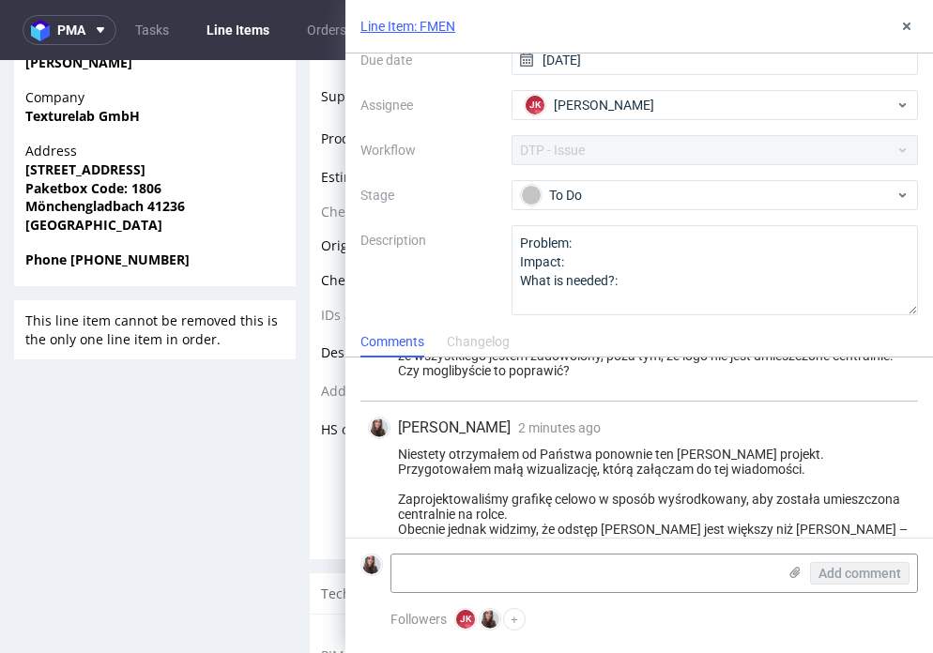
scroll to position [938, 0]
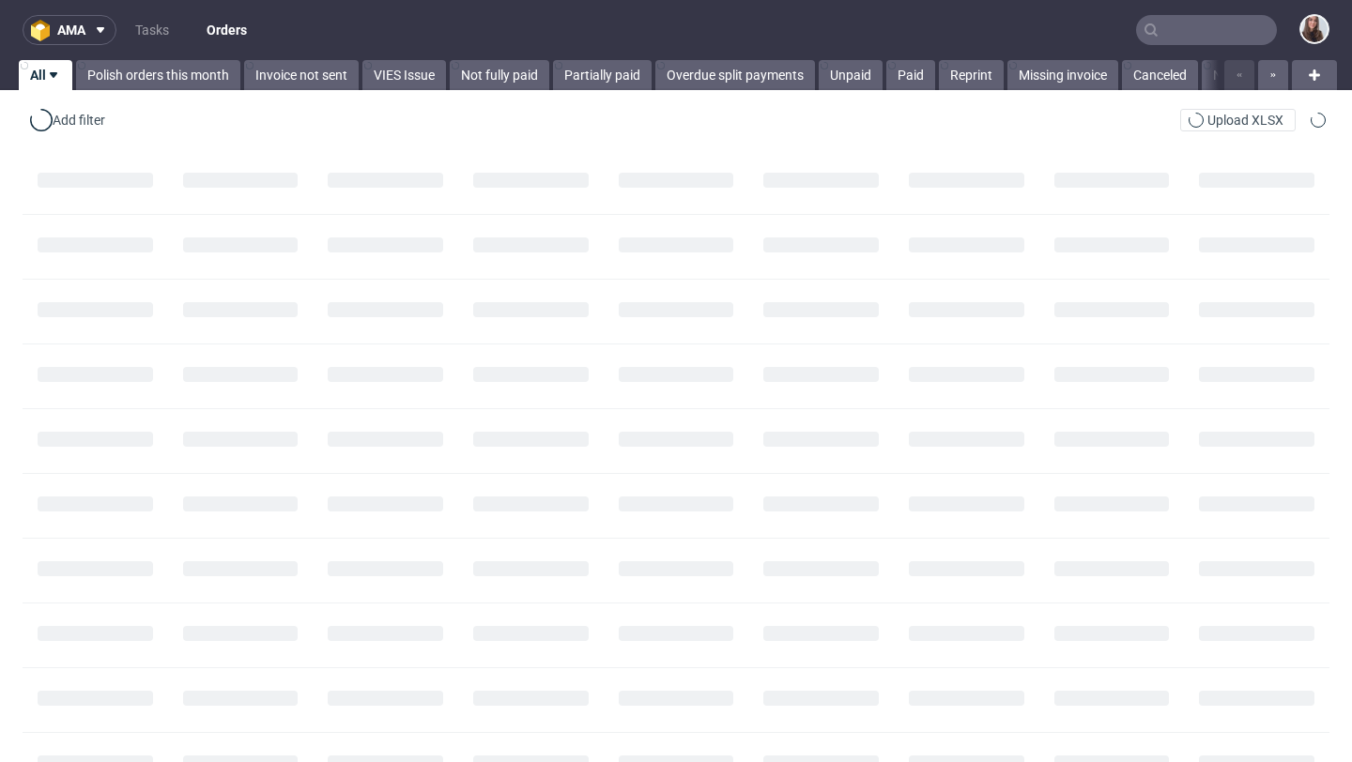
click at [1201, 25] on input "text" at bounding box center [1206, 30] width 141 height 30
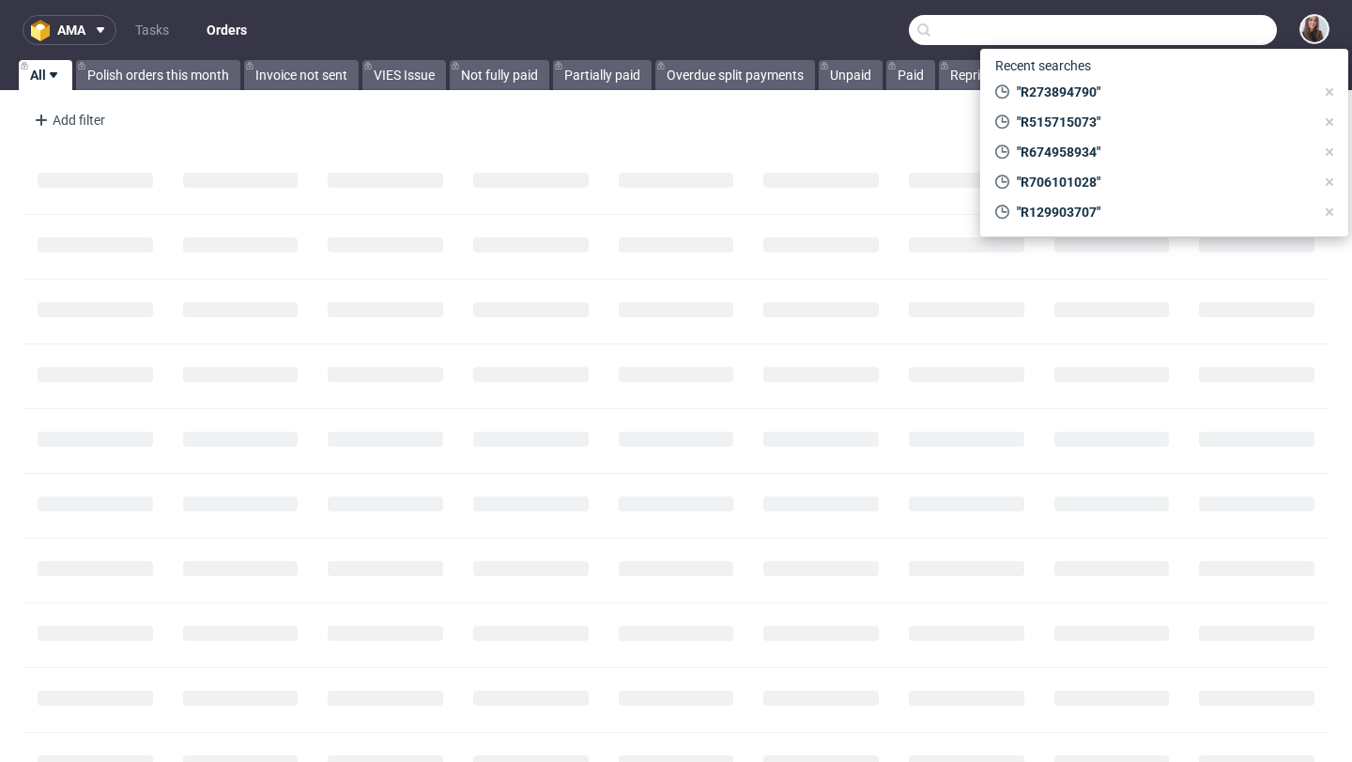
paste input "R608925572"
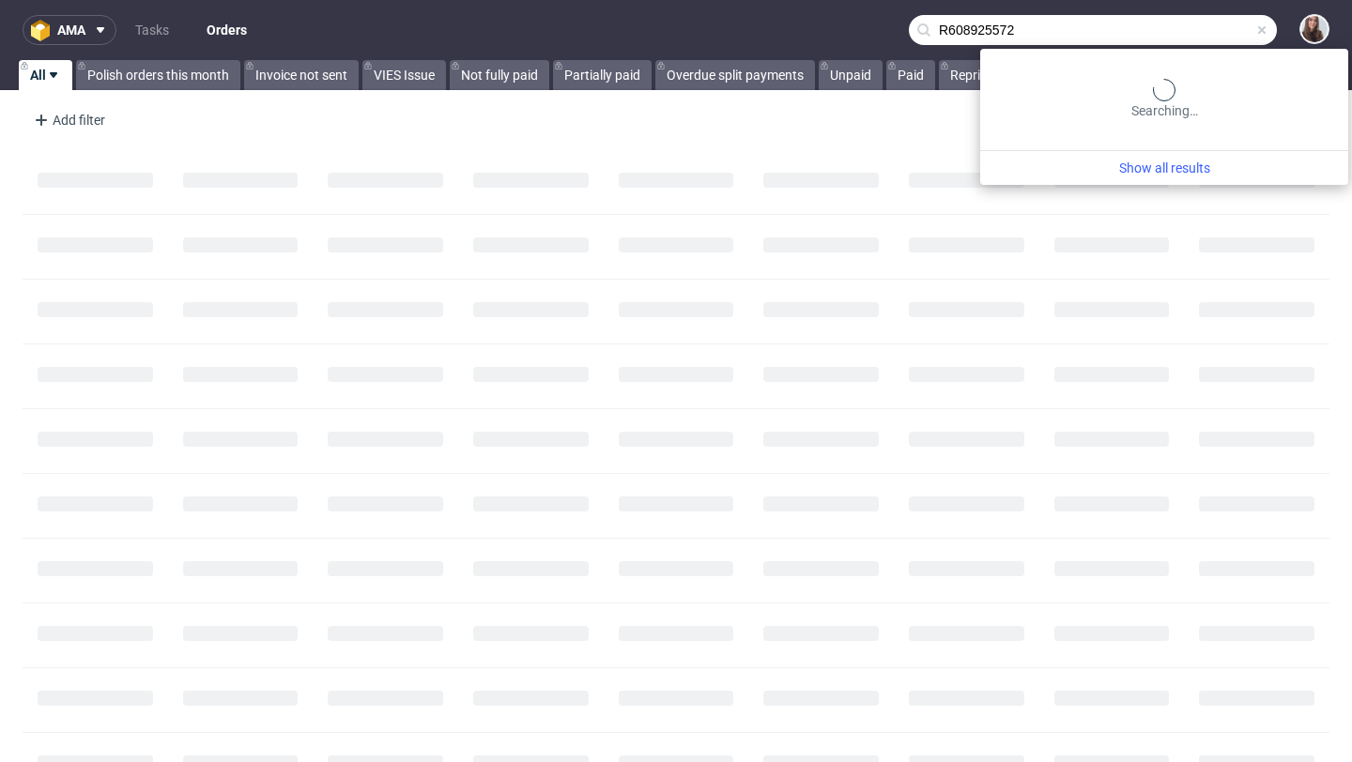
type input "R608925572"
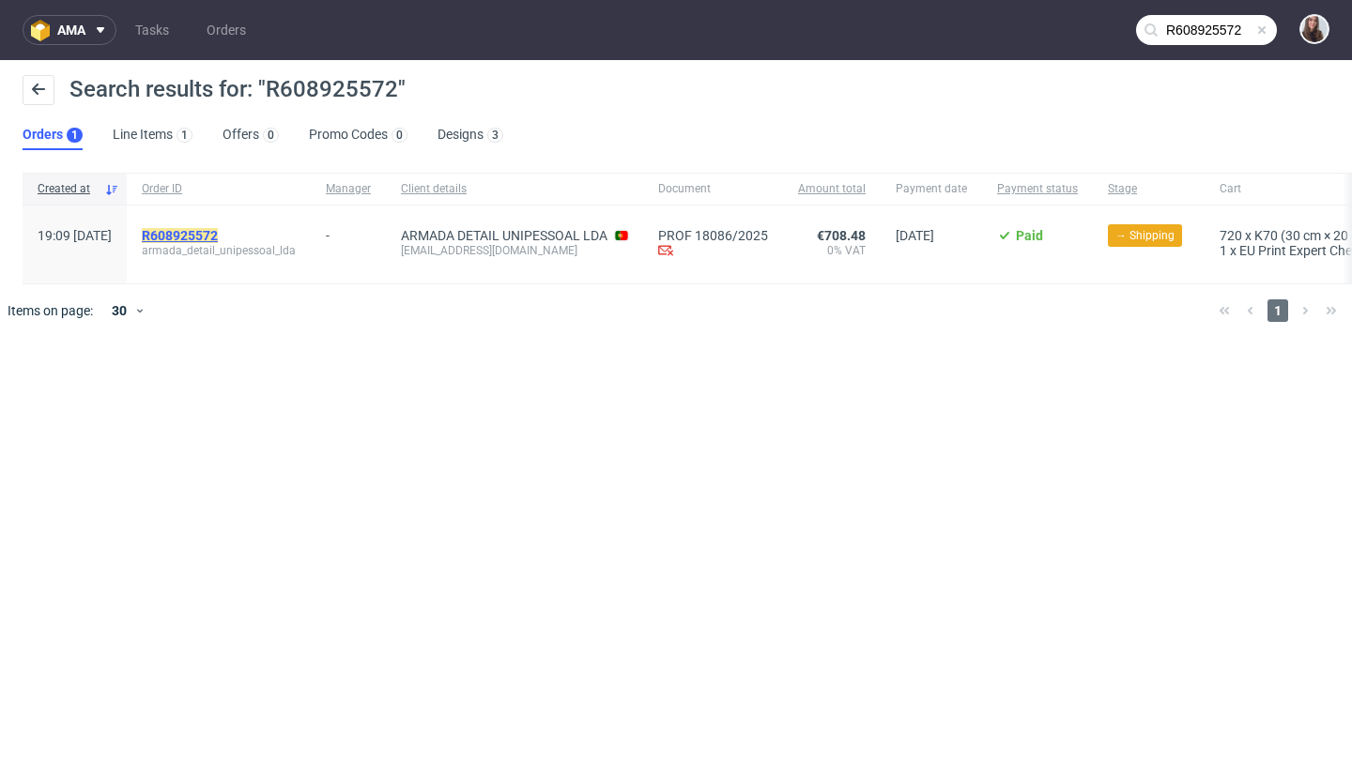
click at [218, 234] on mark "R608925572" at bounding box center [180, 235] width 76 height 15
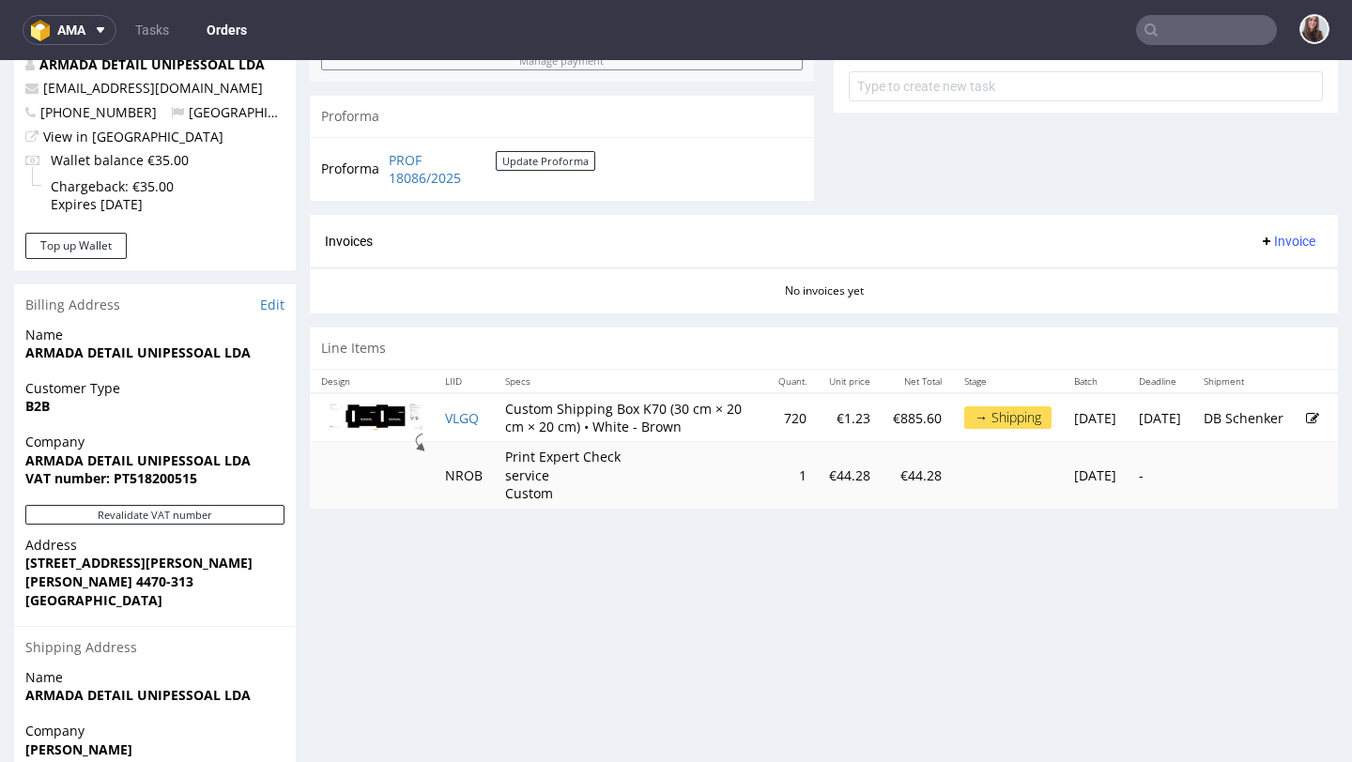
scroll to position [716, 0]
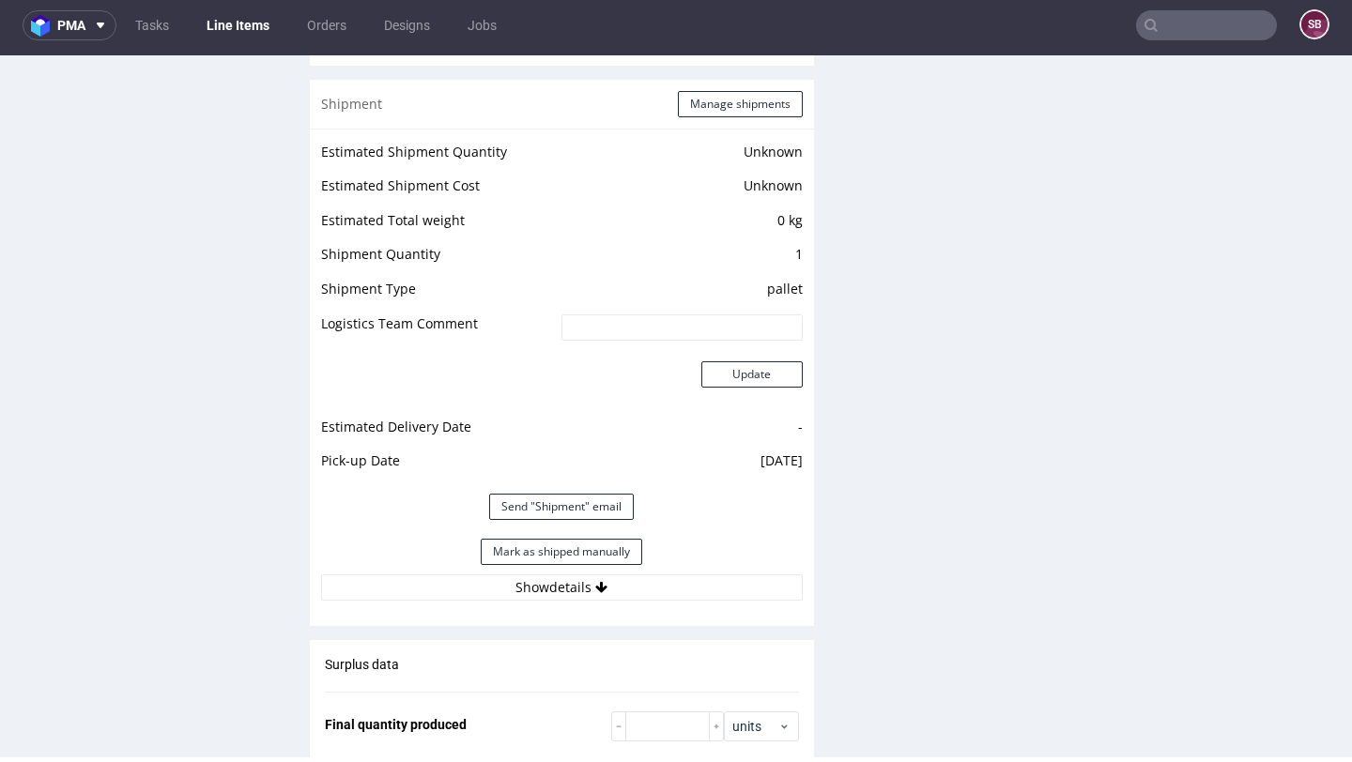
scroll to position [1946, 0]
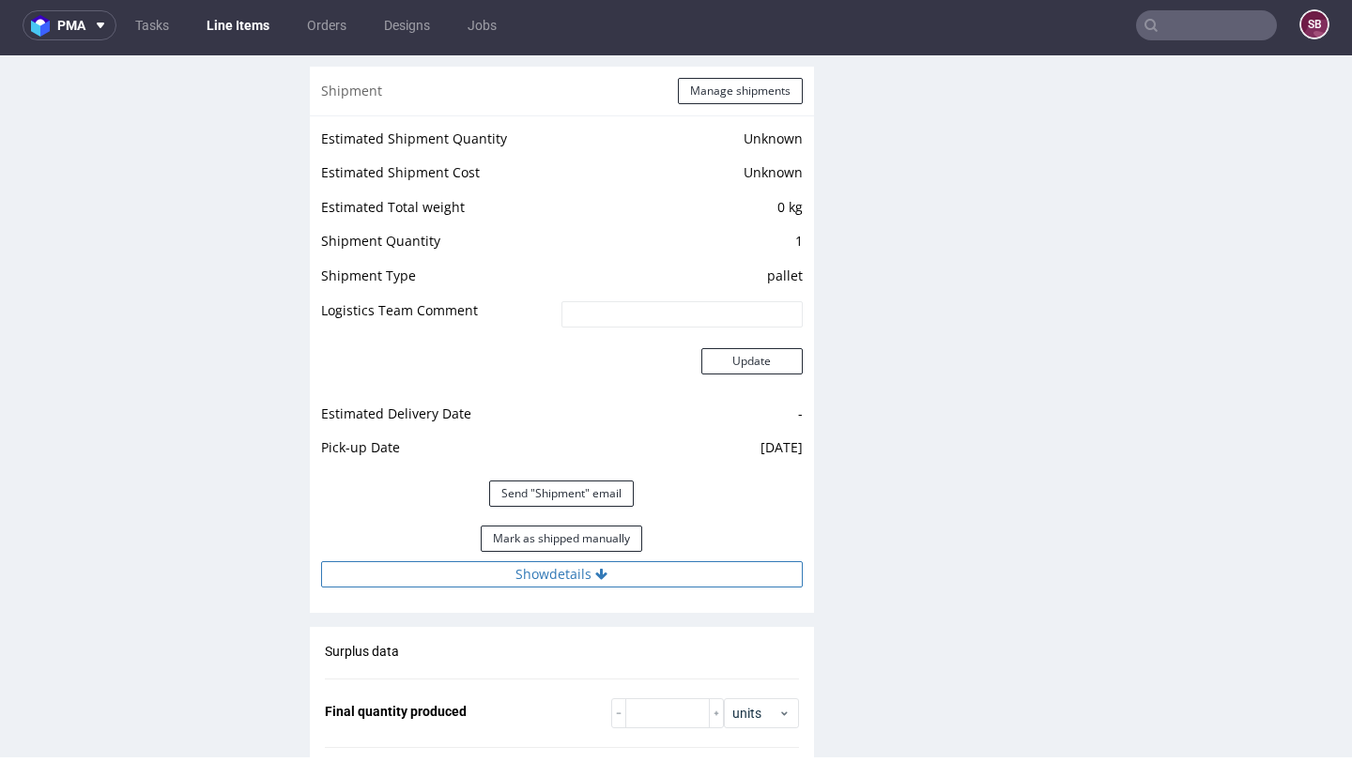
click at [583, 574] on button "Show details" at bounding box center [562, 574] width 482 height 26
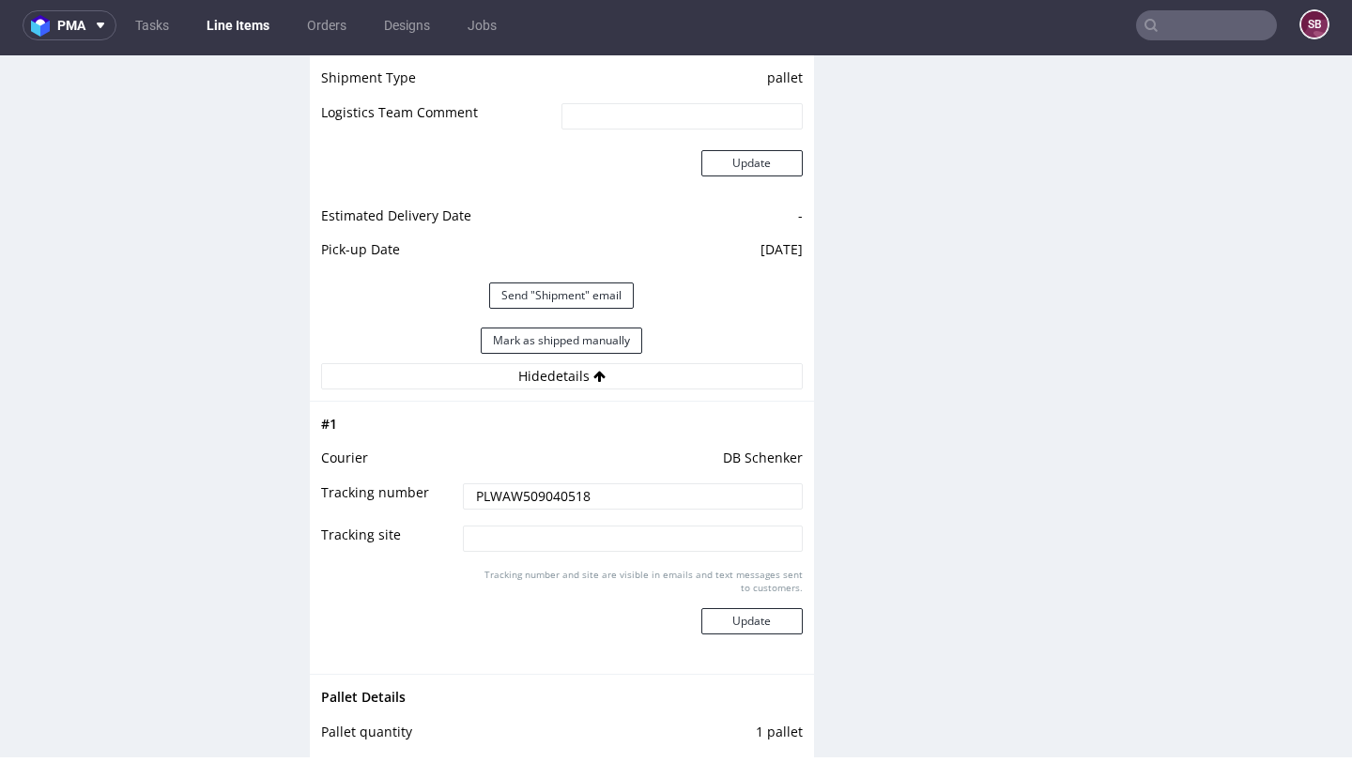
scroll to position [2161, 0]
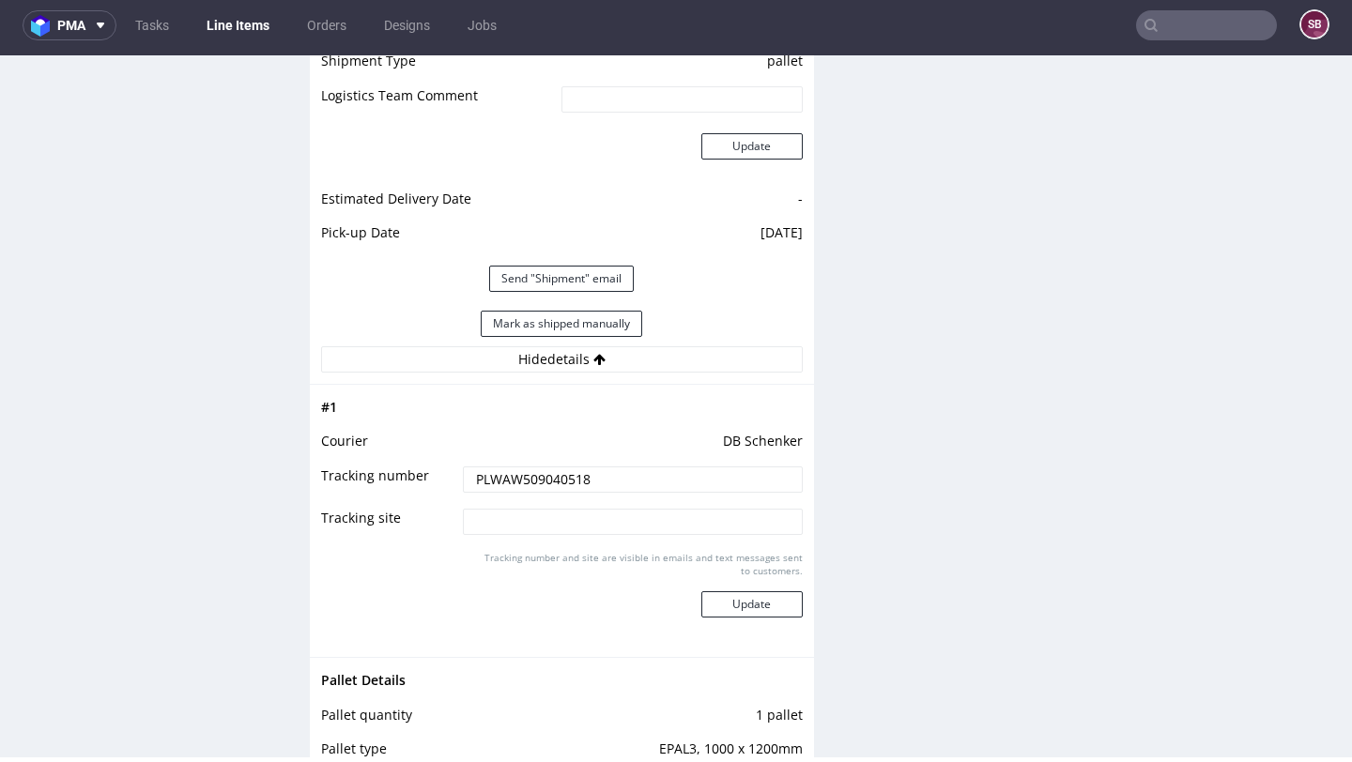
drag, startPoint x: 593, startPoint y: 476, endPoint x: 432, endPoint y: 475, distance: 161.4
click at [432, 475] on tr "Tracking number PLWAW509040518" at bounding box center [562, 486] width 482 height 42
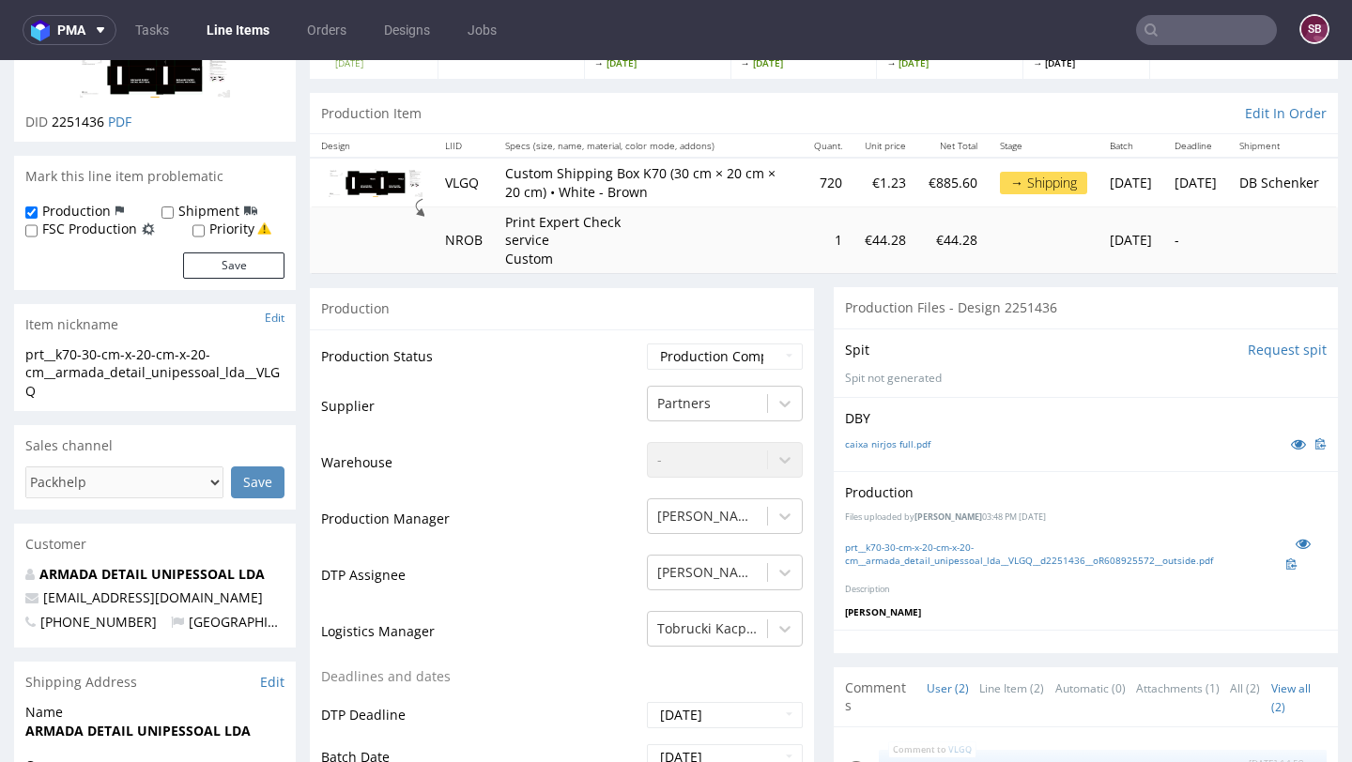
scroll to position [147, 0]
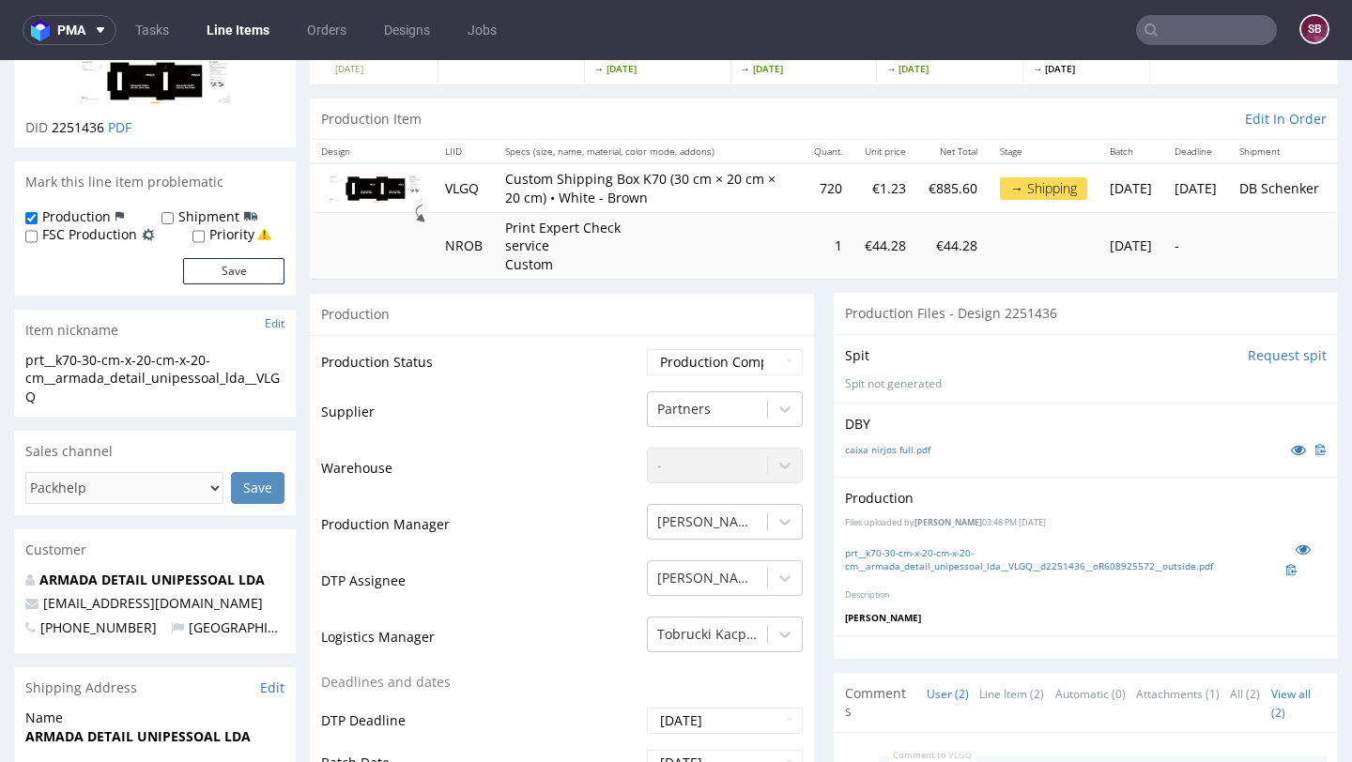
click at [1165, 23] on input "text" at bounding box center [1206, 30] width 141 height 30
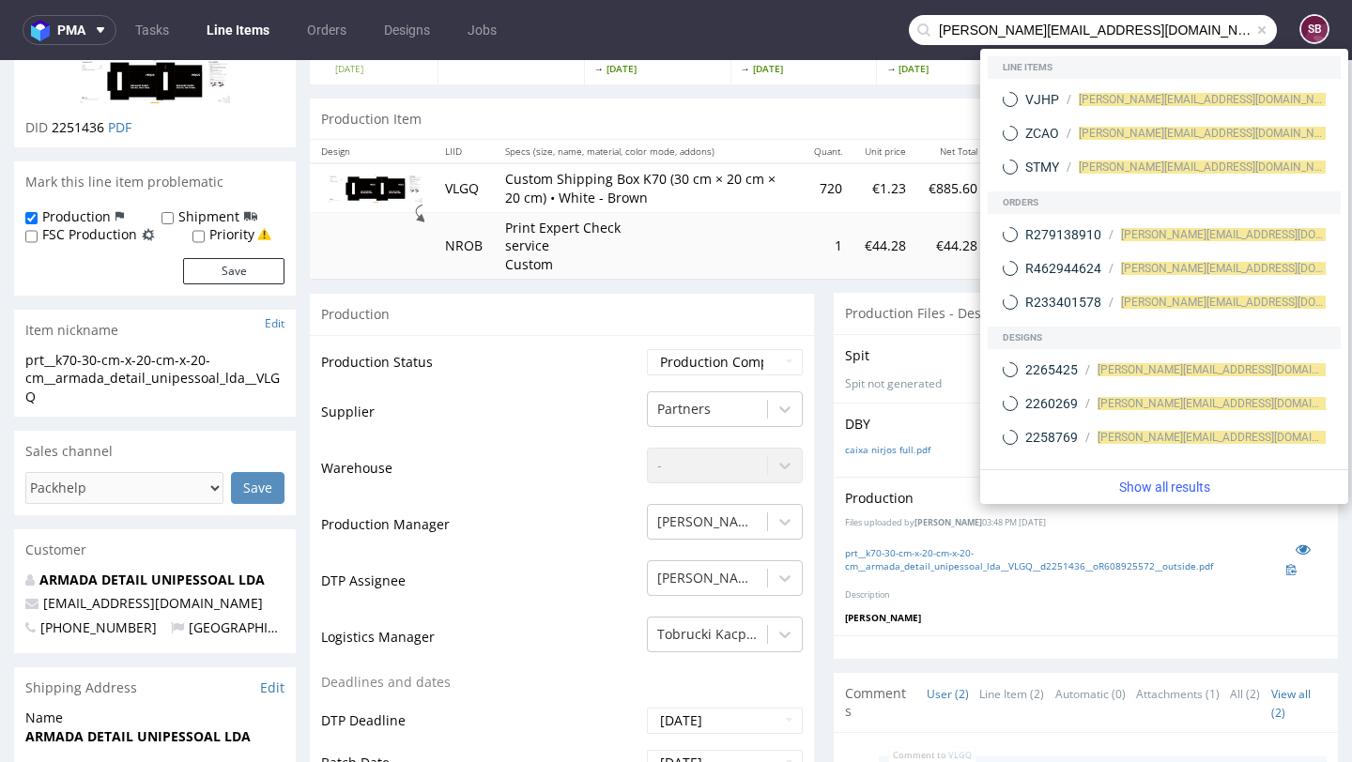
type input "[PERSON_NAME][EMAIL_ADDRESS][DOMAIN_NAME]"
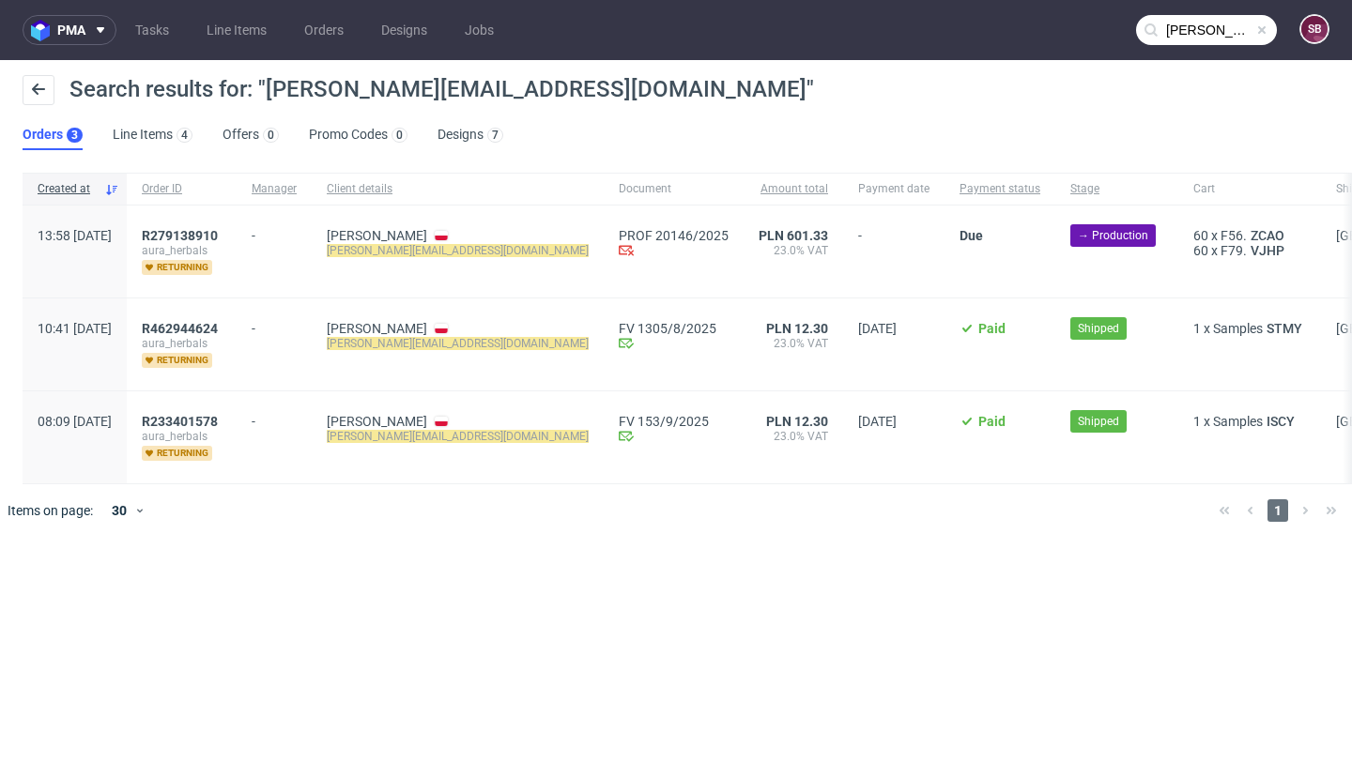
click at [1254, 29] on span at bounding box center [1261, 30] width 15 height 15
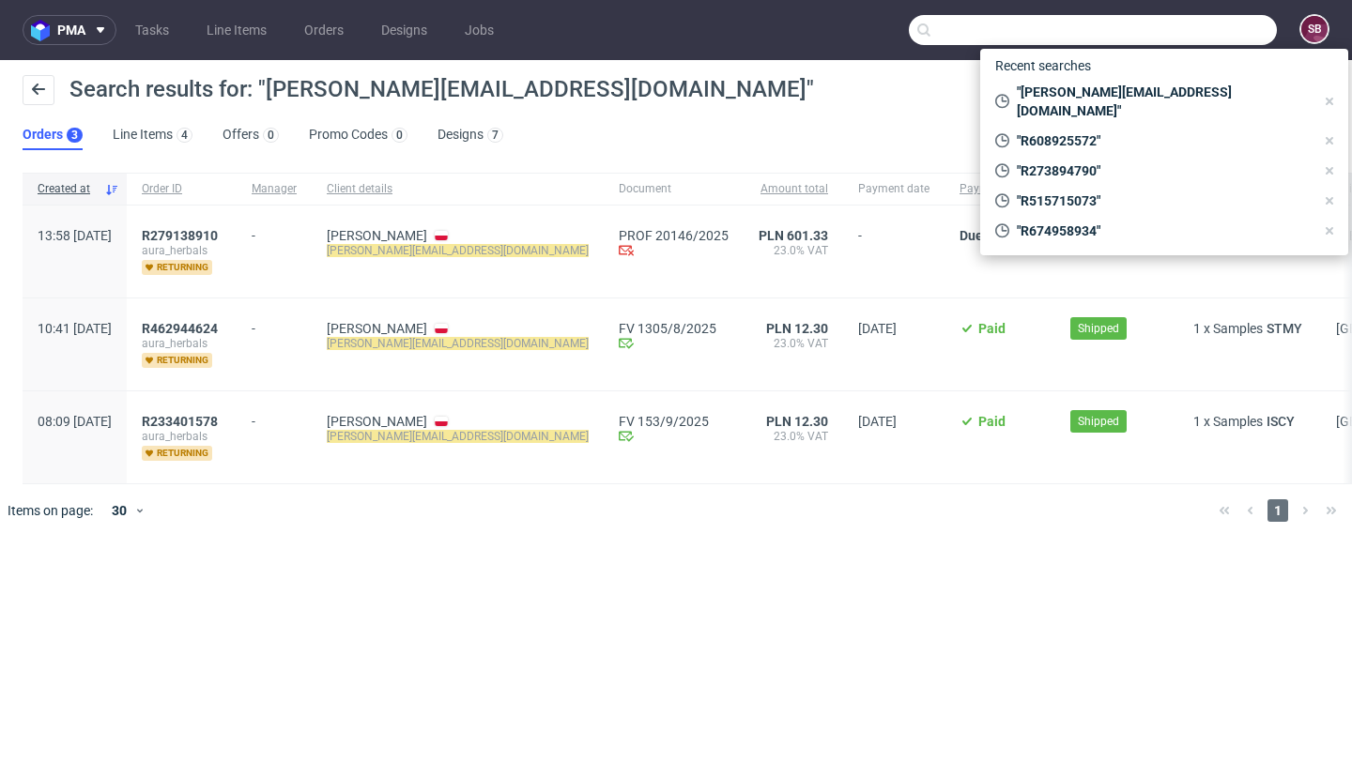
click at [1253, 29] on input "text" at bounding box center [1093, 30] width 368 height 30
paste input "R273894790"
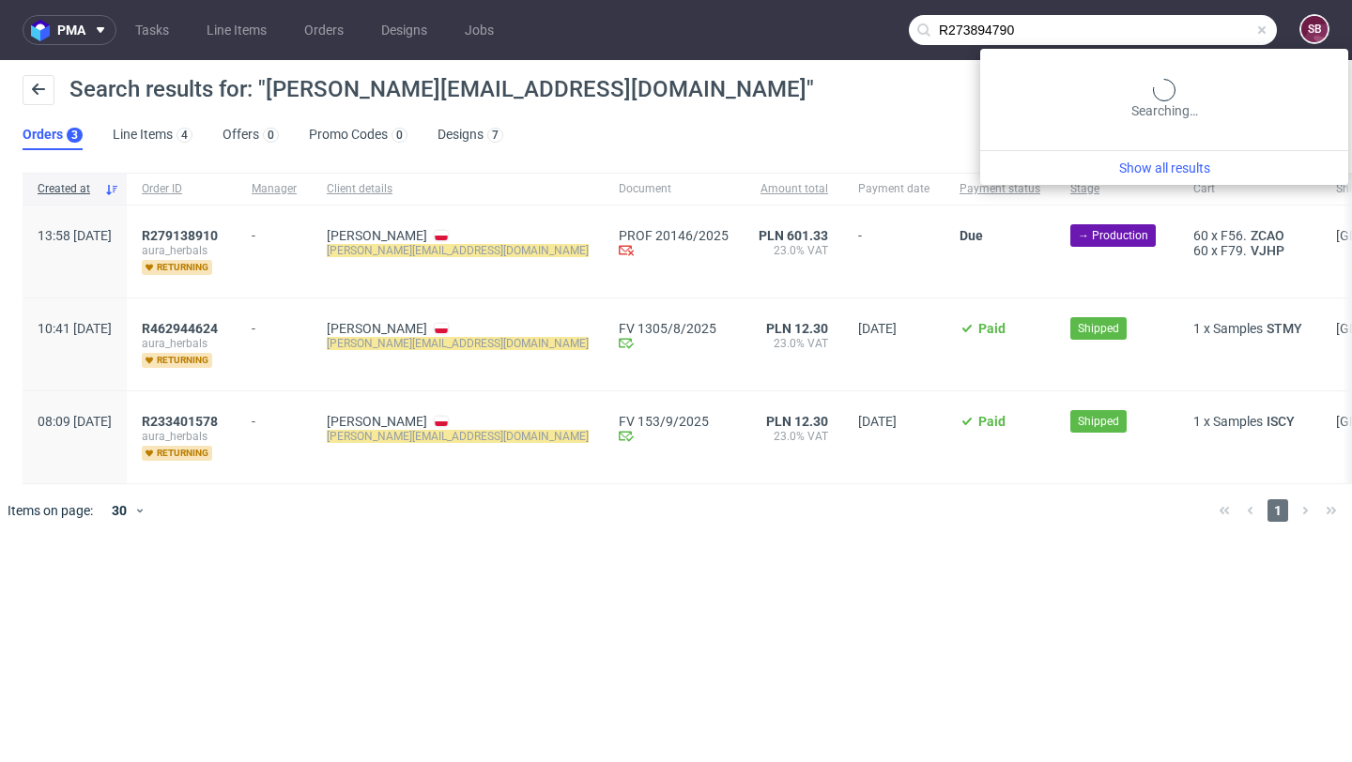
type input "R273894790"
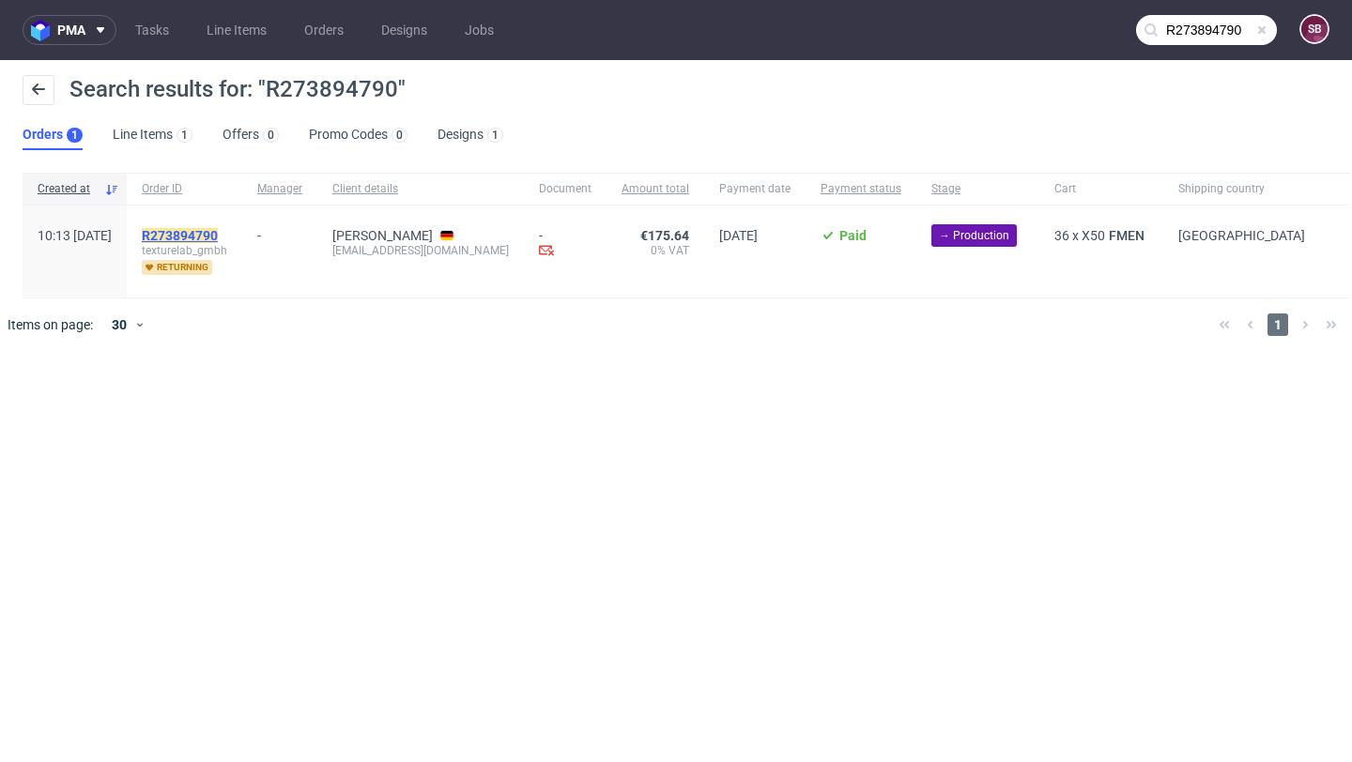
click at [218, 242] on mark "R273894790" at bounding box center [180, 235] width 76 height 15
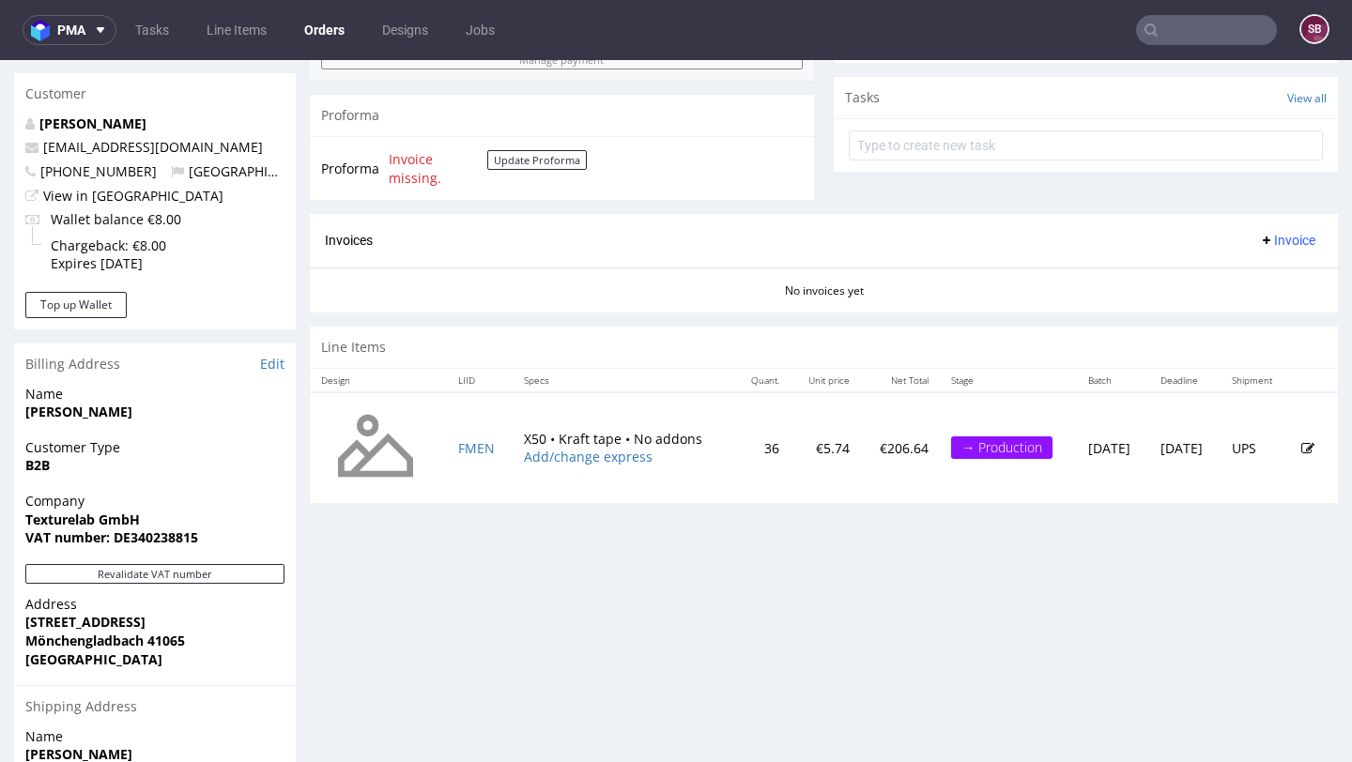
scroll to position [684, 0]
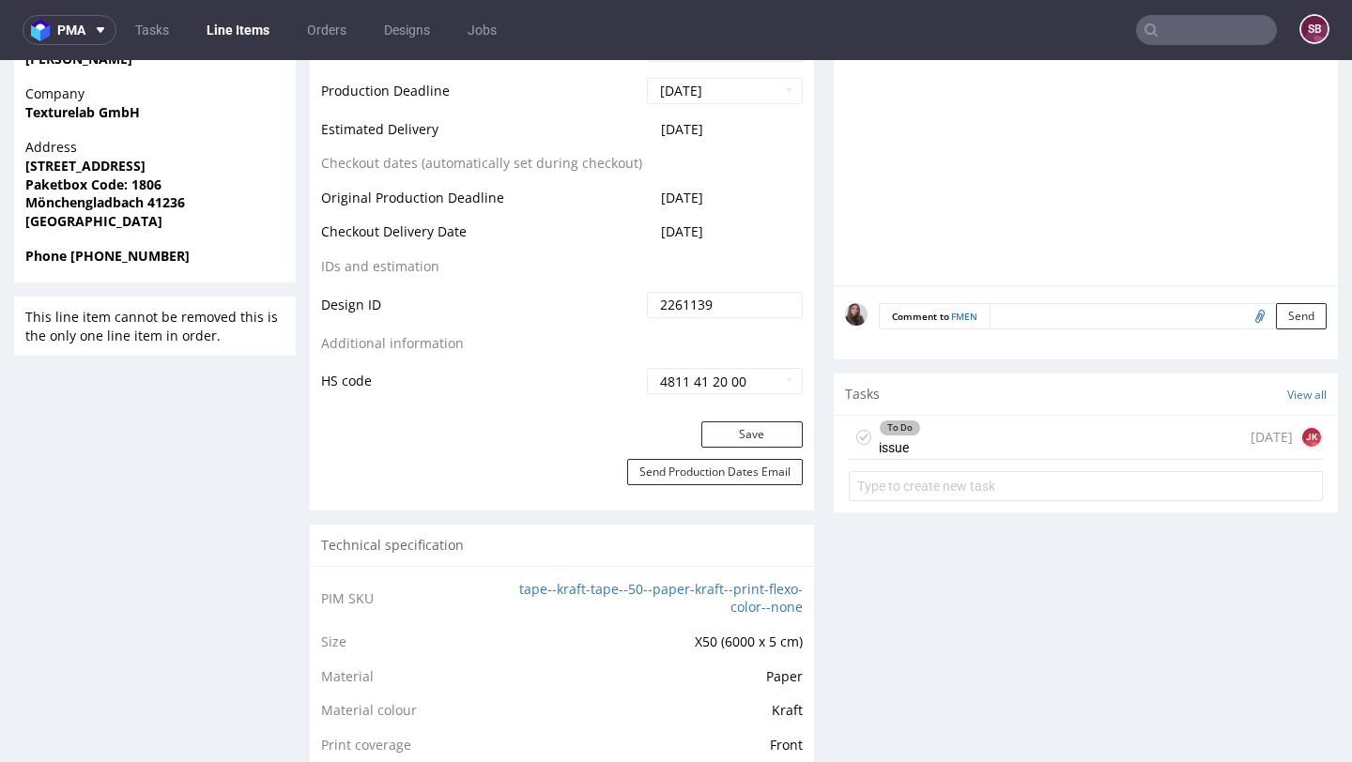
scroll to position [922, 0]
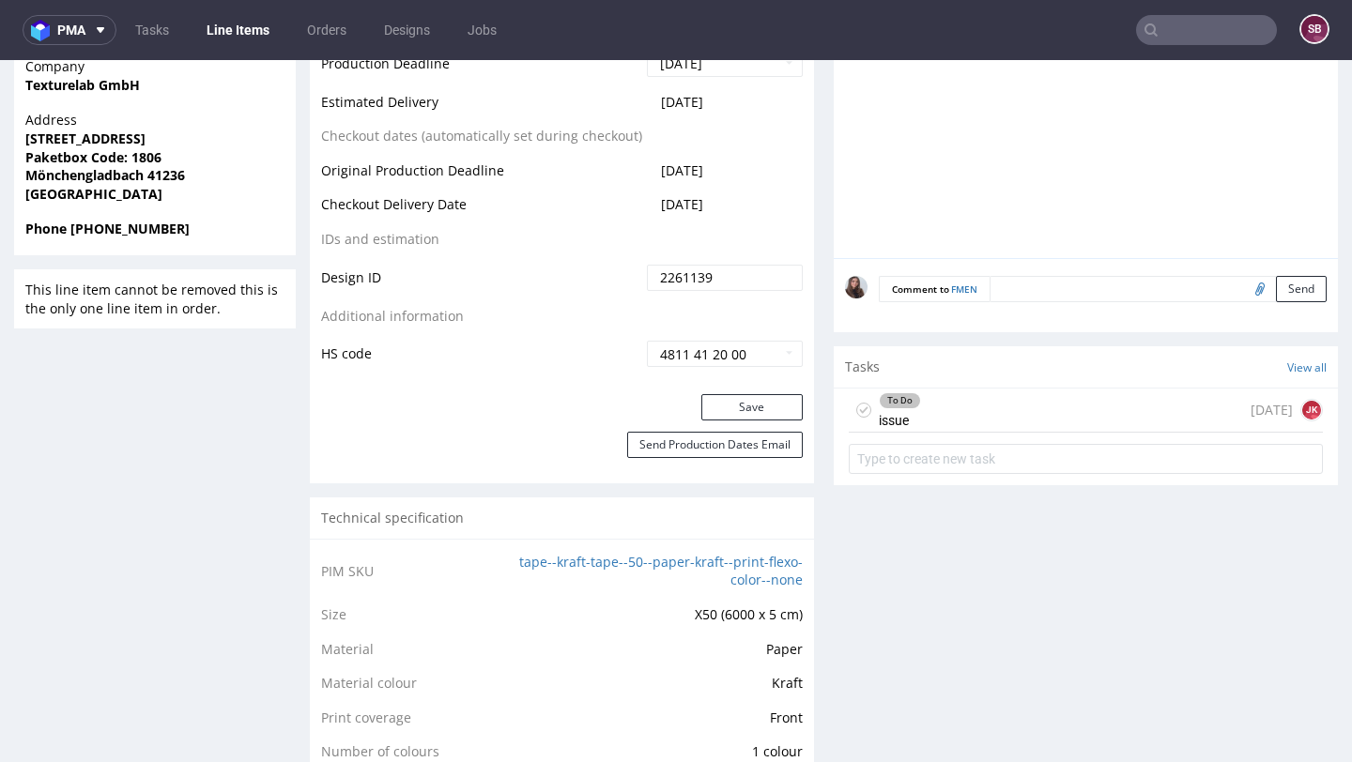
click at [959, 413] on div "To Do issue [DATE] JK" at bounding box center [1086, 411] width 474 height 44
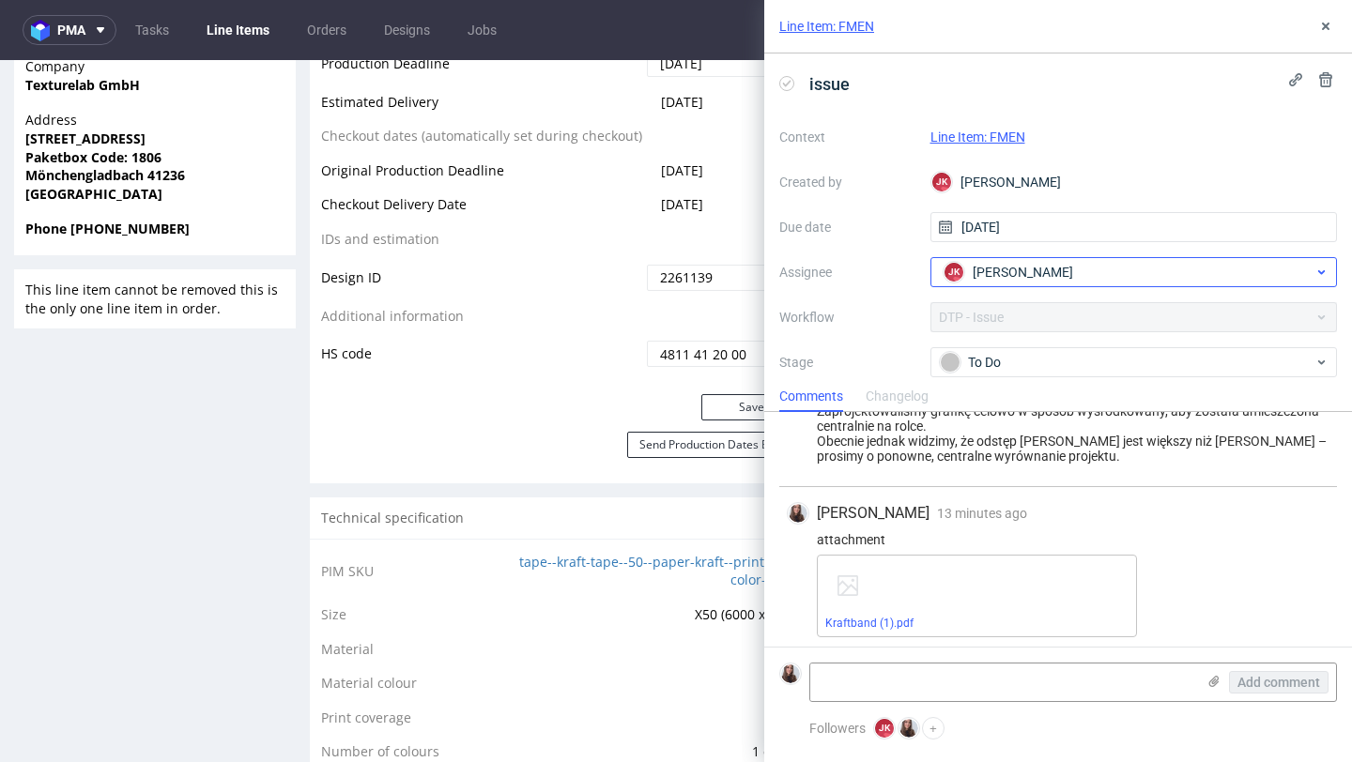
scroll to position [883, 0]
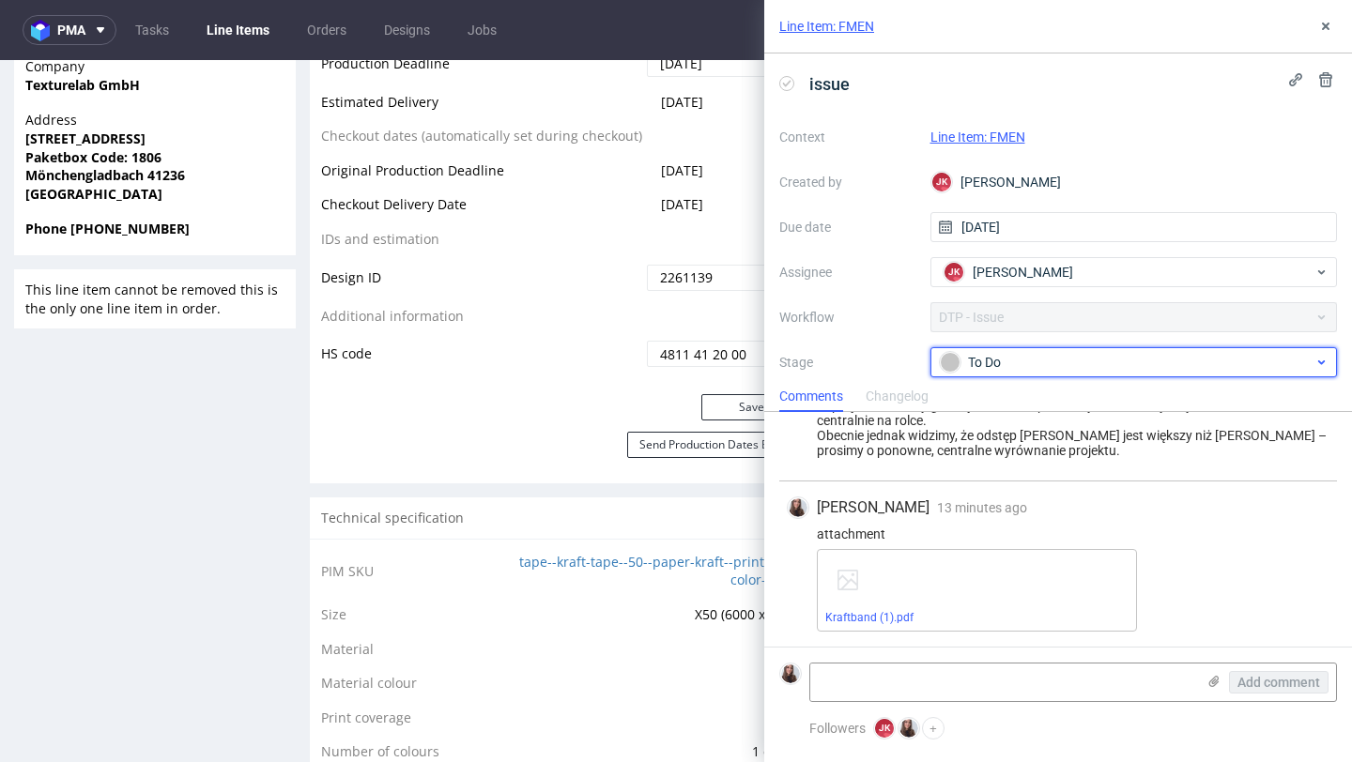
click at [1030, 361] on div "To Do" at bounding box center [1127, 362] width 374 height 21
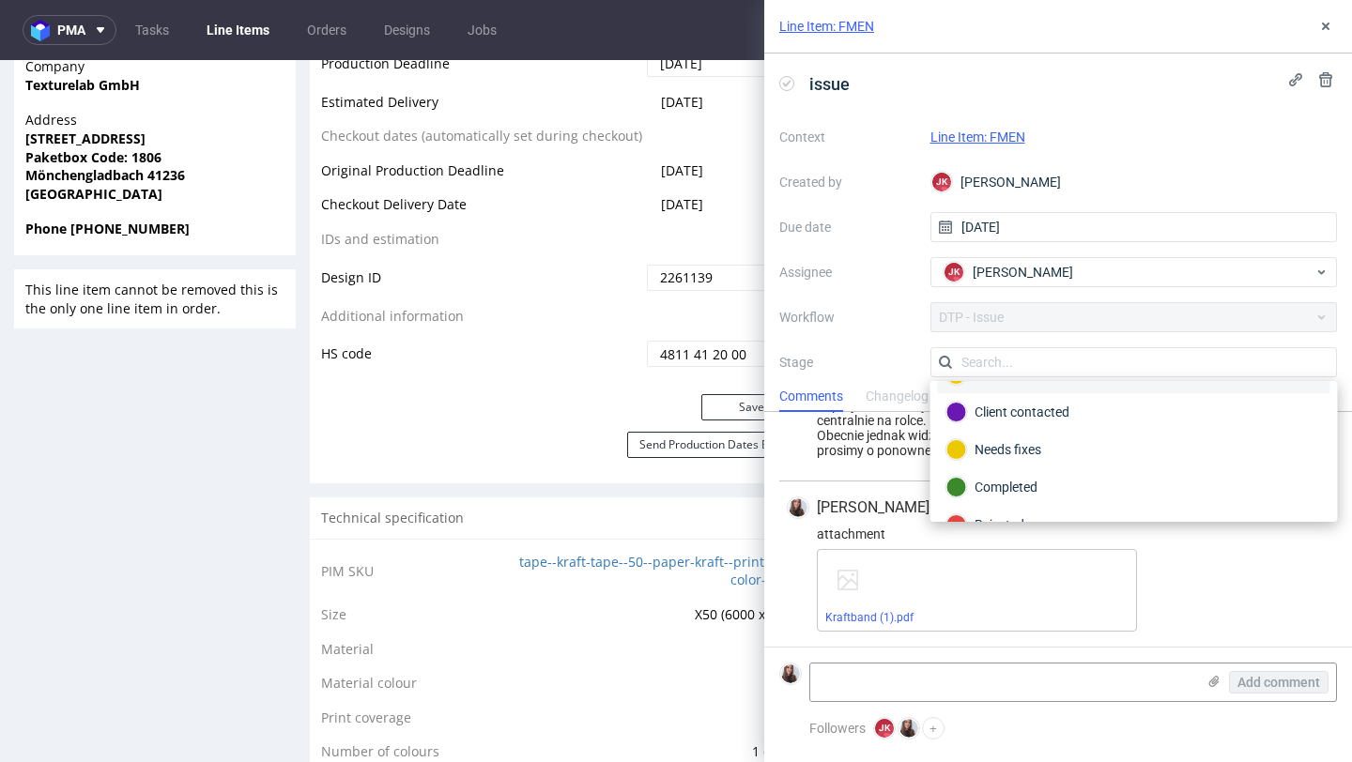
scroll to position [137, 0]
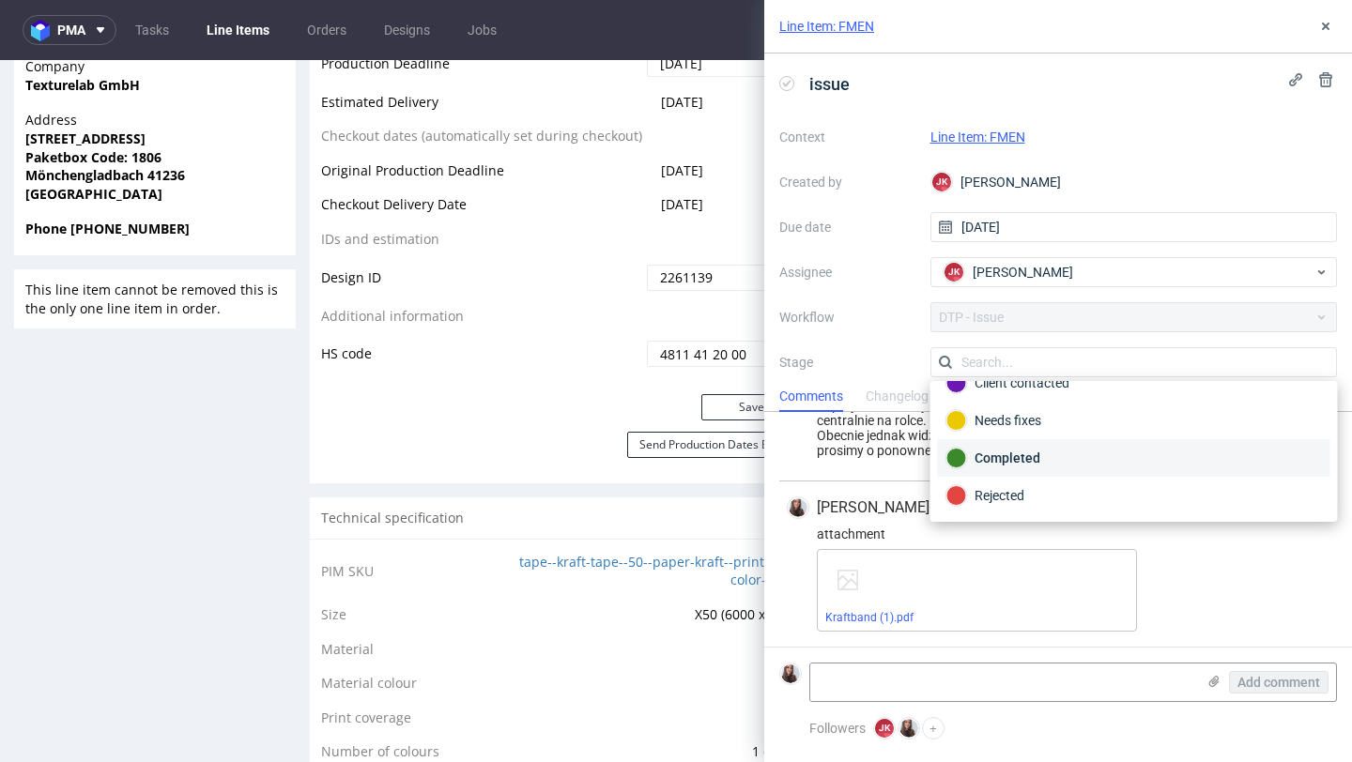
click at [1055, 459] on div "Completed" at bounding box center [1133, 458] width 375 height 21
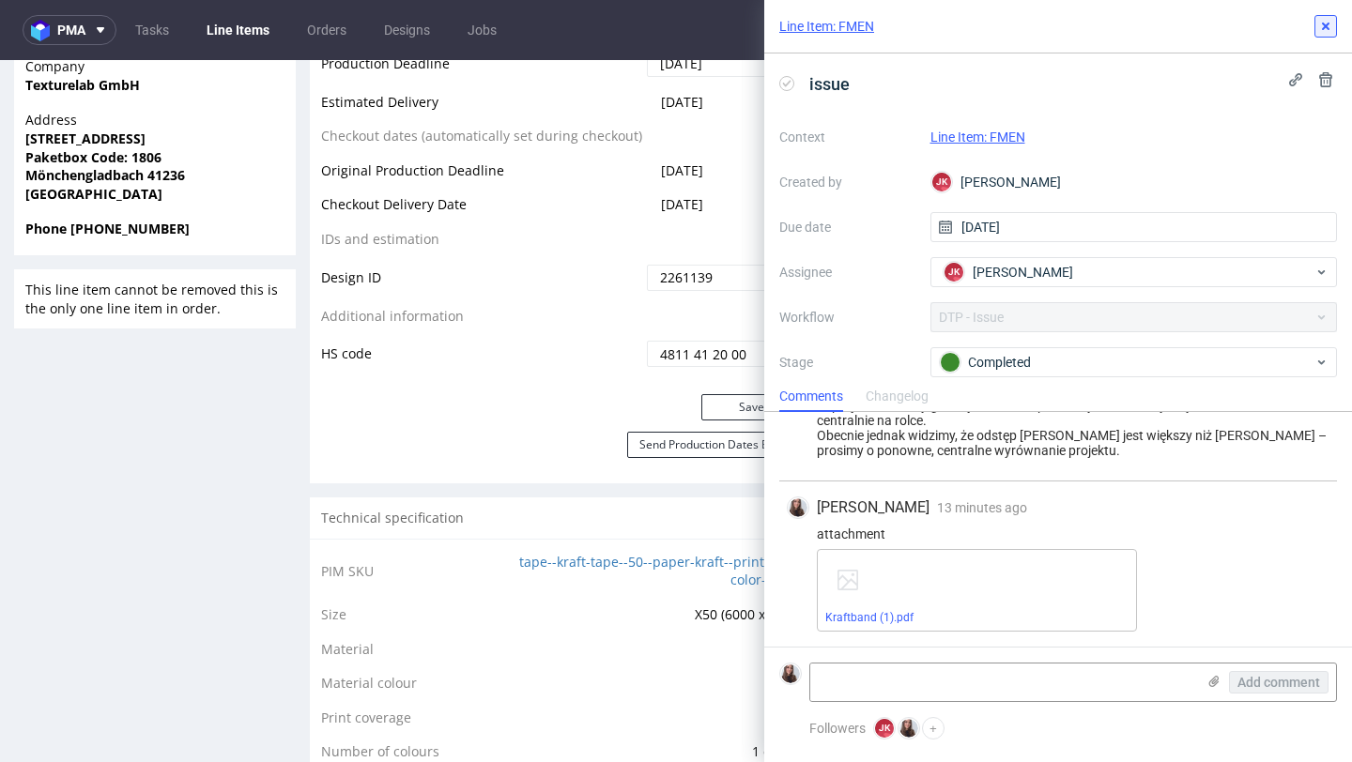
click at [1324, 29] on icon at bounding box center [1325, 26] width 15 height 15
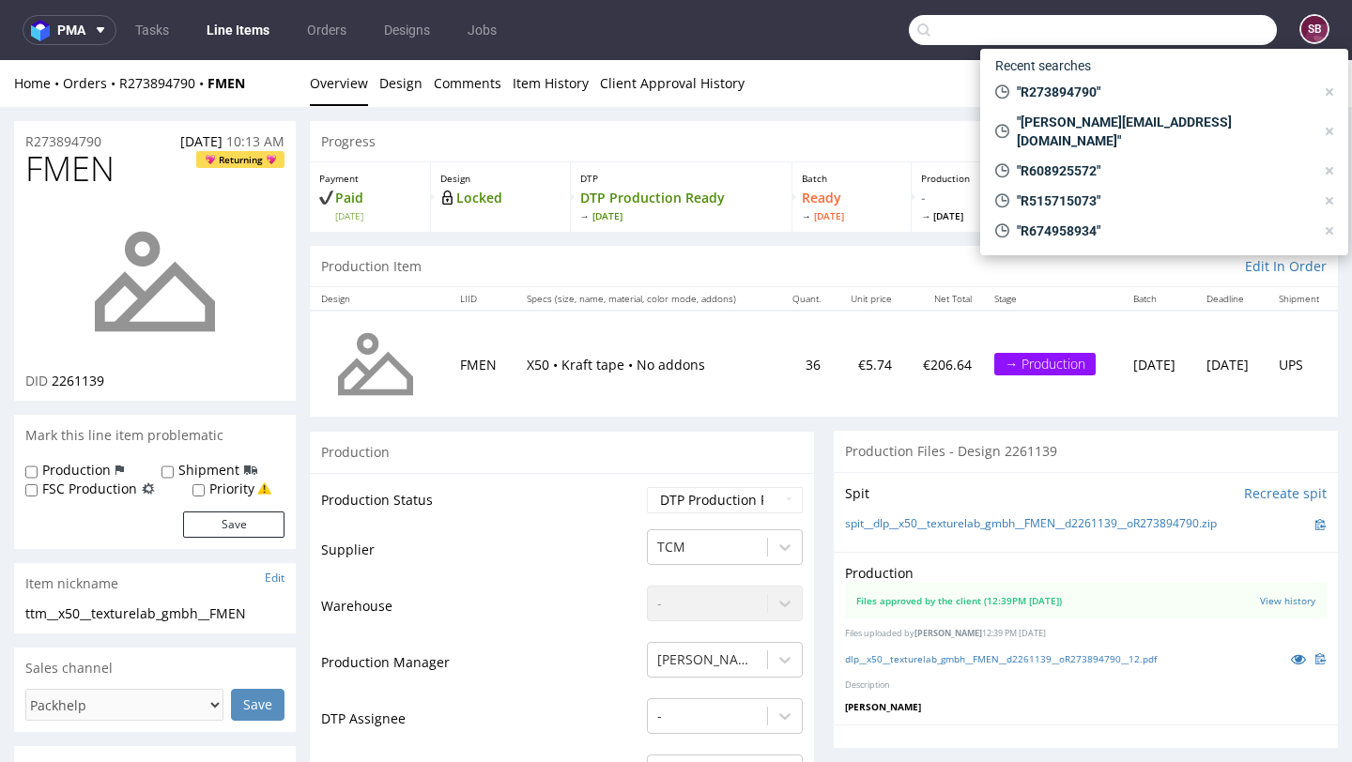
click at [1169, 20] on input "text" at bounding box center [1093, 30] width 368 height 30
paste input "R183419681"
type input "R183419681"
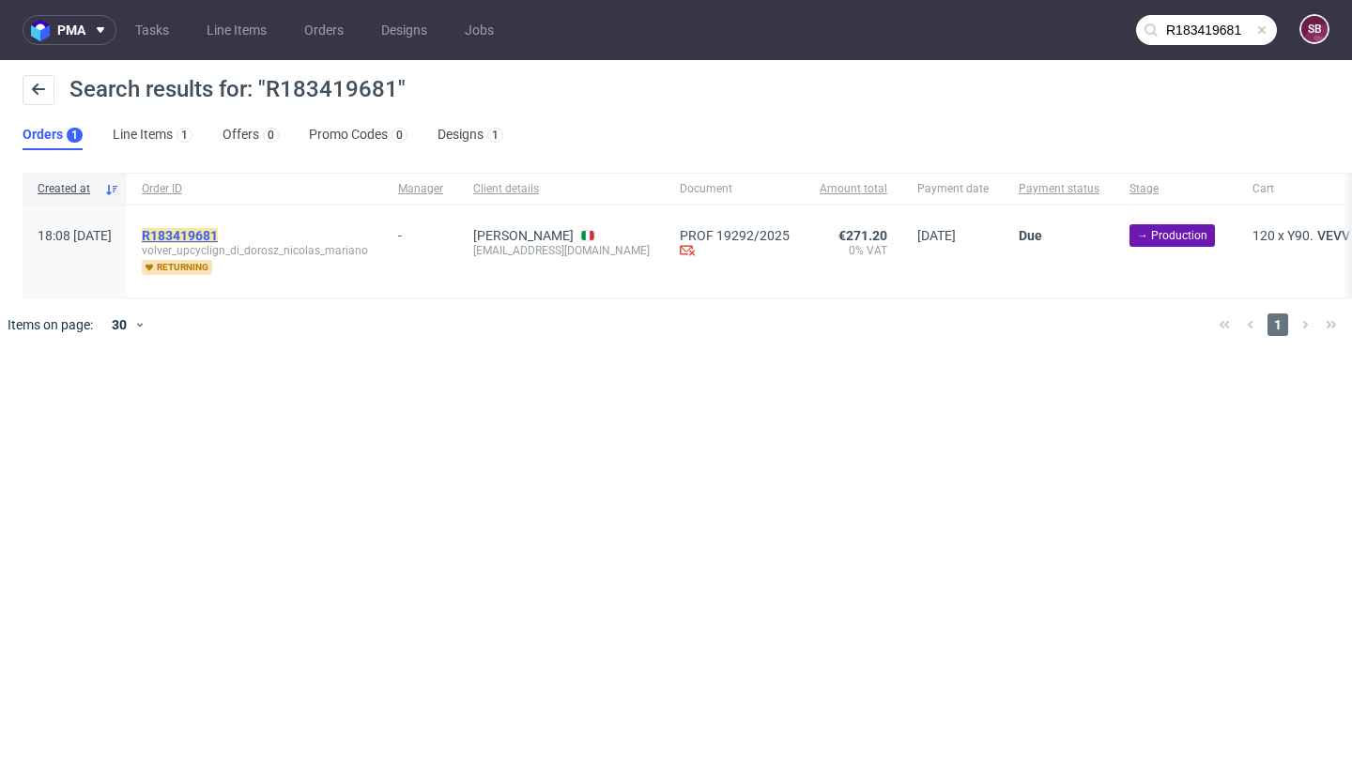
click at [218, 229] on mark "R183419681" at bounding box center [180, 235] width 76 height 15
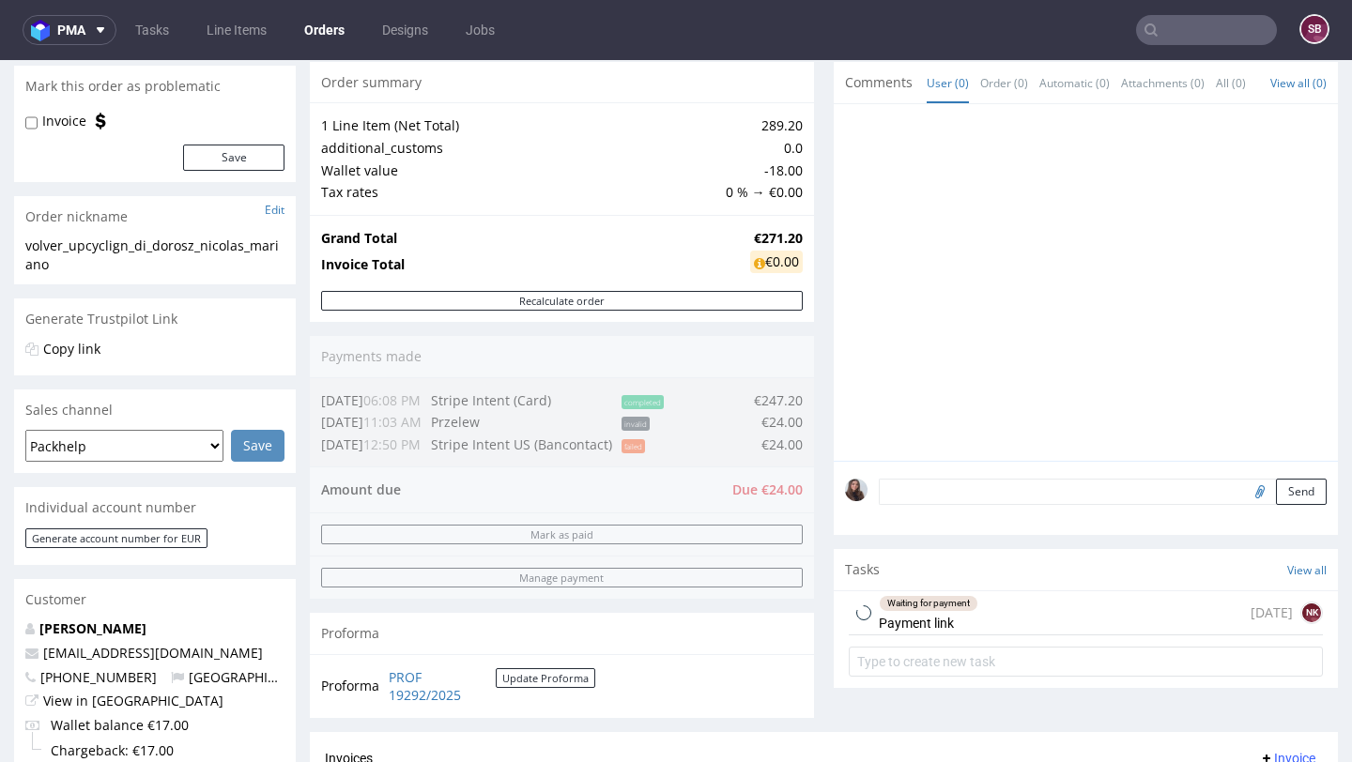
scroll to position [178, 0]
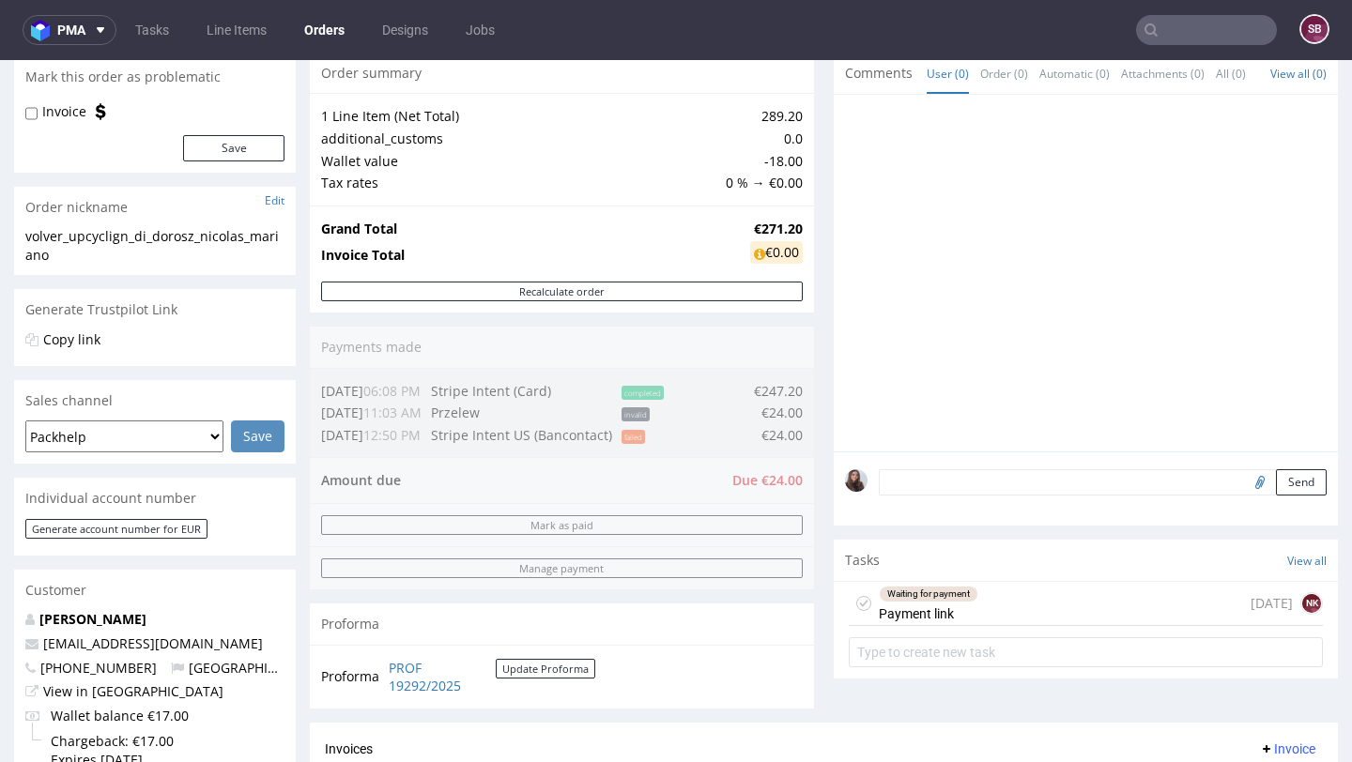
click at [1001, 609] on div "Waiting for payment Payment link [DATE] NK" at bounding box center [1086, 604] width 474 height 44
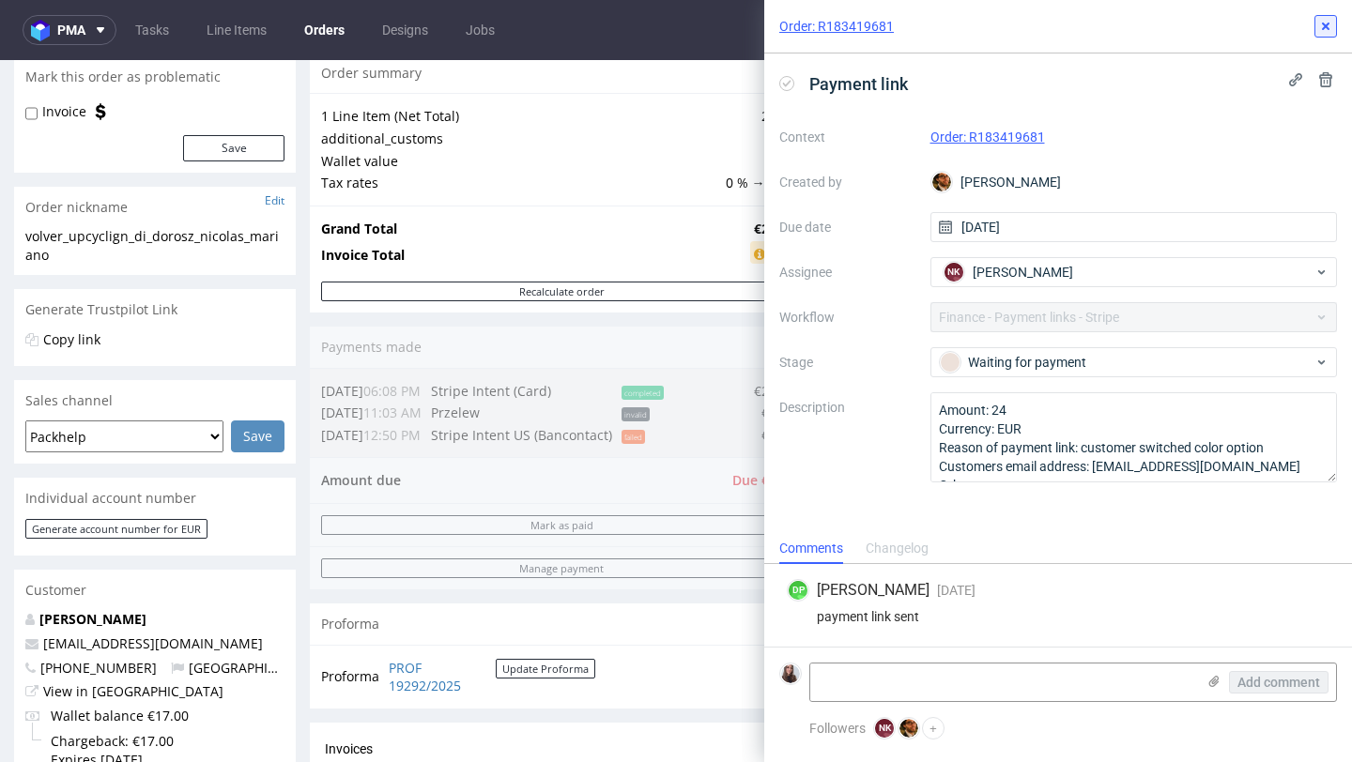
click at [1326, 28] on use at bounding box center [1326, 27] width 8 height 8
